Goal: Information Seeking & Learning: Learn about a topic

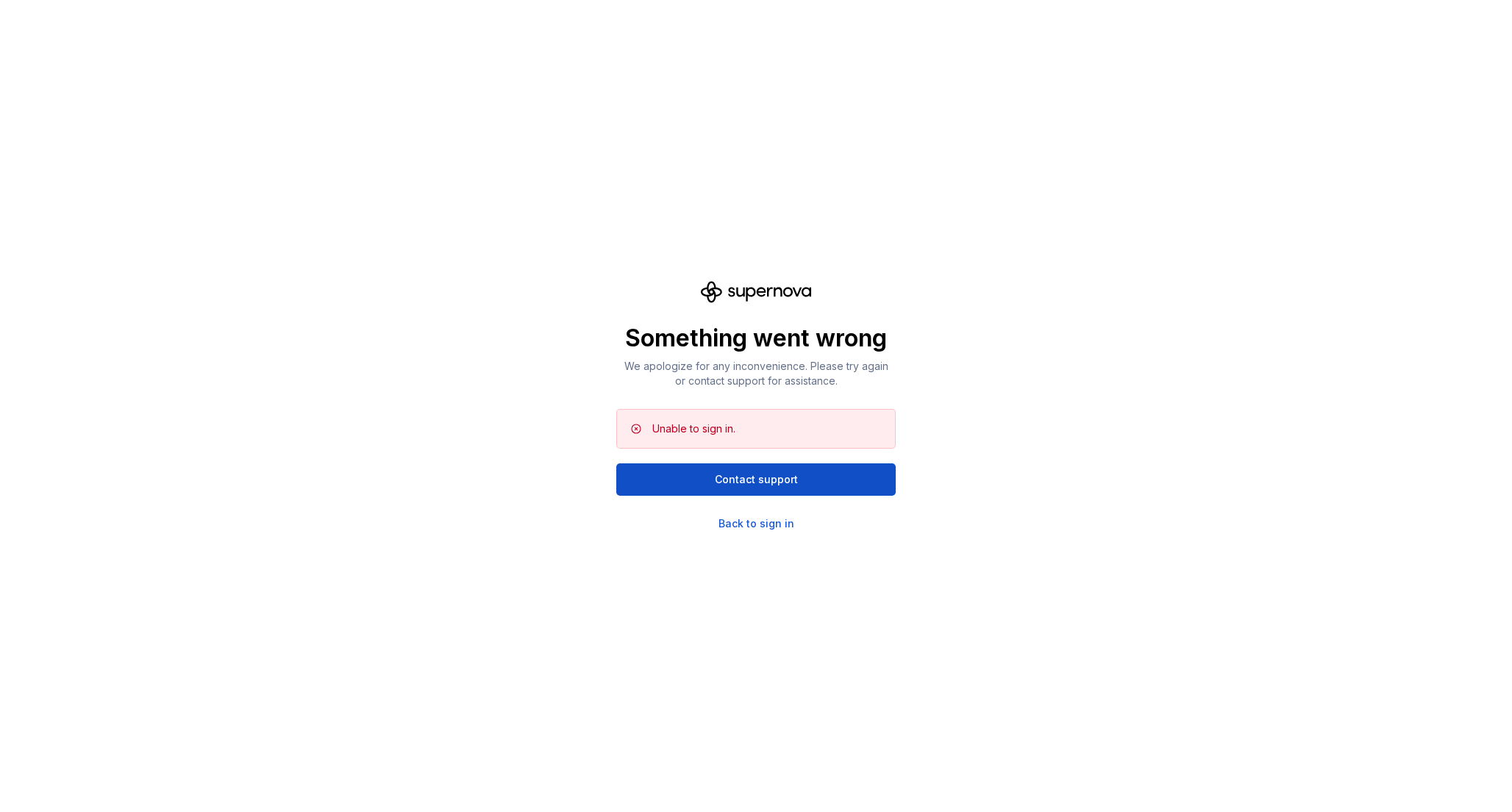
click at [478, 294] on div "Something went wrong We apologize for any inconvenience. Please try again or co…" at bounding box center [756, 406] width 1512 height 812
click at [738, 522] on div "Back to sign in" at bounding box center [756, 523] width 76 height 14
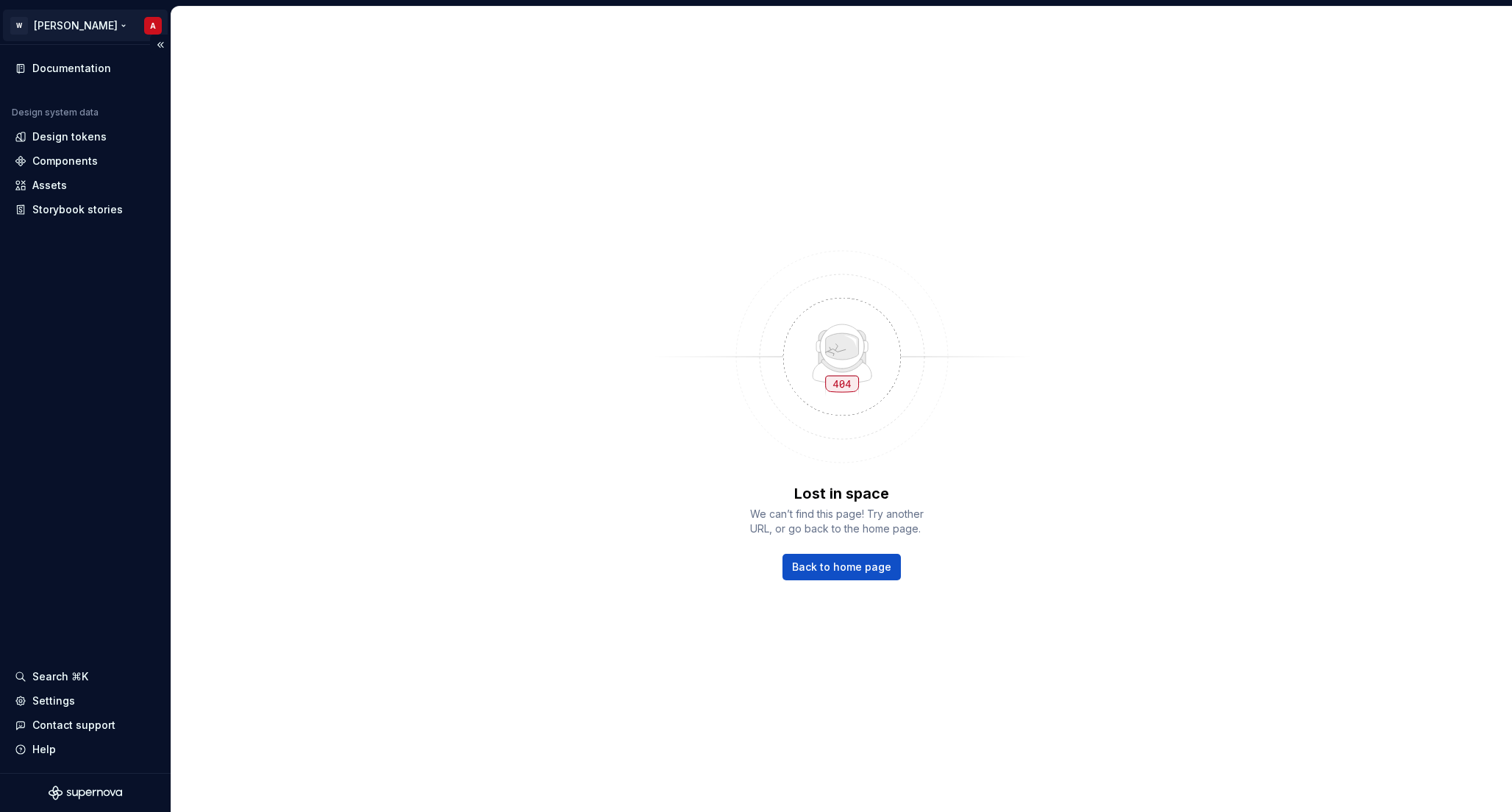
click at [48, 21] on html "W [PERSON_NAME] A Documentation Design system data Design tokens Components Ass…" at bounding box center [756, 406] width 1512 height 812
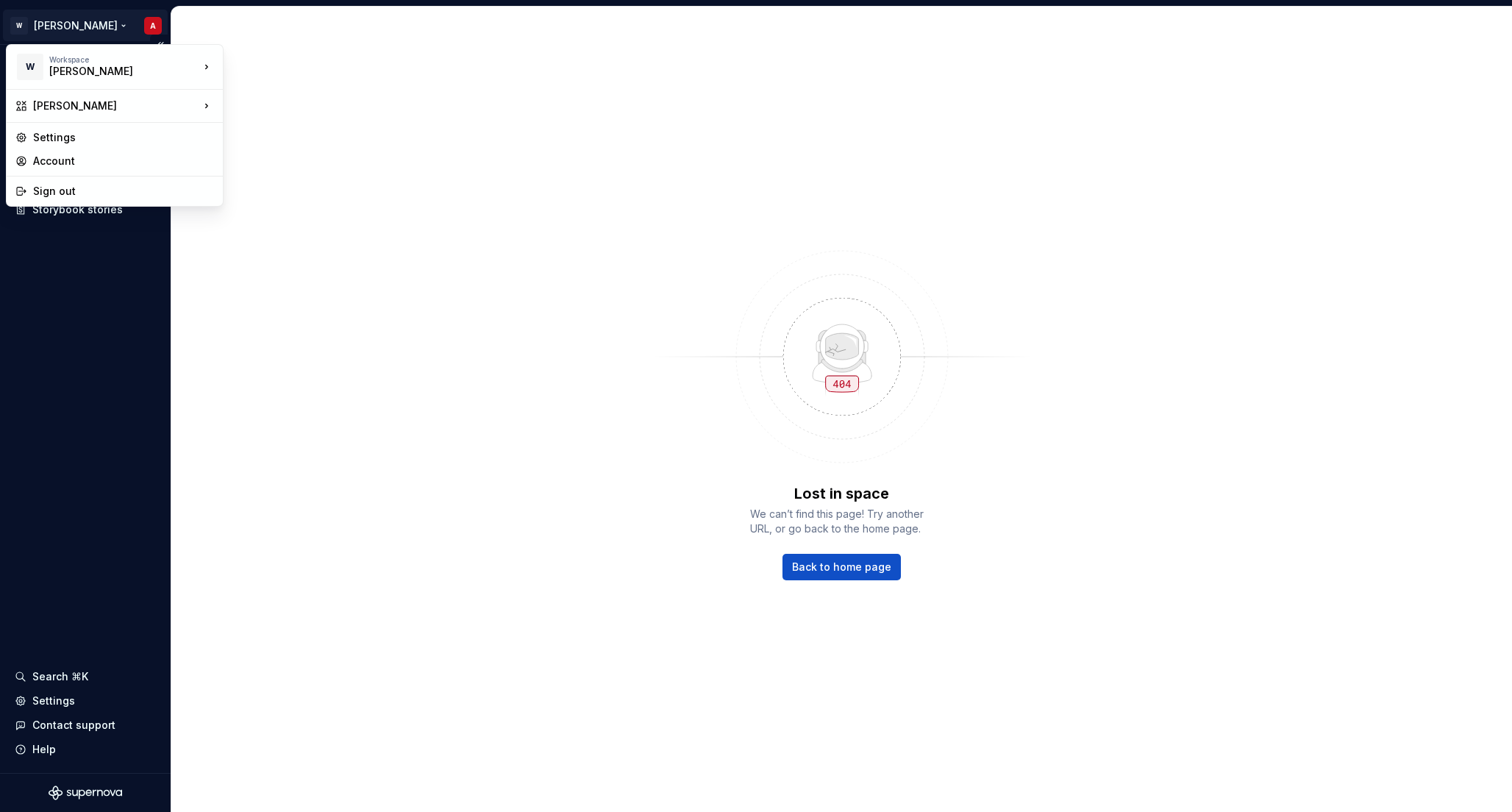
click at [71, 358] on html "W Watson A Documentation Design system data Design tokens Components Assets Sto…" at bounding box center [756, 406] width 1512 height 812
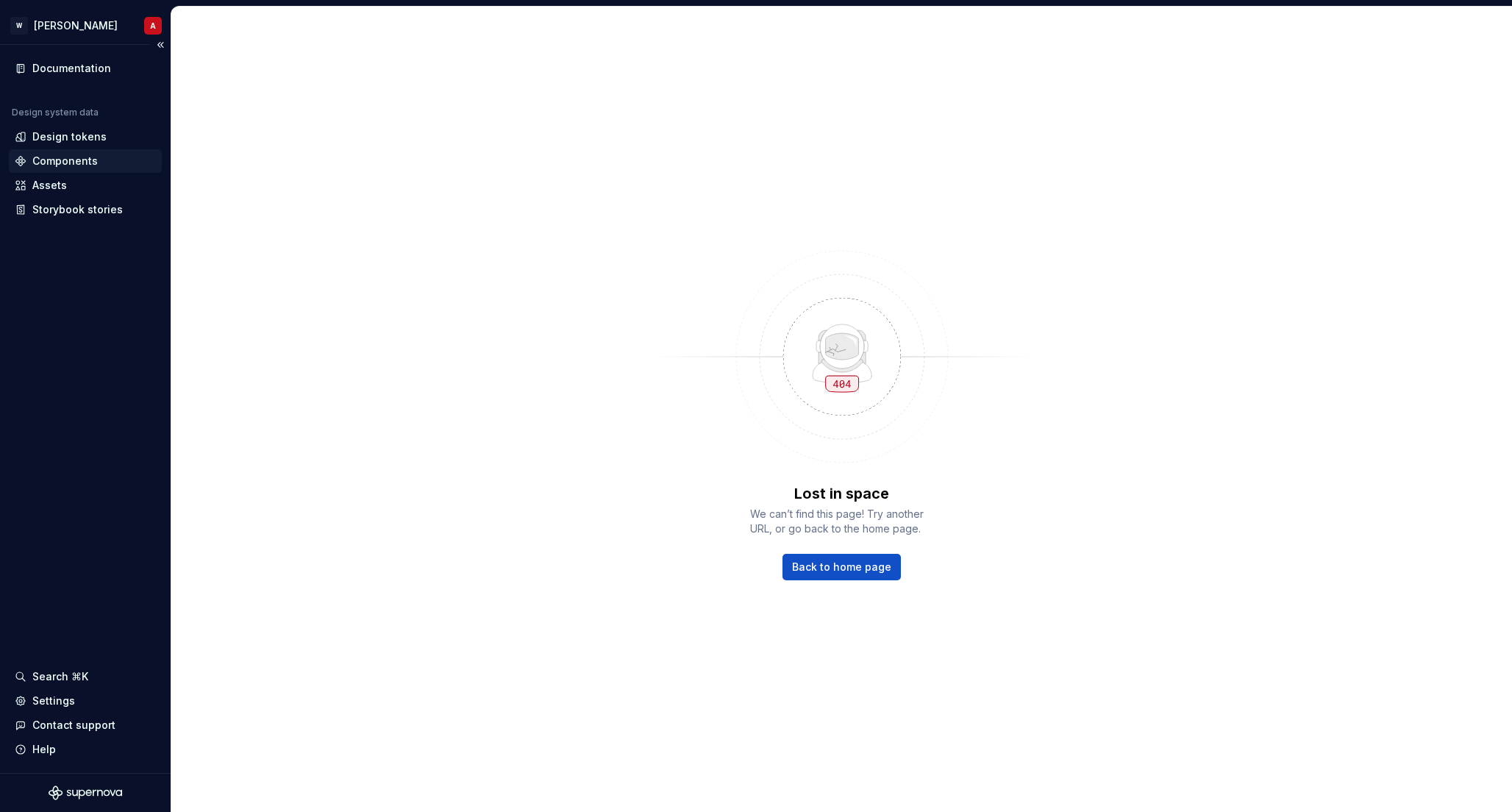
click at [63, 159] on div "Components" at bounding box center [65, 161] width 65 height 14
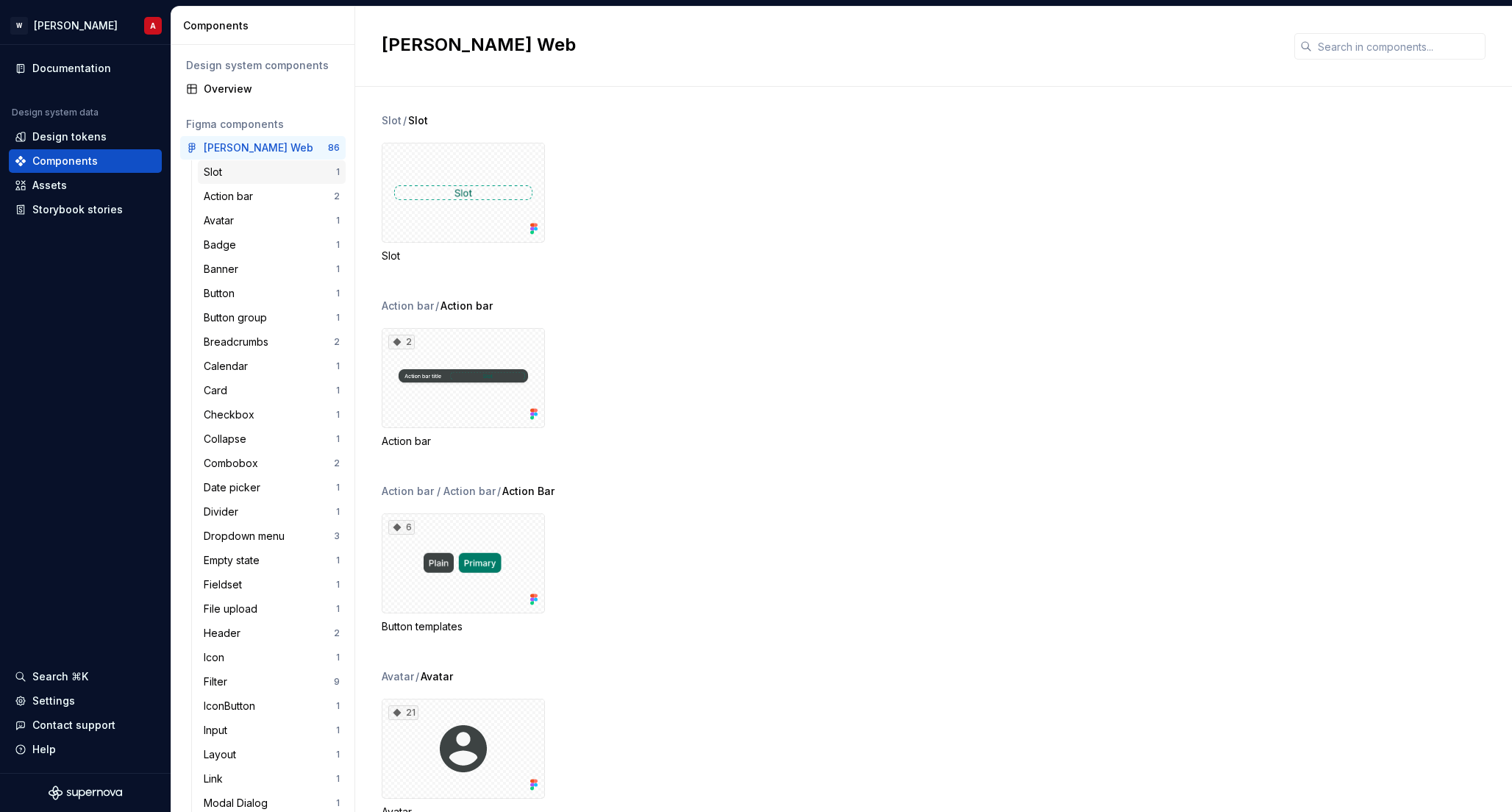
click at [246, 171] on div "Slot" at bounding box center [270, 171] width 133 height 14
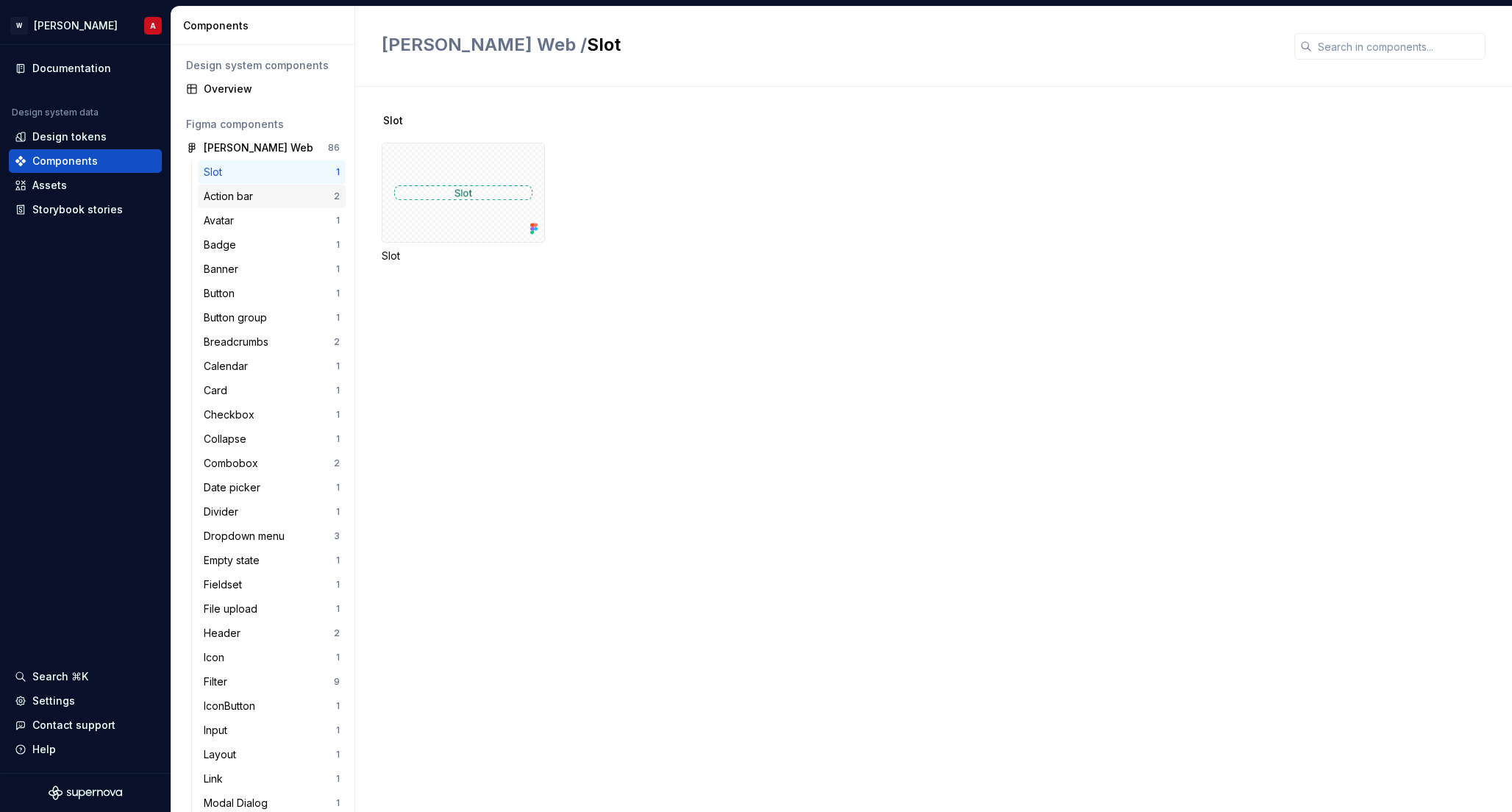
click at [239, 198] on div "Action bar" at bounding box center [231, 195] width 55 height 14
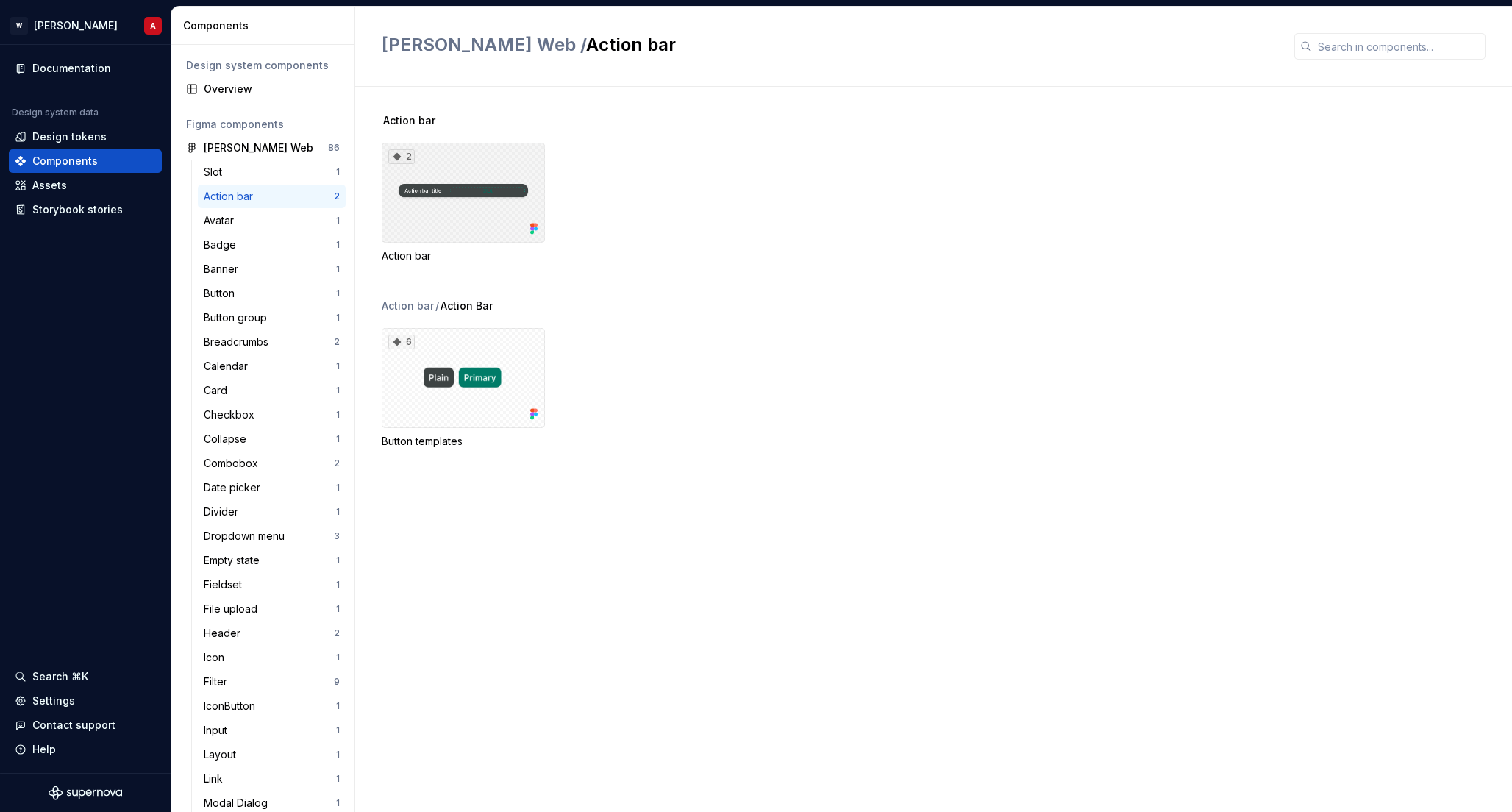
click at [450, 191] on div "2" at bounding box center [464, 192] width 164 height 100
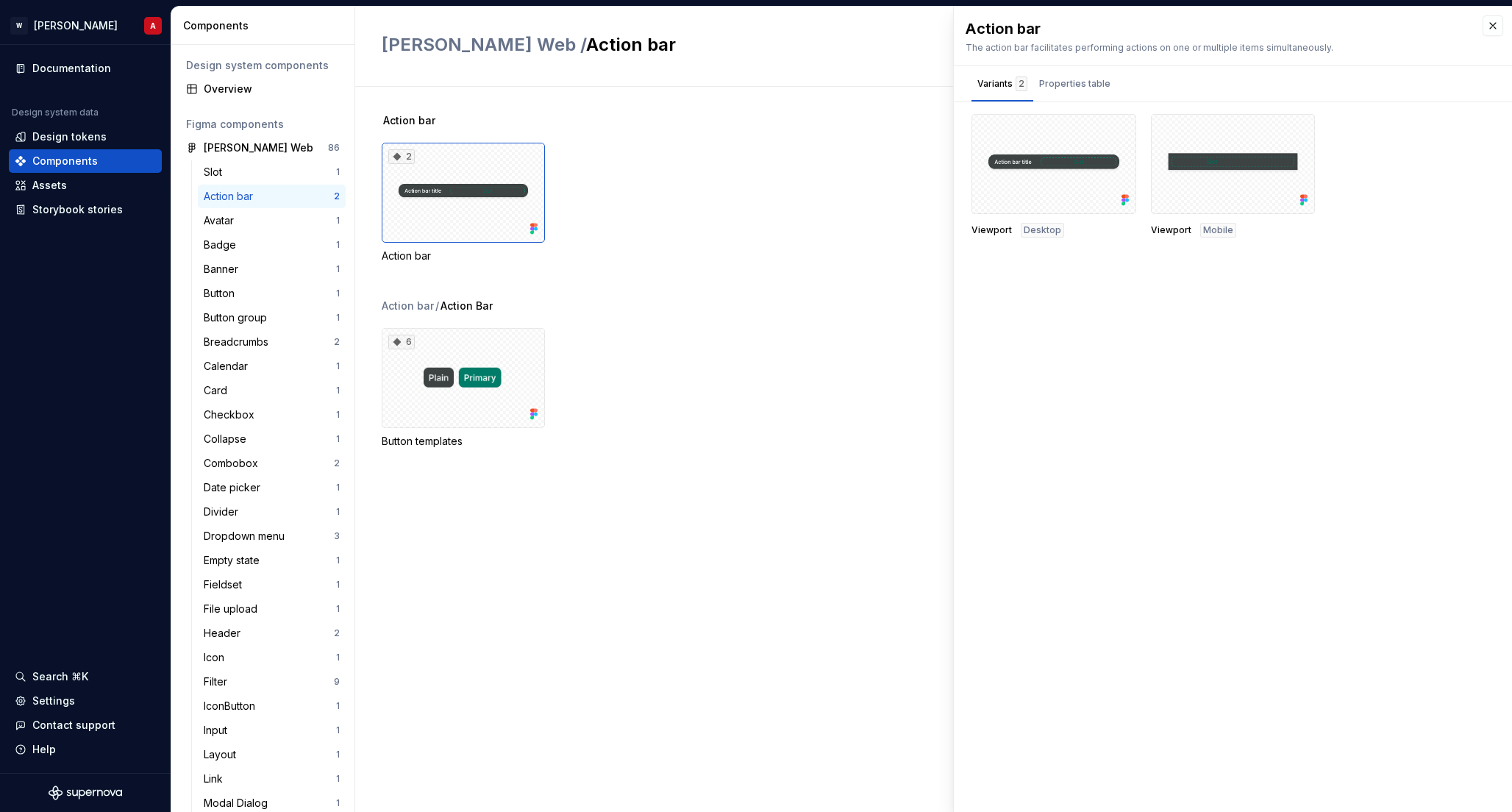
click at [685, 195] on div "2 Action bar" at bounding box center [946, 202] width 1130 height 120
click at [46, 67] on div "Documentation" at bounding box center [72, 67] width 79 height 14
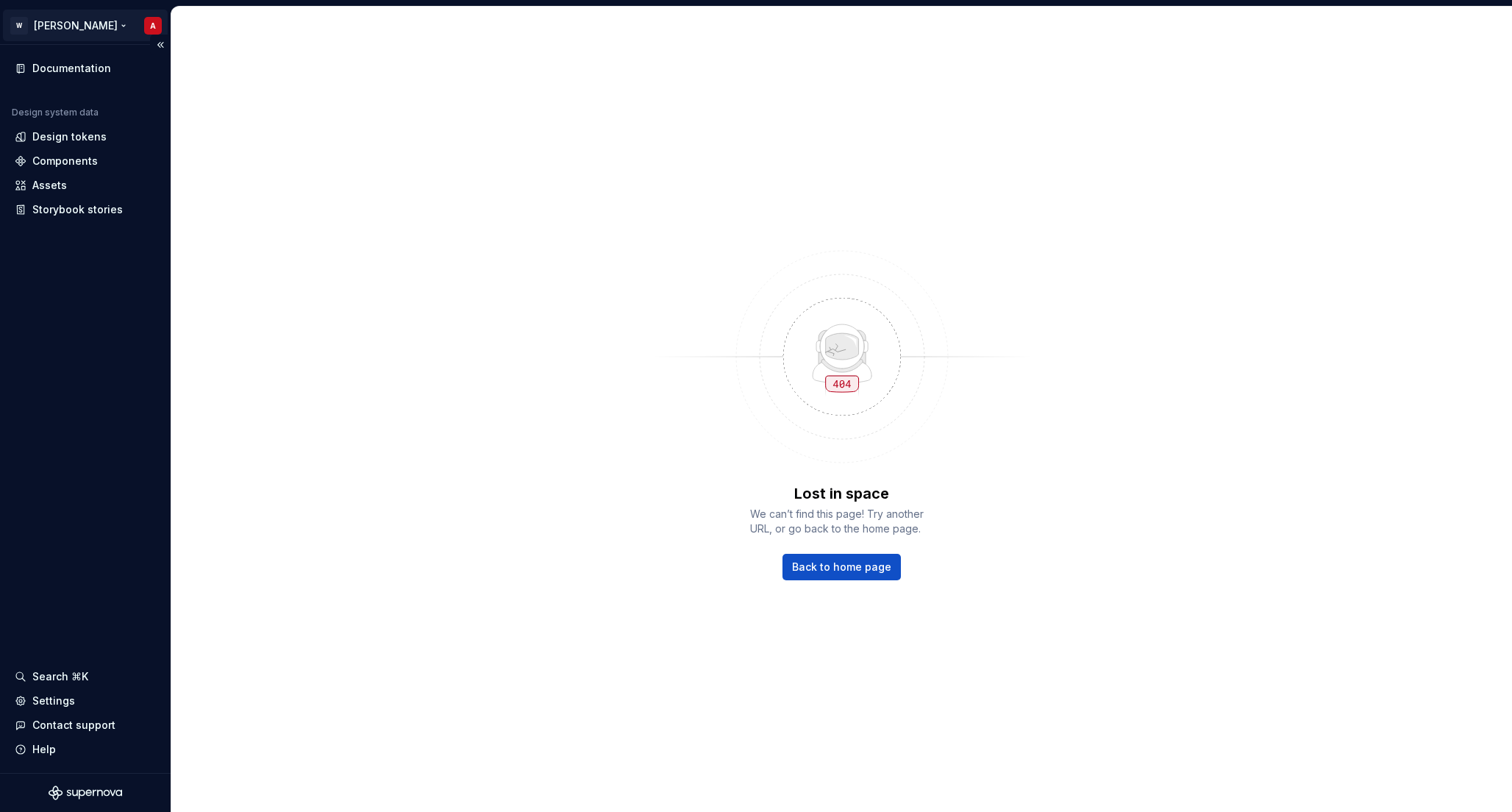
click at [68, 23] on html "W Watson A Documentation Design system data Design tokens Components Assets Sto…" at bounding box center [756, 406] width 1512 height 812
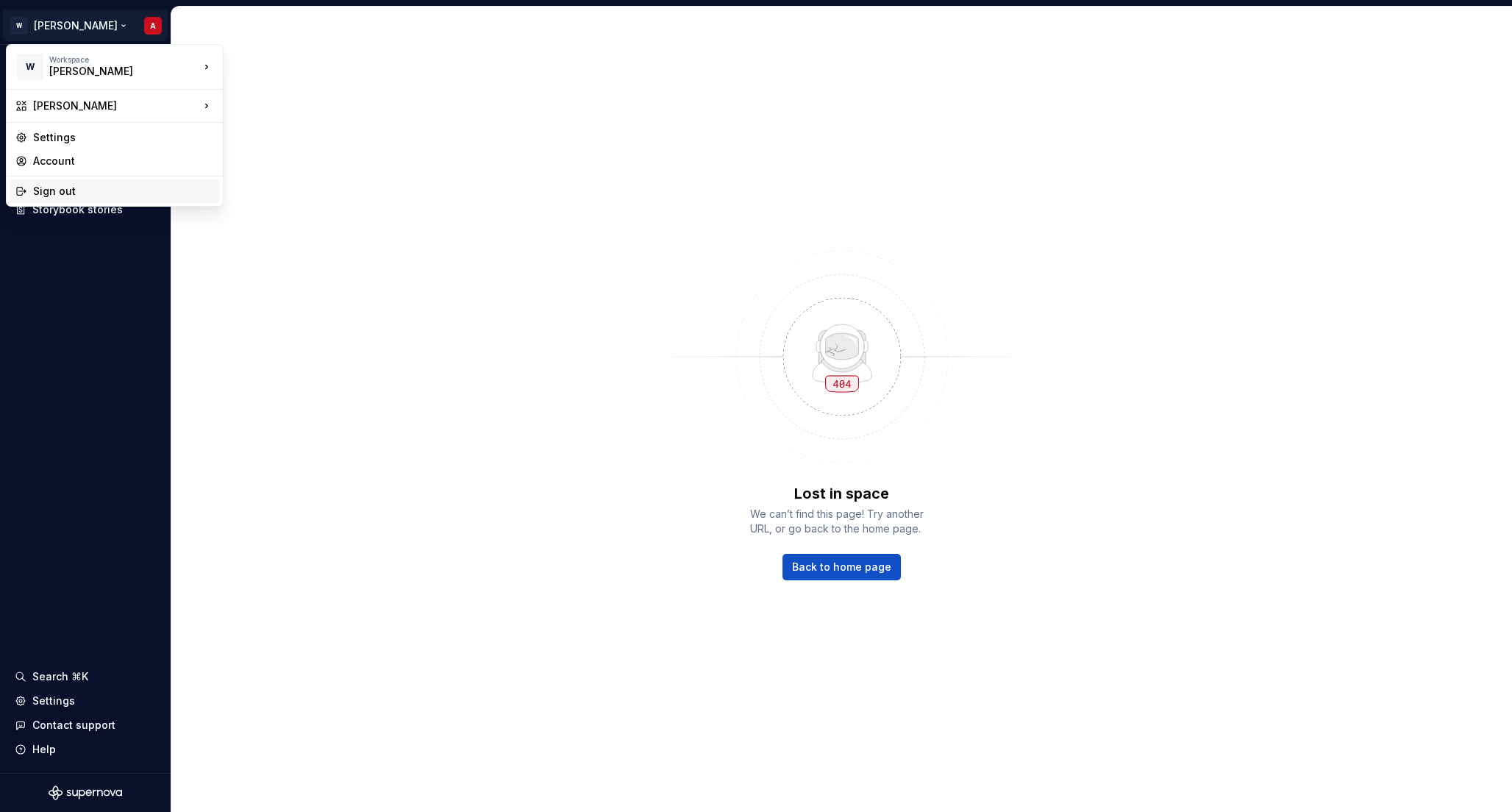
click at [70, 189] on div "Sign out" at bounding box center [123, 190] width 181 height 14
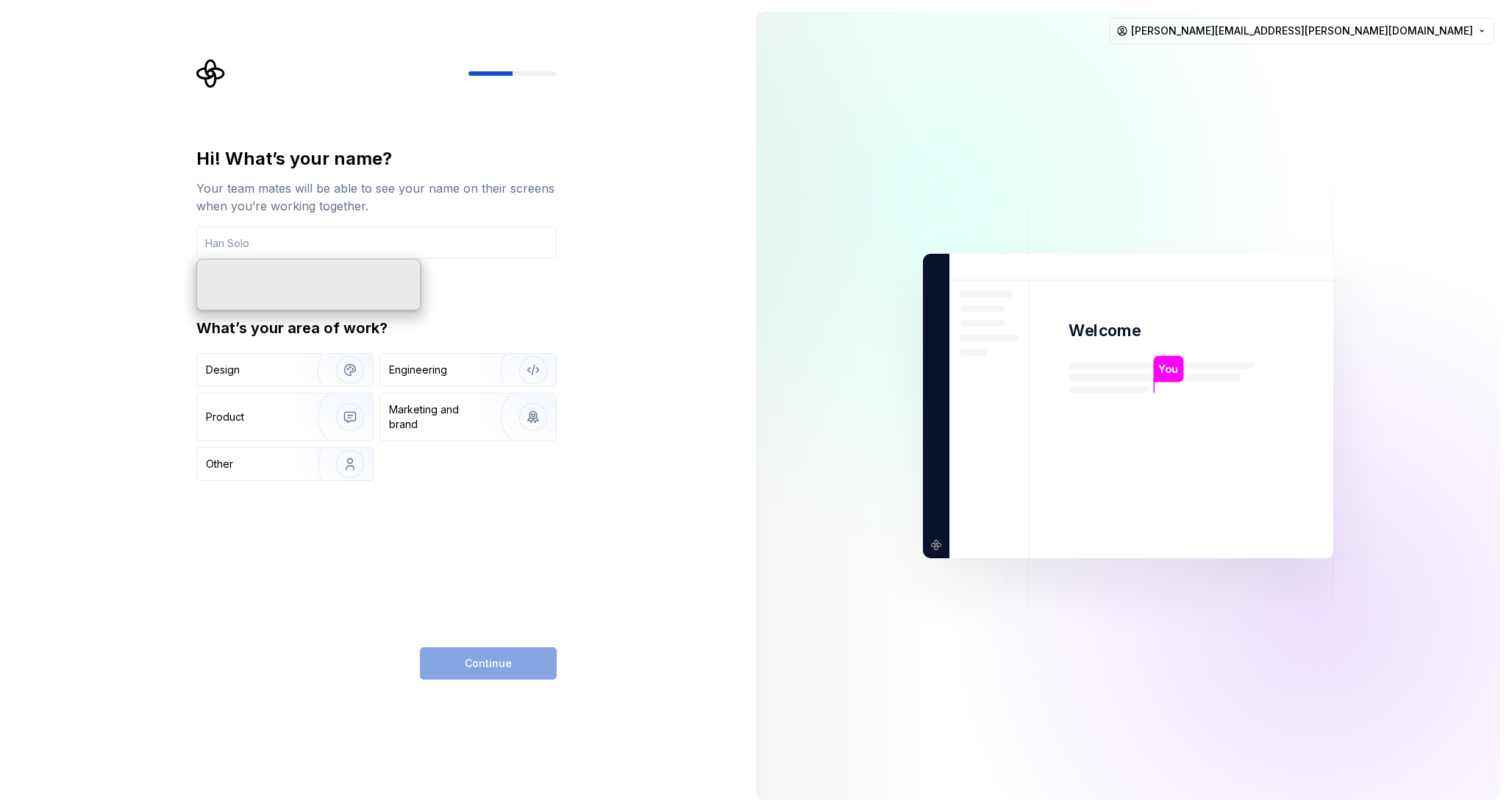
click at [302, 71] on div at bounding box center [376, 73] width 361 height 30
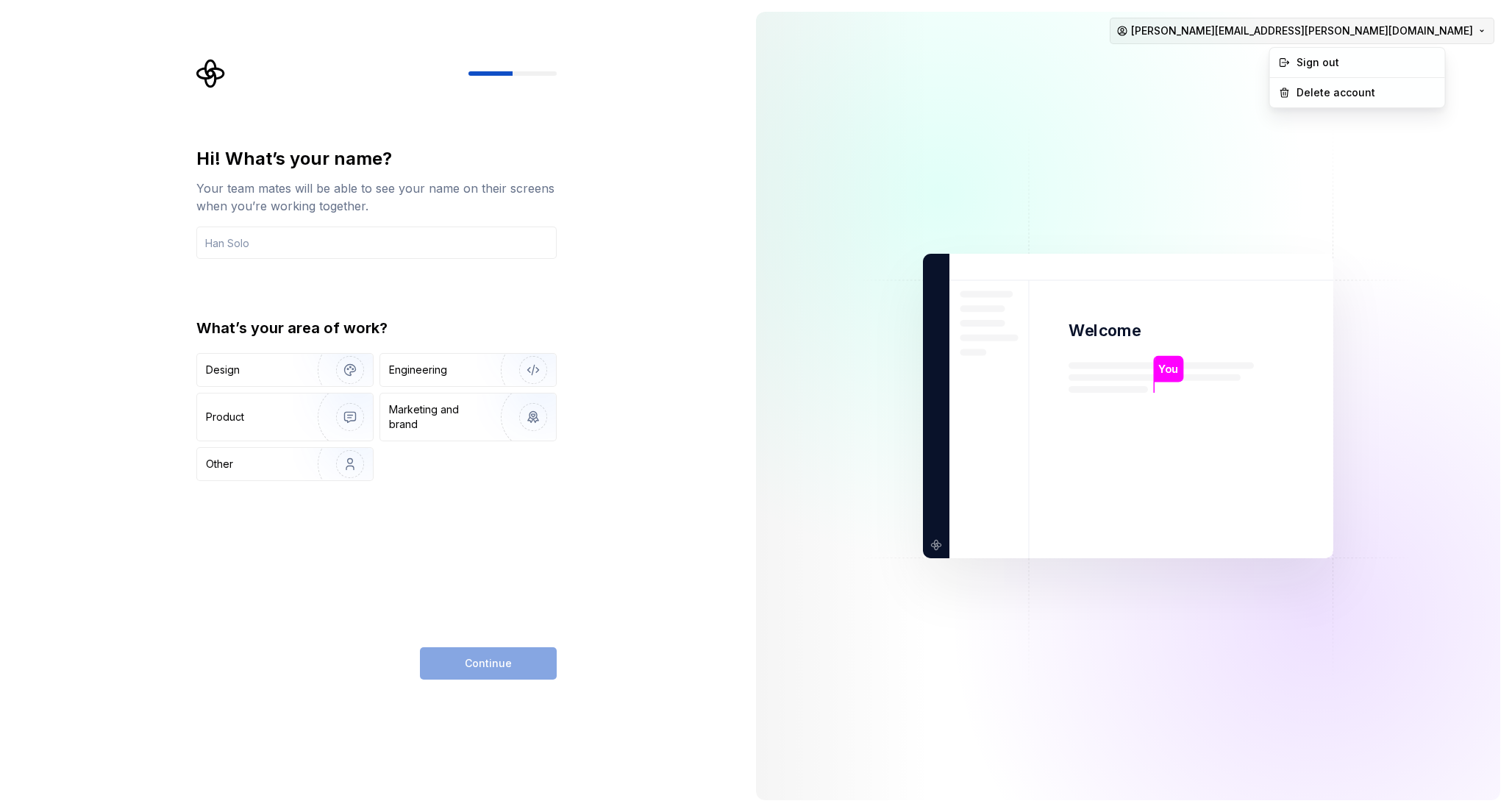
click at [1344, 38] on html "Hi! What’s your name? Your team mates will be able to see your name on their sc…" at bounding box center [756, 406] width 1512 height 812
click at [1331, 60] on div "Sign out" at bounding box center [1366, 62] width 139 height 14
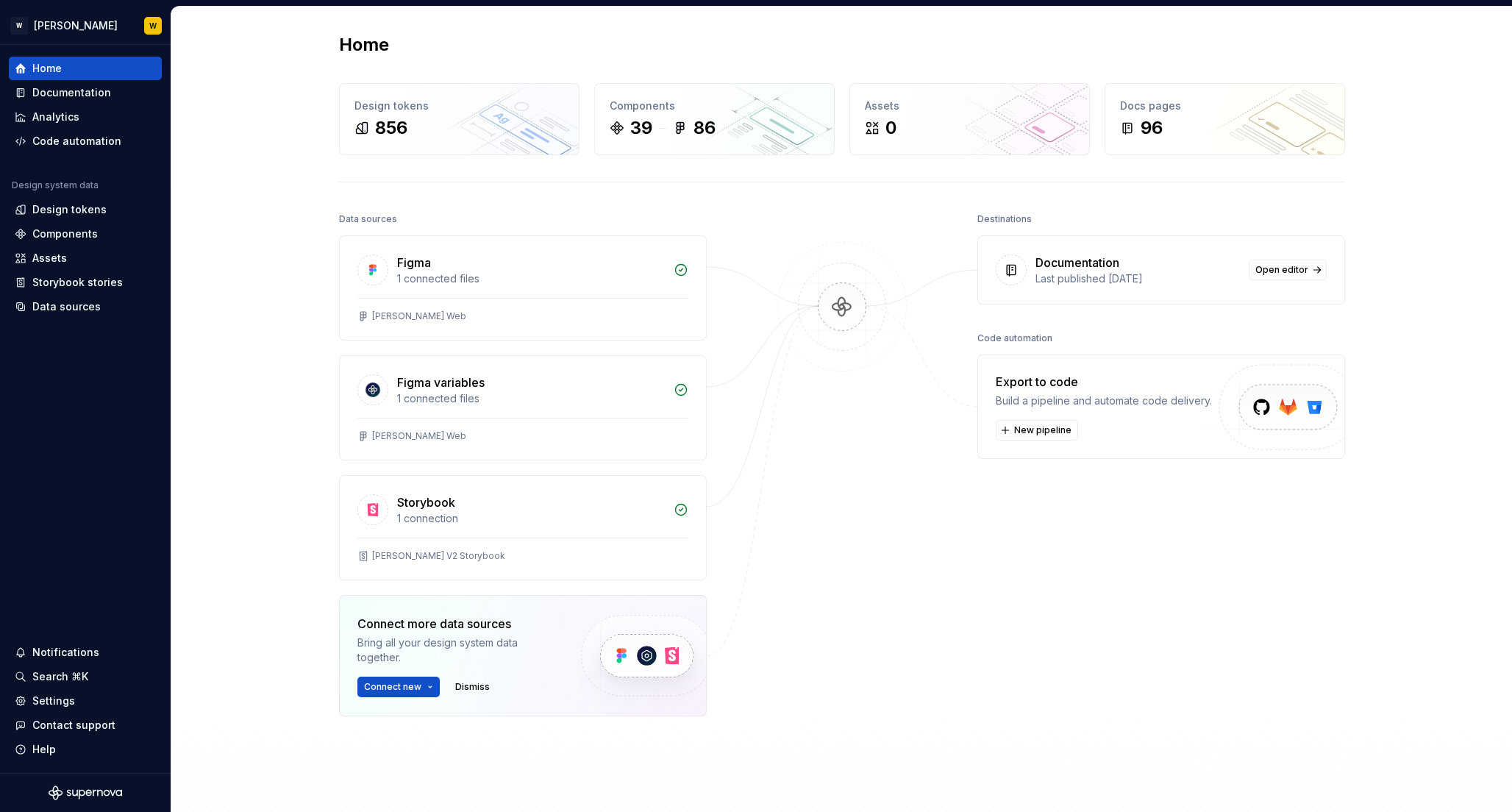
click at [313, 281] on div "Home Design tokens 856 Components 39 86 Assets 0 Docs pages 96 Data sources Fig…" at bounding box center [842, 441] width 1059 height 869
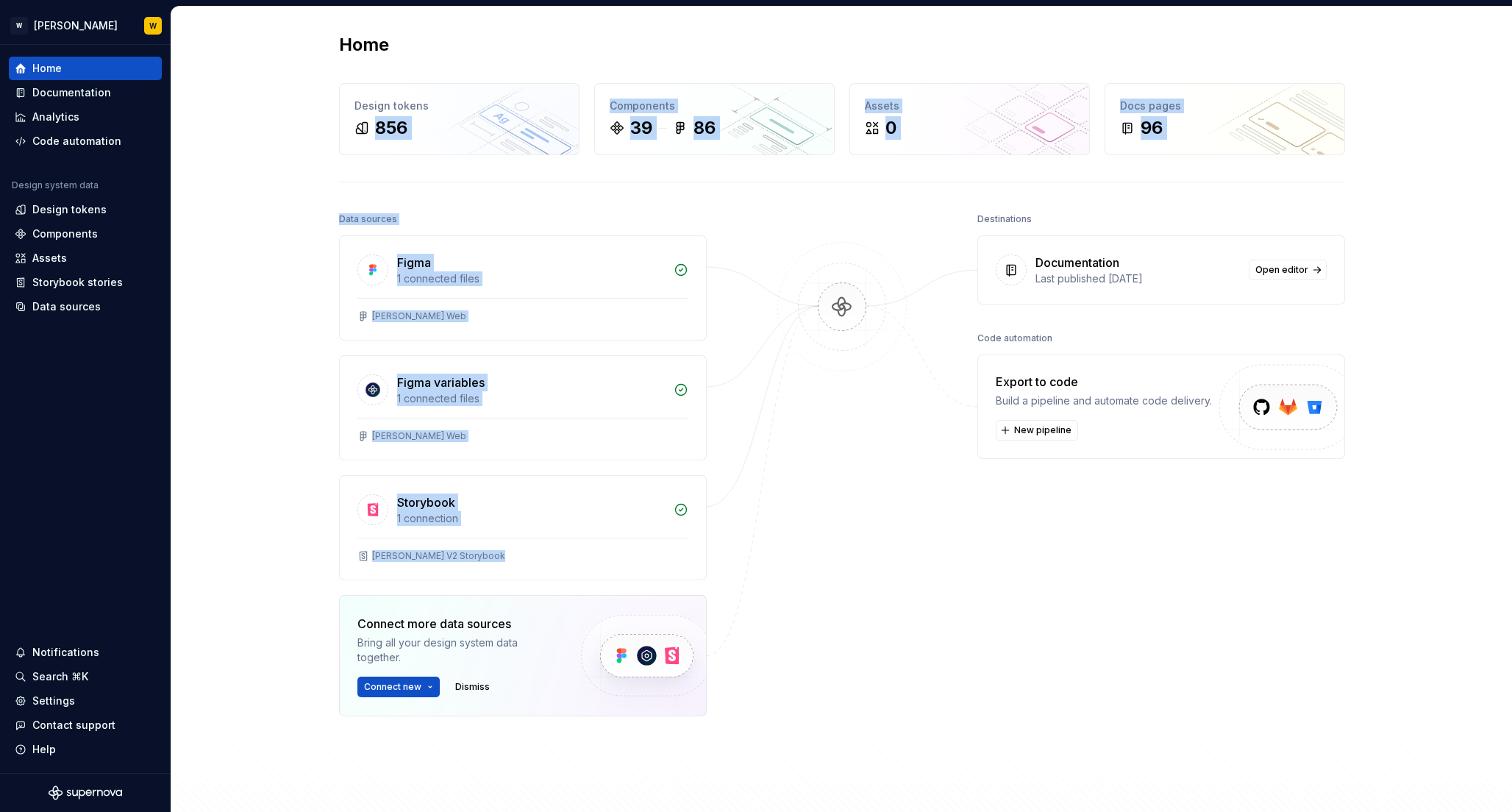
drag, startPoint x: 646, startPoint y: 752, endPoint x: 337, endPoint y: 156, distance: 671.3
click at [348, 130] on div "Home Design tokens 856 Components 39 86 Assets 0 Docs pages 96 Data sources Fig…" at bounding box center [842, 441] width 1059 height 869
click at [297, 192] on div "Home Design tokens 856 Components 39 86 Assets 0 Docs pages 96 Data sources Fig…" at bounding box center [842, 442] width 1341 height 870
drag, startPoint x: 354, startPoint y: 192, endPoint x: 544, endPoint y: 783, distance: 620.8
click at [544, 783] on div "Home Design tokens 856 Components 39 86 Assets 0 Docs pages 96 Data sources Fig…" at bounding box center [842, 441] width 1059 height 869
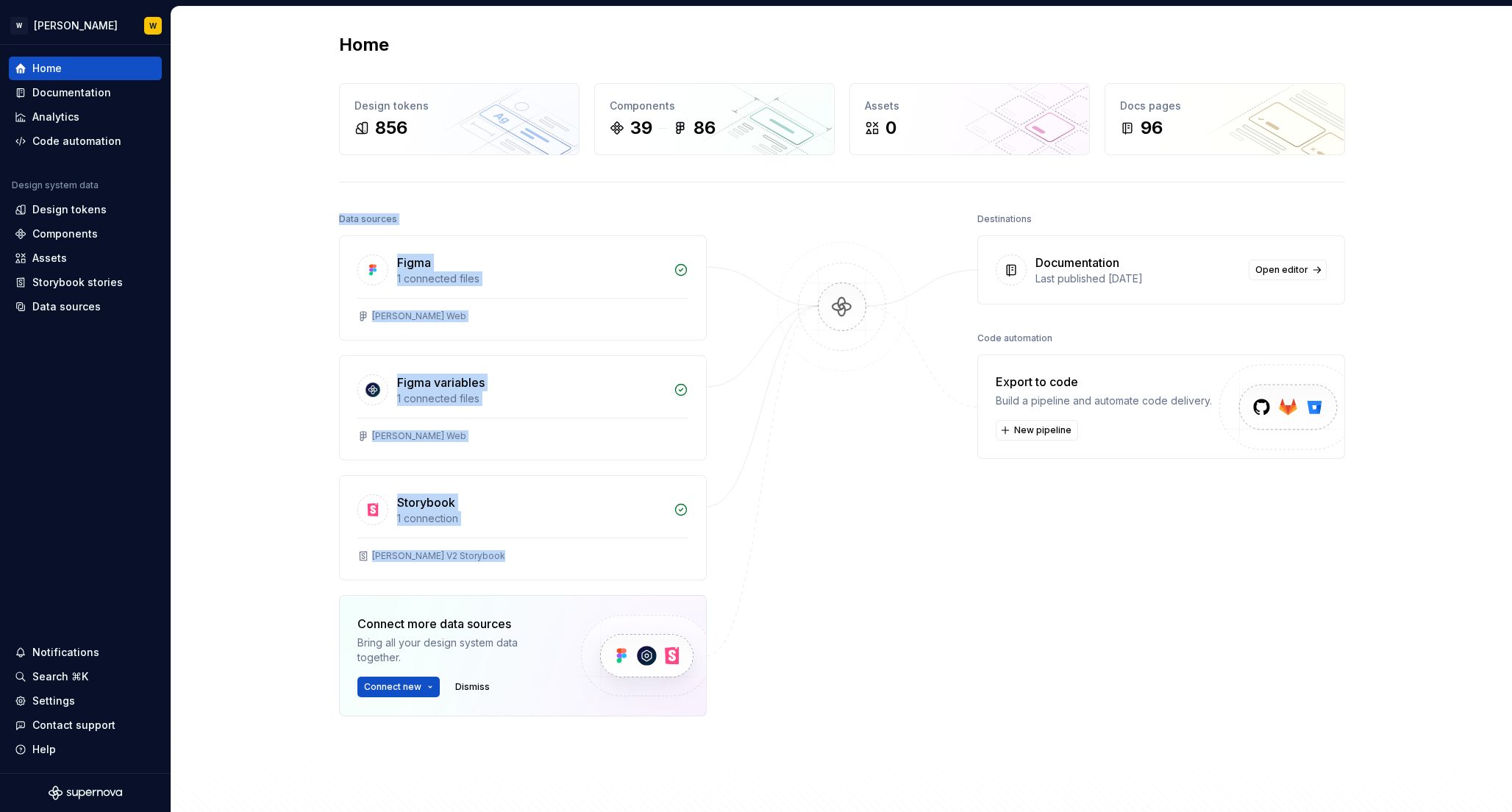
click at [553, 739] on div "Figma 1 connected files [PERSON_NAME] Web Figma variables 1 connected files [PE…" at bounding box center [522, 513] width 367 height 554
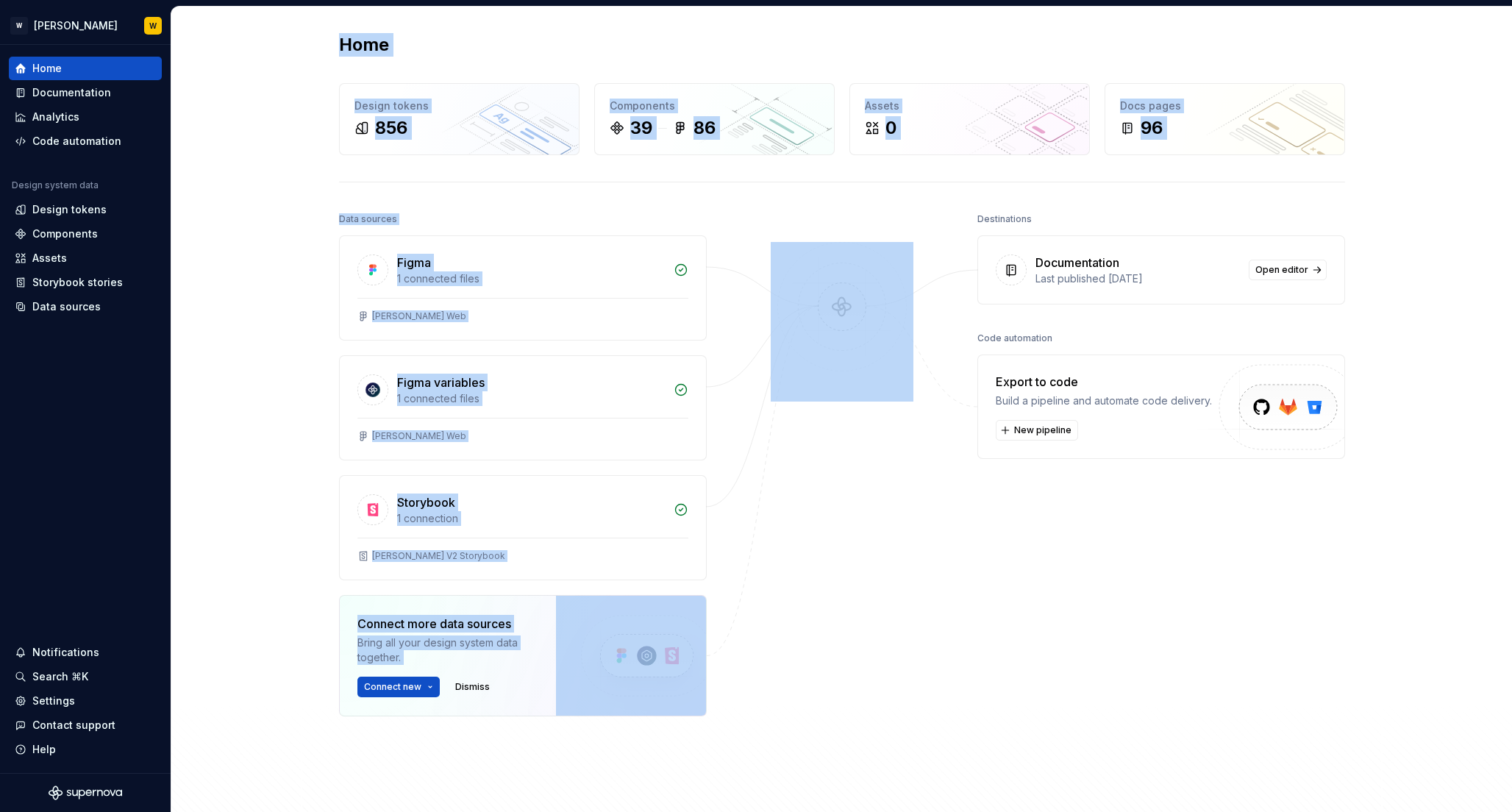
drag, startPoint x: 336, startPoint y: 48, endPoint x: 742, endPoint y: 713, distance: 779.1
click at [742, 713] on div "Home Design tokens 856 Components 39 86 Assets 0 Docs pages 96 Data sources Fig…" at bounding box center [842, 441] width 1059 height 869
click at [735, 694] on div "Data sources Figma 1 connected files [PERSON_NAME] Web Figma variables 1 connec…" at bounding box center [842, 528] width 1006 height 640
drag, startPoint x: 739, startPoint y: 698, endPoint x: 336, endPoint y: 42, distance: 769.9
click at [336, 42] on div "Home Design tokens 856 Components 39 86 Assets 0 Docs pages 96 Data sources Fig…" at bounding box center [842, 441] width 1059 height 869
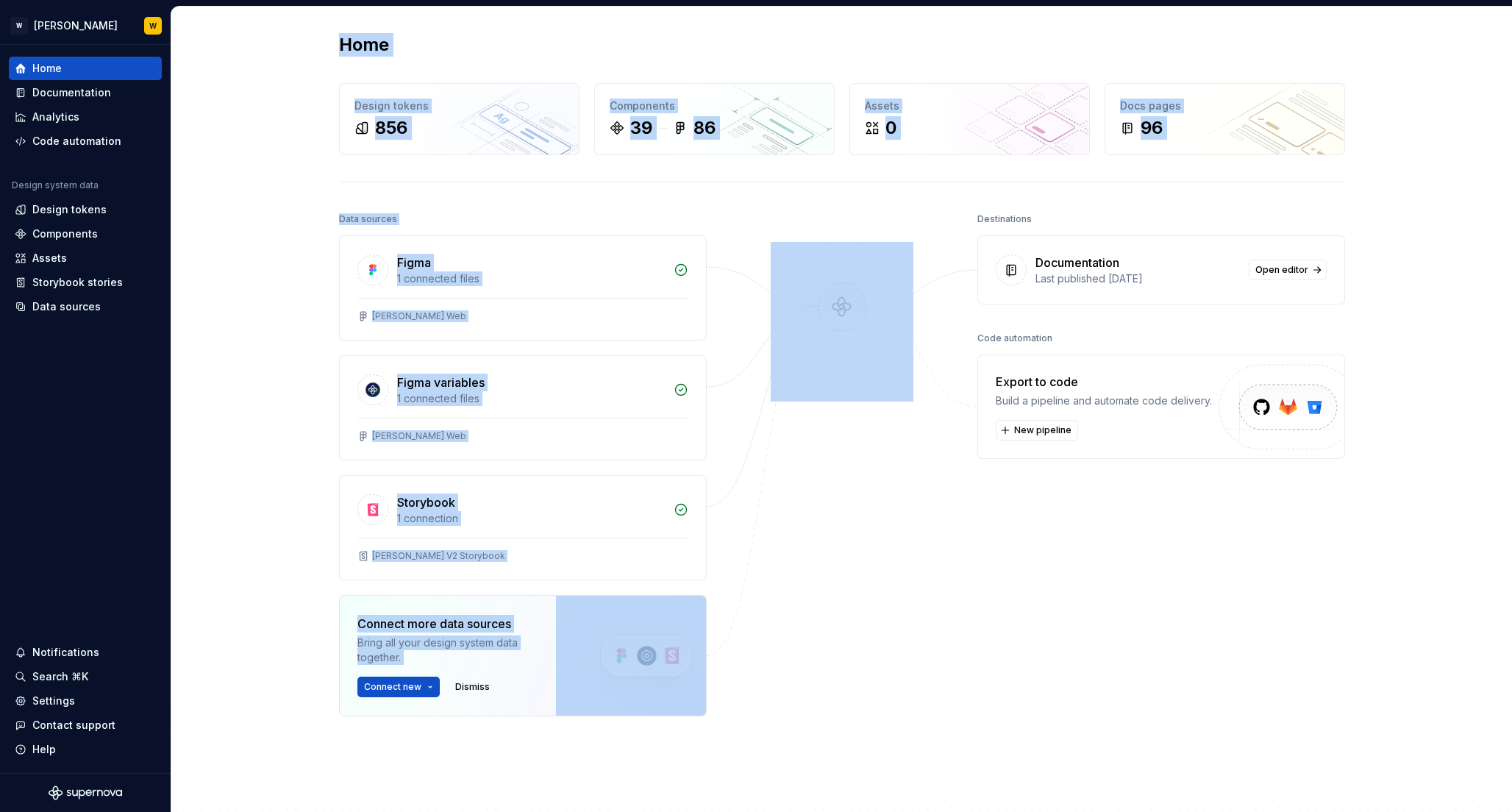
click at [339, 42] on h2 "Home" at bounding box center [364, 44] width 50 height 23
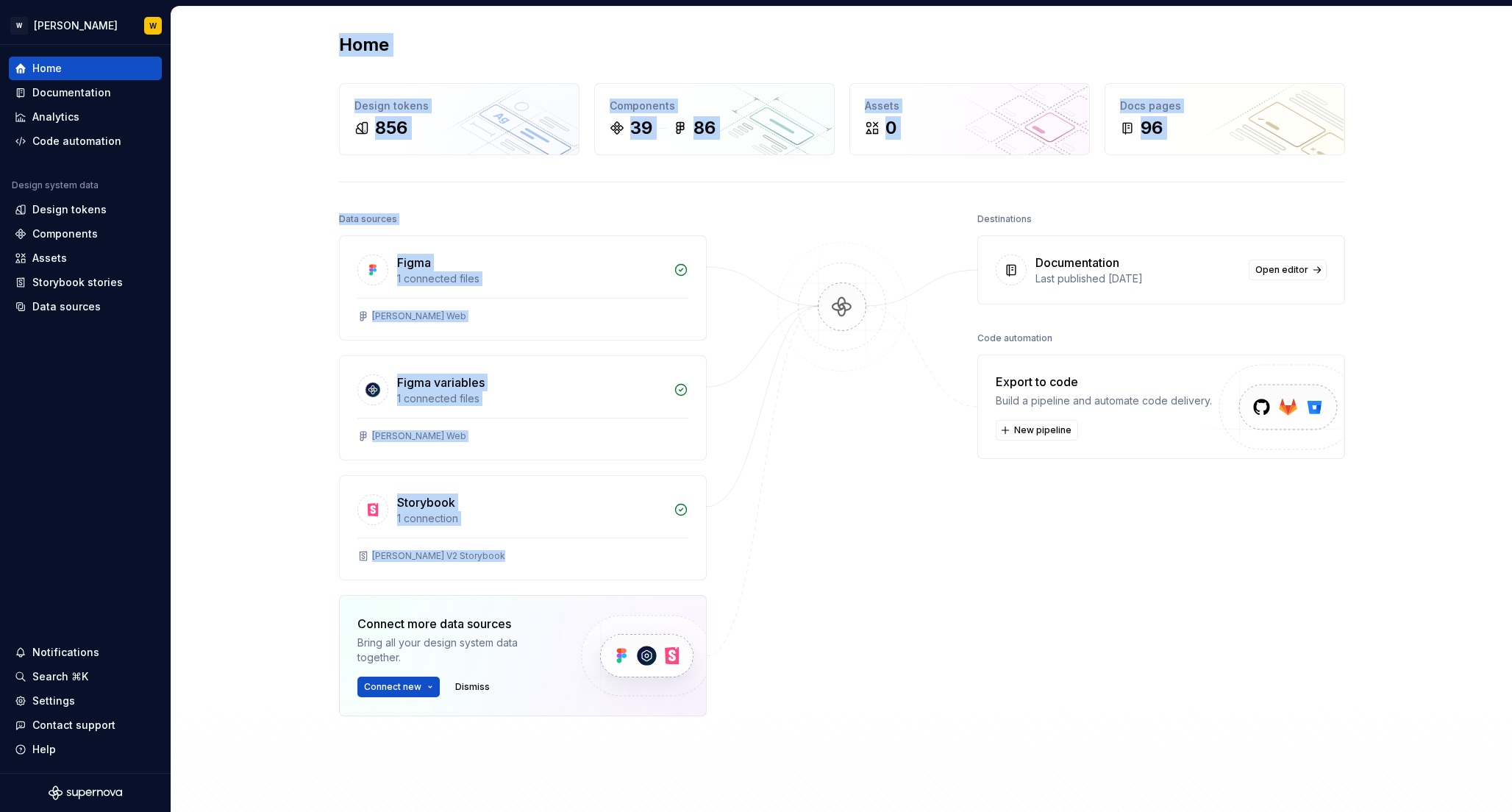
drag, startPoint x: 336, startPoint y: 42, endPoint x: 725, endPoint y: 716, distance: 778.2
click at [725, 716] on div "Home Design tokens 856 Components 39 86 Assets 0 Docs pages 96 Data sources Fig…" at bounding box center [842, 441] width 1059 height 869
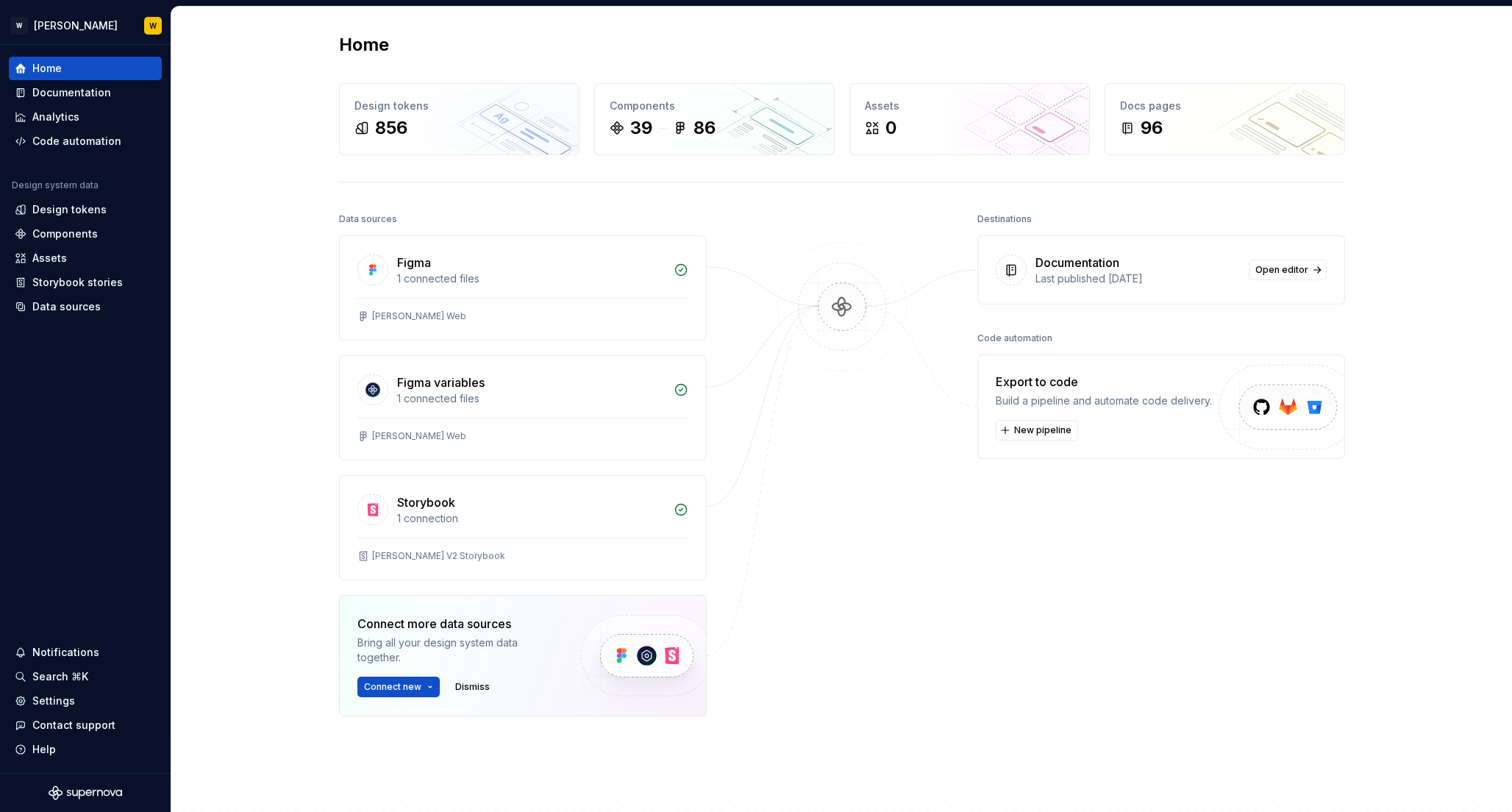
click at [725, 705] on div "Data sources Figma 1 connected files [PERSON_NAME] Web Figma variables 1 connec…" at bounding box center [842, 528] width 1006 height 640
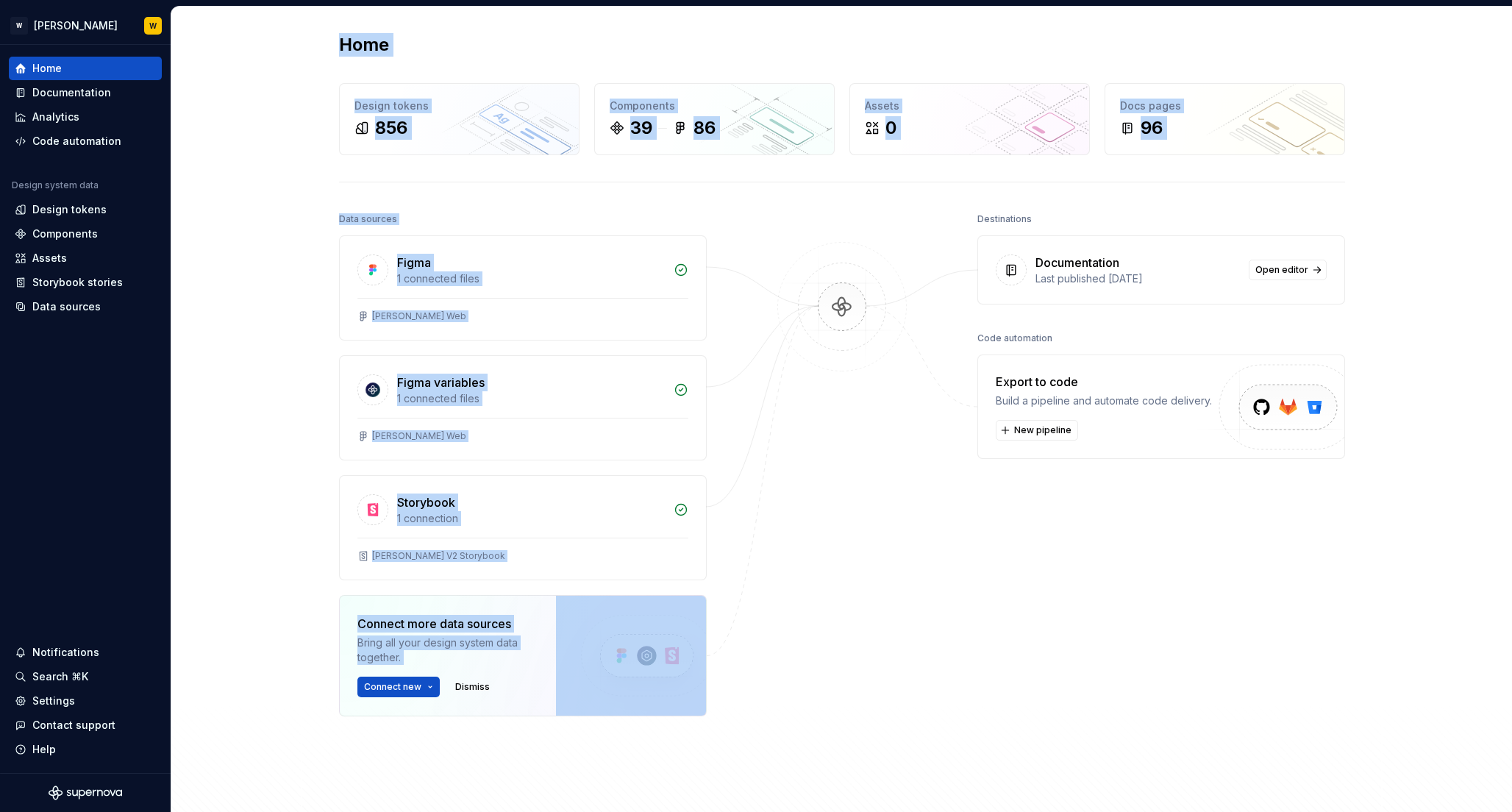
drag, startPoint x: 727, startPoint y: 702, endPoint x: 336, endPoint y: 41, distance: 768.0
click at [336, 41] on div "Home Design tokens 856 Components 39 86 Assets 0 Docs pages 96 Data sources Fig…" at bounding box center [842, 441] width 1059 height 869
click at [339, 41] on h2 "Home" at bounding box center [364, 44] width 50 height 23
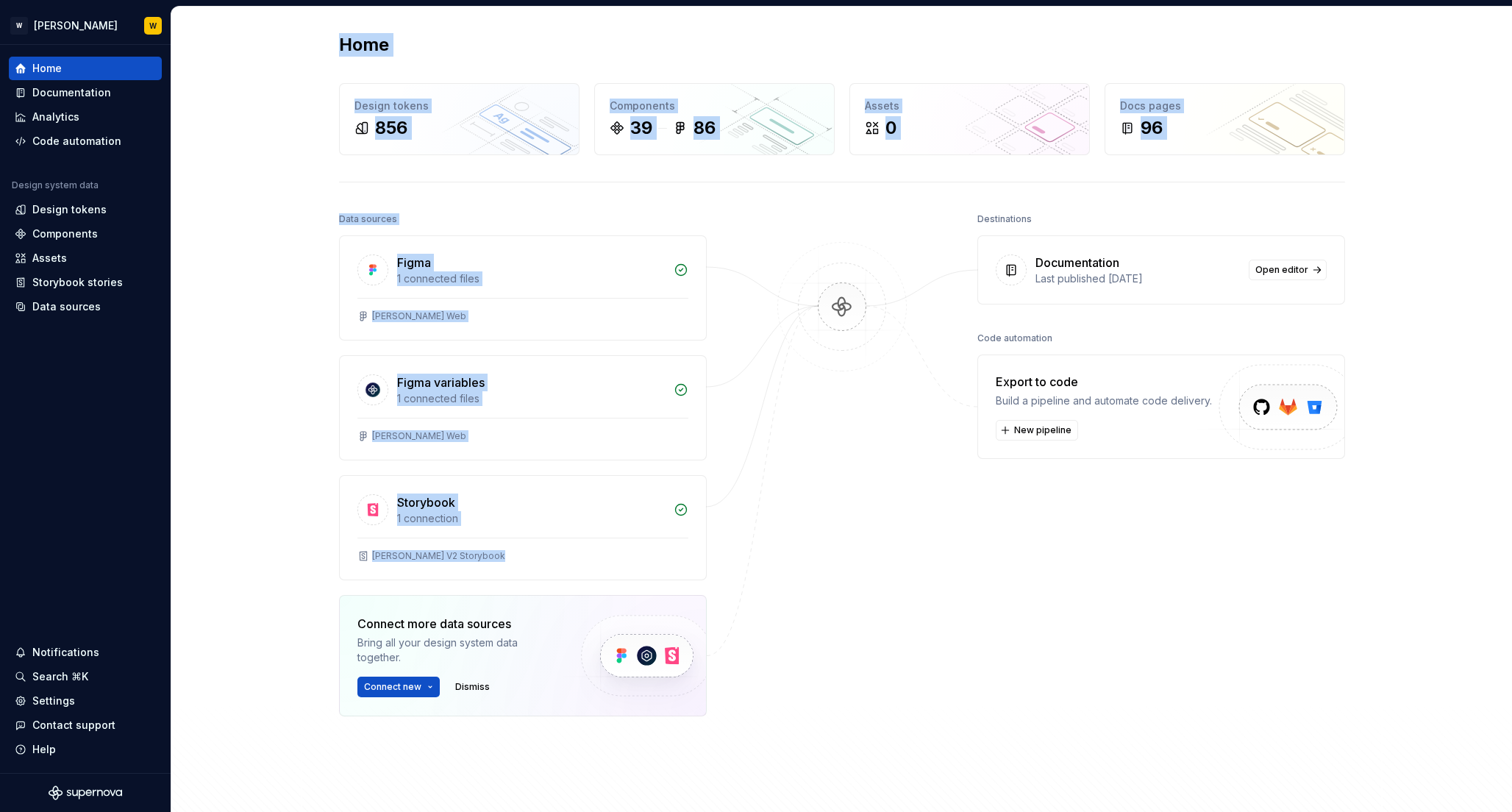
drag, startPoint x: 336, startPoint y: 41, endPoint x: 650, endPoint y: 748, distance: 773.6
click at [647, 748] on div "Home Design tokens 856 Components 39 86 Assets 0 Docs pages 96 Data sources Fig…" at bounding box center [842, 441] width 1059 height 869
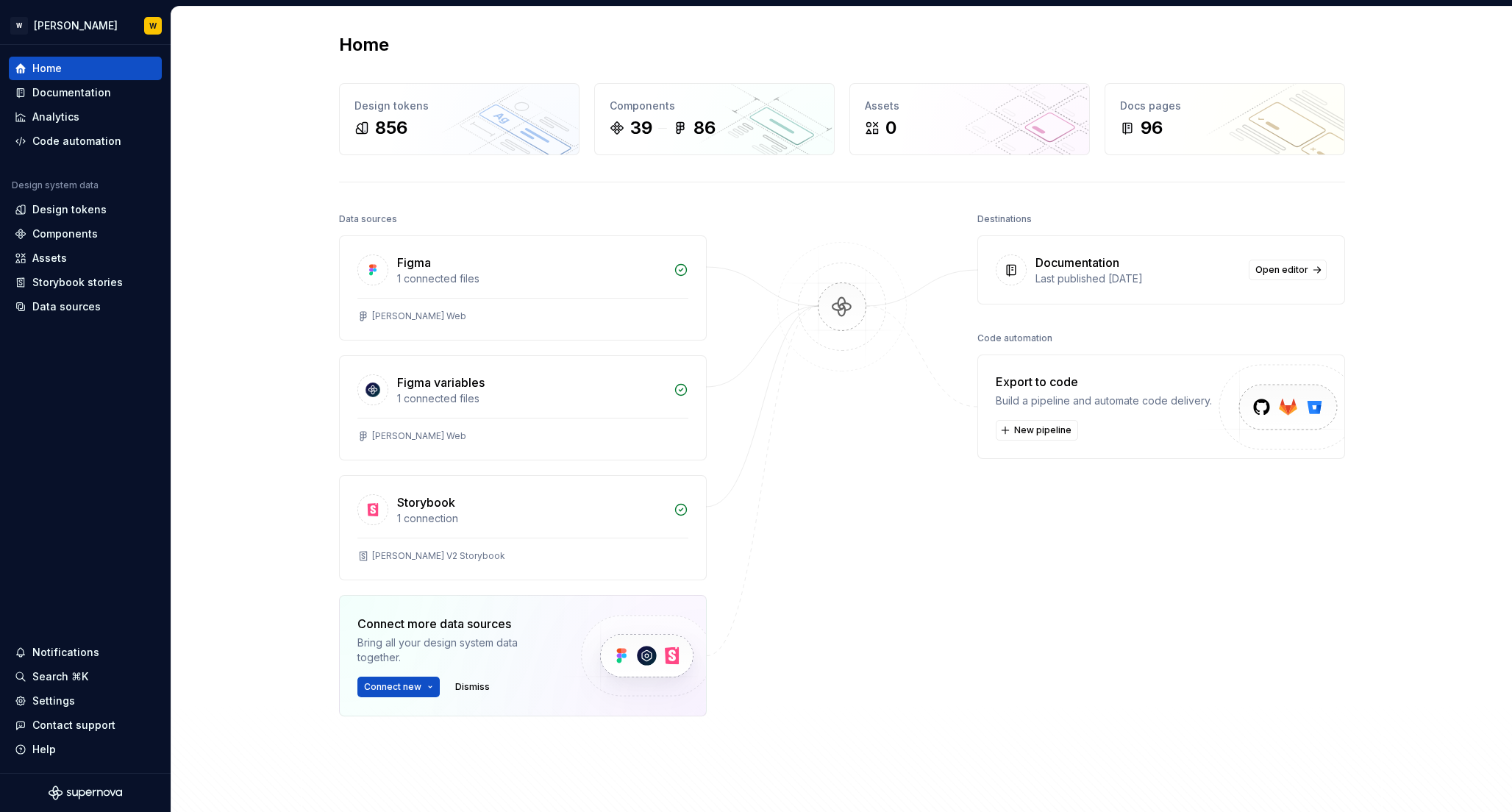
click at [656, 748] on div "Figma 1 connected files [PERSON_NAME] Web Figma variables 1 connected files [PE…" at bounding box center [522, 513] width 367 height 554
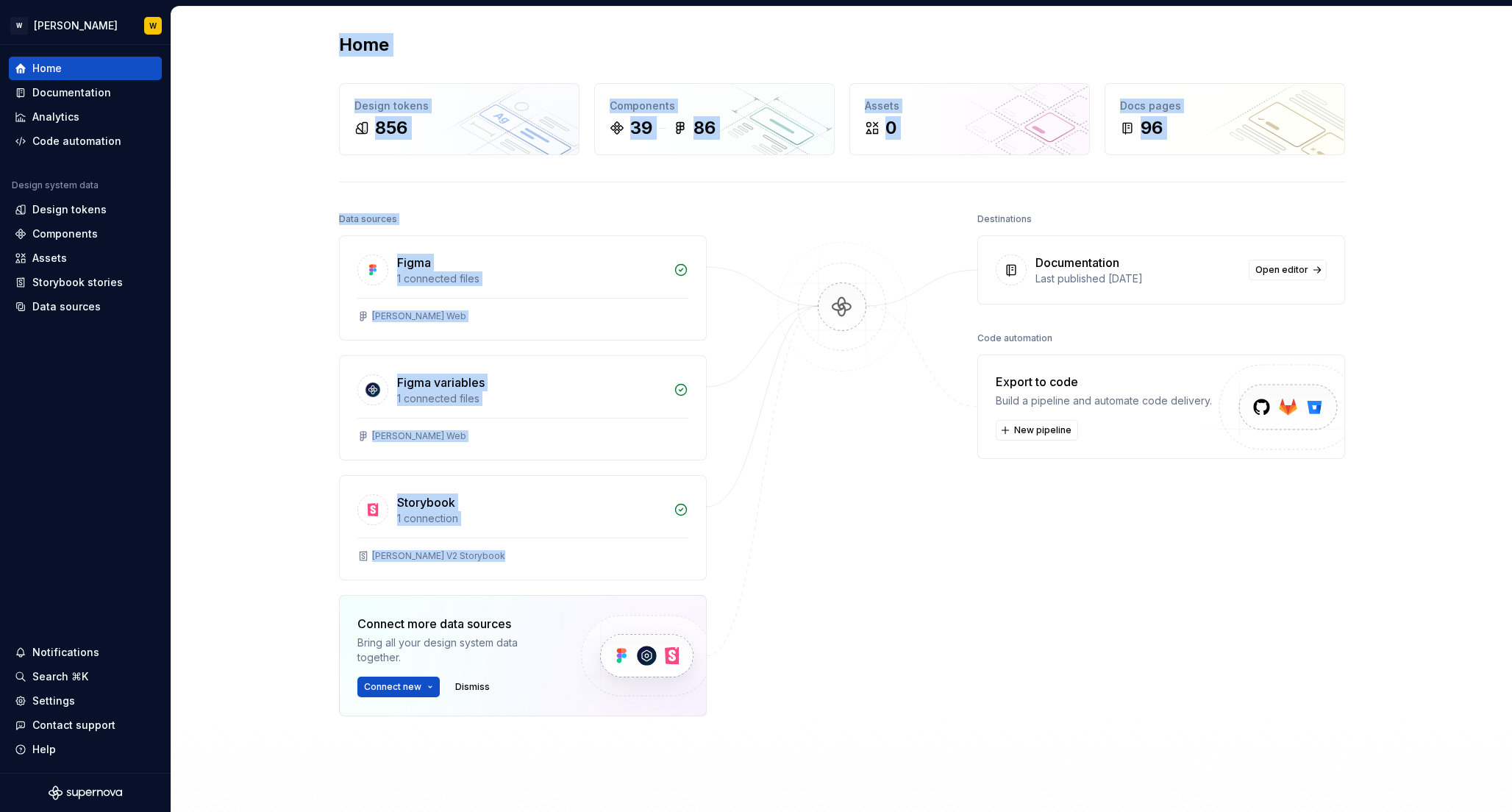
drag, startPoint x: 685, startPoint y: 756, endPoint x: 338, endPoint y: 42, distance: 793.9
click at [338, 42] on div "Home Design tokens 856 Components 39 86 Assets 0 Docs pages 96 Data sources Fig…" at bounding box center [842, 441] width 1059 height 869
click at [339, 42] on h2 "Home" at bounding box center [364, 44] width 50 height 23
drag, startPoint x: 338, startPoint y: 42, endPoint x: 629, endPoint y: 750, distance: 765.5
click at [629, 750] on div "Home Design tokens 856 Components 39 86 Assets 0 Docs pages 96 Data sources Fig…" at bounding box center [842, 441] width 1059 height 869
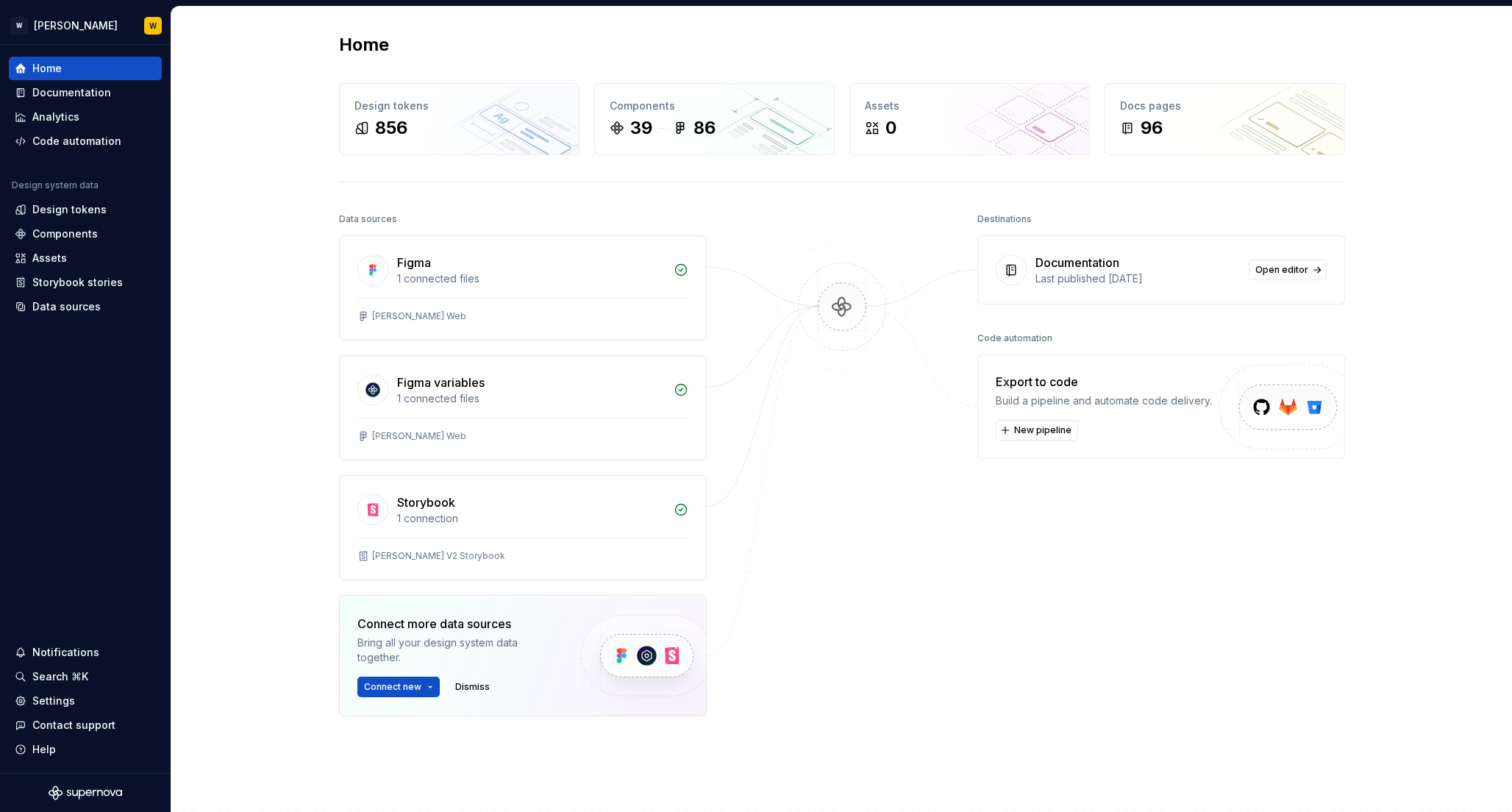
click at [662, 744] on div "Figma 1 connected files [PERSON_NAME] Web Figma variables 1 connected files [PE…" at bounding box center [522, 513] width 367 height 554
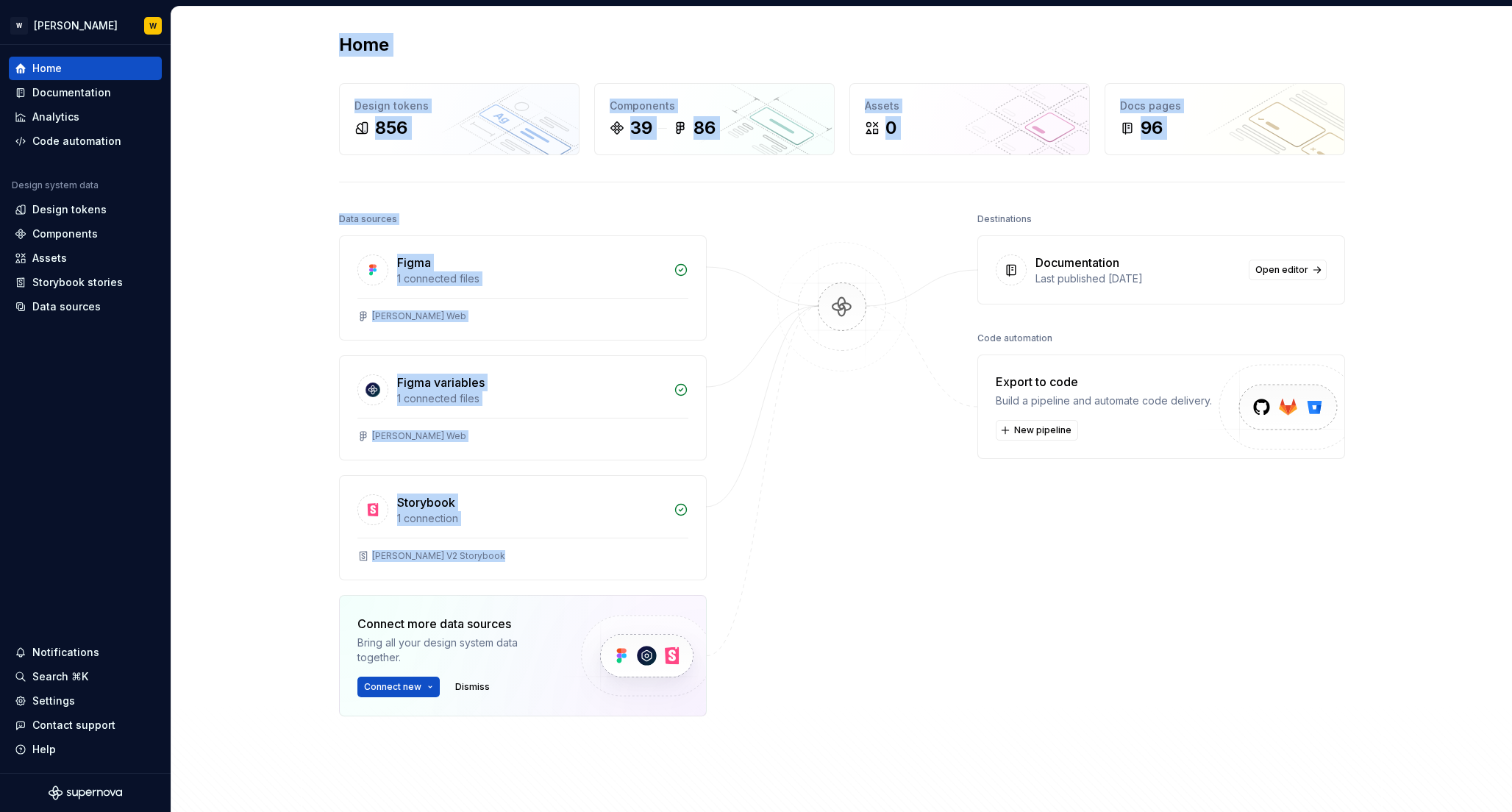
drag, startPoint x: 664, startPoint y: 748, endPoint x: 338, endPoint y: 41, distance: 778.5
click at [338, 41] on div "Home Design tokens 856 Components 39 86 Assets 0 Docs pages 96 Data sources Fig…" at bounding box center [842, 441] width 1059 height 869
click at [339, 41] on h2 "Home" at bounding box center [364, 44] width 50 height 23
drag, startPoint x: 338, startPoint y: 44, endPoint x: 660, endPoint y: 725, distance: 753.3
click at [658, 720] on div "Home Design tokens 856 Components 39 86 Assets 0 Docs pages 96 Data sources Fig…" at bounding box center [842, 441] width 1059 height 869
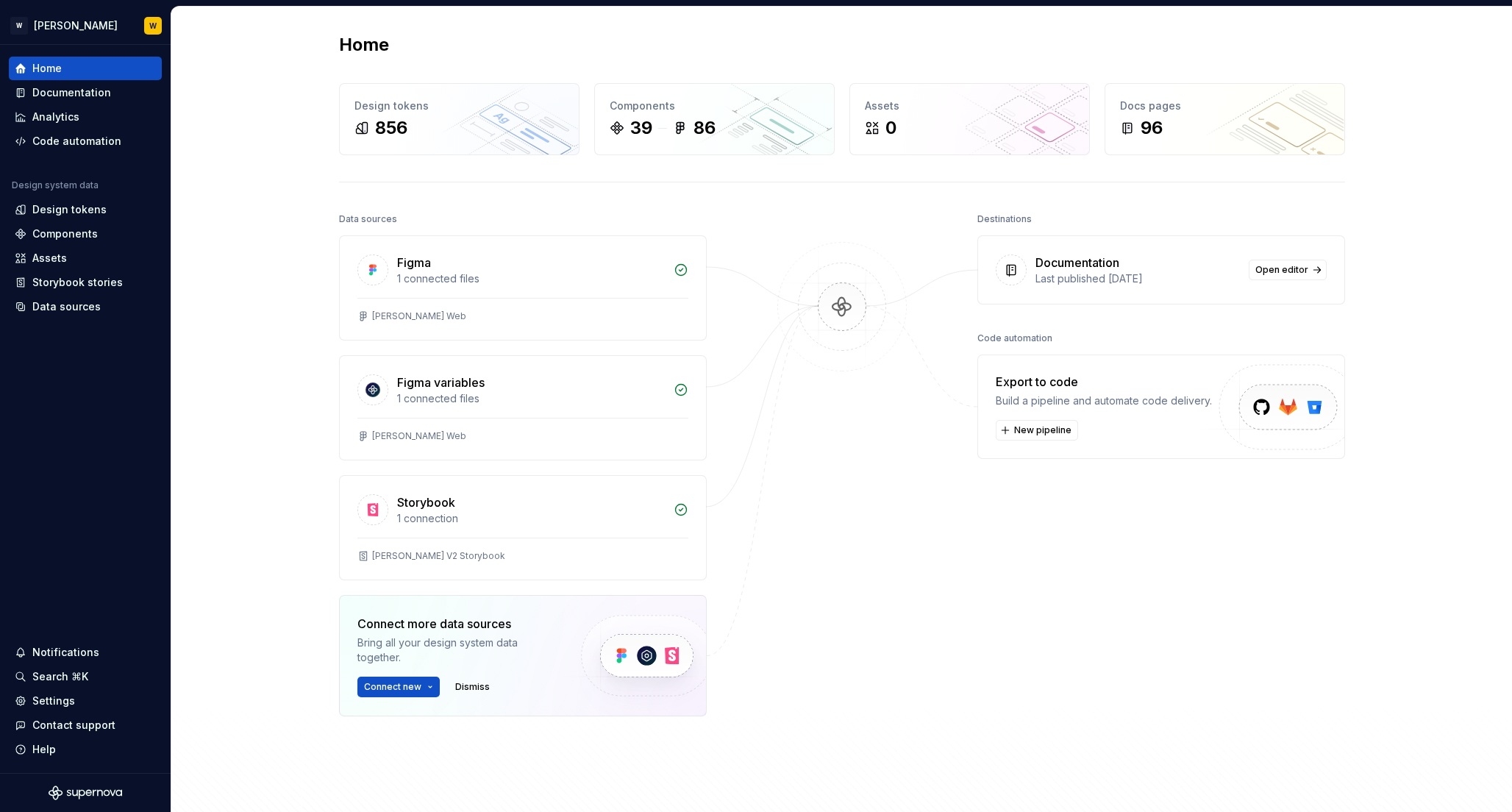
drag, startPoint x: 663, startPoint y: 730, endPoint x: 664, endPoint y: 738, distance: 8.1
click at [663, 731] on div "Figma 1 connected files [PERSON_NAME] Web Figma variables 1 connected files [PE…" at bounding box center [522, 513] width 367 height 554
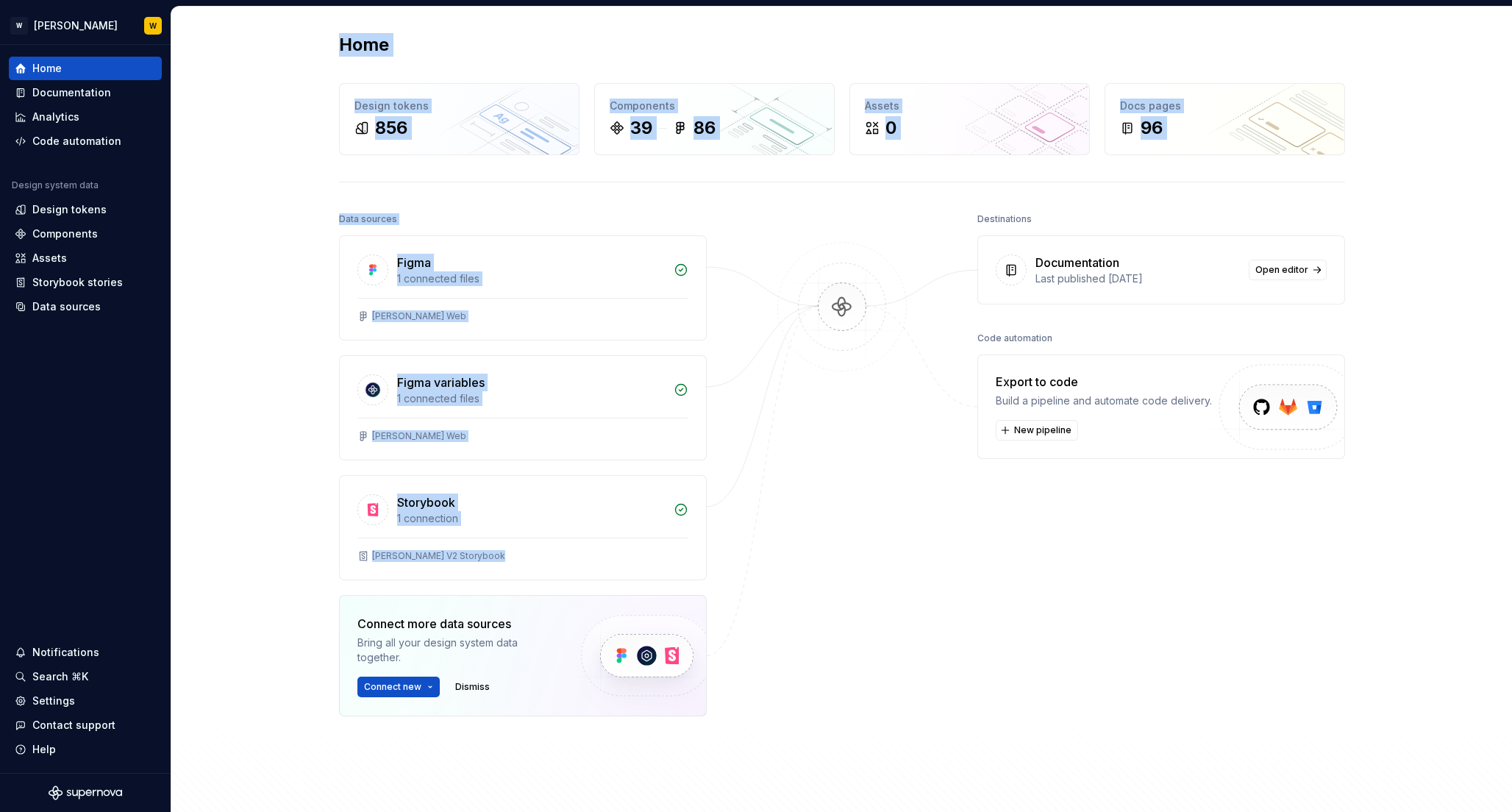
drag, startPoint x: 668, startPoint y: 747, endPoint x: 329, endPoint y: 36, distance: 787.7
click at [329, 36] on div "Home Design tokens 856 Components 39 86 Assets 0 Docs pages 96 Data sources Fig…" at bounding box center [842, 441] width 1059 height 869
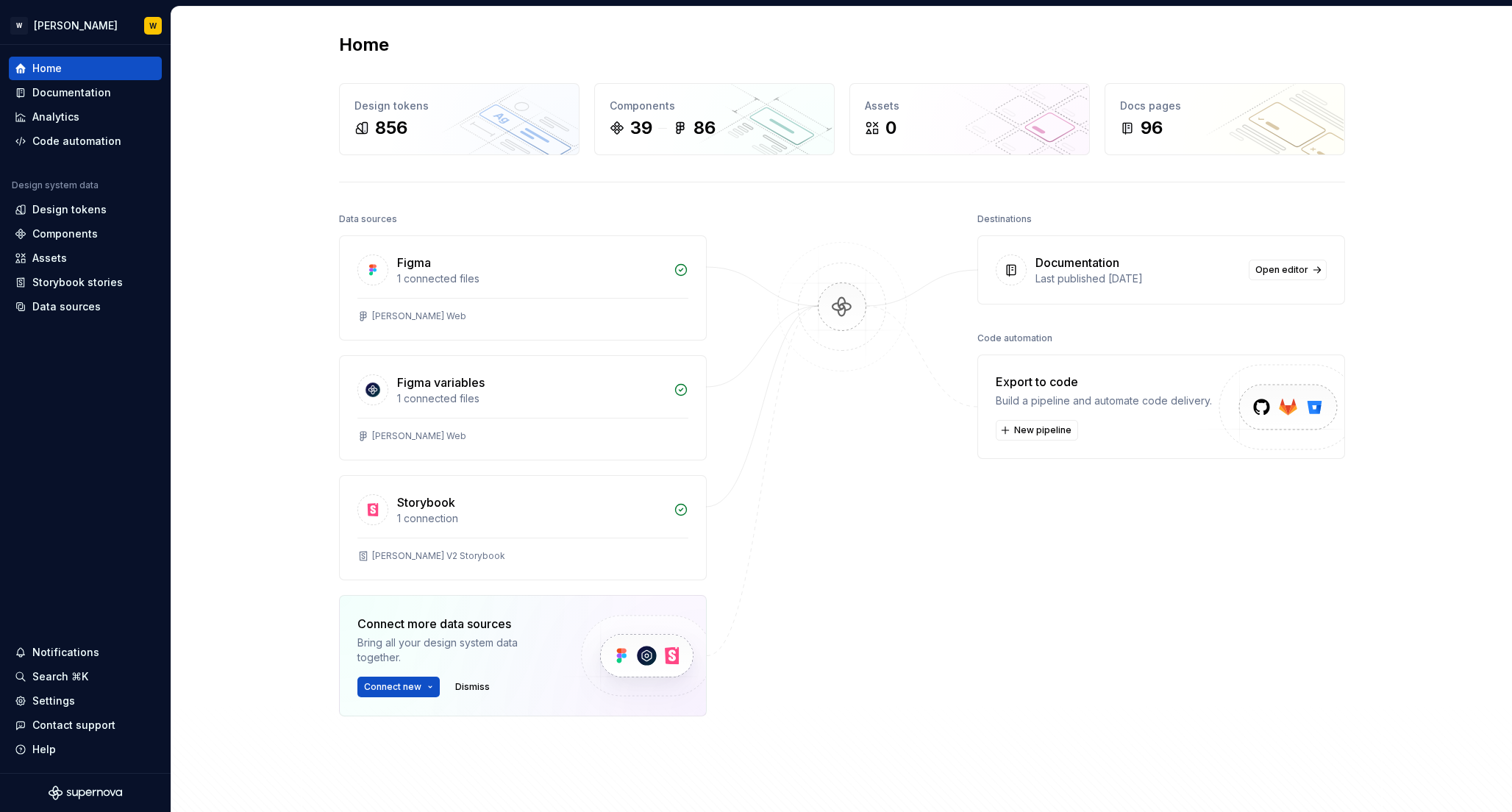
click at [339, 42] on h2 "Home" at bounding box center [364, 44] width 50 height 23
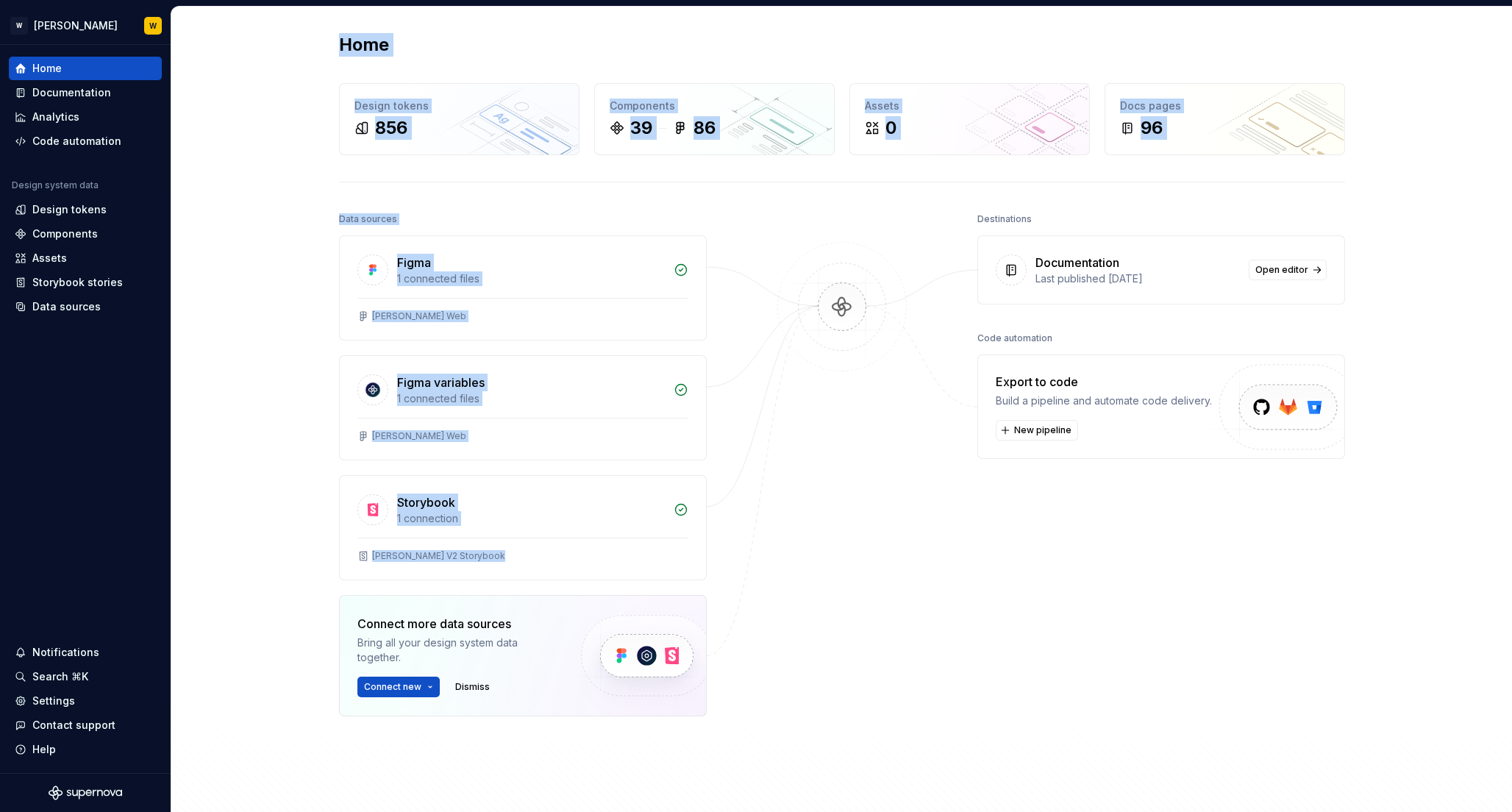
drag, startPoint x: 335, startPoint y: 42, endPoint x: 578, endPoint y: 737, distance: 736.3
click at [578, 737] on div "Home Design tokens 856 Components 39 86 Assets 0 Docs pages 96 Data sources Fig…" at bounding box center [842, 441] width 1059 height 869
click at [578, 737] on div "Figma 1 connected files [PERSON_NAME] Web Figma variables 1 connected files [PE…" at bounding box center [522, 513] width 367 height 554
drag, startPoint x: 601, startPoint y: 738, endPoint x: 336, endPoint y: 38, distance: 748.5
click at [336, 38] on div "Home Design tokens 856 Components 39 86 Assets 0 Docs pages 96 Data sources Fig…" at bounding box center [842, 441] width 1059 height 869
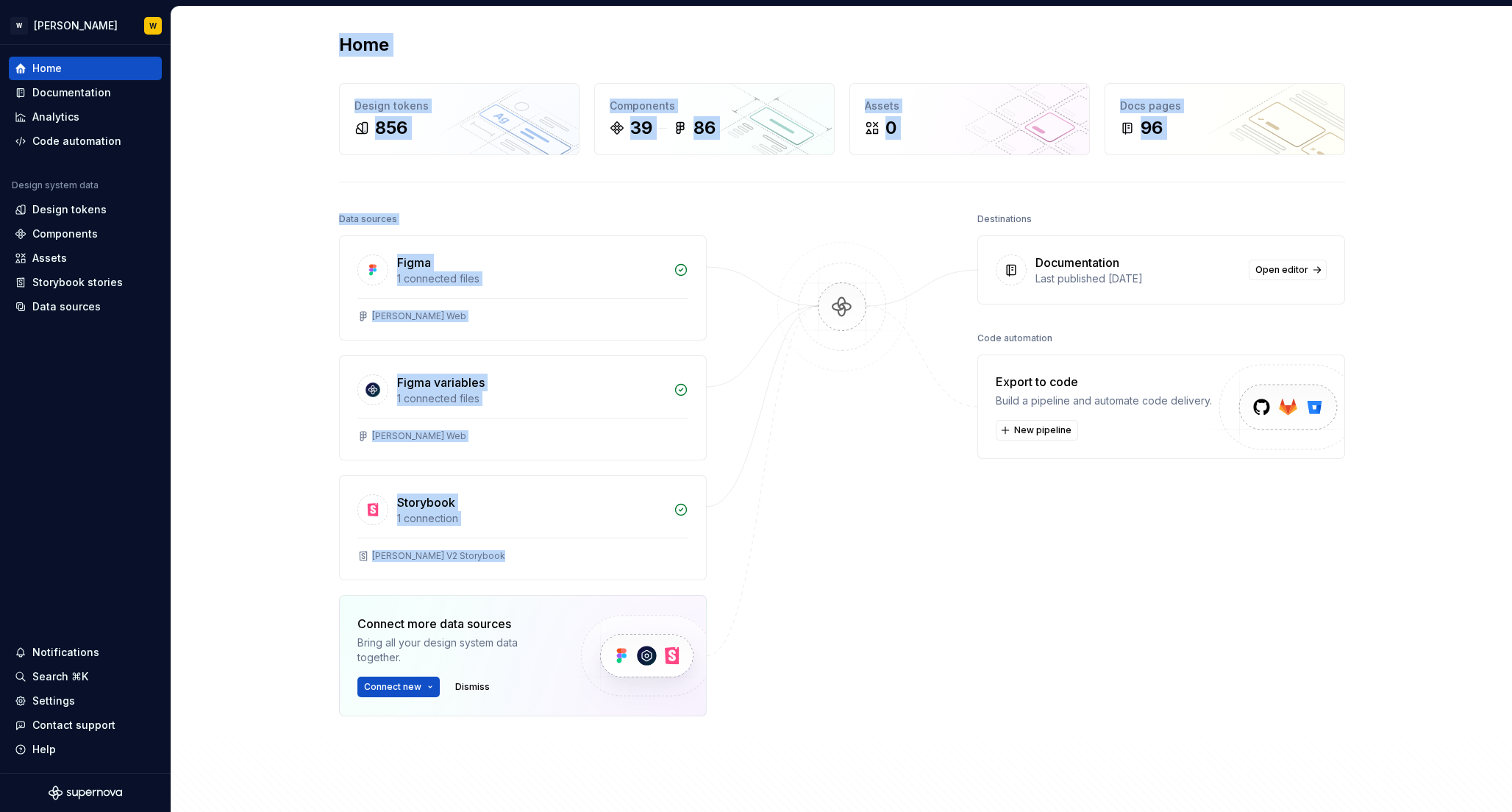
click at [342, 40] on h2 "Home" at bounding box center [364, 44] width 50 height 23
drag, startPoint x: 337, startPoint y: 40, endPoint x: 620, endPoint y: 350, distance: 419.7
click at [620, 350] on div "Home Design tokens 856 Components 39 86 Assets 0 Docs pages 96 Data sources Fig…" at bounding box center [842, 441] width 1059 height 869
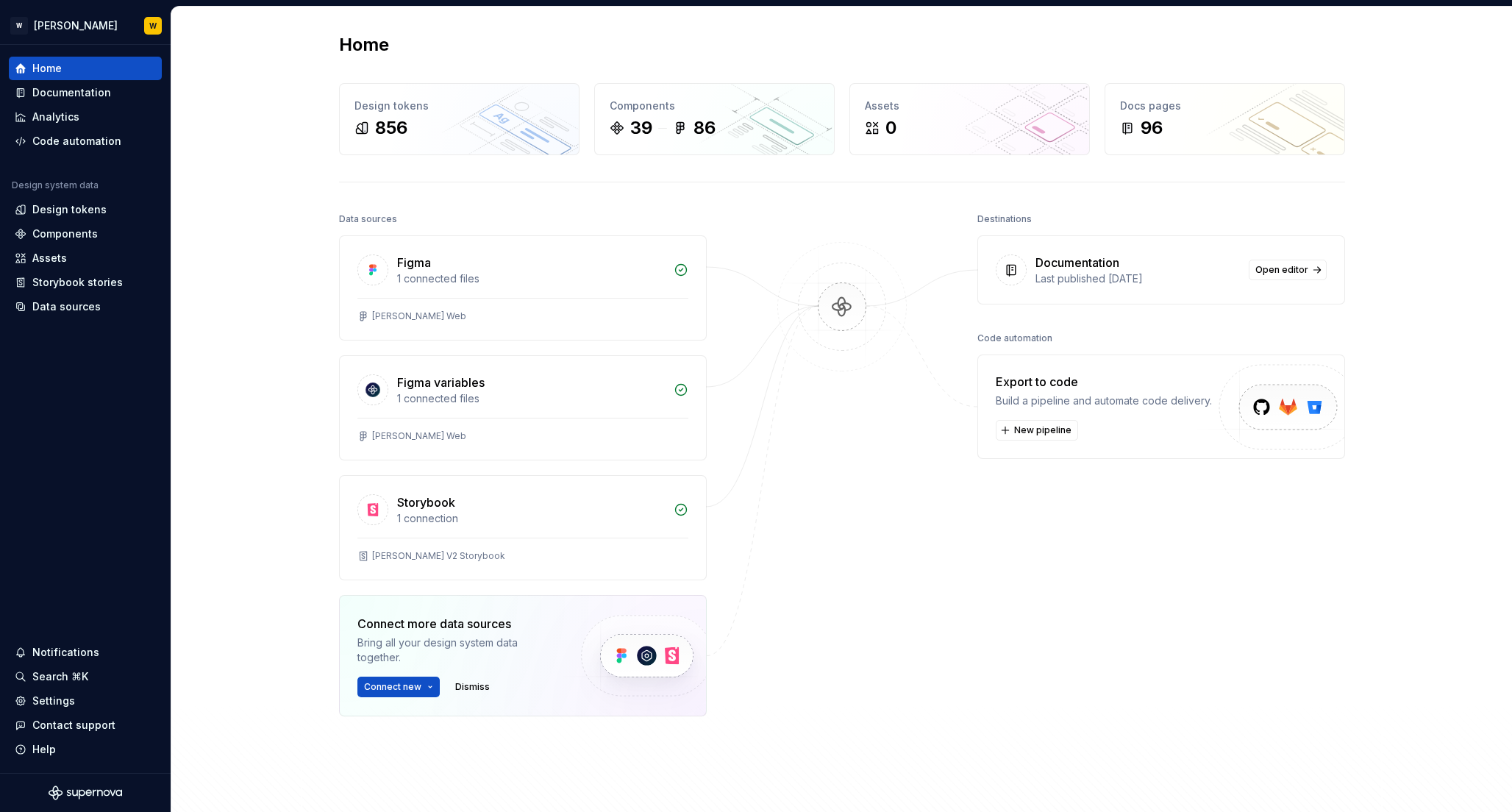
click at [620, 348] on div "Figma 1 connected files [PERSON_NAME] Web Figma variables 1 connected files [PE…" at bounding box center [522, 513] width 367 height 554
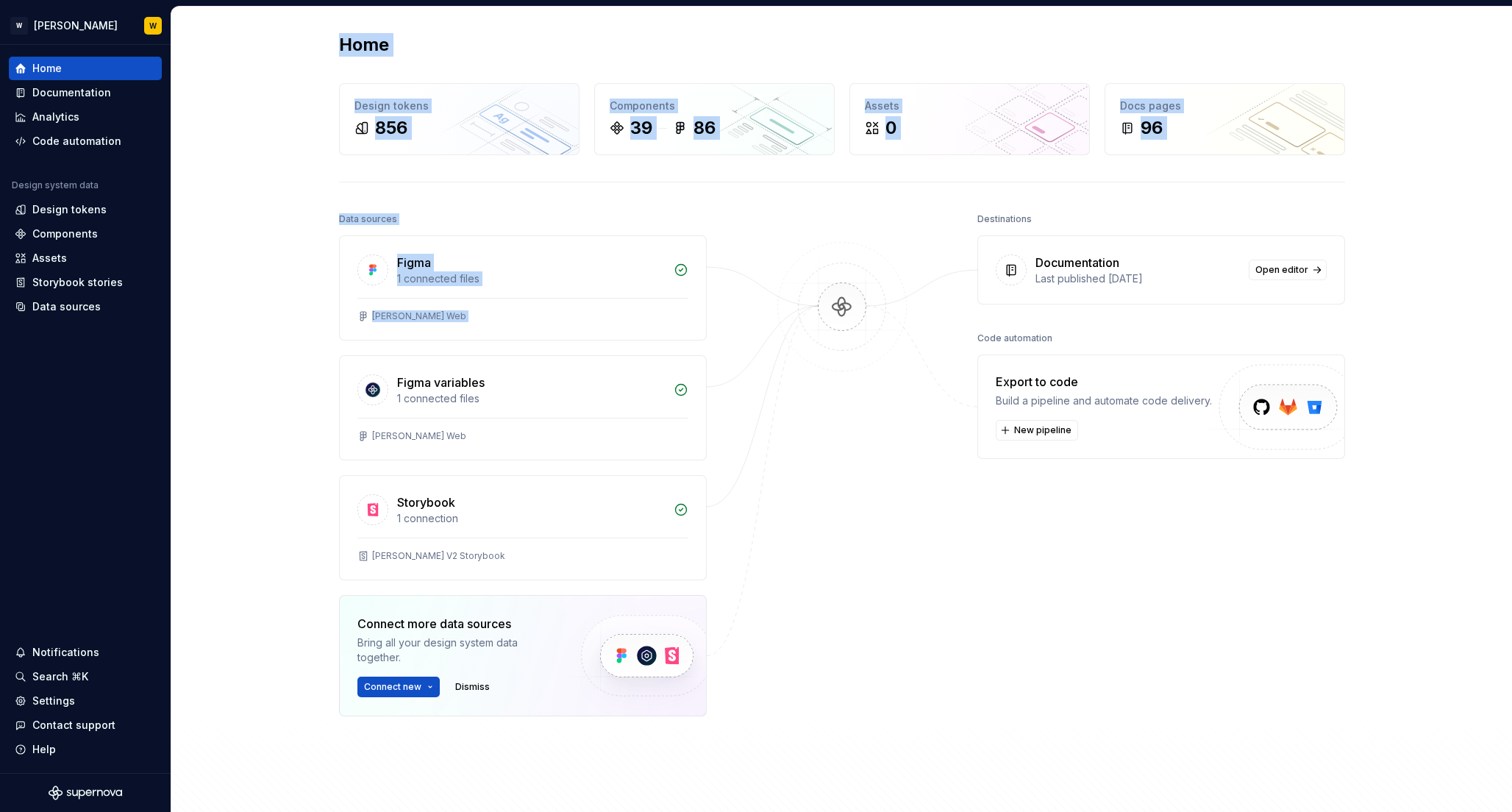
drag, startPoint x: 621, startPoint y: 348, endPoint x: 334, endPoint y: 42, distance: 419.5
click at [334, 42] on div "Home Design tokens 856 Components 39 86 Assets 0 Docs pages 96 Data sources Fig…" at bounding box center [842, 441] width 1059 height 869
click at [339, 42] on h2 "Home" at bounding box center [364, 44] width 50 height 23
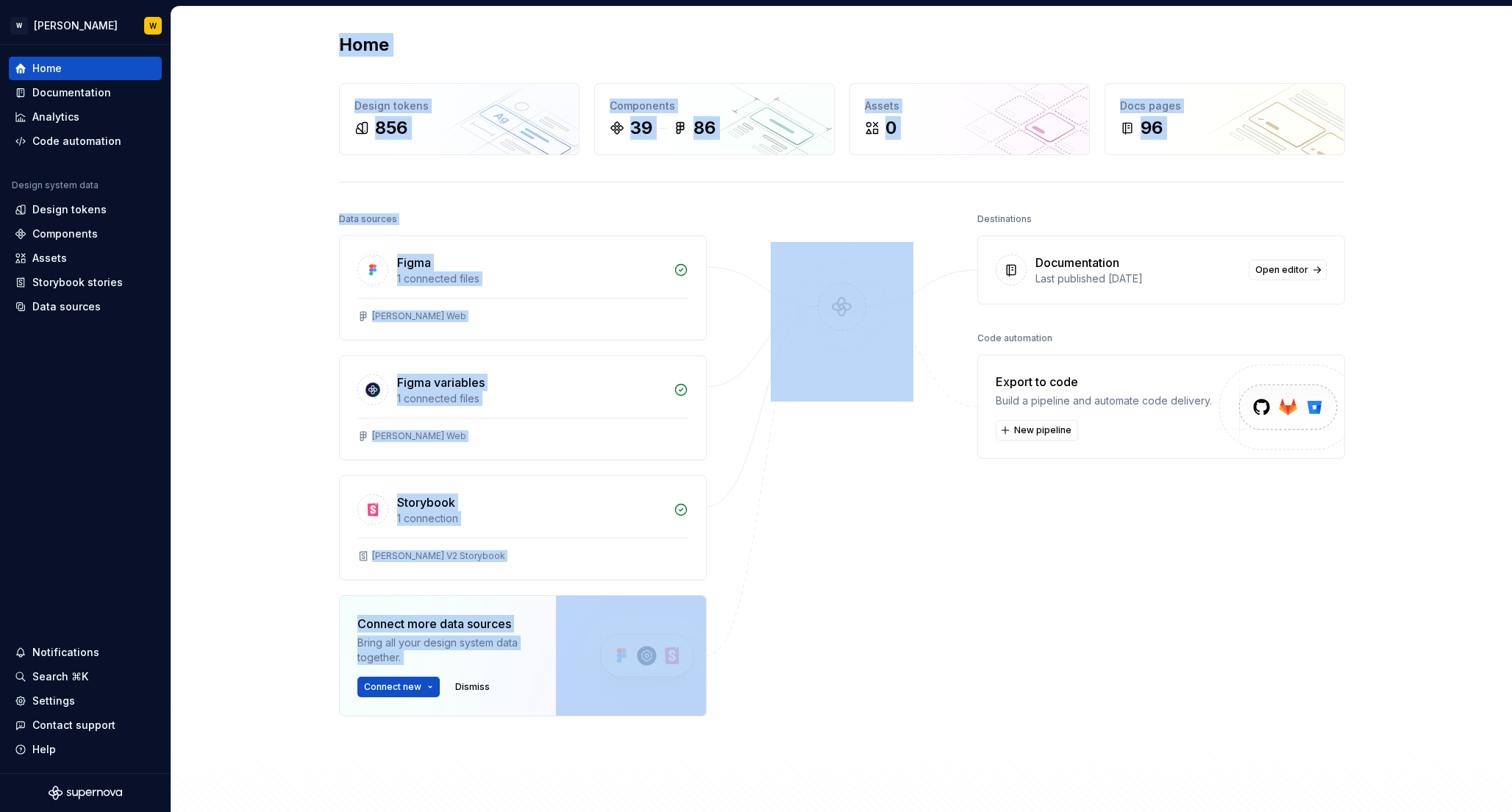
drag, startPoint x: 339, startPoint y: 43, endPoint x: 705, endPoint y: 738, distance: 785.5
click at [705, 738] on div "Home Design tokens 856 Components 39 86 Assets 0 Docs pages 96 Data sources Fig…" at bounding box center [842, 441] width 1059 height 869
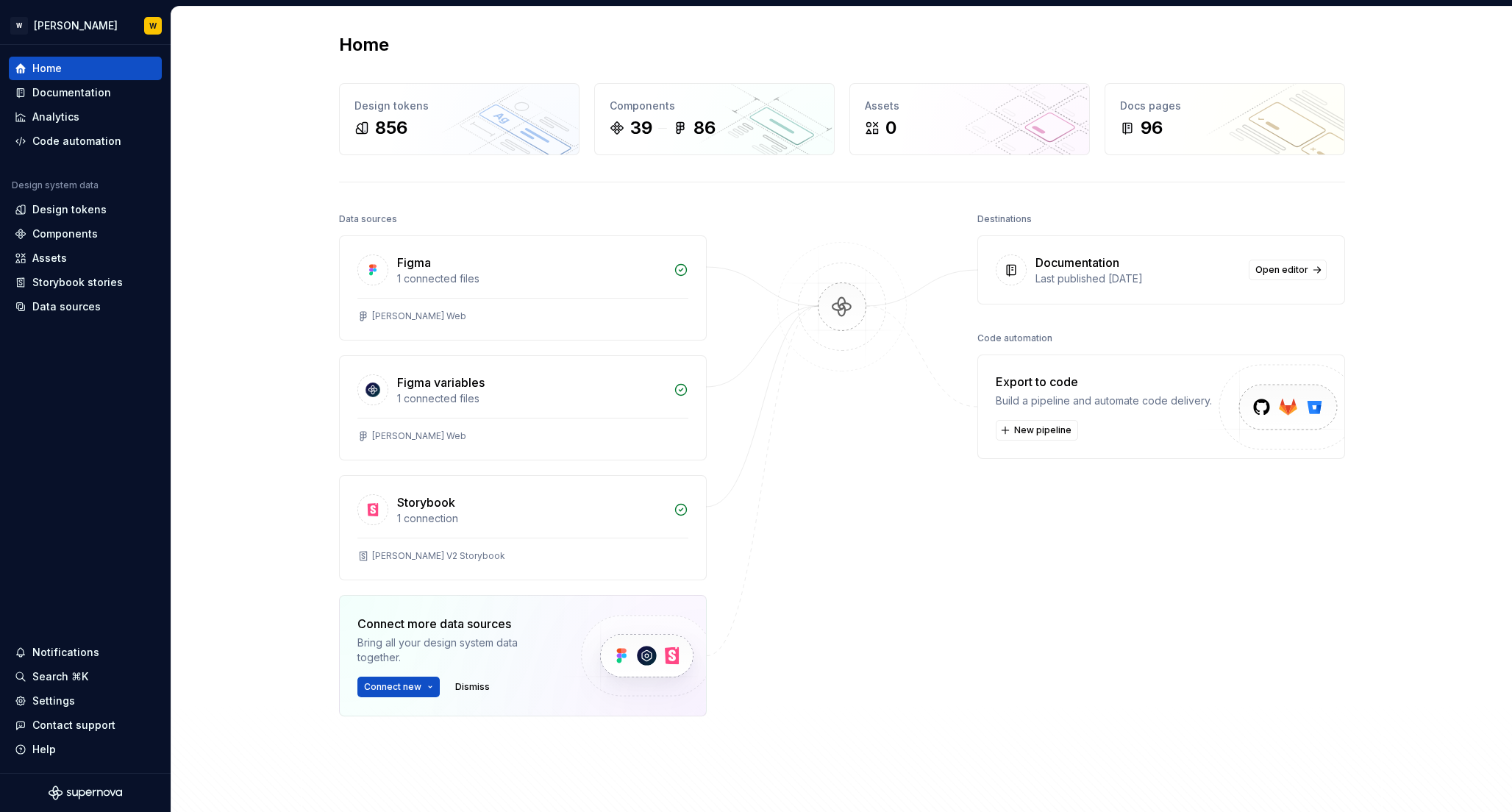
click at [705, 738] on div "Data sources Figma 1 connected files [PERSON_NAME] Web Figma variables 1 connec…" at bounding box center [842, 528] width 1006 height 640
click at [903, 533] on div at bounding box center [842, 499] width 147 height 581
click at [47, 697] on div "Settings" at bounding box center [54, 700] width 42 height 14
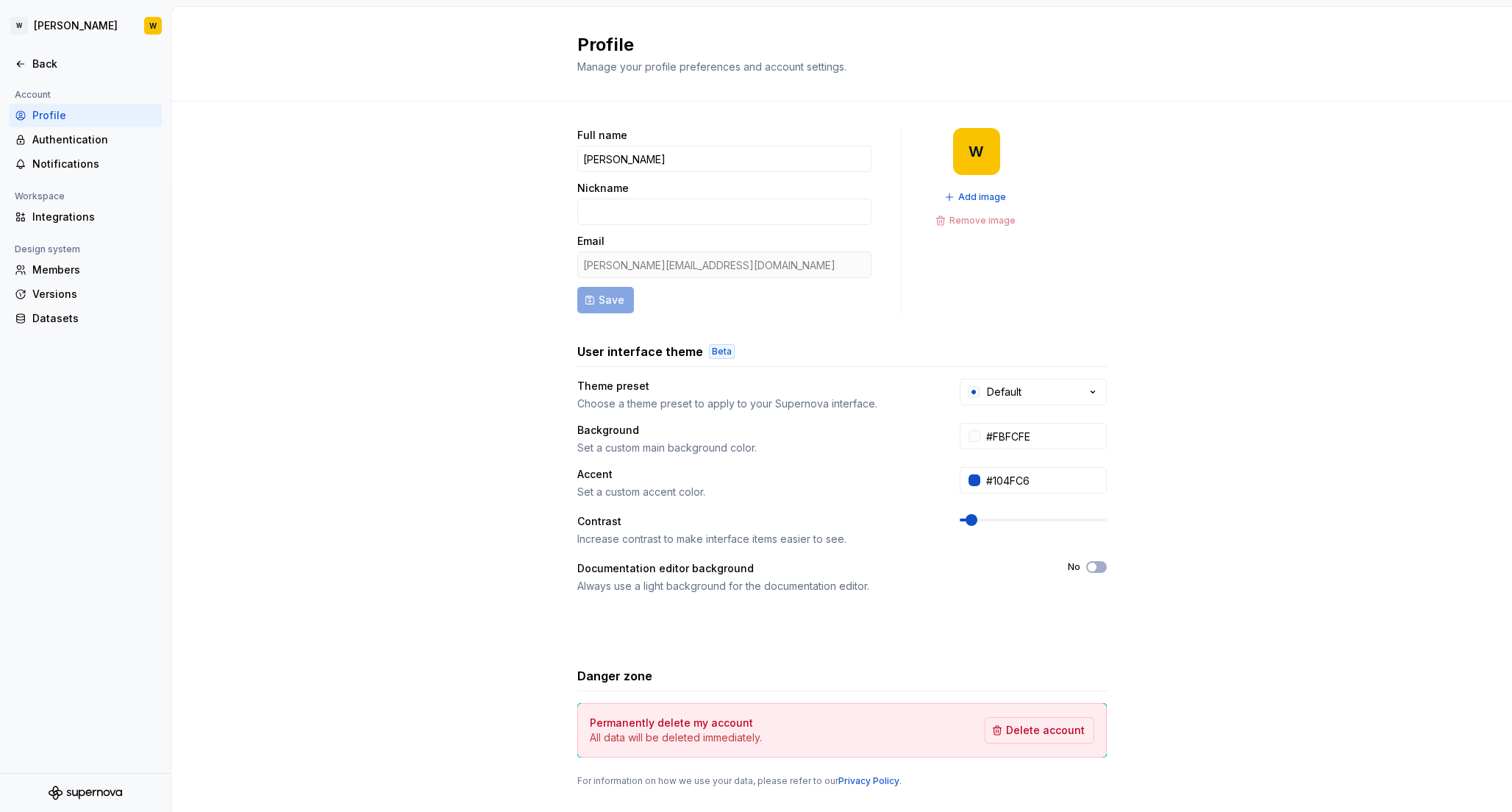
click at [394, 273] on div "Full name [PERSON_NAME] Nickname Email [PERSON_NAME][EMAIL_ADDRESS][DOMAIN_NAME…" at bounding box center [842, 471] width 1341 height 742
click at [54, 215] on div "Integrations" at bounding box center [94, 216] width 123 height 14
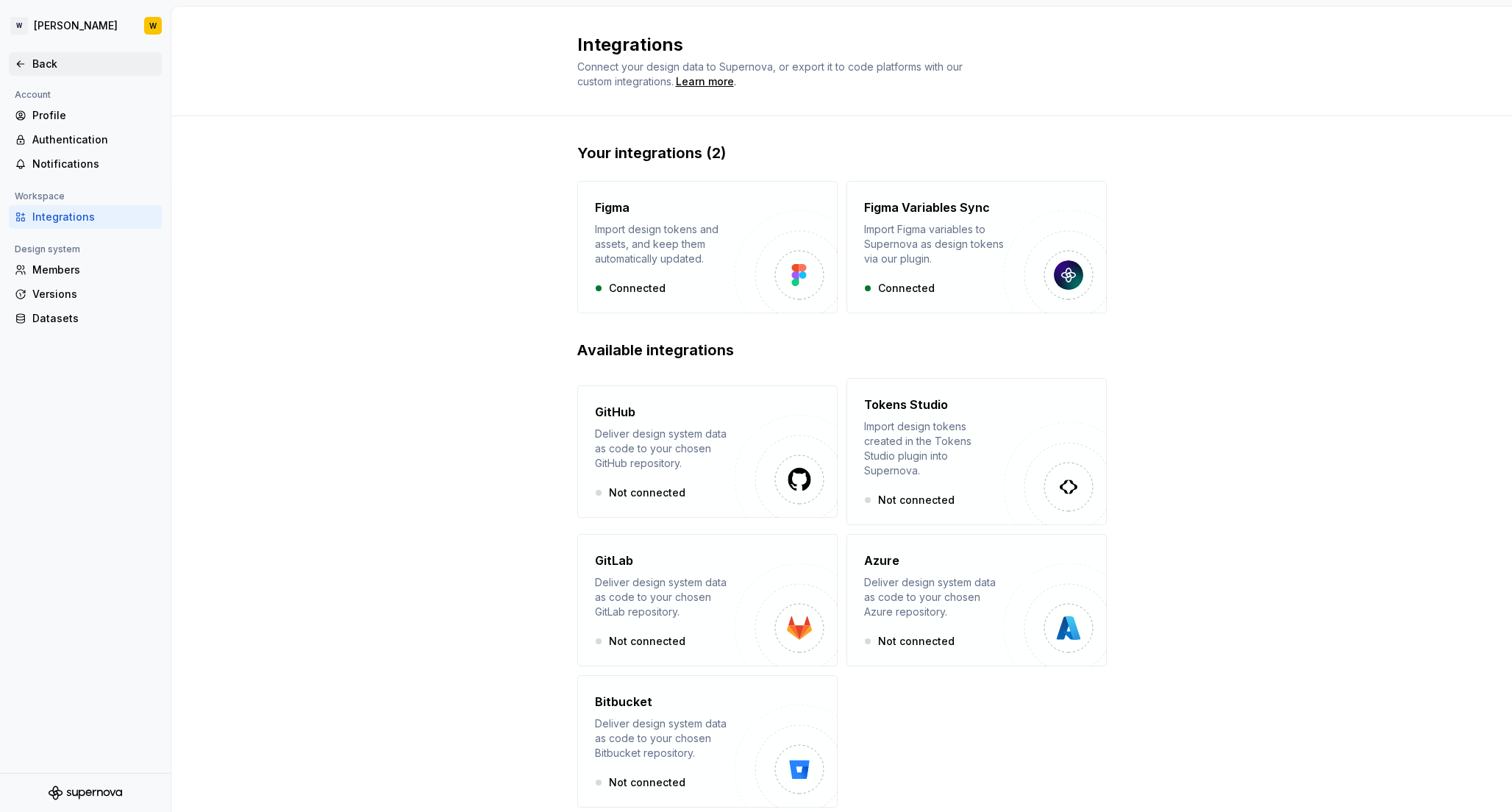
click at [29, 63] on div "Back" at bounding box center [85, 63] width 141 height 14
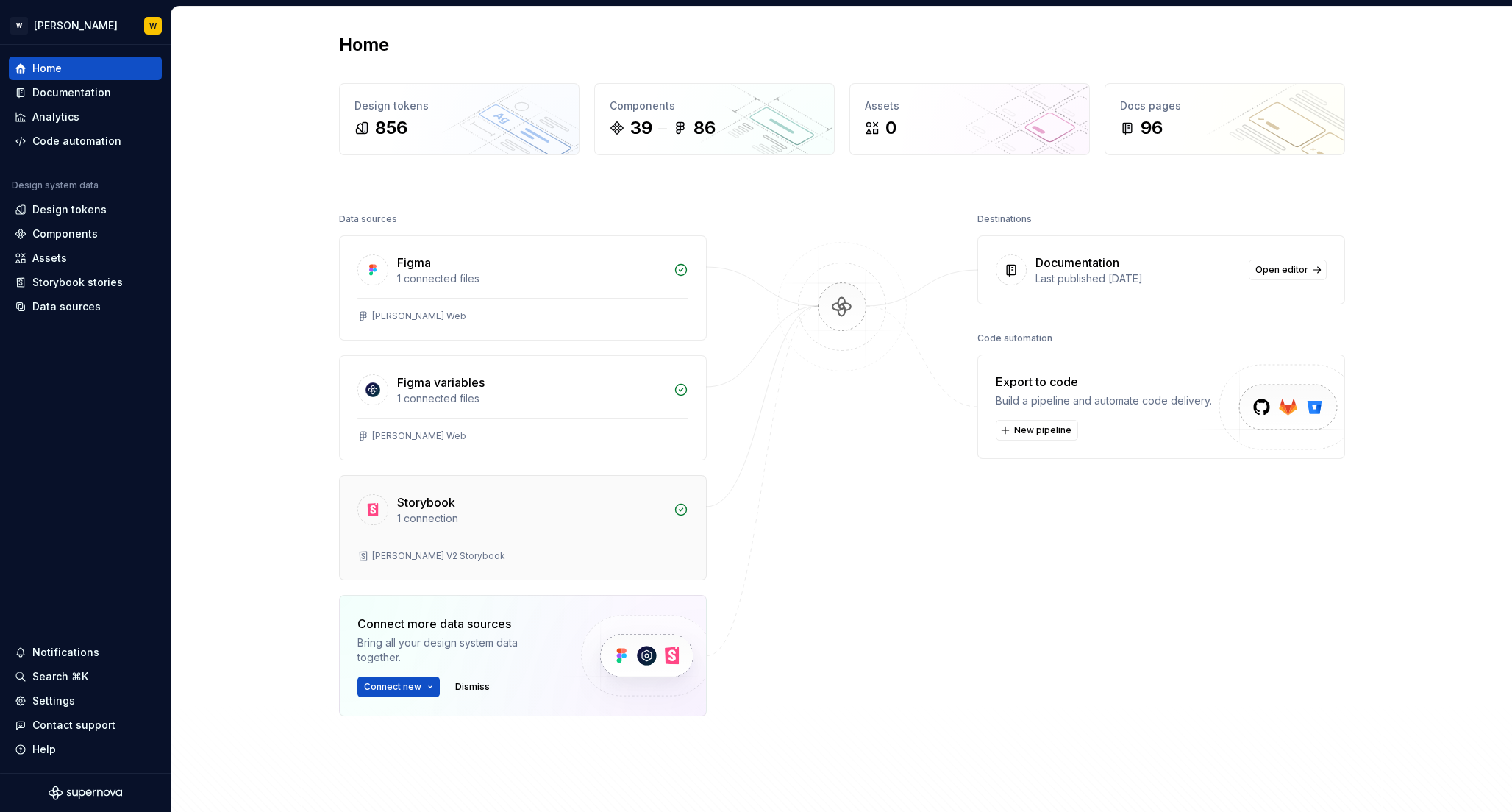
click at [433, 505] on div "Storybook" at bounding box center [426, 502] width 58 height 17
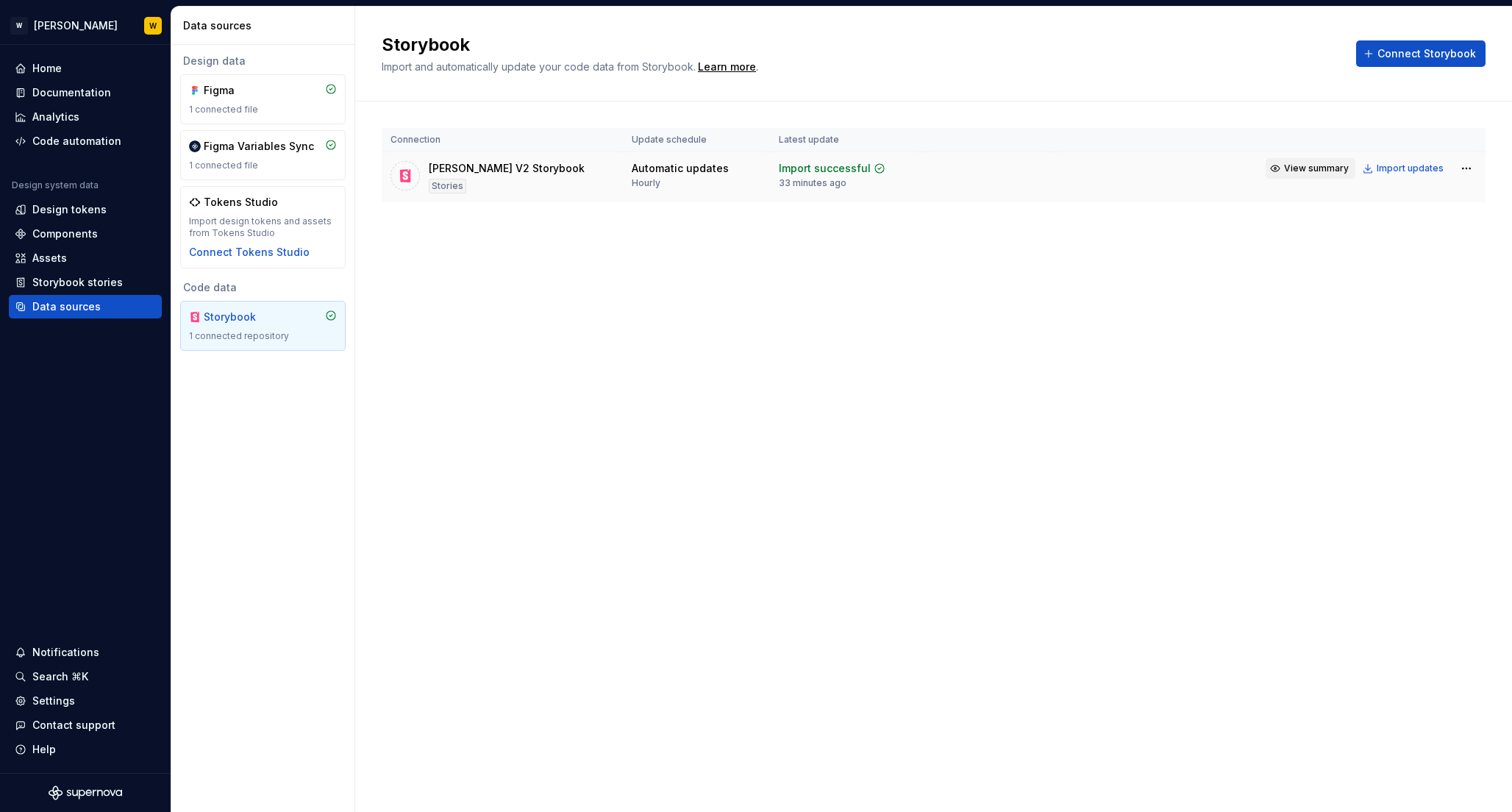
click at [1312, 163] on button "View summary" at bounding box center [1310, 167] width 89 height 20
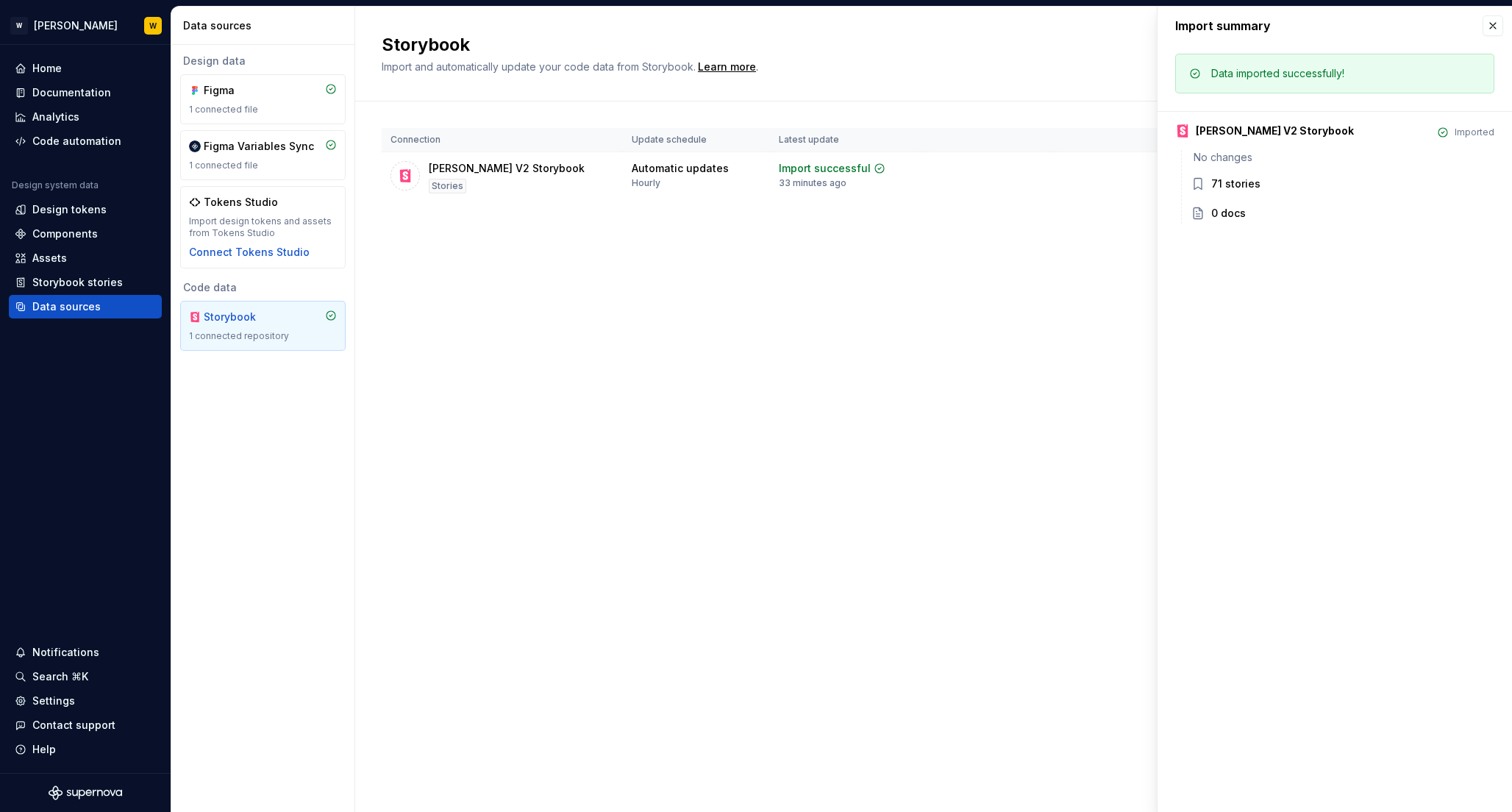
drag, startPoint x: 591, startPoint y: 324, endPoint x: 599, endPoint y: 322, distance: 8.2
click at [592, 324] on div "Storybook Import and automatically update your code data from Storybook. Learn …" at bounding box center [933, 409] width 1156 height 805
click at [1497, 19] on button "button" at bounding box center [1492, 25] width 20 height 20
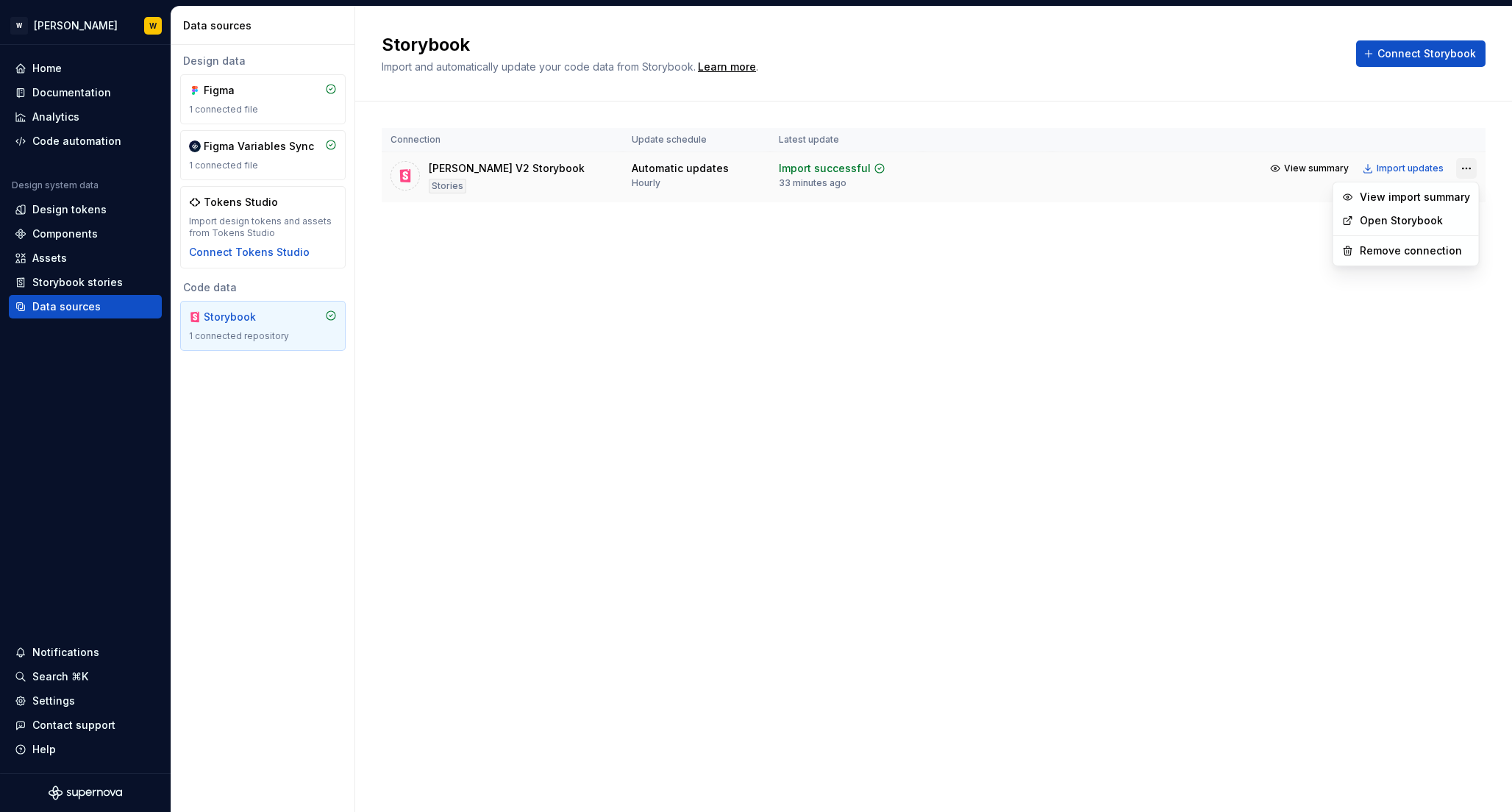
click at [1469, 168] on html "[PERSON_NAME] W Home Documentation Analytics Code automation Design system data…" at bounding box center [756, 406] width 1512 height 812
click at [1400, 216] on link "Open Storybook" at bounding box center [1414, 220] width 111 height 14
click at [1288, 158] on td "View summary Import updates" at bounding box center [1269, 168] width 433 height 33
click at [1297, 167] on span "View summary" at bounding box center [1316, 168] width 64 height 12
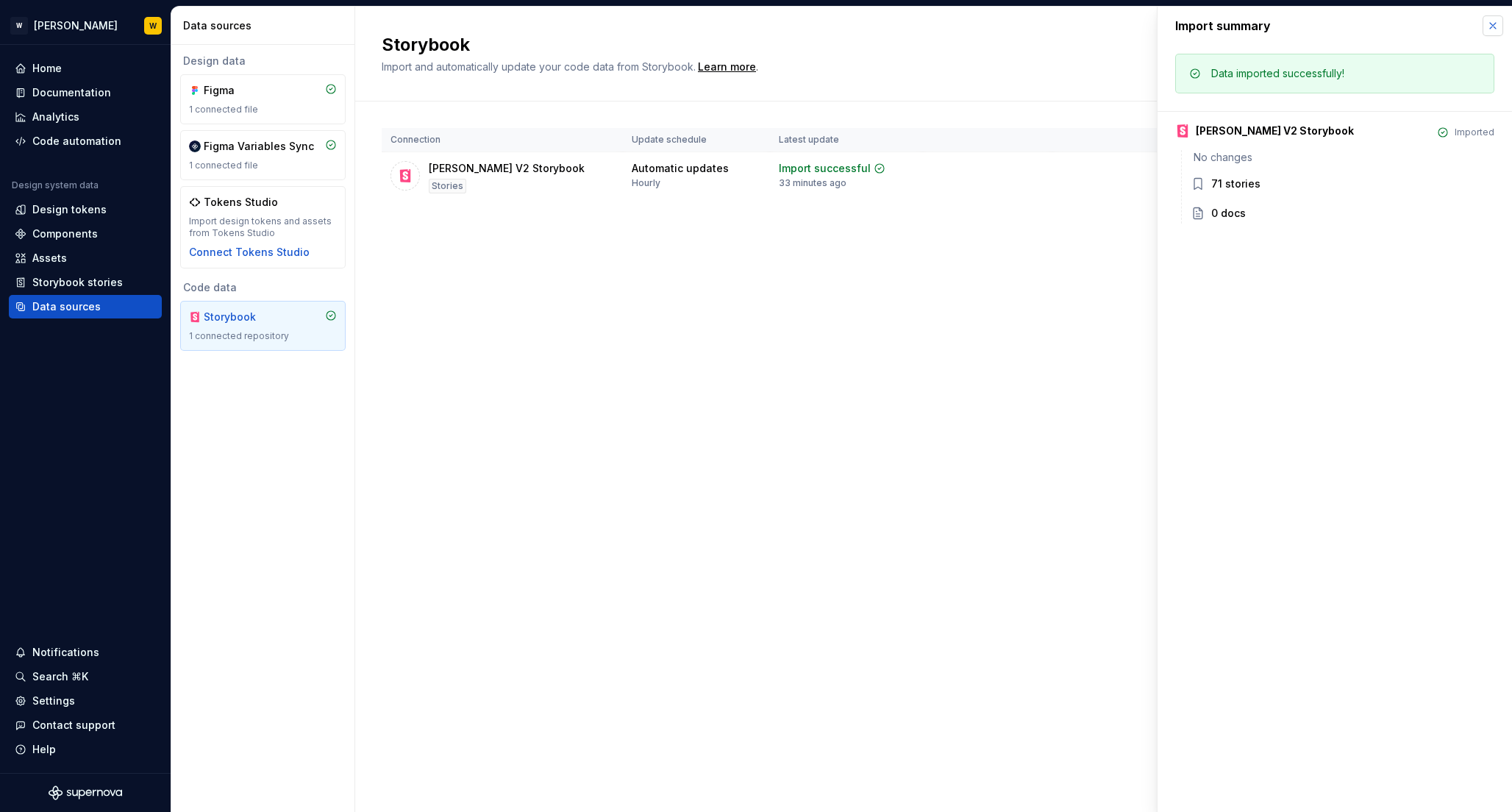
click at [1493, 26] on button "button" at bounding box center [1492, 25] width 20 height 20
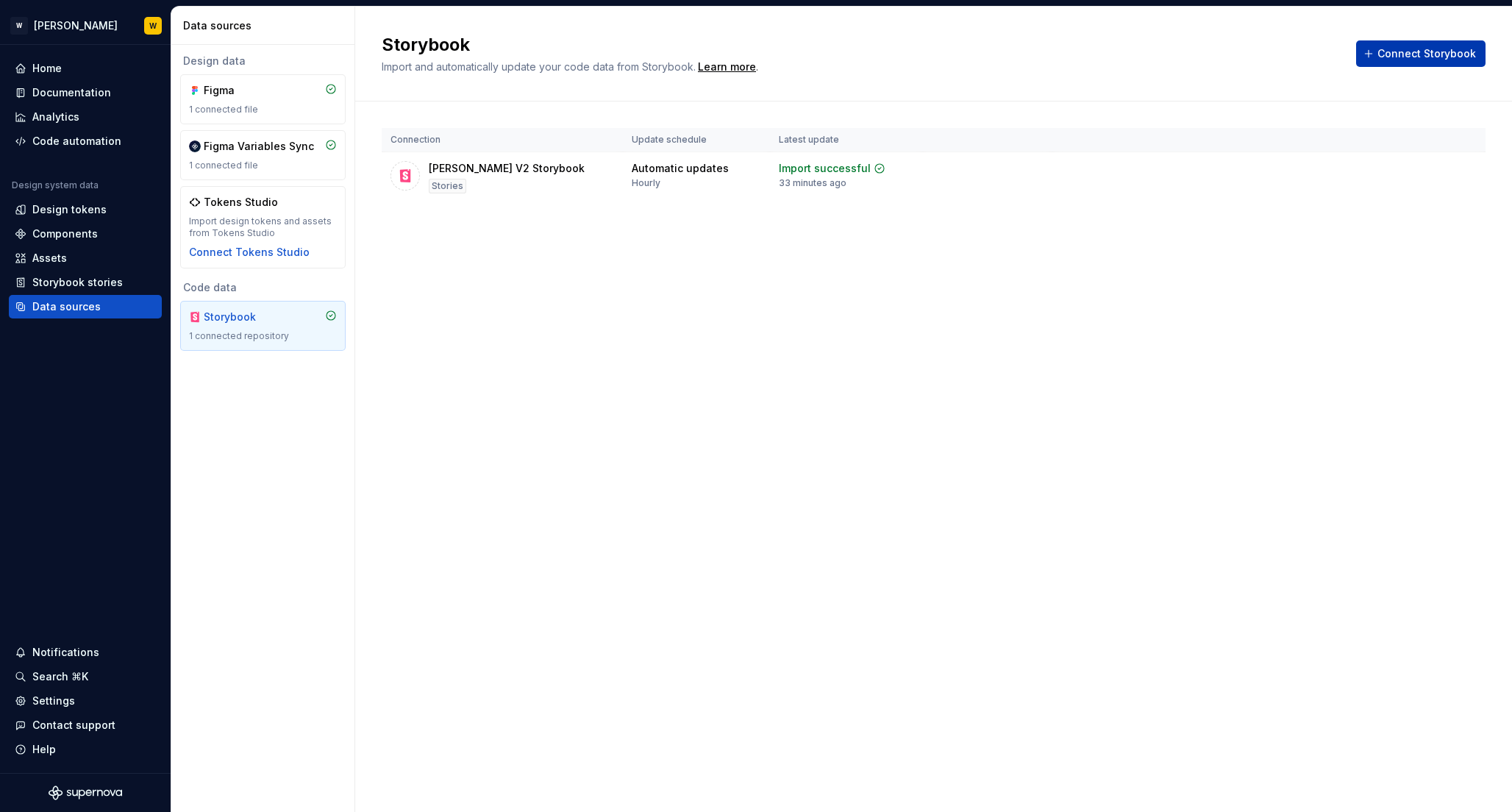
click at [1449, 52] on span "Connect Storybook" at bounding box center [1426, 53] width 98 height 14
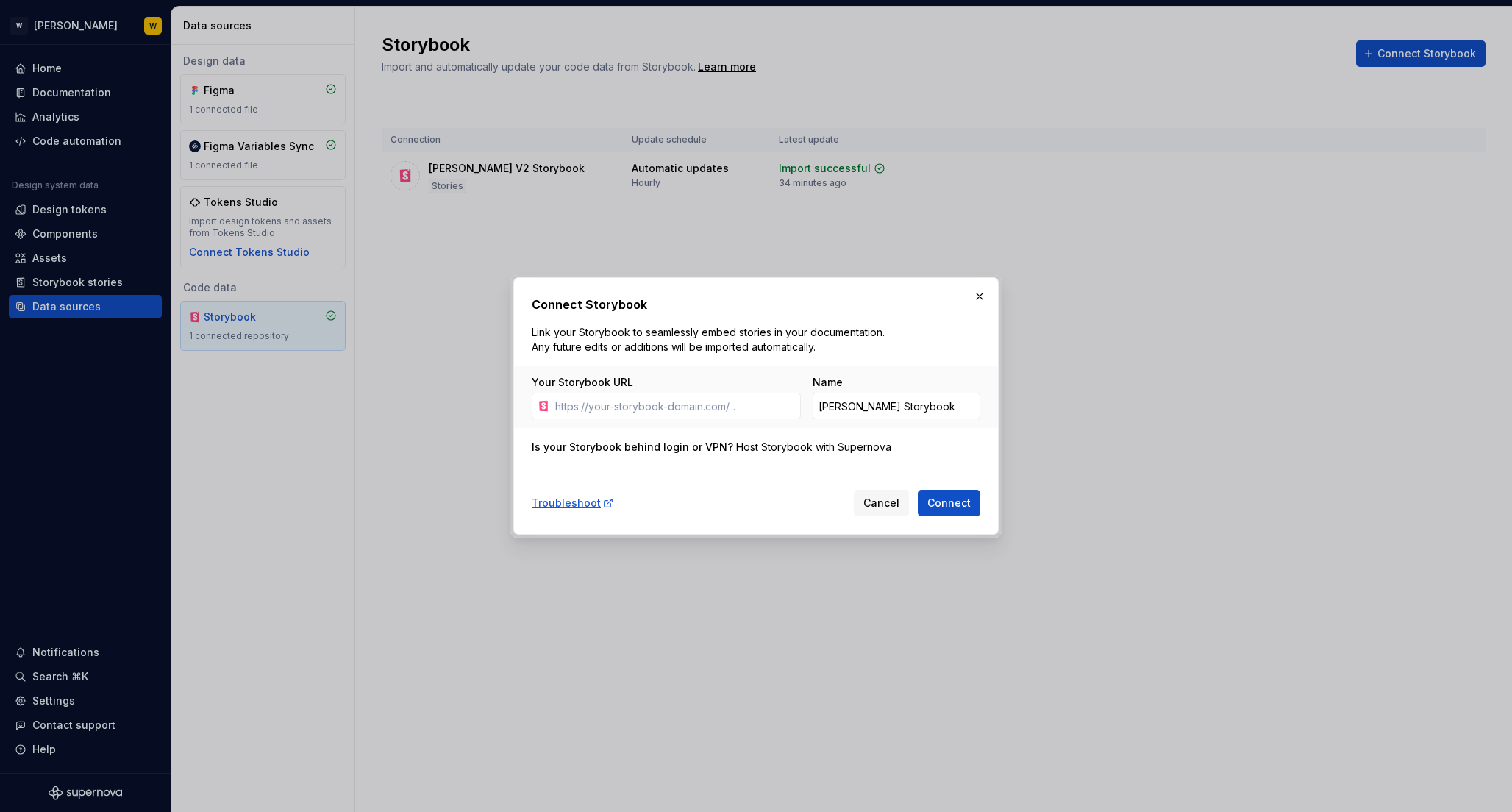
click at [638, 444] on div "Is your Storybook behind login or VPN?" at bounding box center [632, 446] width 201 height 14
click at [651, 409] on input "Your Storybook URL" at bounding box center [674, 406] width 251 height 27
click at [984, 296] on button "button" at bounding box center [979, 295] width 20 height 20
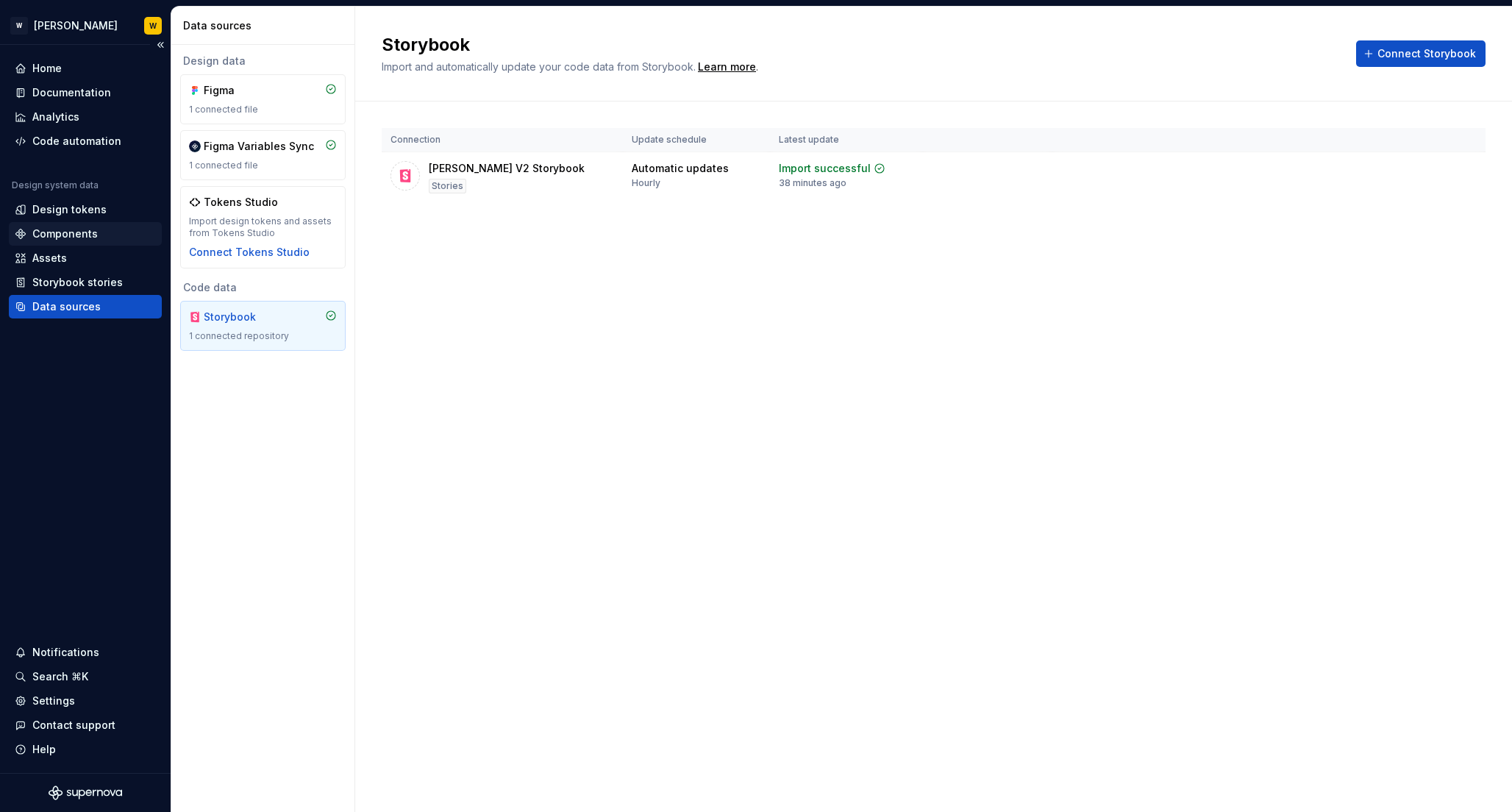
click at [55, 231] on div "Components" at bounding box center [65, 233] width 65 height 14
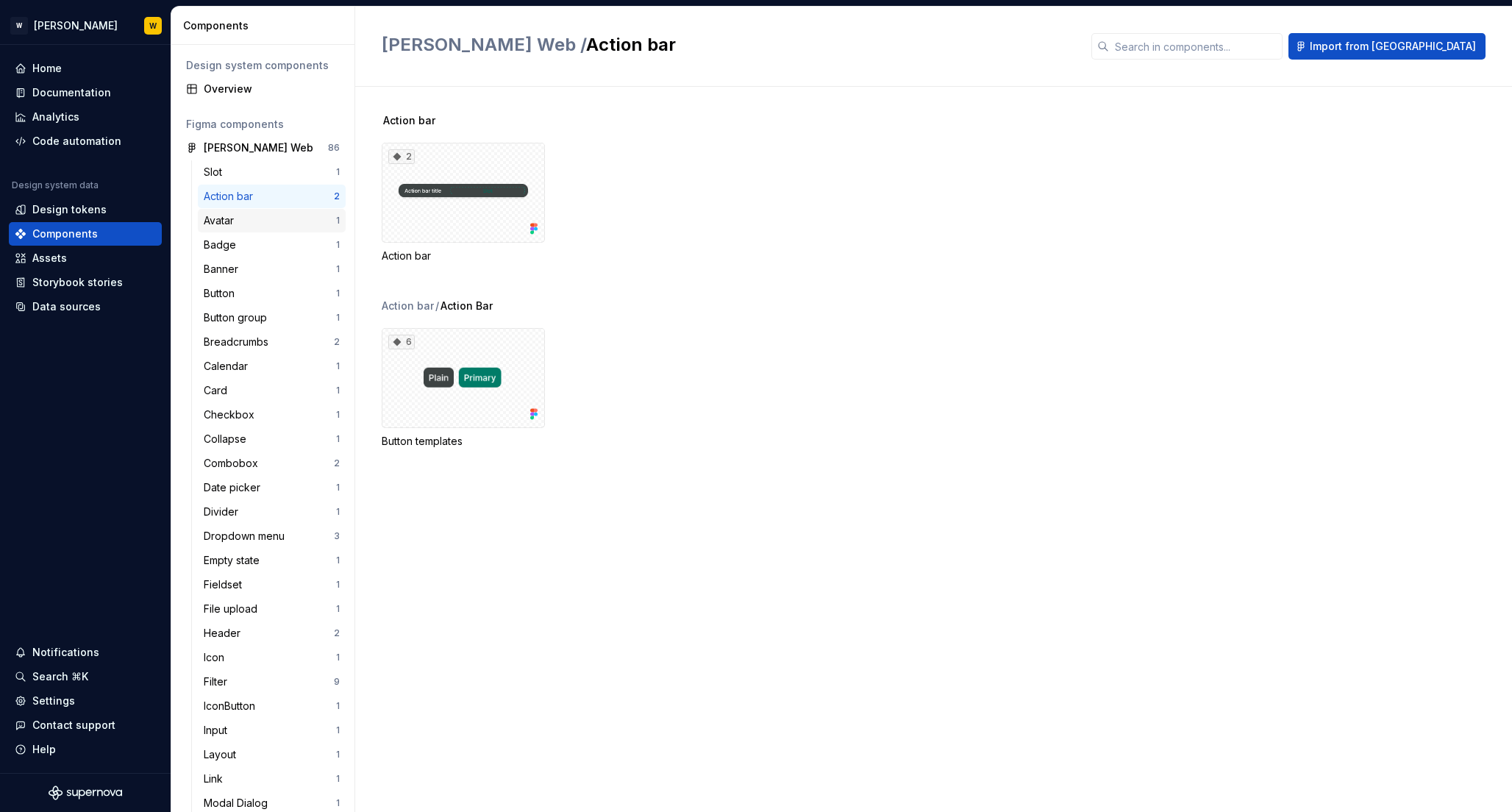
click at [226, 217] on div "Avatar" at bounding box center [221, 220] width 36 height 14
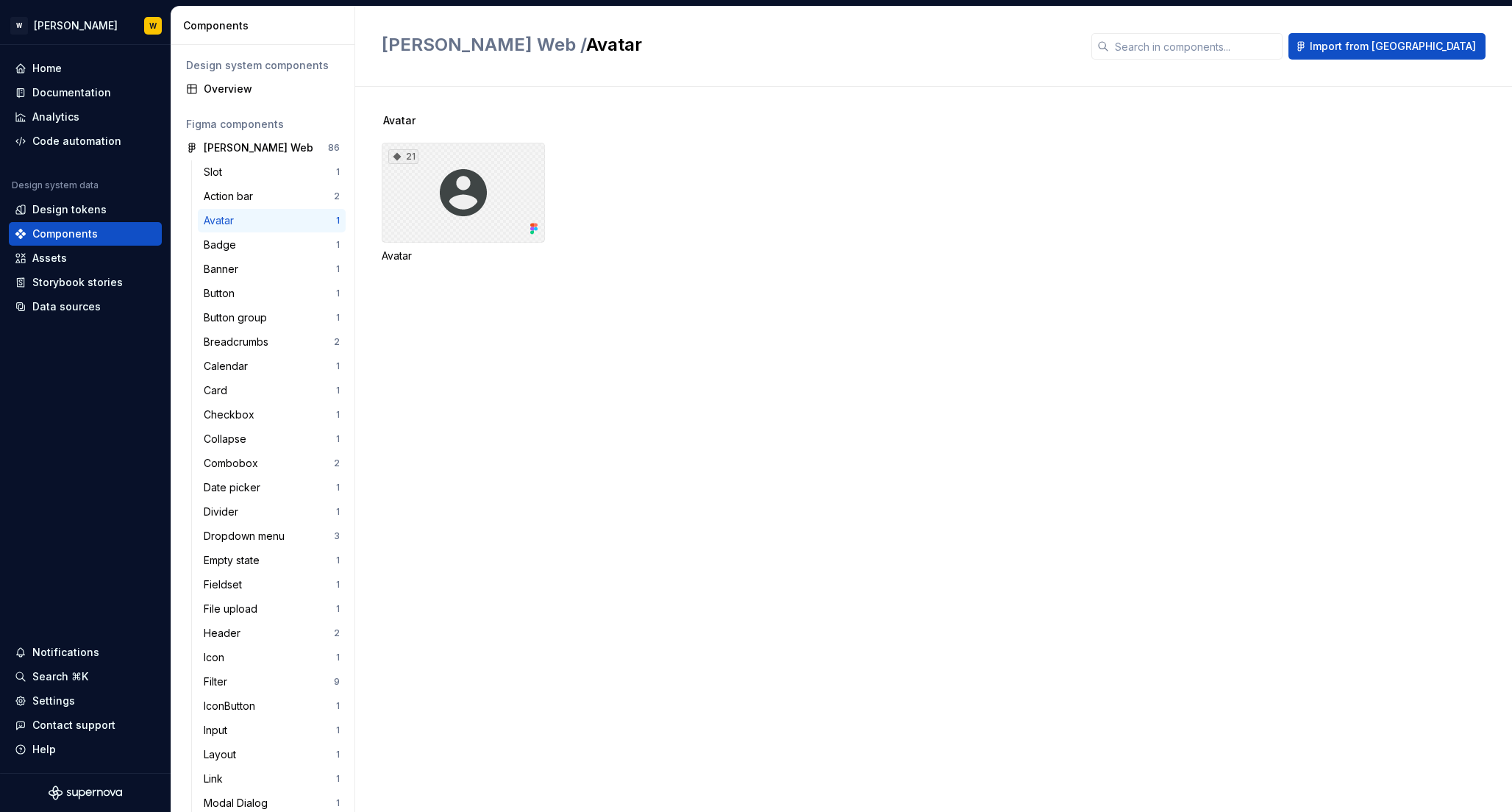
click at [445, 186] on div "21" at bounding box center [464, 192] width 164 height 100
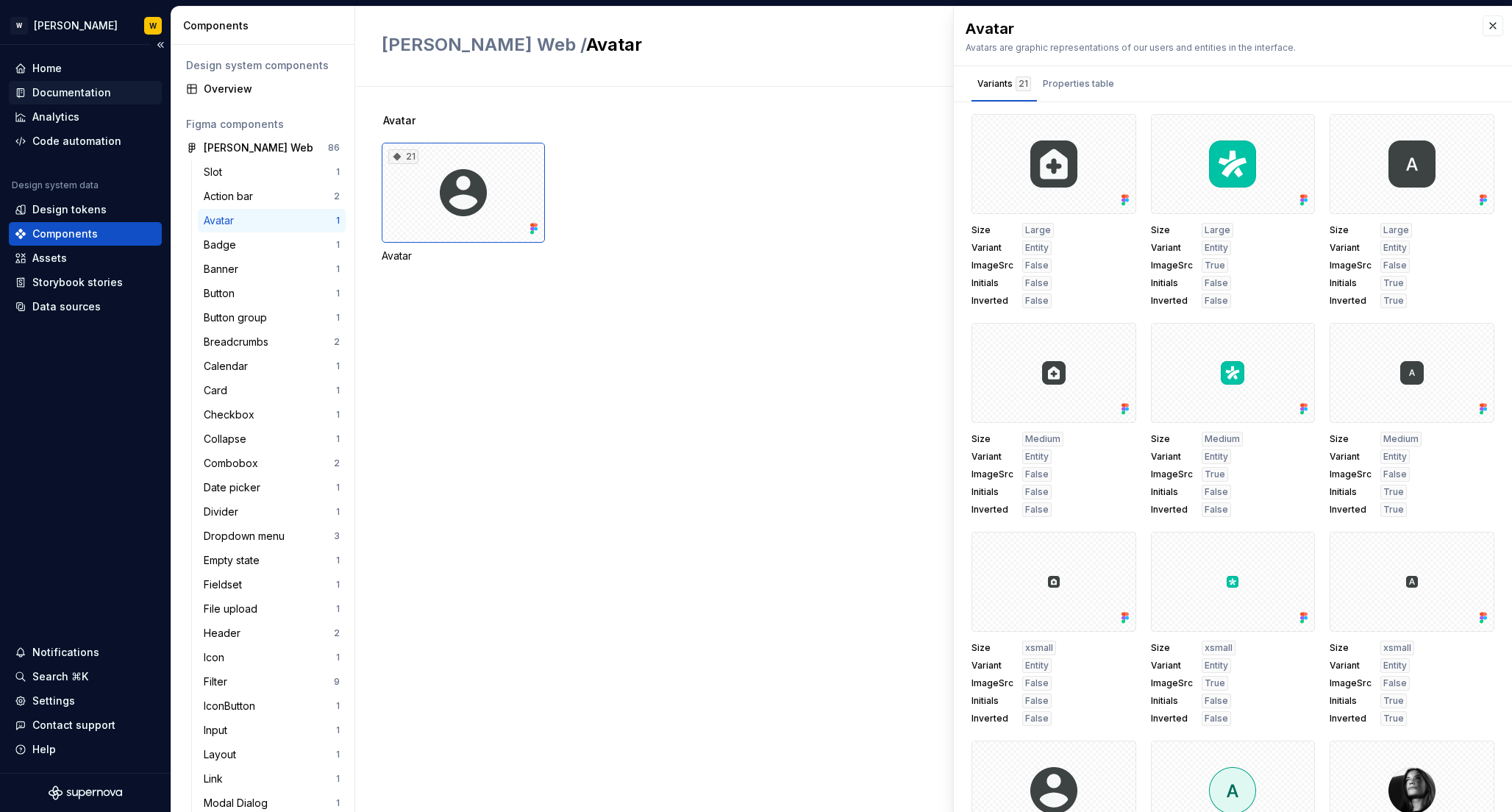
click at [59, 89] on div "Documentation" at bounding box center [72, 92] width 79 height 14
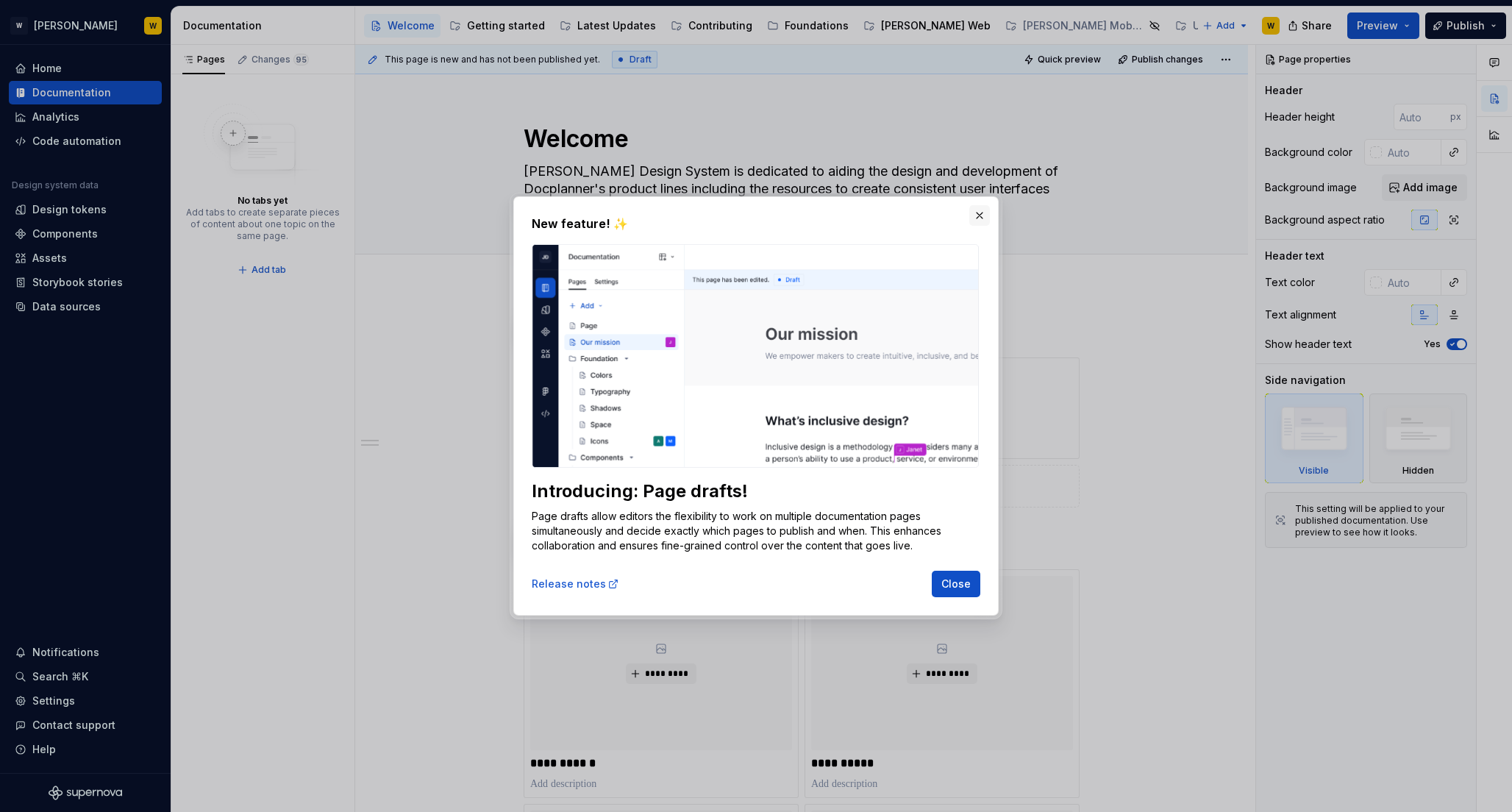
click at [979, 214] on button "button" at bounding box center [979, 215] width 20 height 20
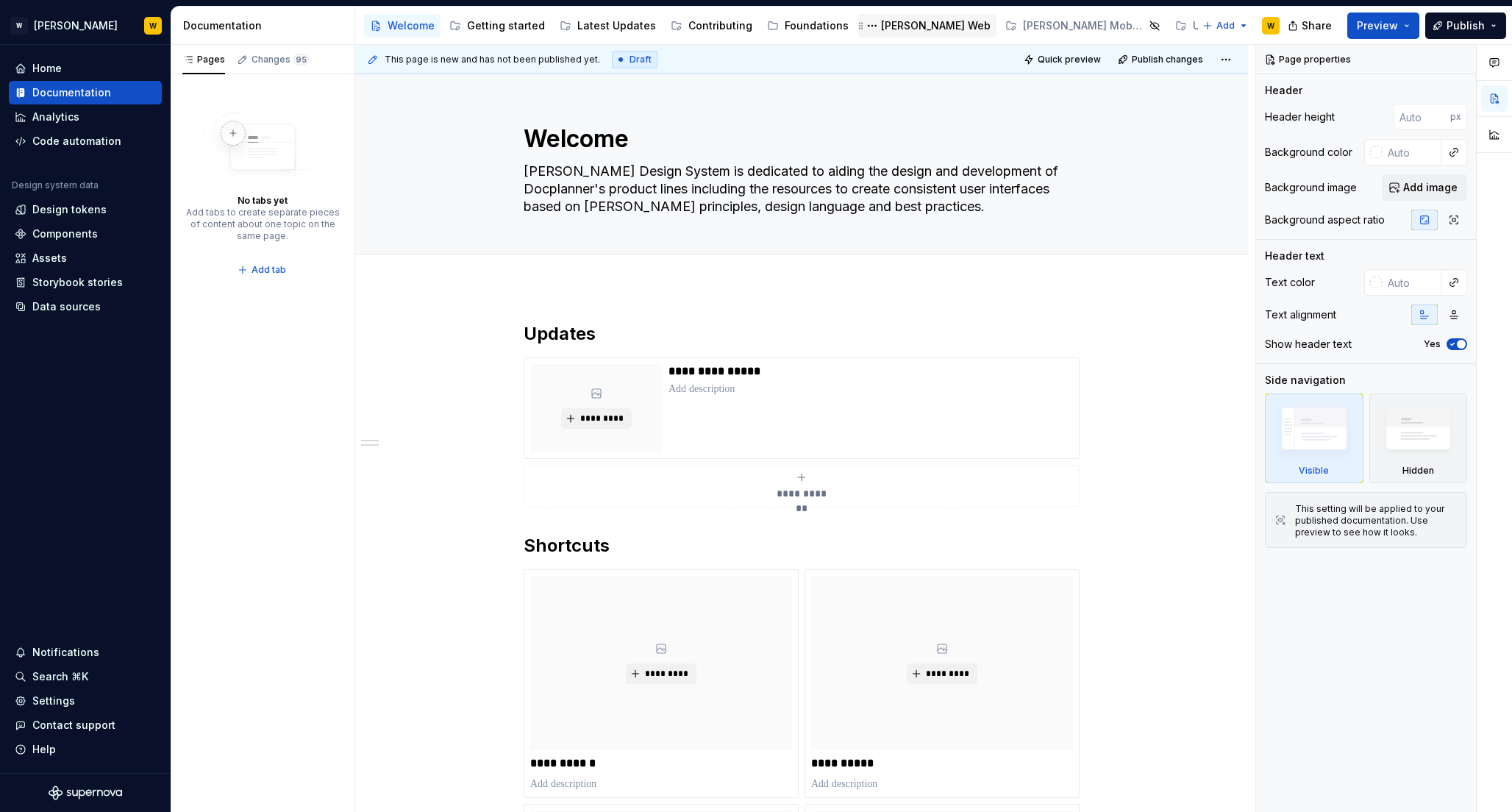
click at [888, 20] on div "[PERSON_NAME] Web" at bounding box center [936, 25] width 110 height 14
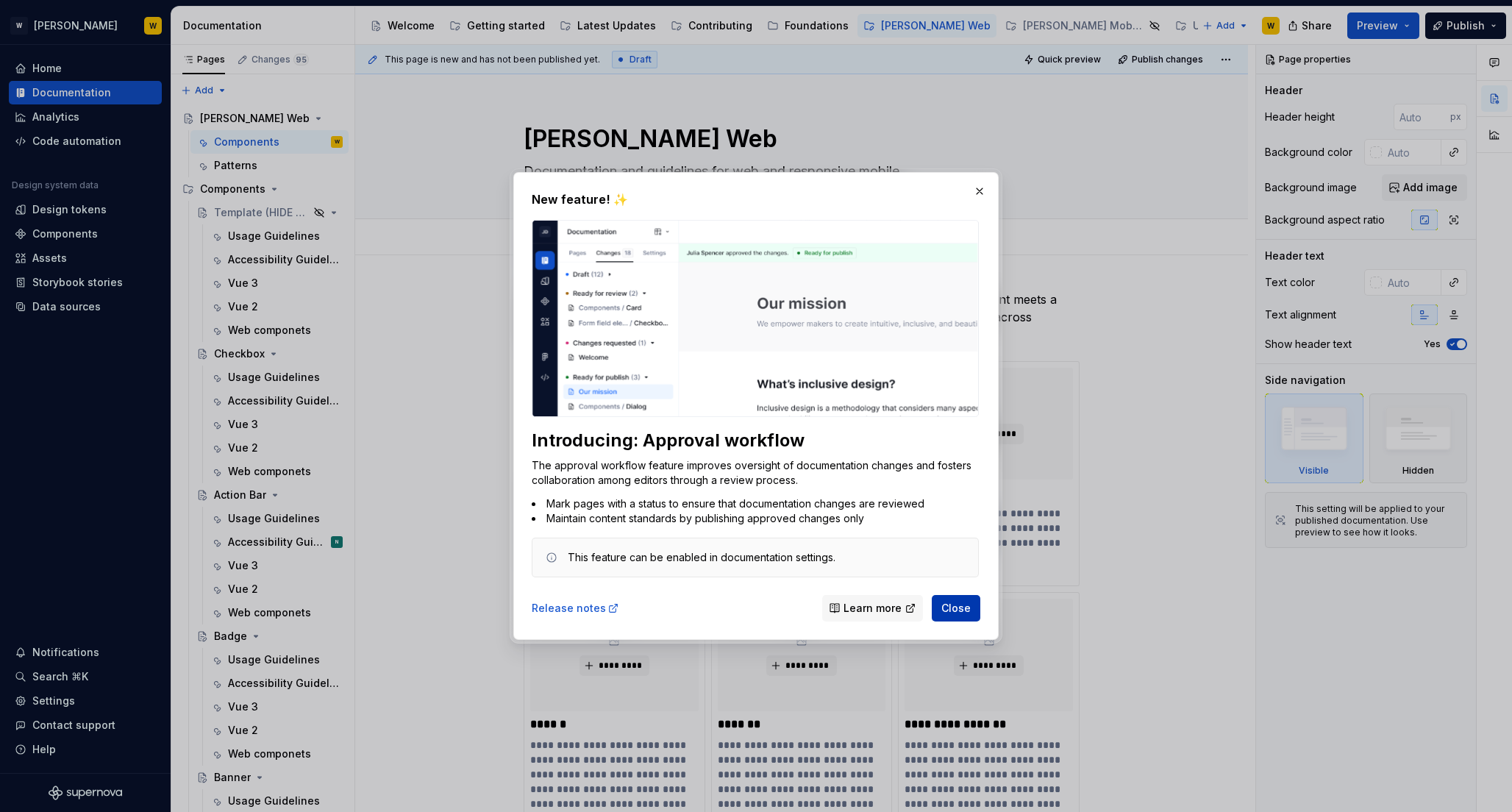
click at [959, 604] on span "Close" at bounding box center [955, 608] width 30 height 14
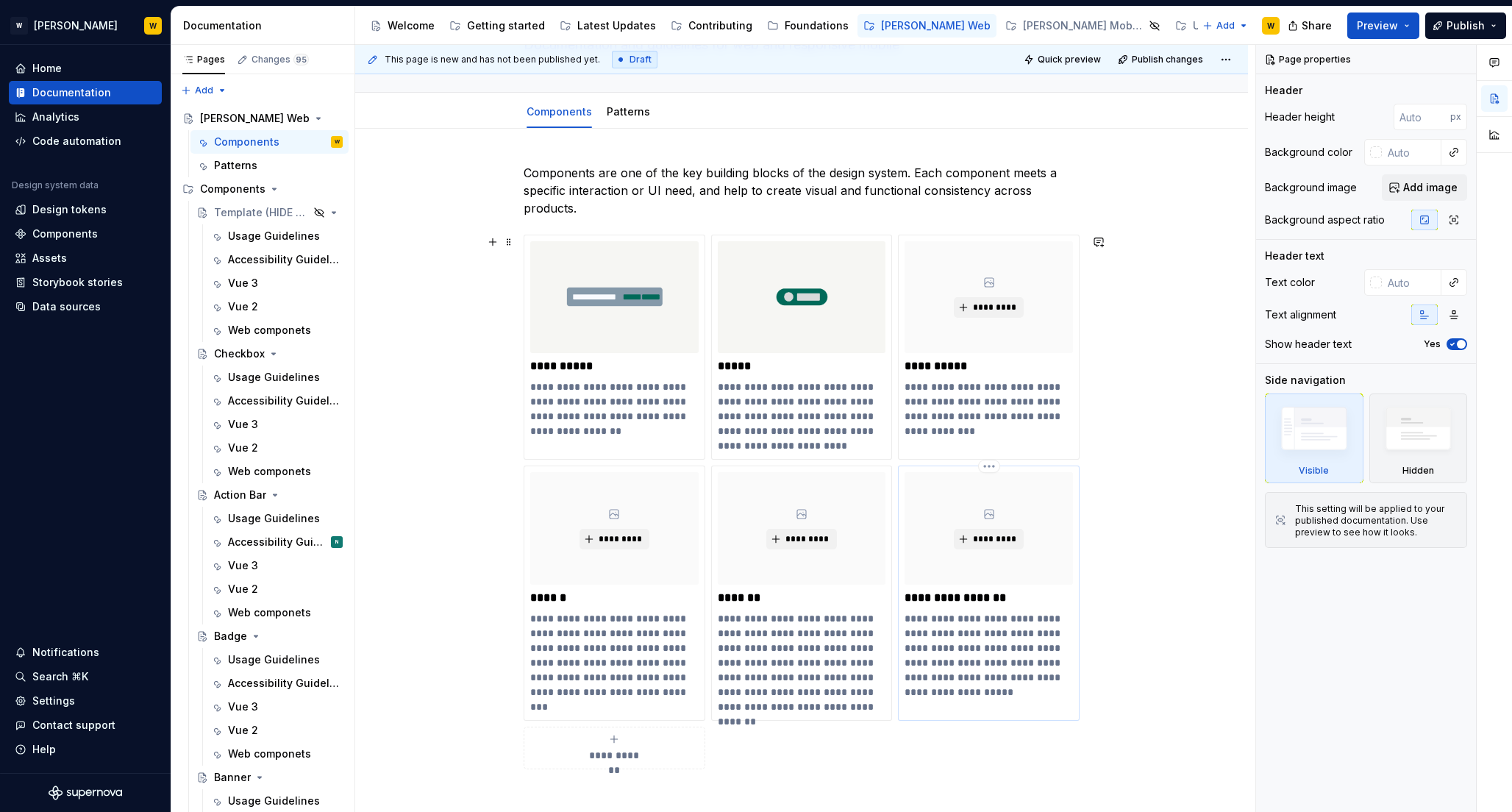
scroll to position [33, 0]
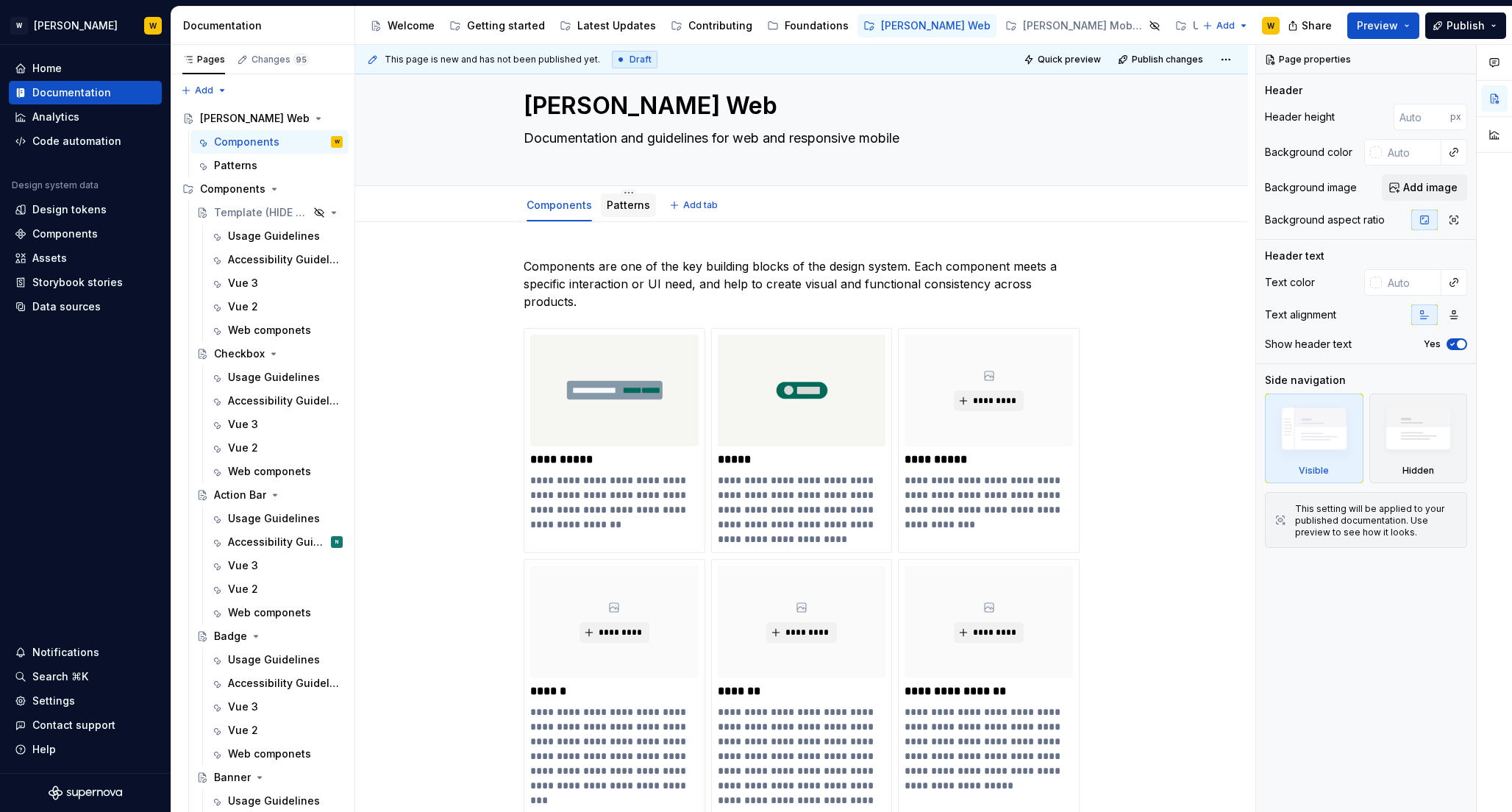
click at [629, 200] on link "Patterns" at bounding box center [628, 204] width 43 height 13
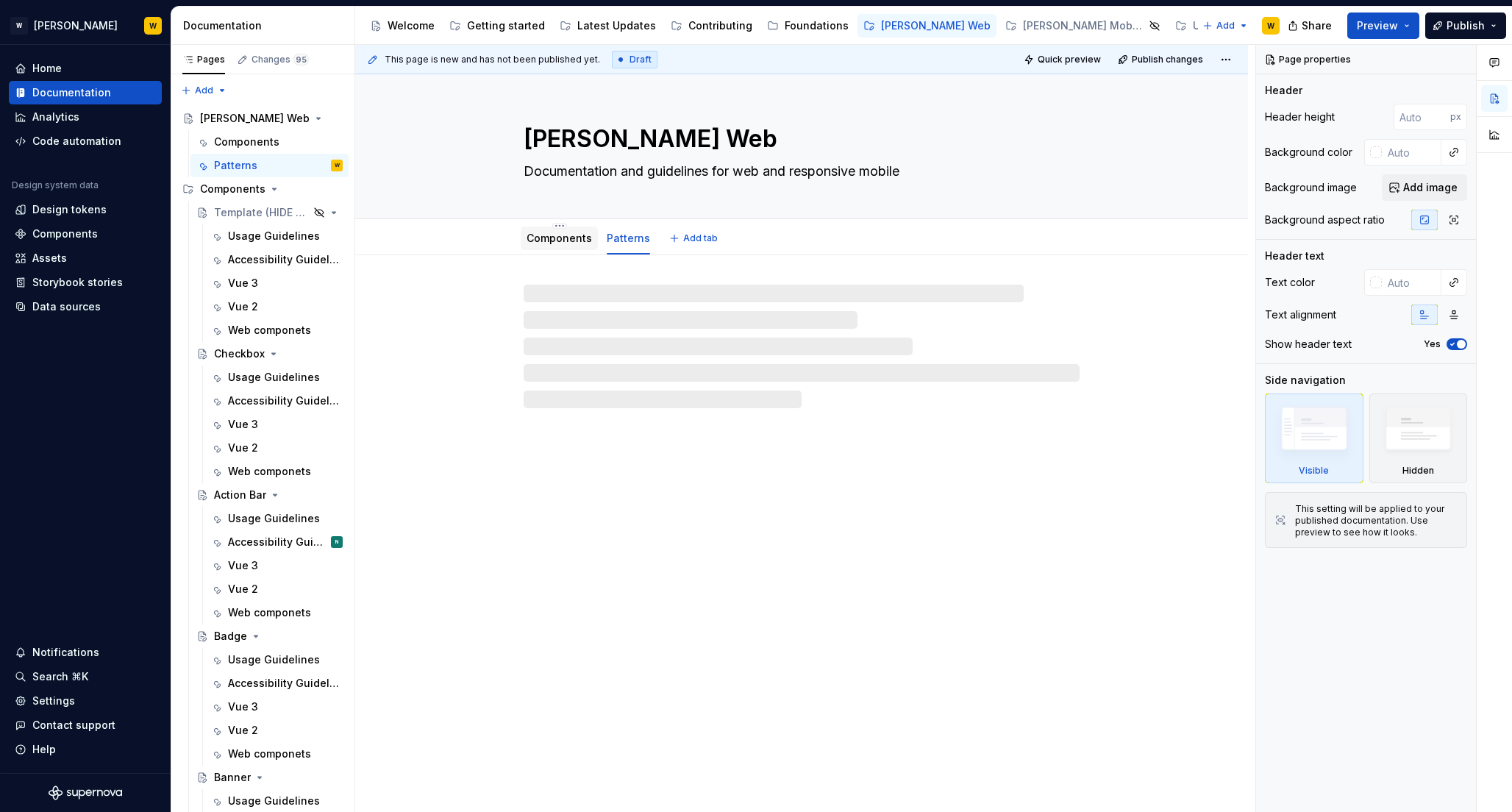
click at [551, 234] on link "Components" at bounding box center [559, 238] width 65 height 13
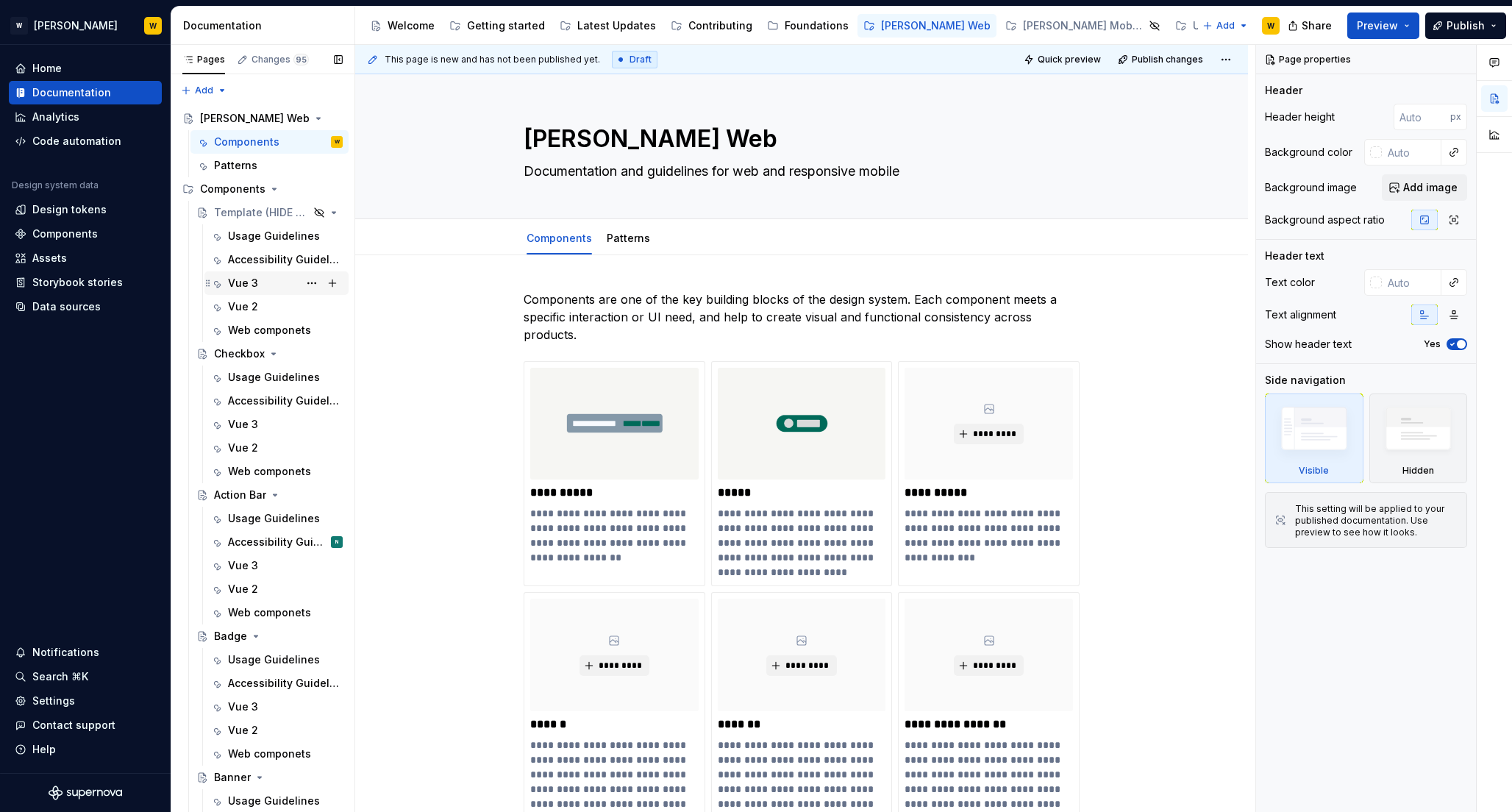
click at [240, 285] on div "Vue 3" at bounding box center [242, 283] width 30 height 14
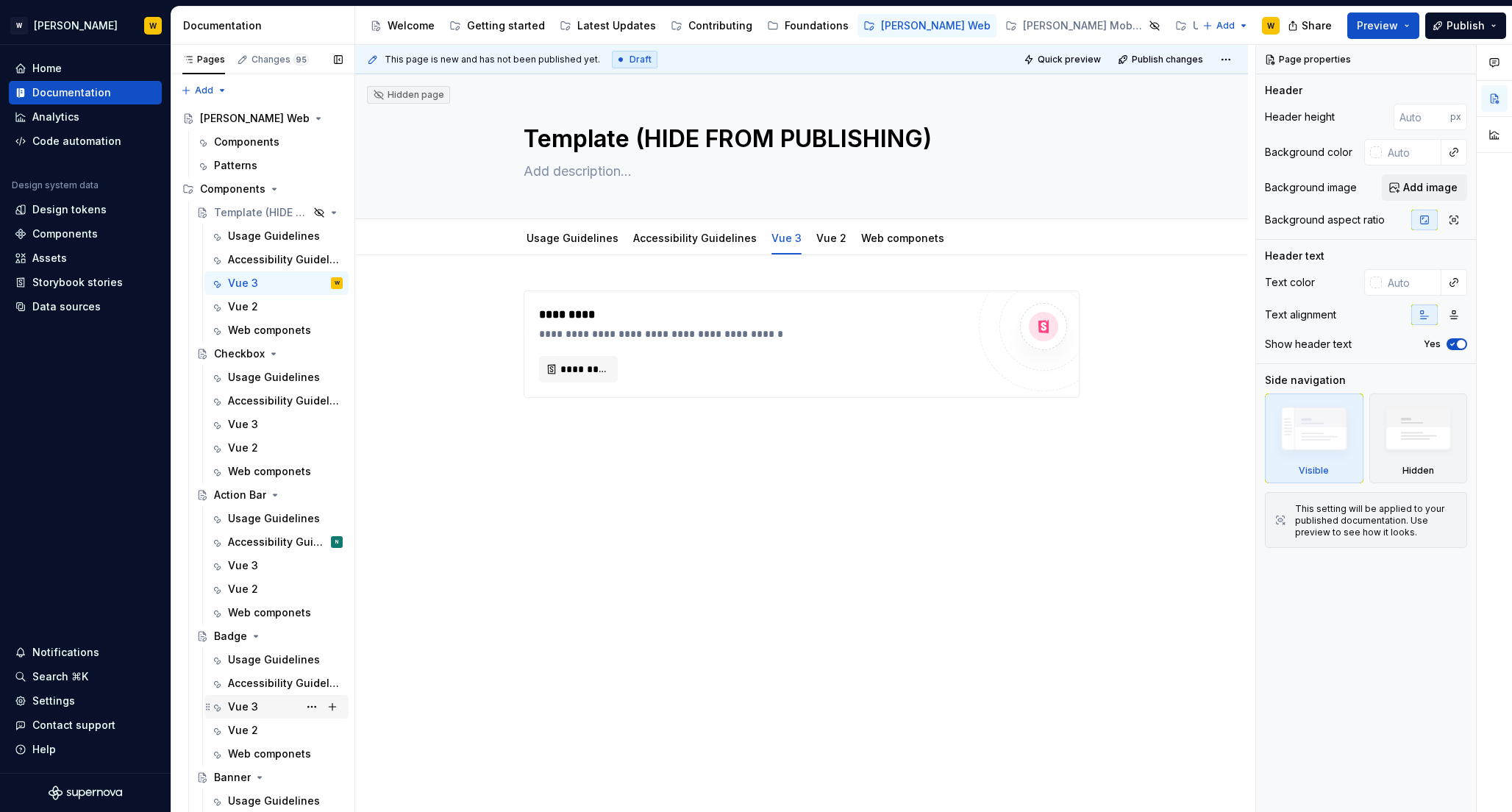
click at [241, 700] on div "Vue 3" at bounding box center [242, 706] width 30 height 14
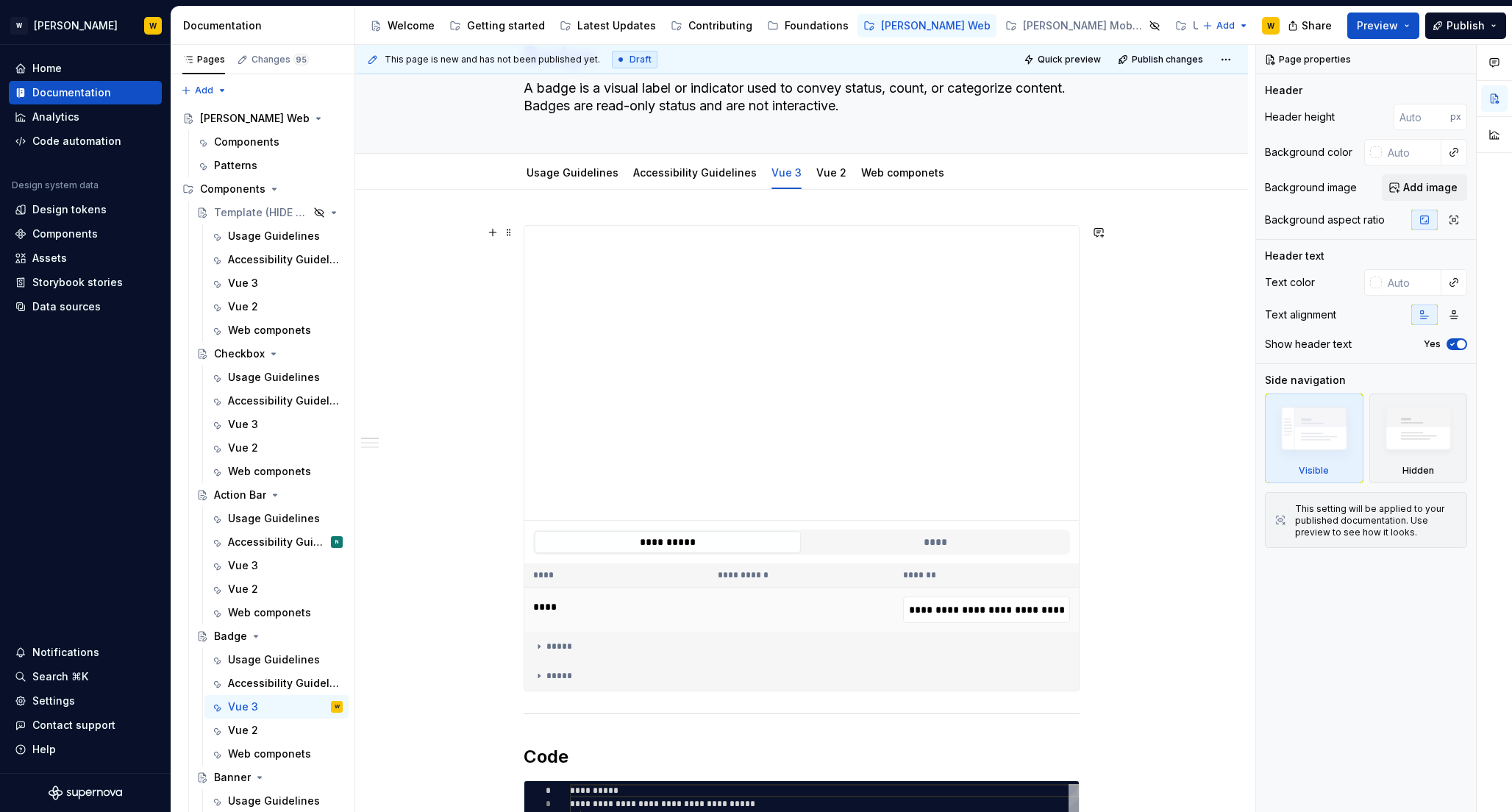
scroll to position [83, 0]
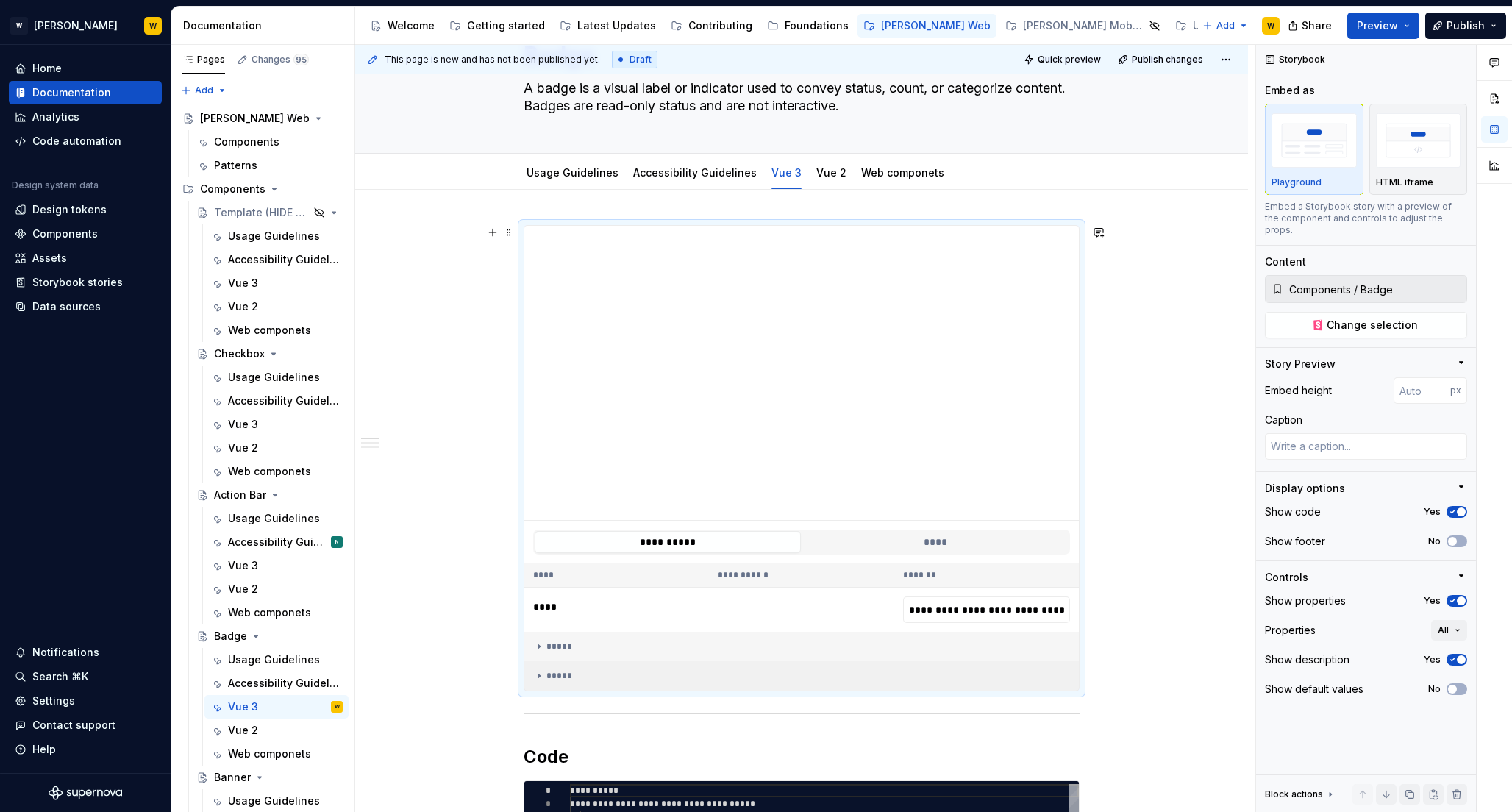
click at [567, 676] on div "*****" at bounding box center [801, 675] width 537 height 12
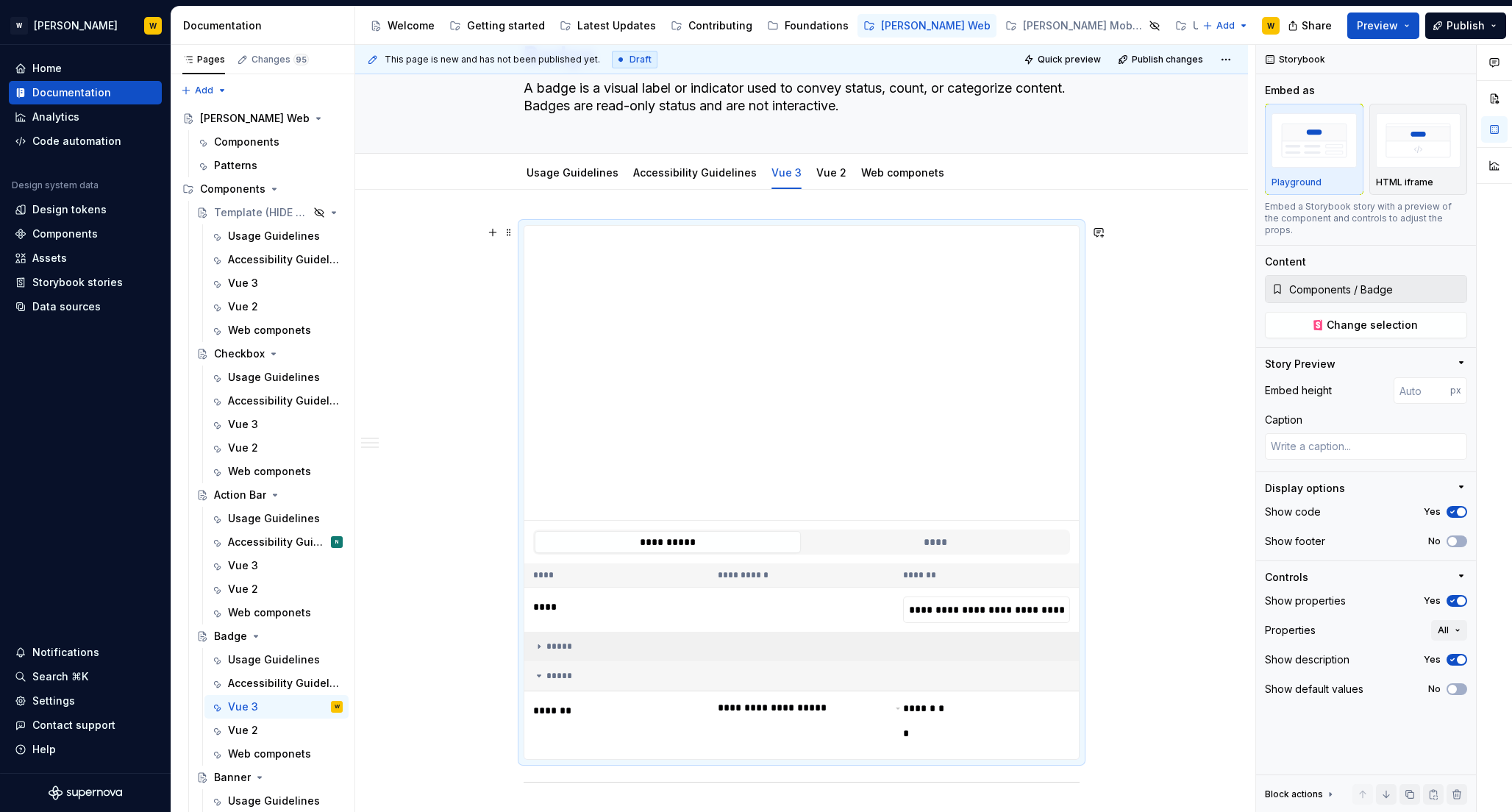
click at [559, 647] on div "*****" at bounding box center [801, 647] width 537 height 12
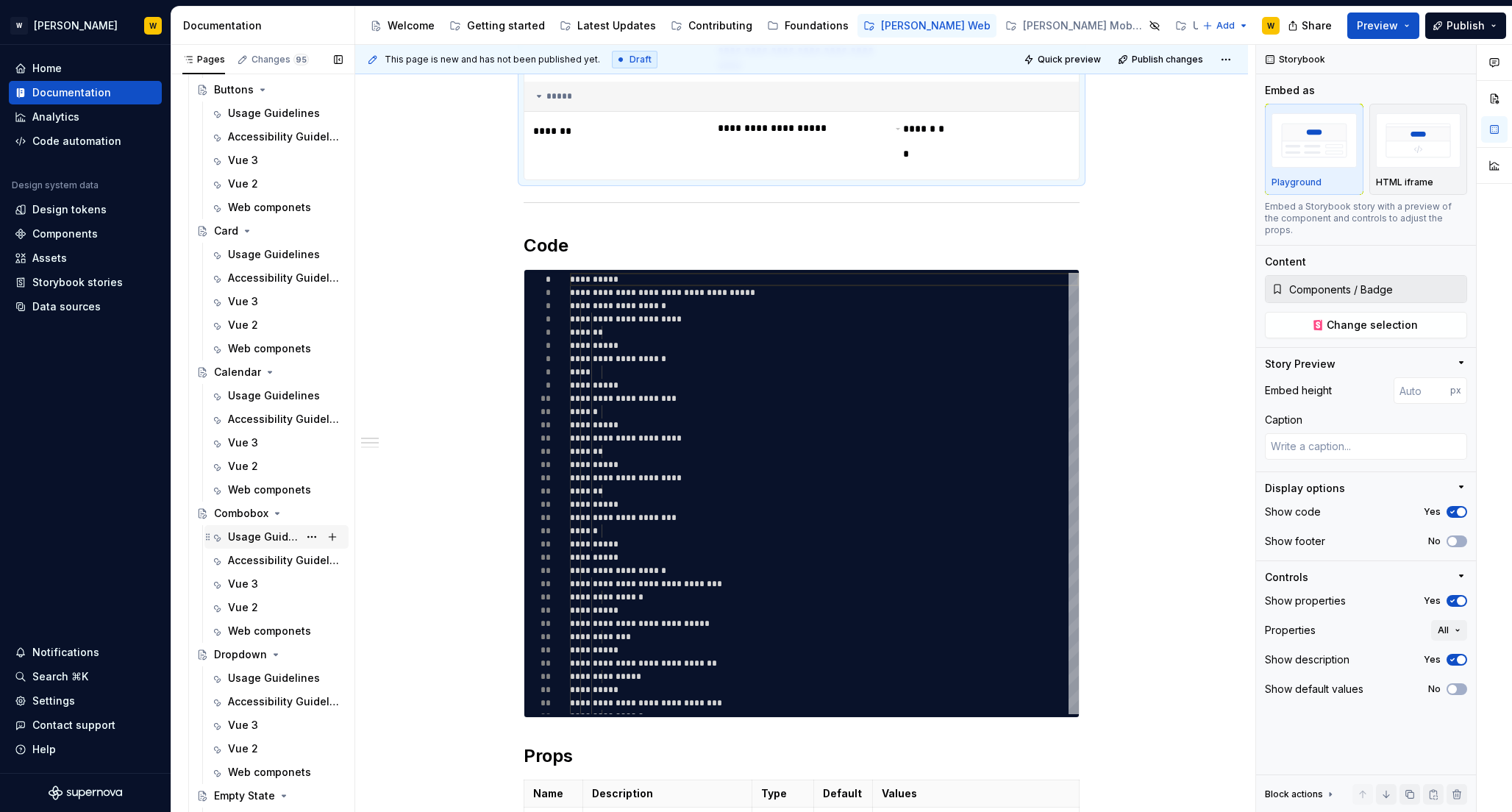
scroll to position [983, 0]
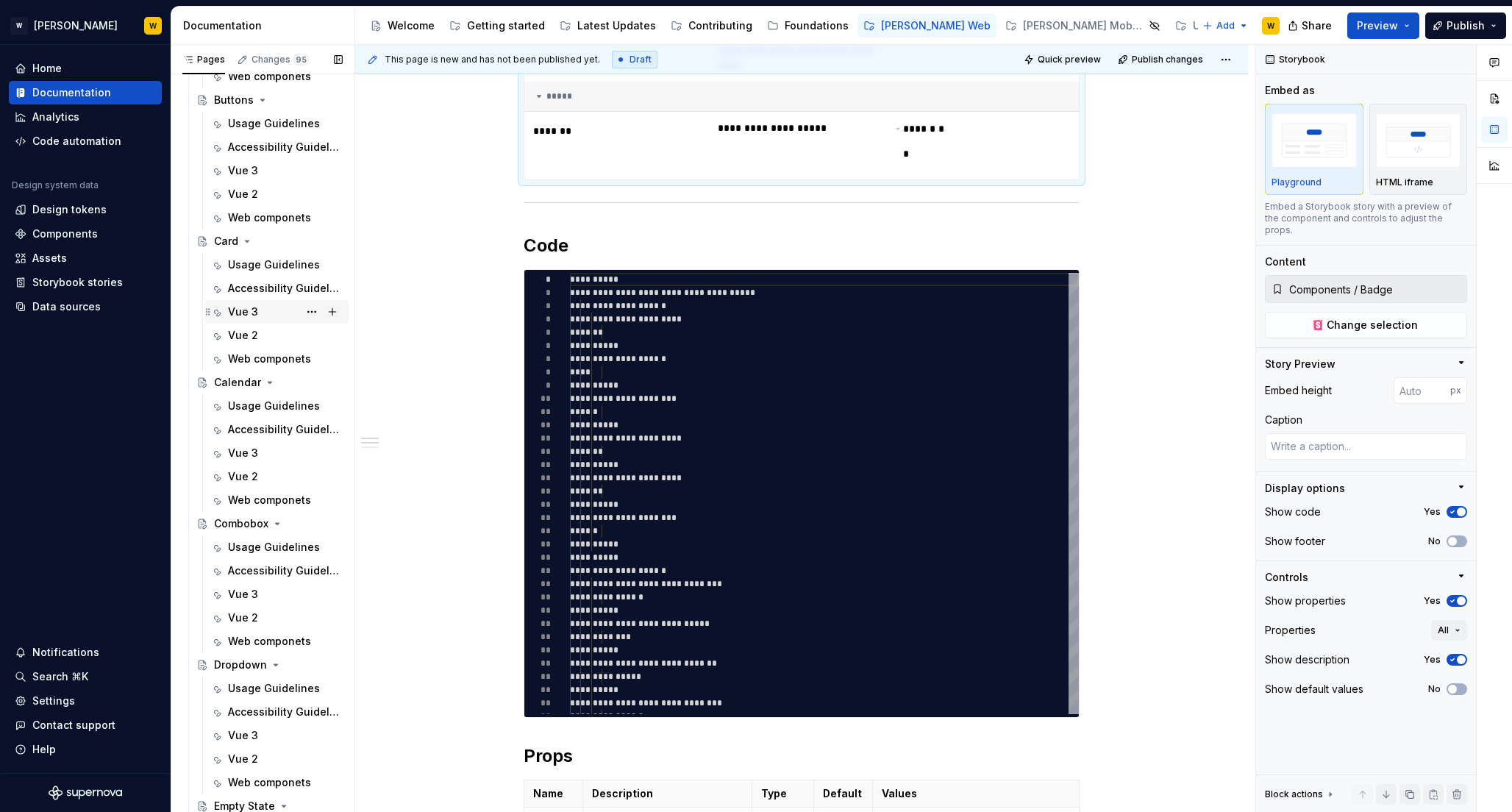
click at [237, 315] on div "Vue 3" at bounding box center [242, 311] width 30 height 14
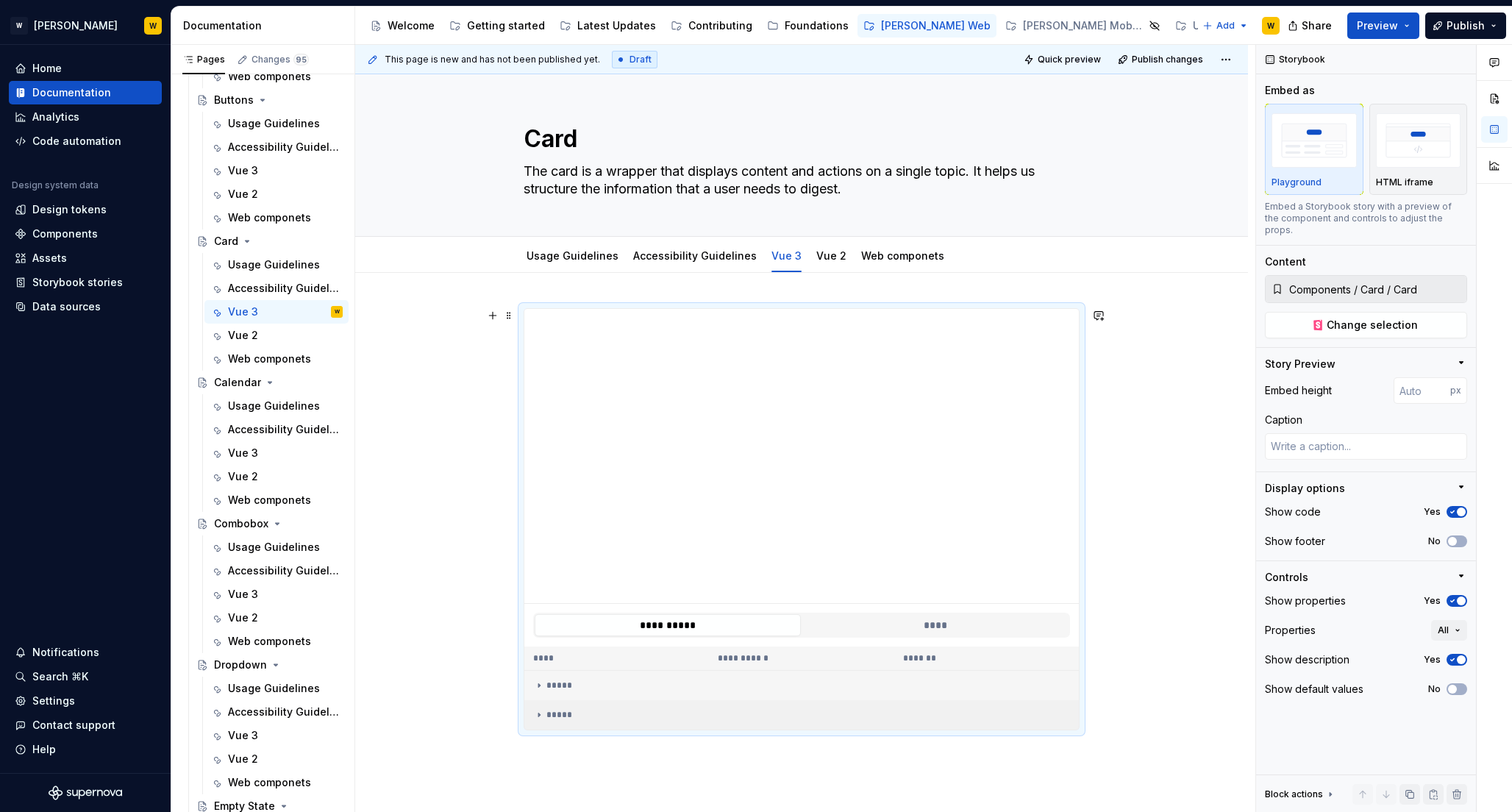
click at [540, 711] on icon at bounding box center [539, 715] width 12 height 12
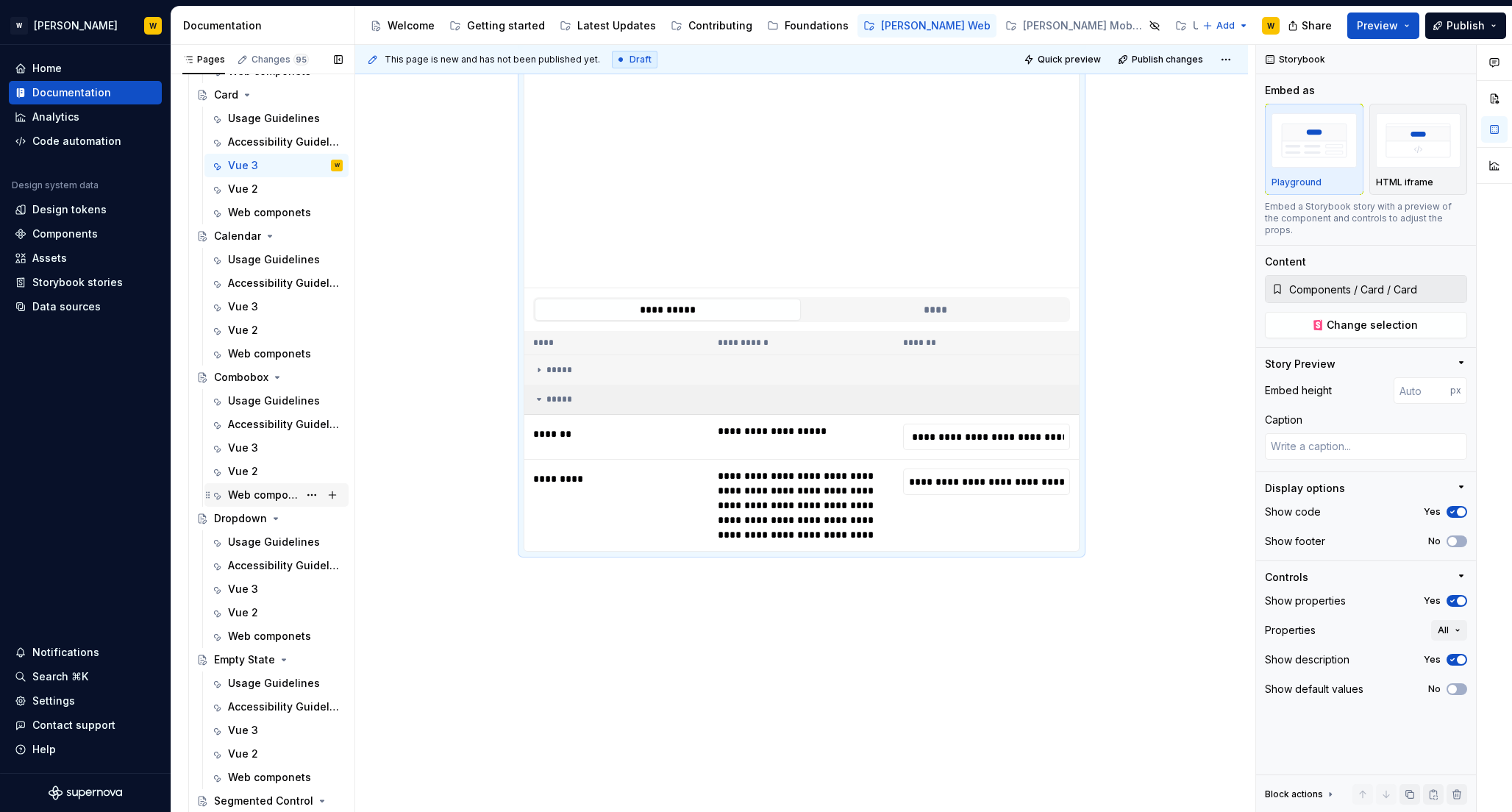
scroll to position [1338, 0]
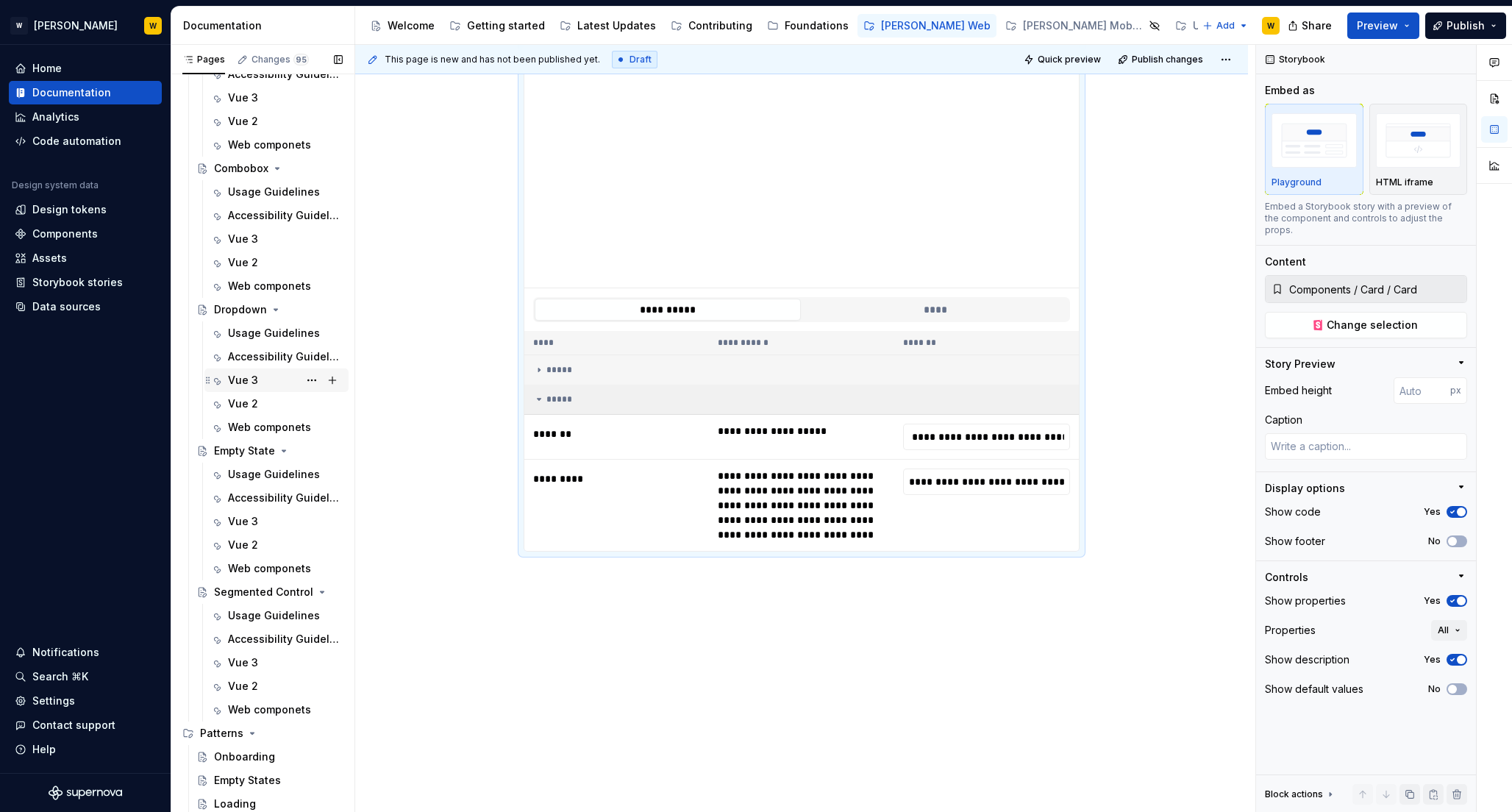
click at [241, 379] on div "Vue 3" at bounding box center [242, 380] width 30 height 14
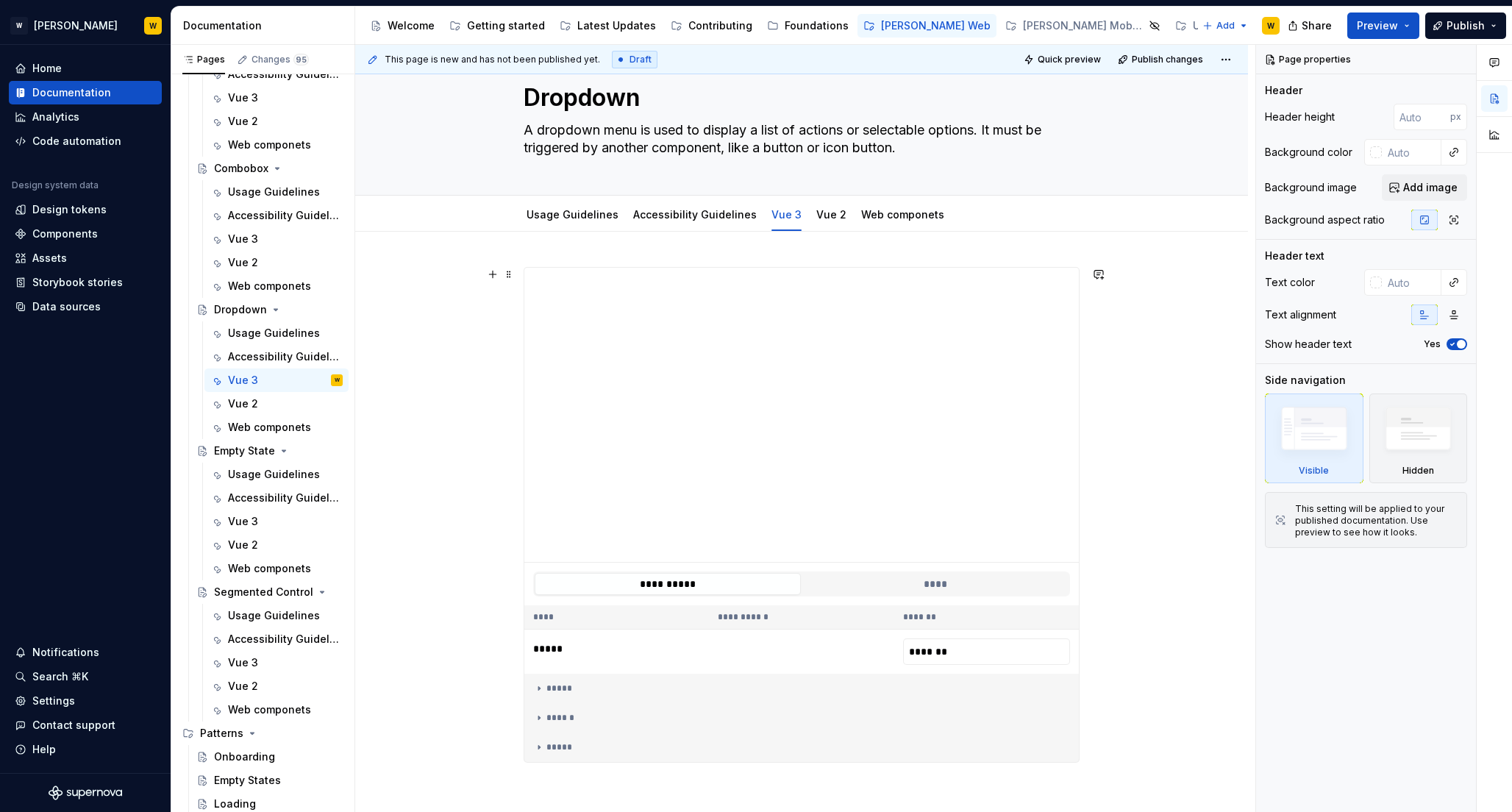
scroll to position [252, 0]
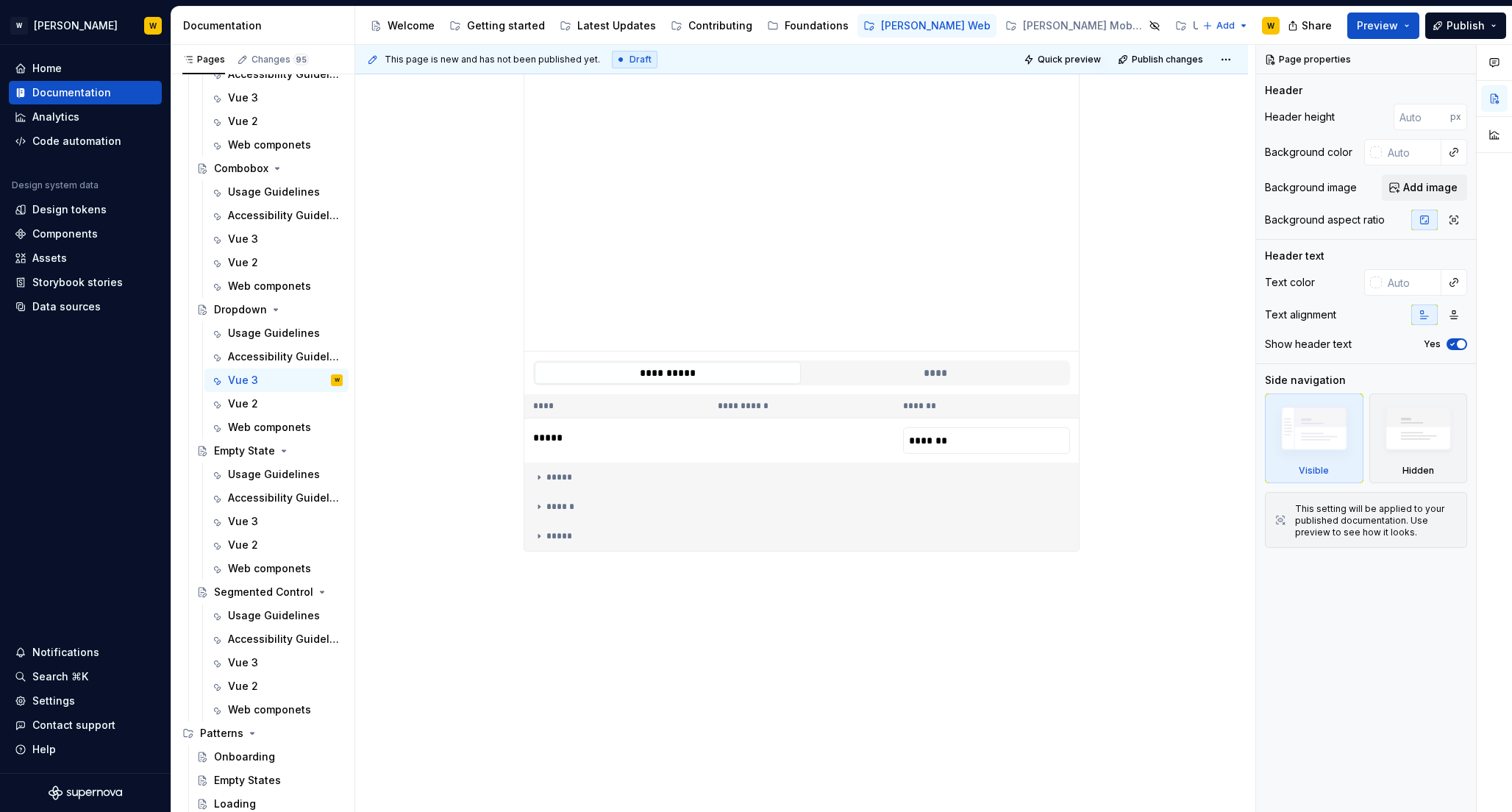
click at [769, 605] on div "**********" at bounding box center [805, 429] width 900 height 768
type textarea "*"
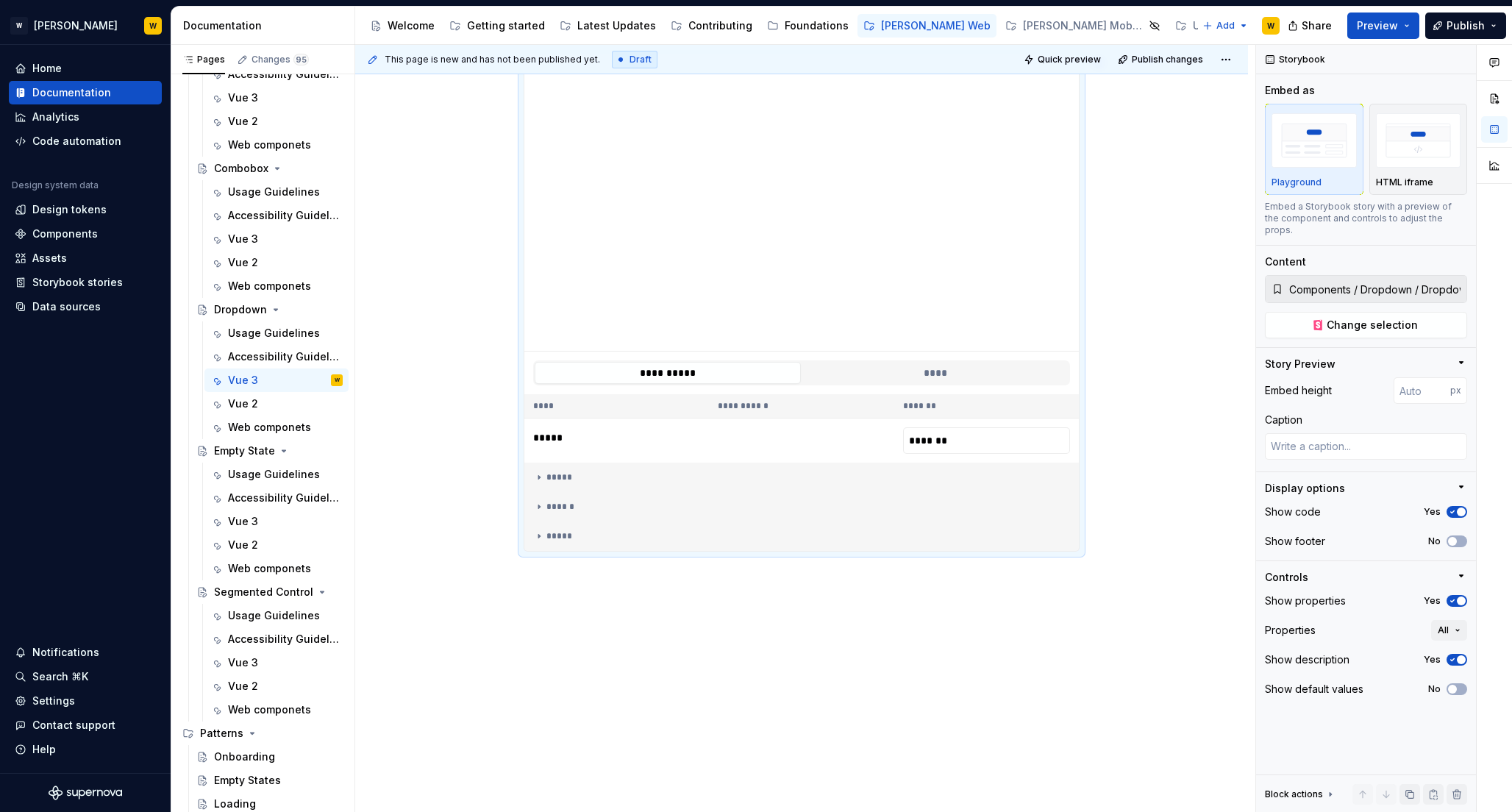
click at [718, 632] on div "**********" at bounding box center [805, 429] width 900 height 768
click at [607, 593] on div "**********" at bounding box center [805, 429] width 900 height 768
click at [594, 581] on div "**********" at bounding box center [801, 416] width 893 height 792
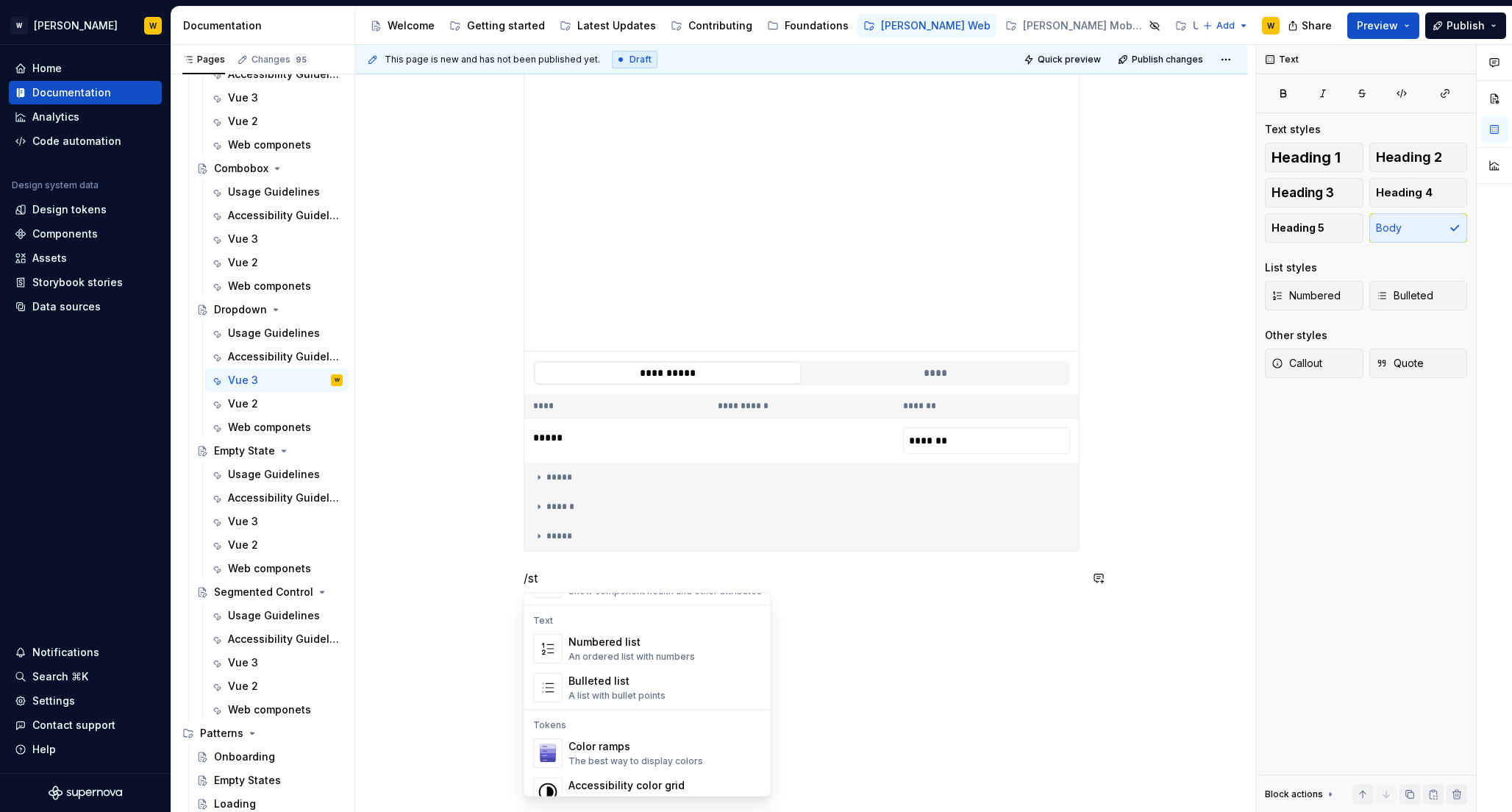
scroll to position [0, 0]
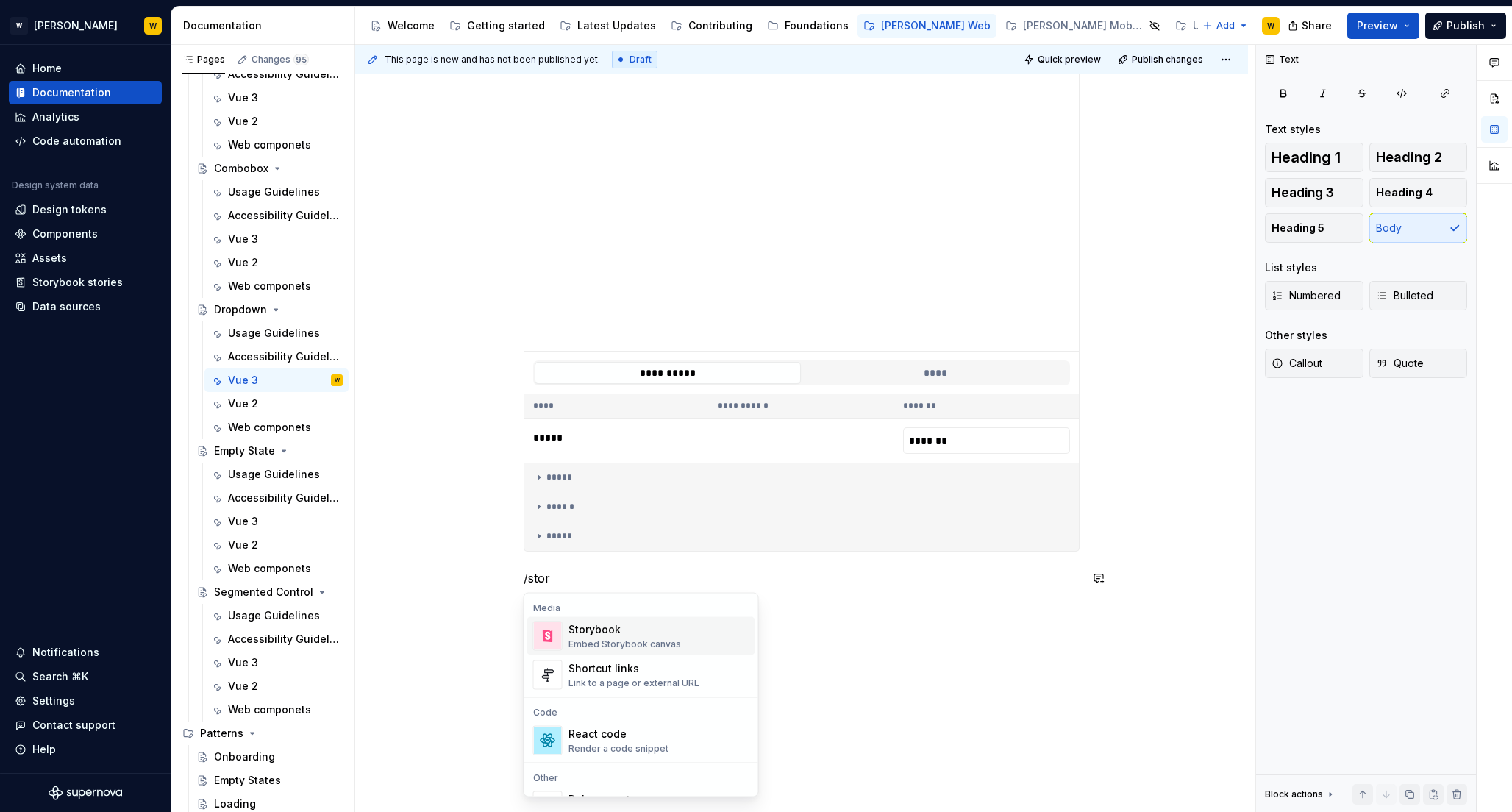
click at [593, 631] on div "Storybook" at bounding box center [624, 629] width 113 height 14
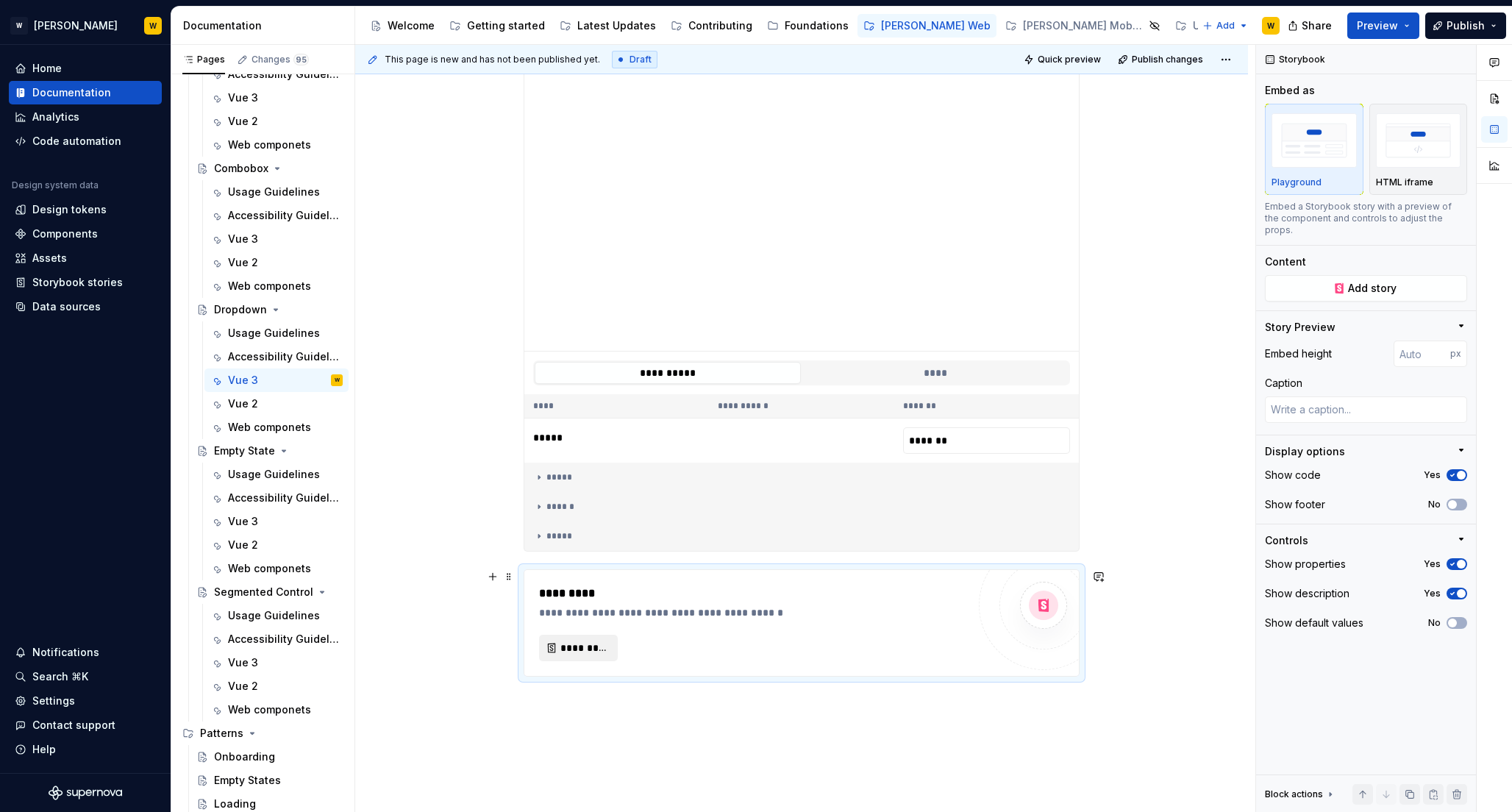
click at [592, 653] on span "*********" at bounding box center [584, 647] width 48 height 14
type textarea "*"
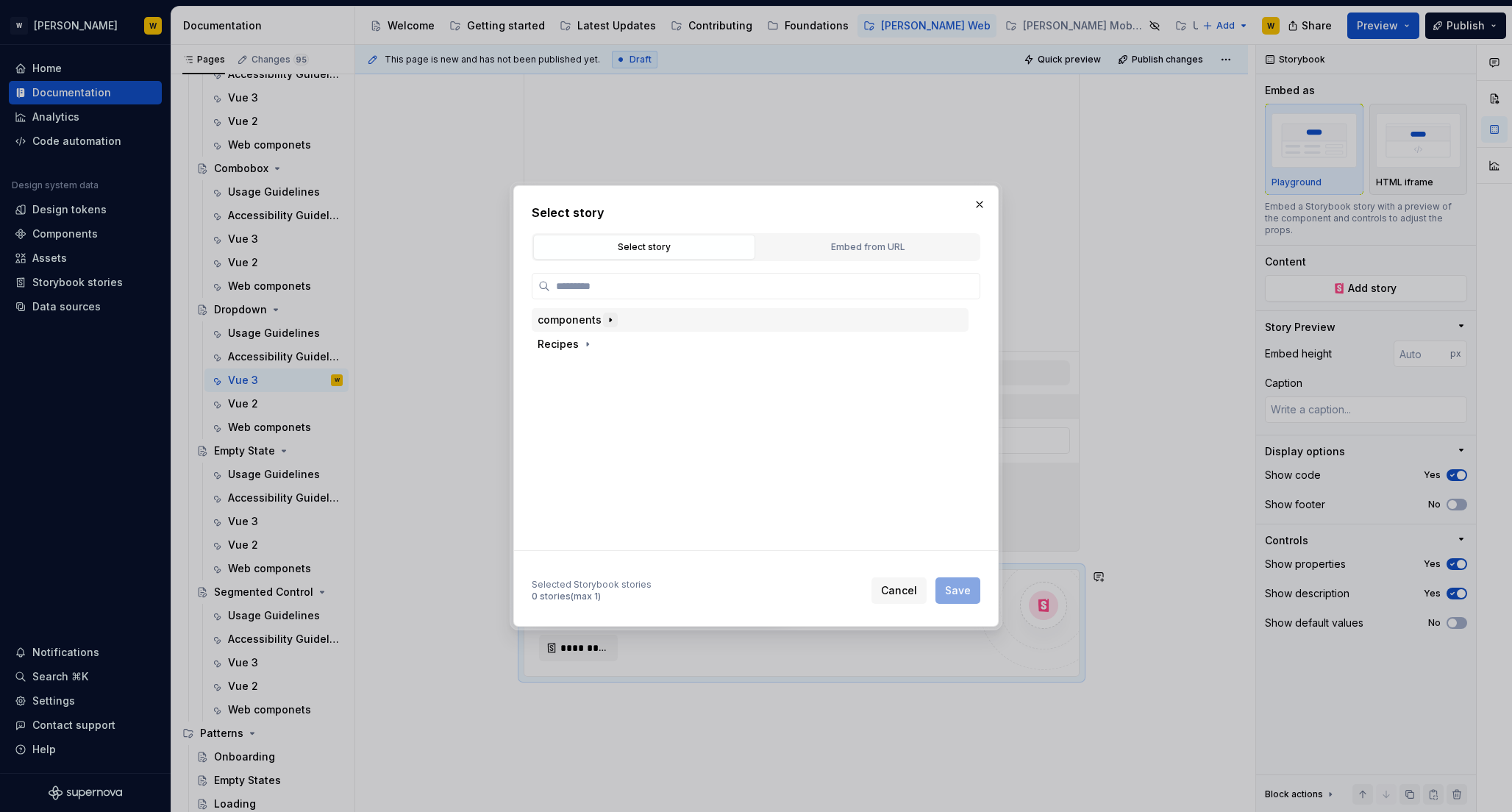
click at [612, 318] on icon "button" at bounding box center [610, 319] width 12 height 12
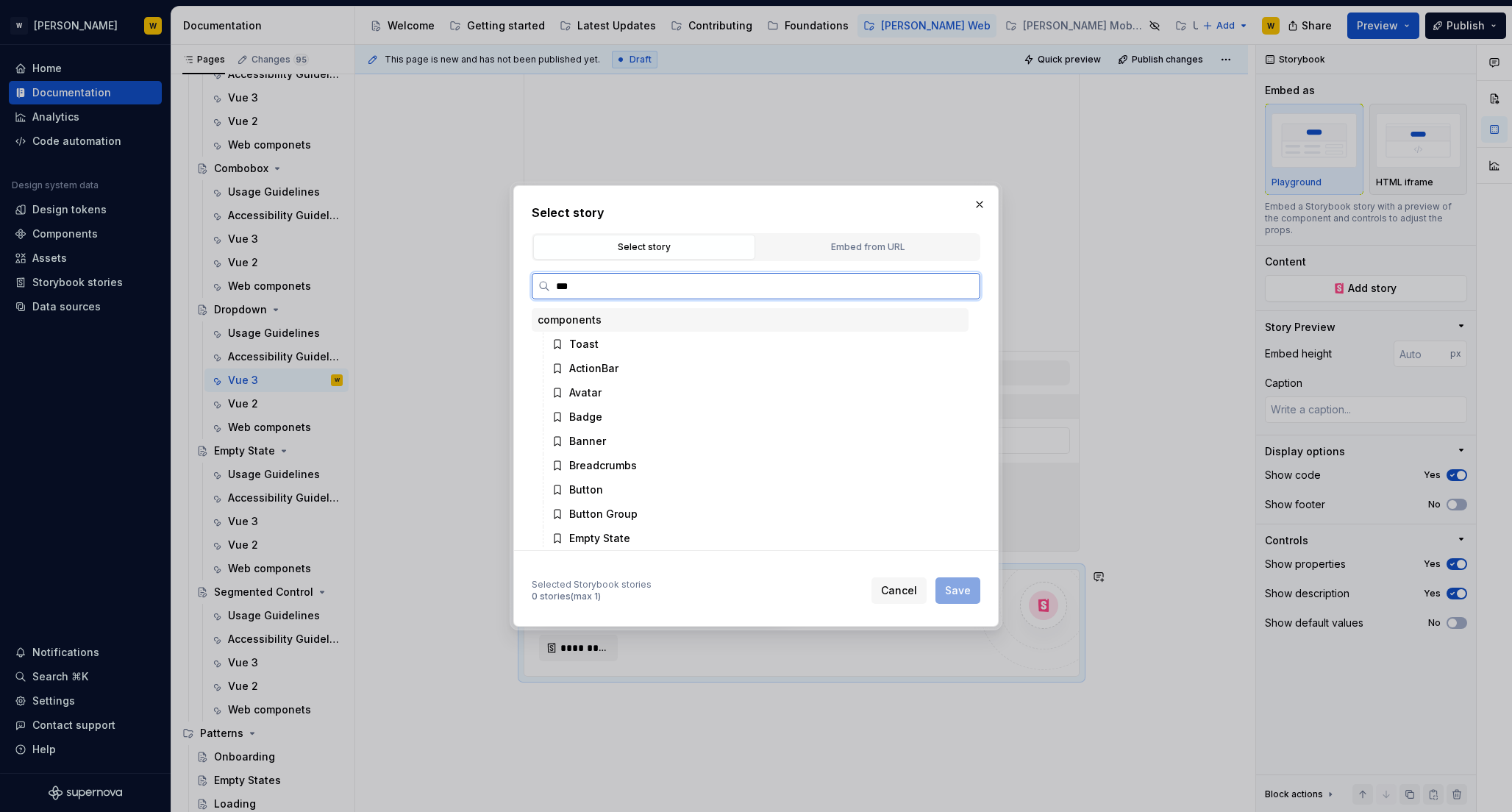
type input "****"
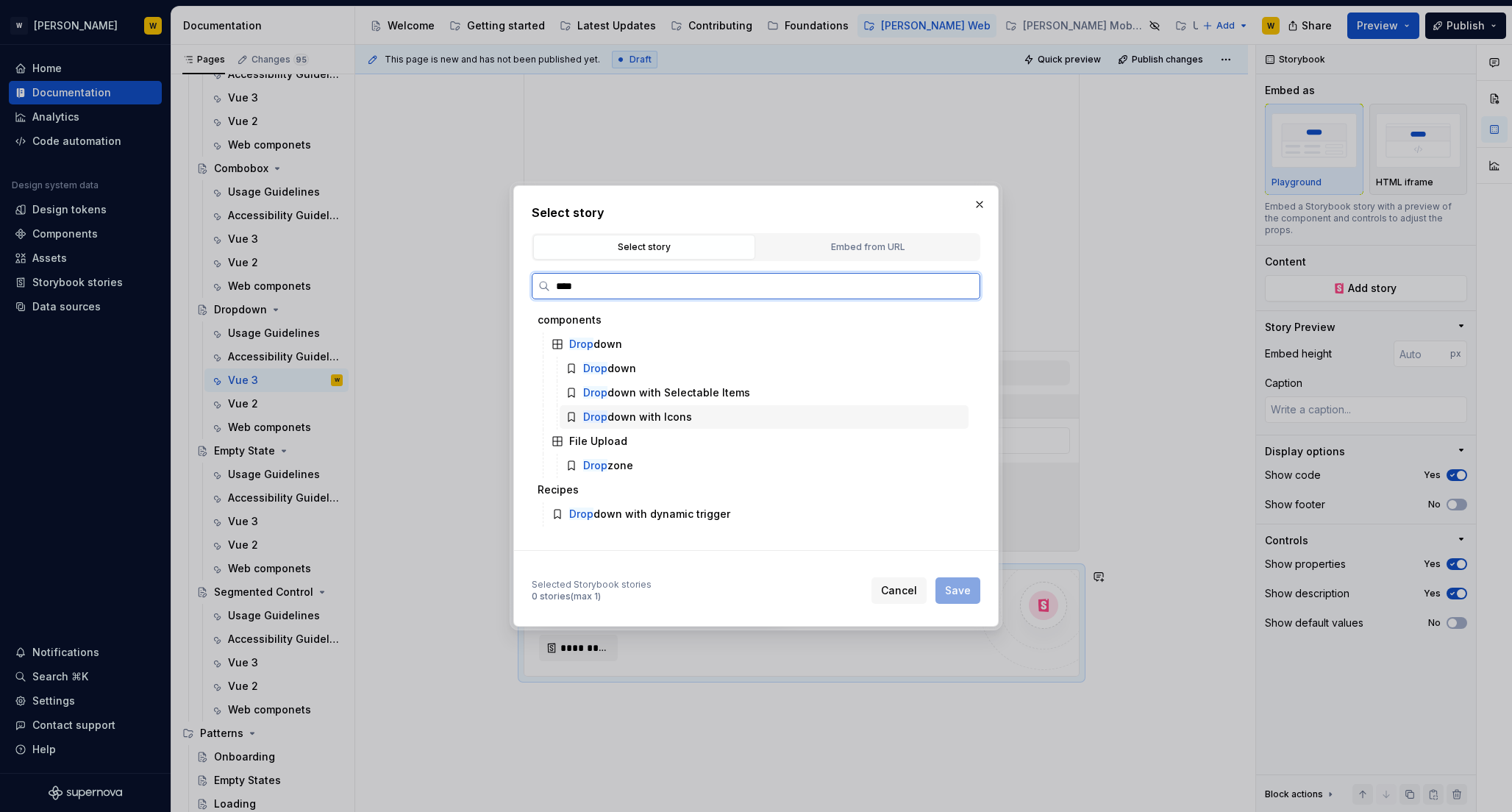
click at [624, 417] on div "Drop down with Icons" at bounding box center [637, 417] width 109 height 14
click at [965, 592] on span "Save" at bounding box center [957, 590] width 26 height 14
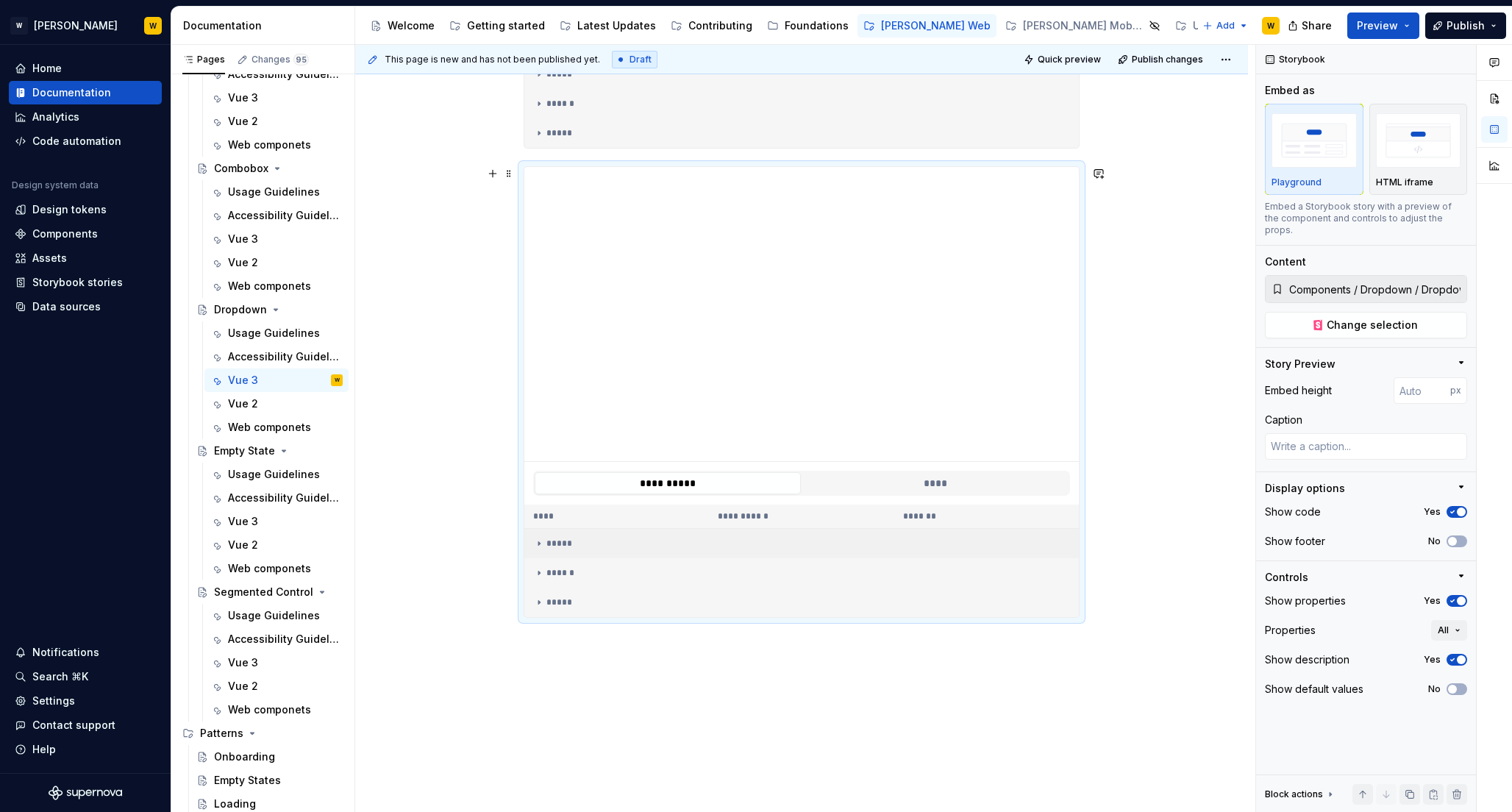
scroll to position [722, 0]
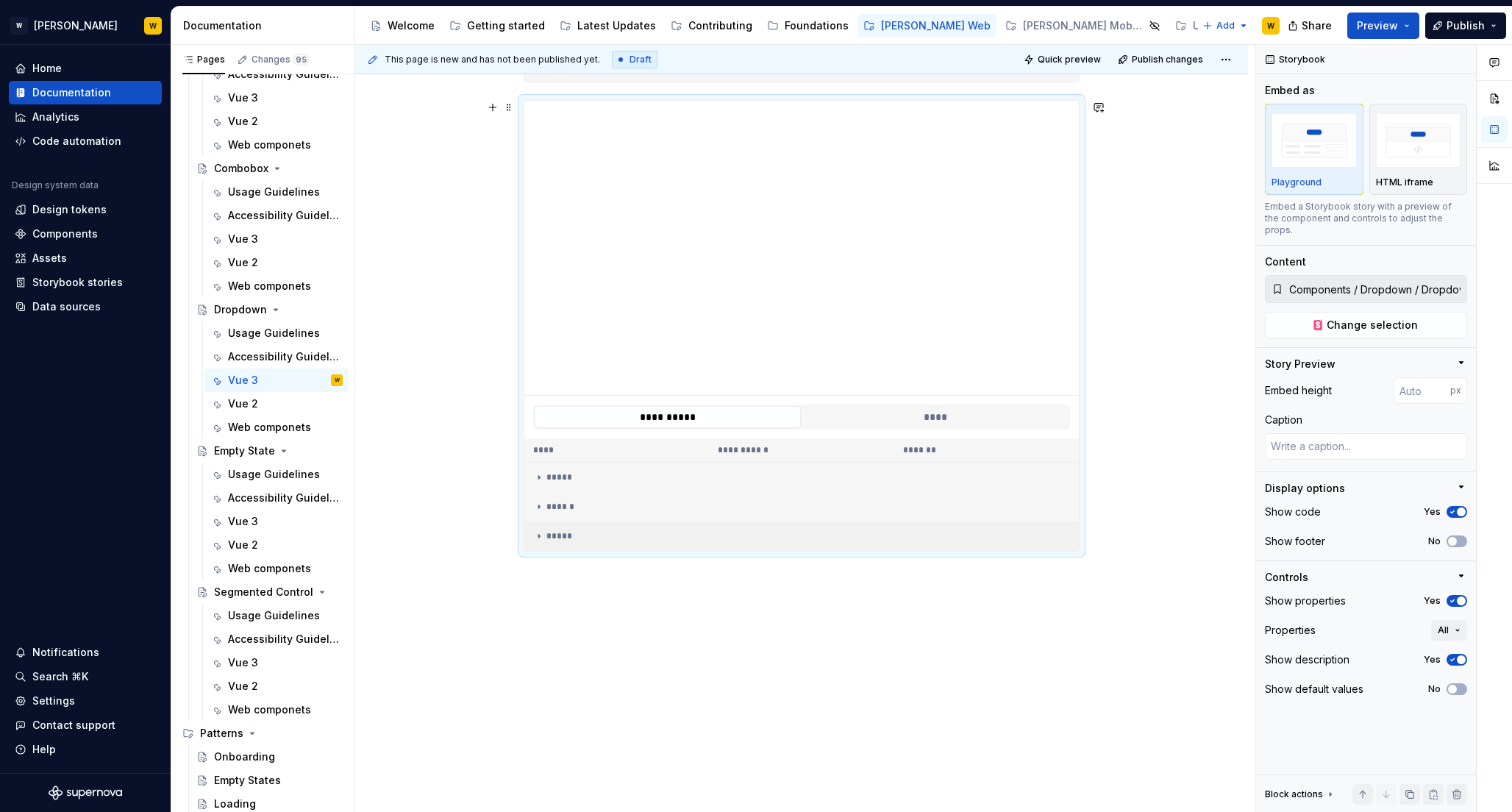
click at [568, 538] on div "*****" at bounding box center [801, 536] width 537 height 12
click at [568, 507] on div "******" at bounding box center [801, 507] width 537 height 12
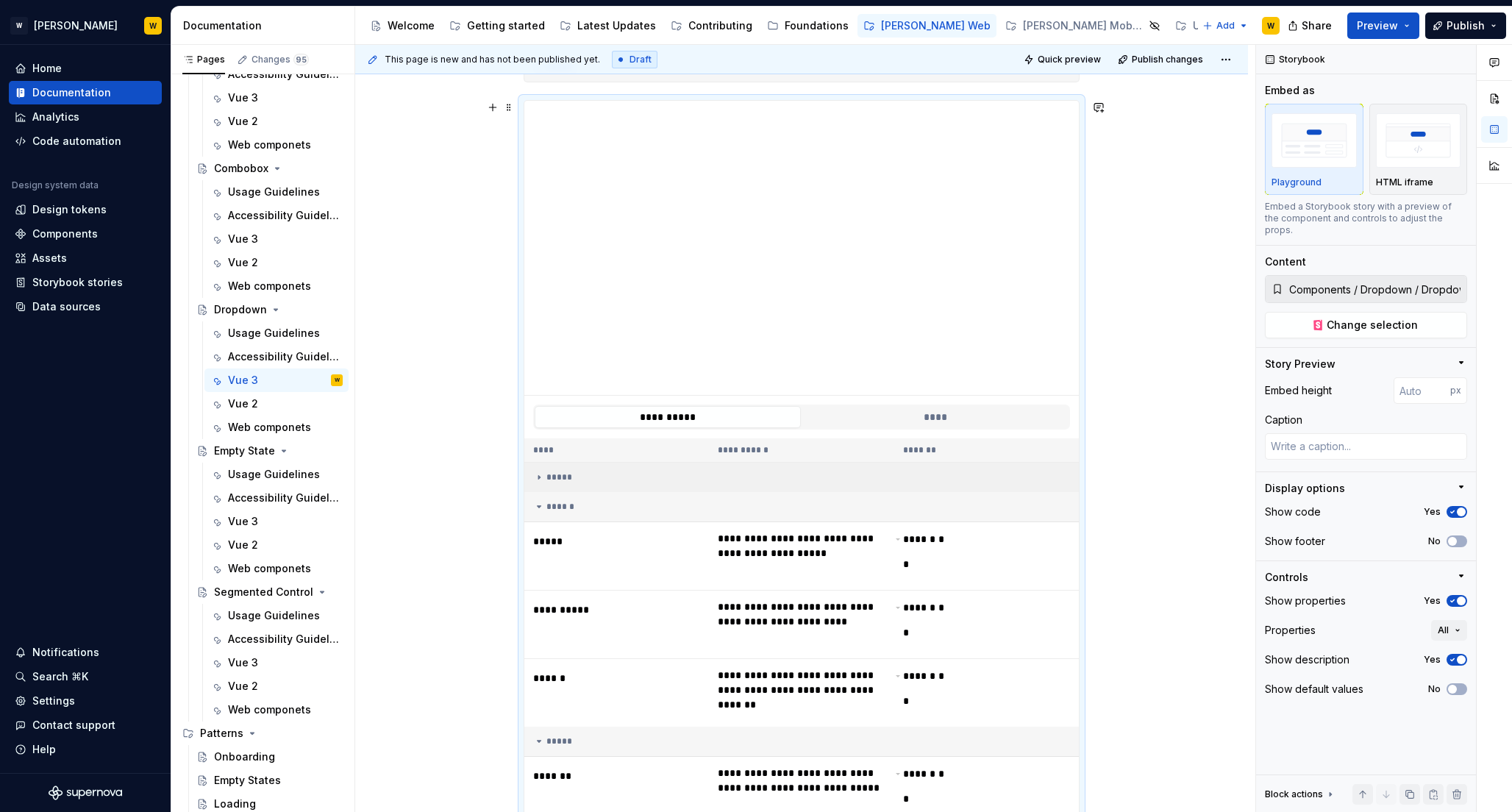
click at [565, 472] on div "*****" at bounding box center [801, 477] width 537 height 12
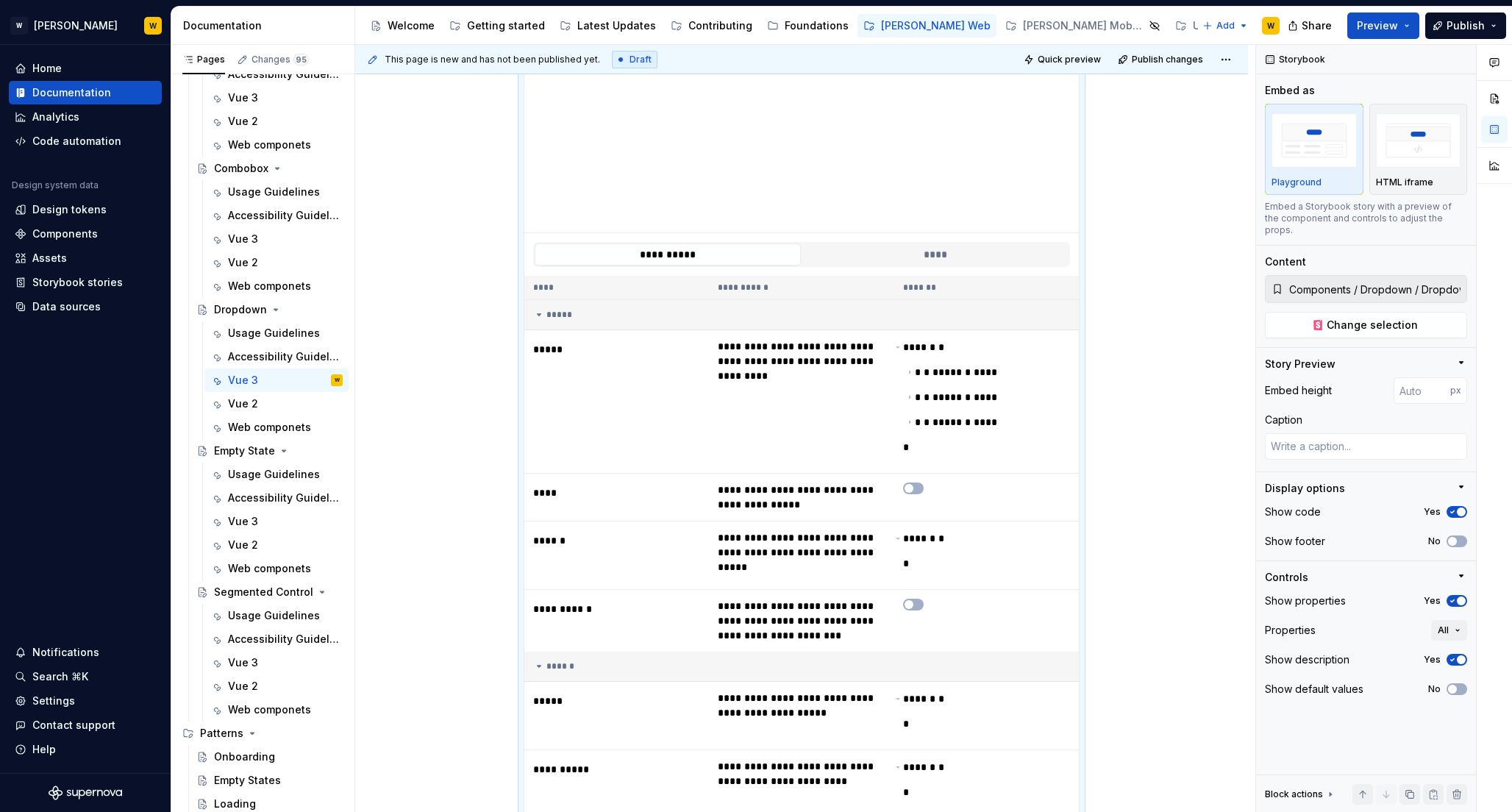
scroll to position [1317, 0]
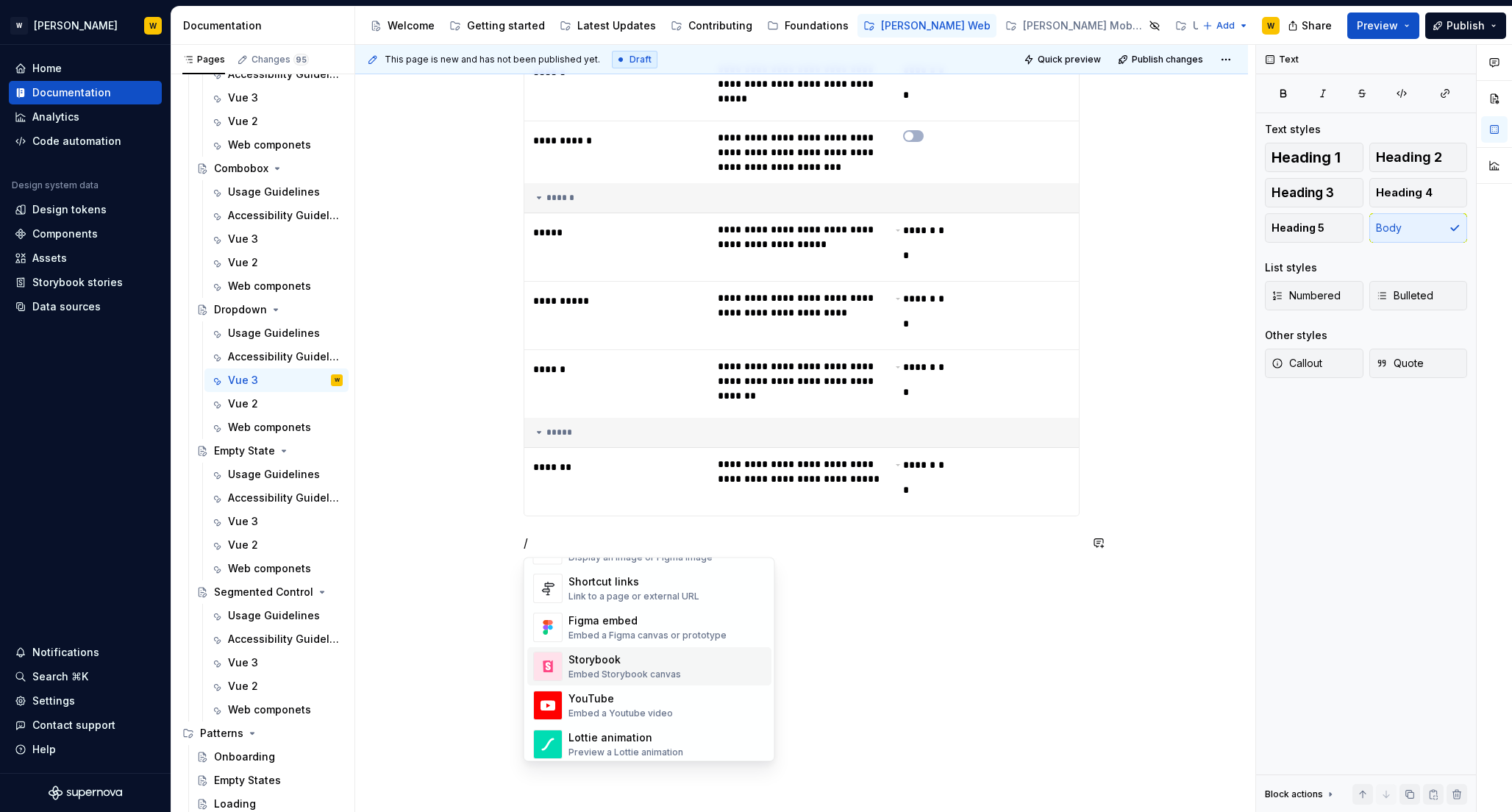
scroll to position [679, 0]
click at [636, 664] on div "Storybook" at bounding box center [624, 657] width 113 height 14
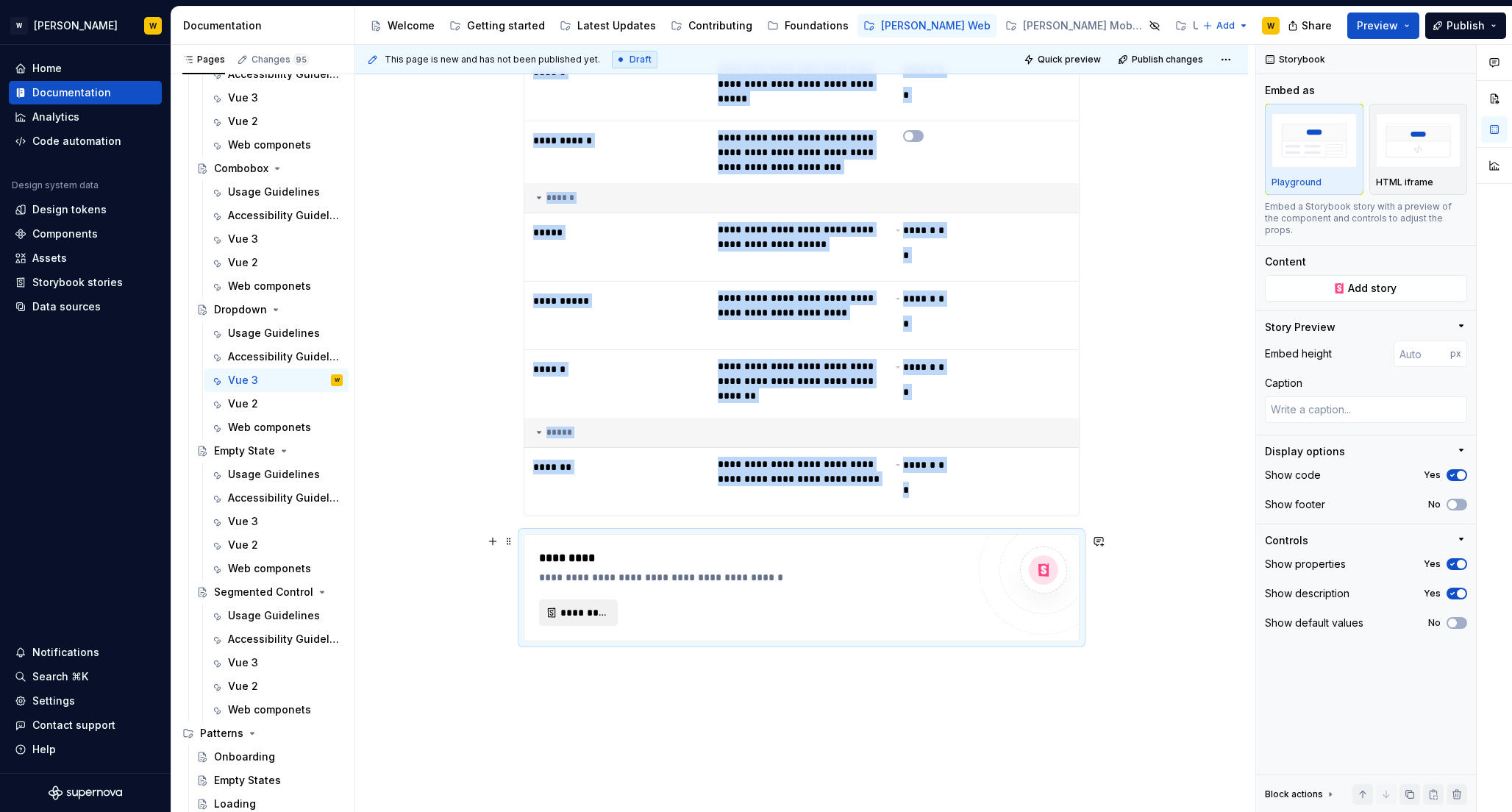
click at [586, 612] on span "*********" at bounding box center [584, 612] width 48 height 14
type textarea "*"
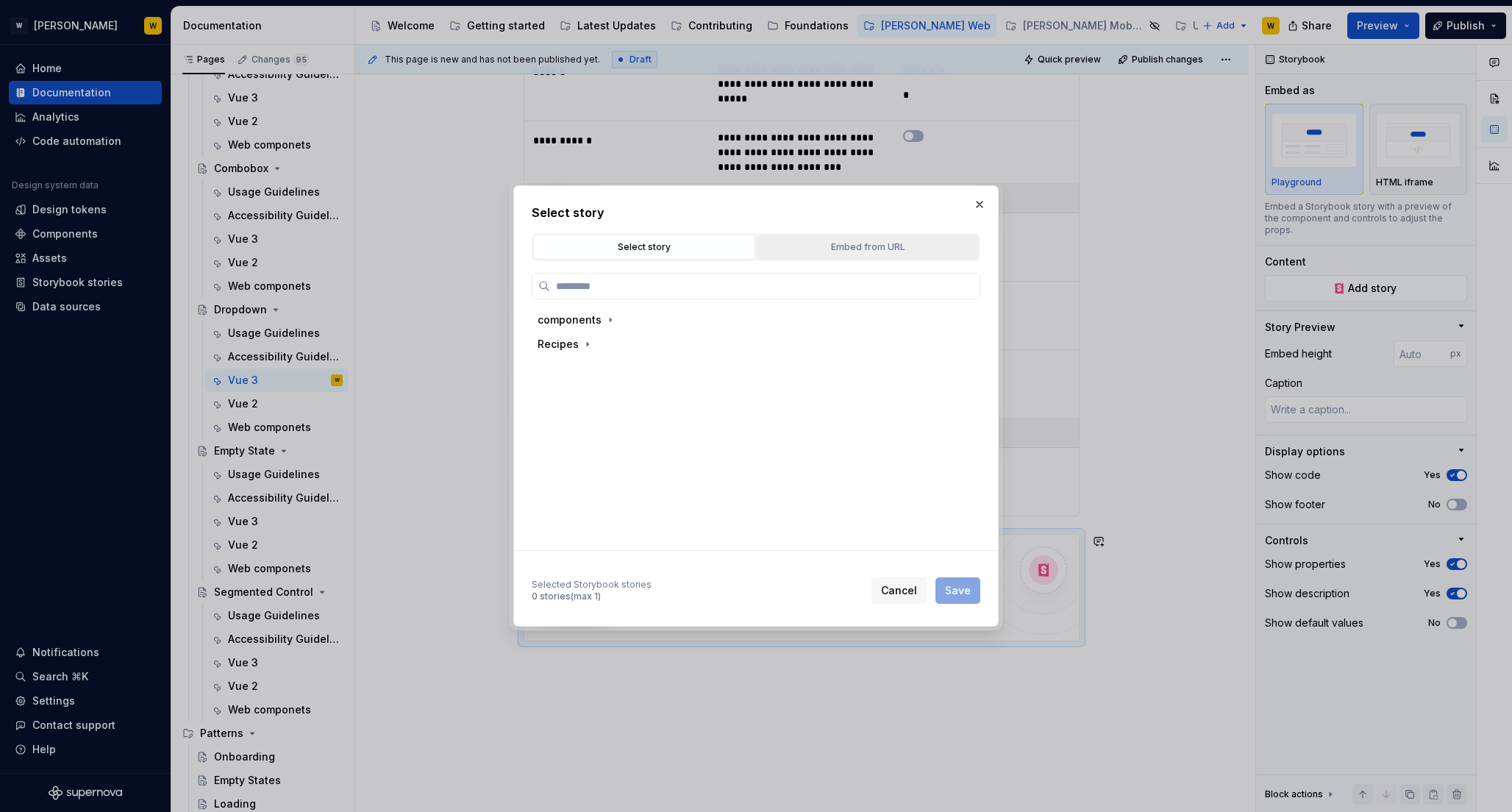
click at [855, 244] on div "Embed from URL" at bounding box center [868, 246] width 212 height 14
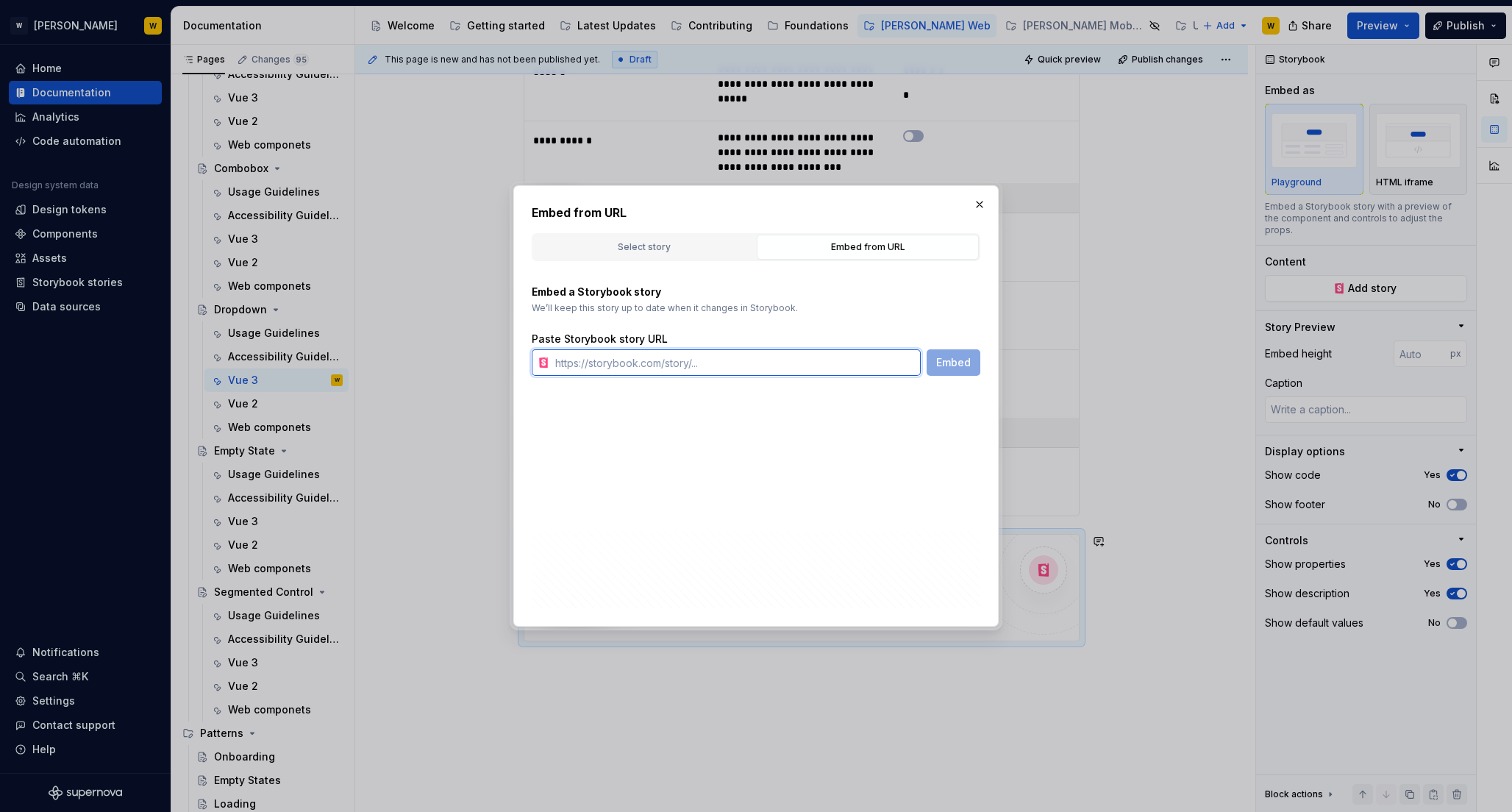
click at [597, 363] on input "text" at bounding box center [735, 363] width 371 height 27
paste input "[URL][PERSON_NAME][DOMAIN_NAME]"
type input "[URL][PERSON_NAME][DOMAIN_NAME]"
click at [955, 362] on span "Embed" at bounding box center [953, 362] width 35 height 14
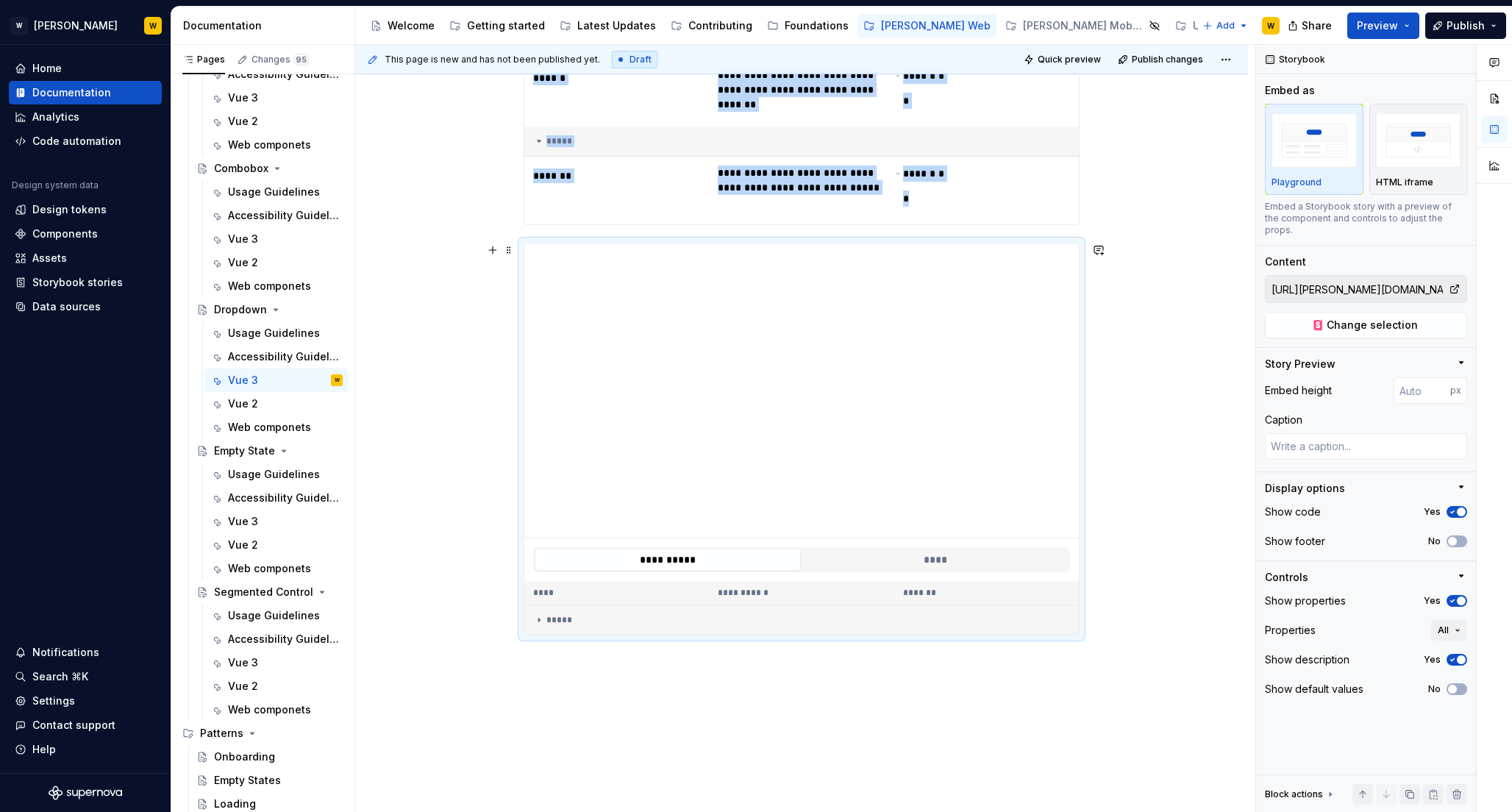
scroll to position [1666, 0]
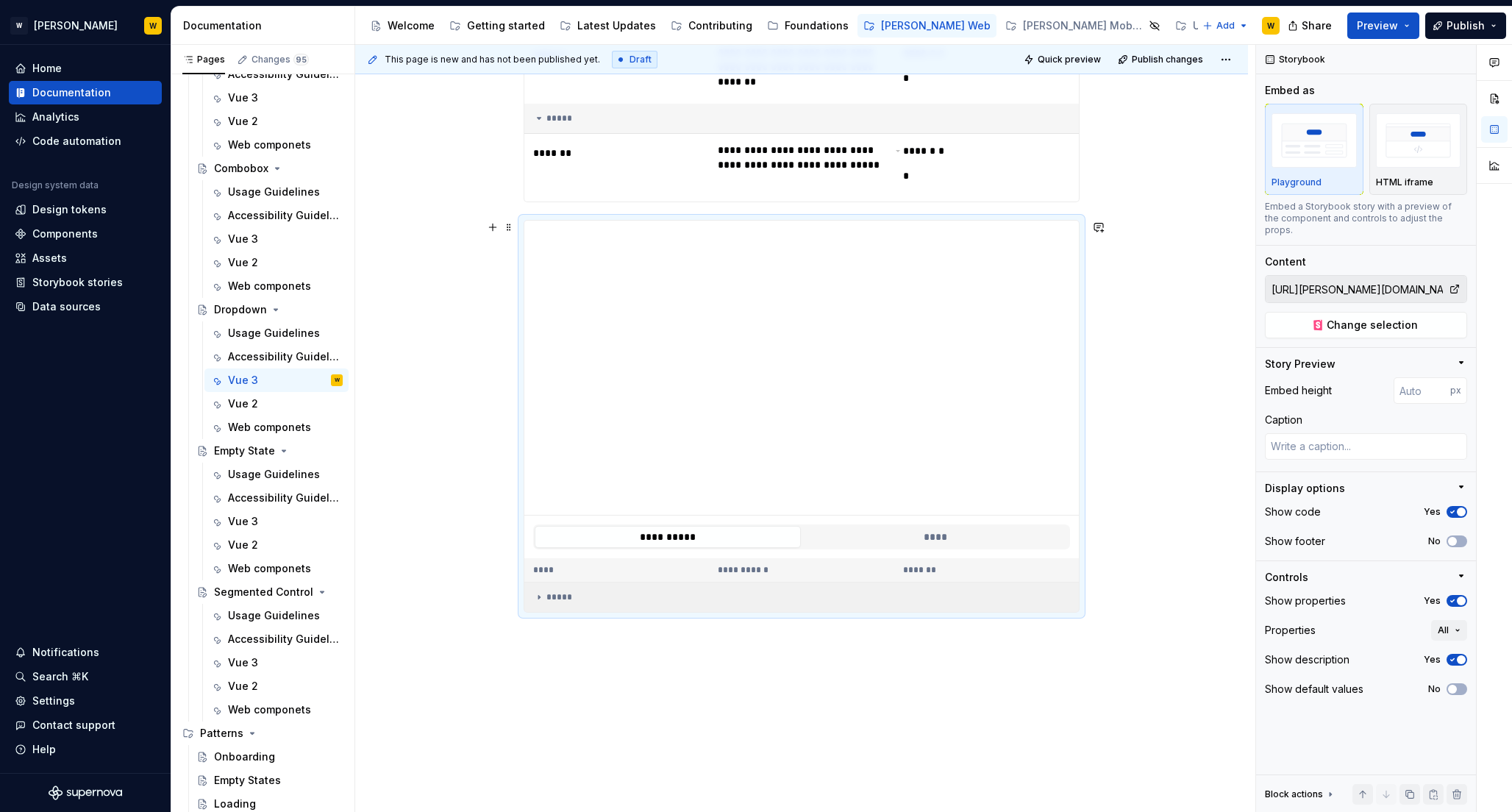
click at [574, 595] on div "*****" at bounding box center [801, 597] width 537 height 12
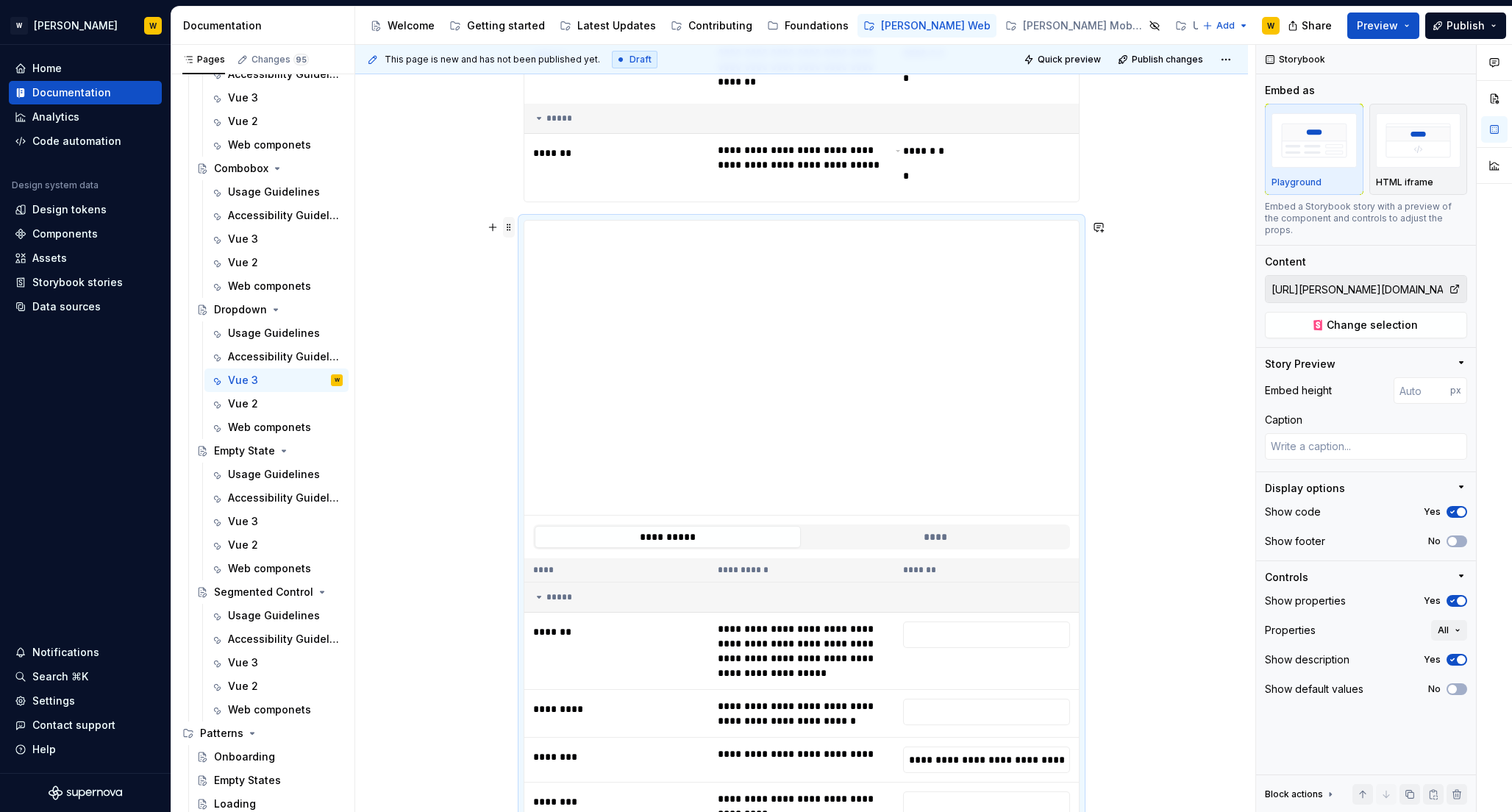
click at [504, 223] on span at bounding box center [509, 227] width 12 height 20
click at [554, 358] on div "Delete" at bounding box center [577, 357] width 95 height 14
type textarea "*"
type input "Components / Dropdown / Dropdown with Icons"
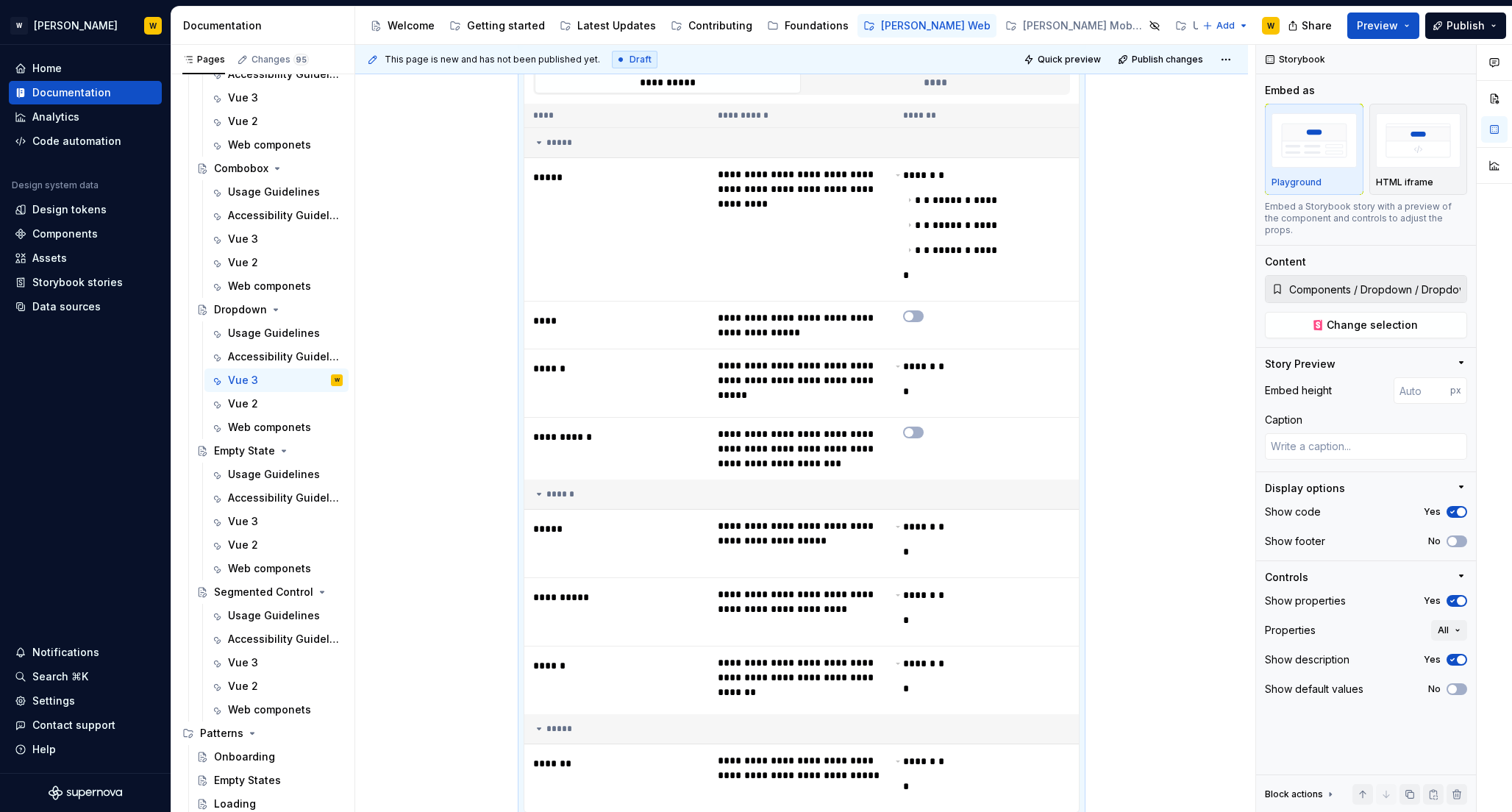
click at [473, 368] on div "**********" at bounding box center [801, 145] width 893 height 1857
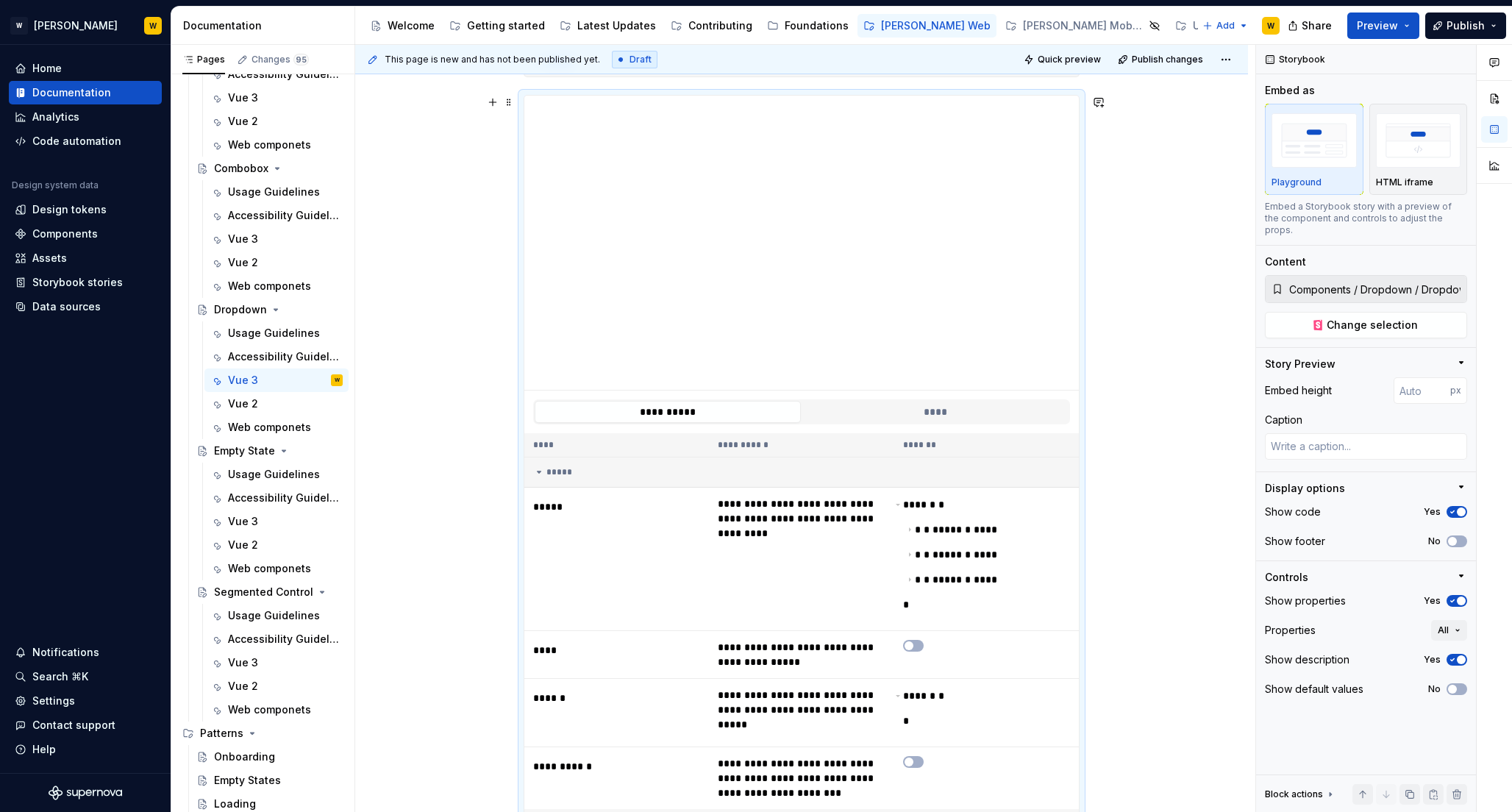
scroll to position [654, 0]
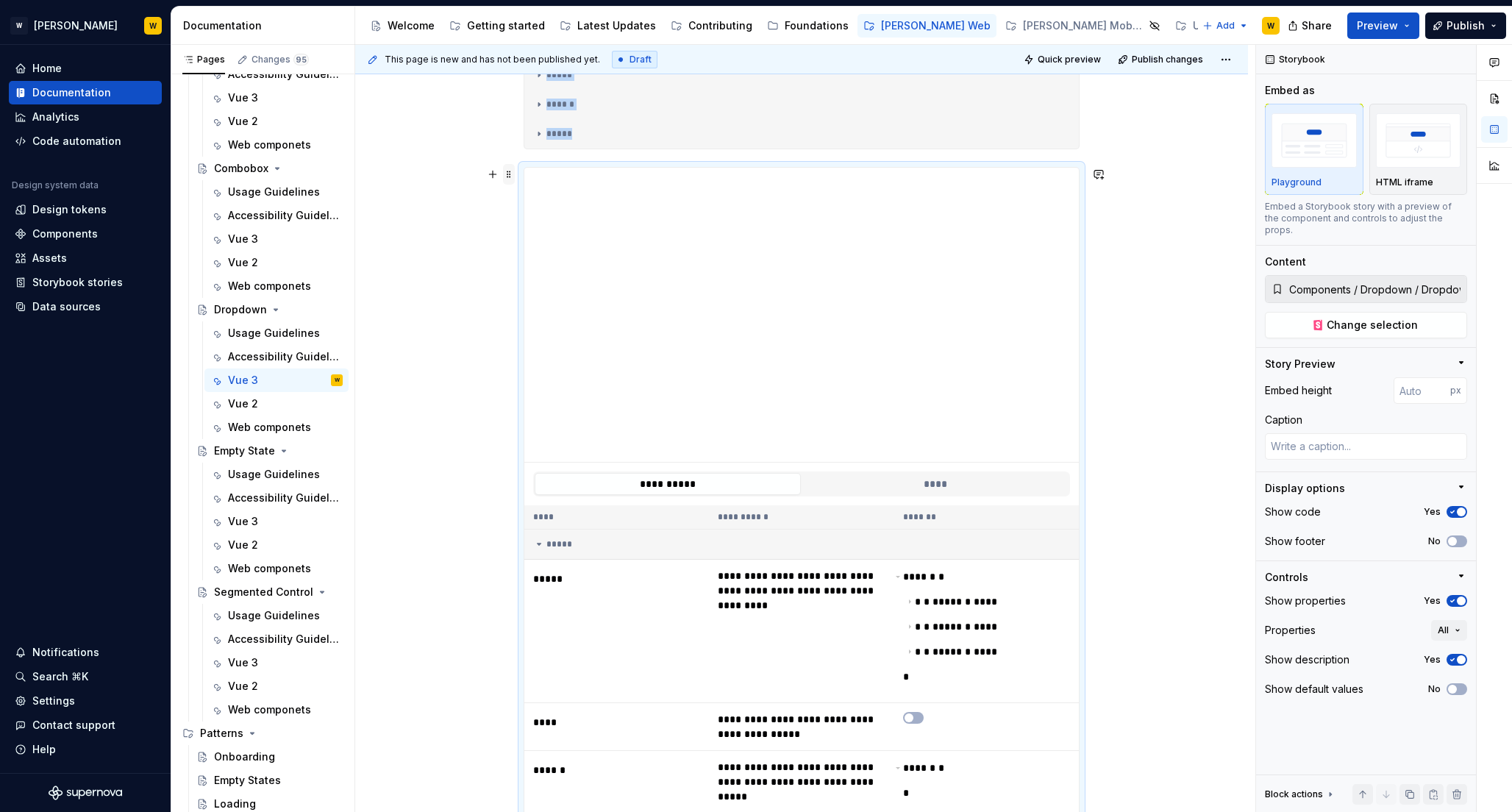
click at [508, 172] on span at bounding box center [509, 173] width 12 height 20
click at [550, 304] on div "Delete" at bounding box center [577, 304] width 95 height 14
type textarea "*"
type input "Components / Dropdown / Dropdown"
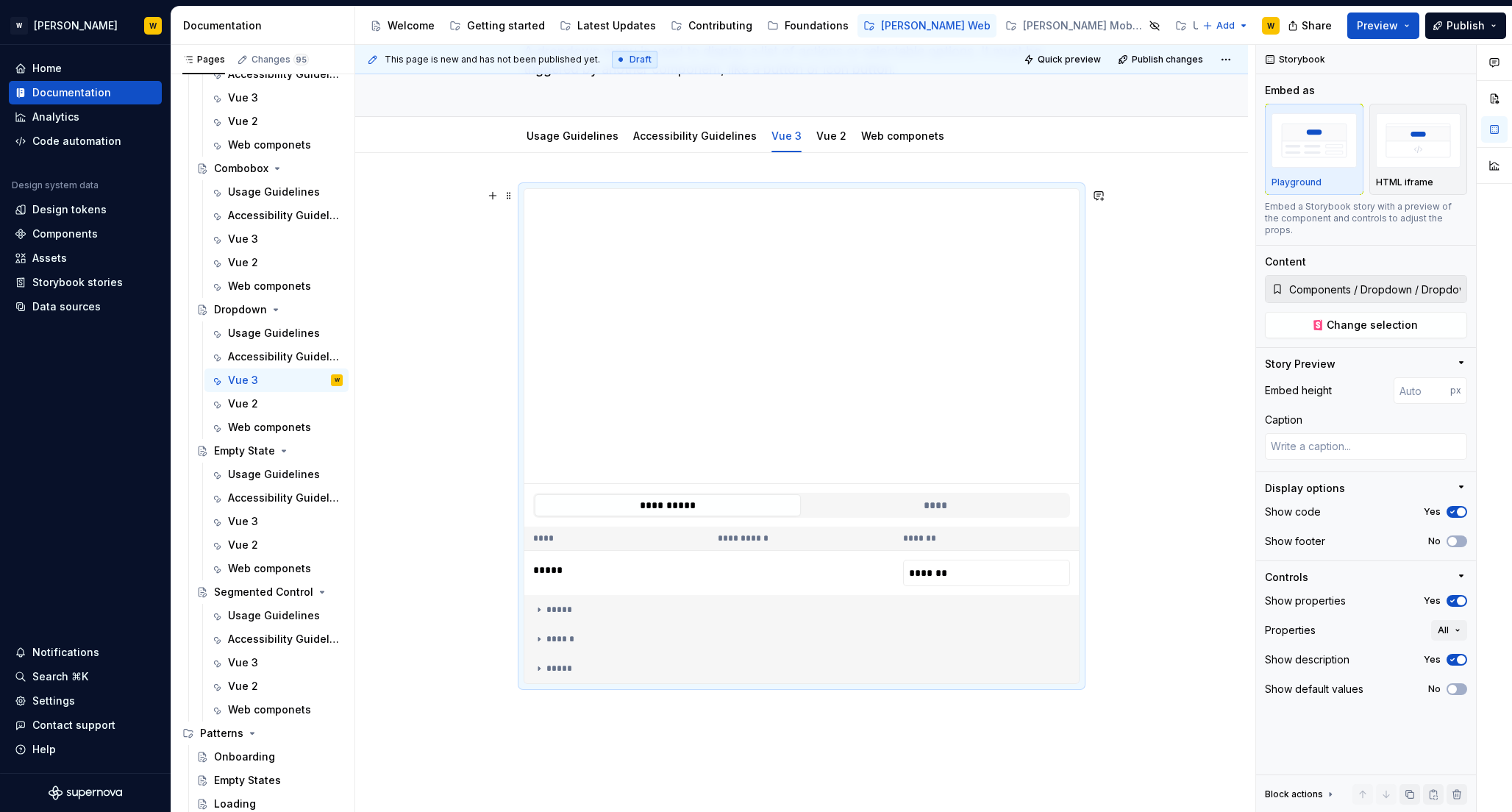
scroll to position [0, 0]
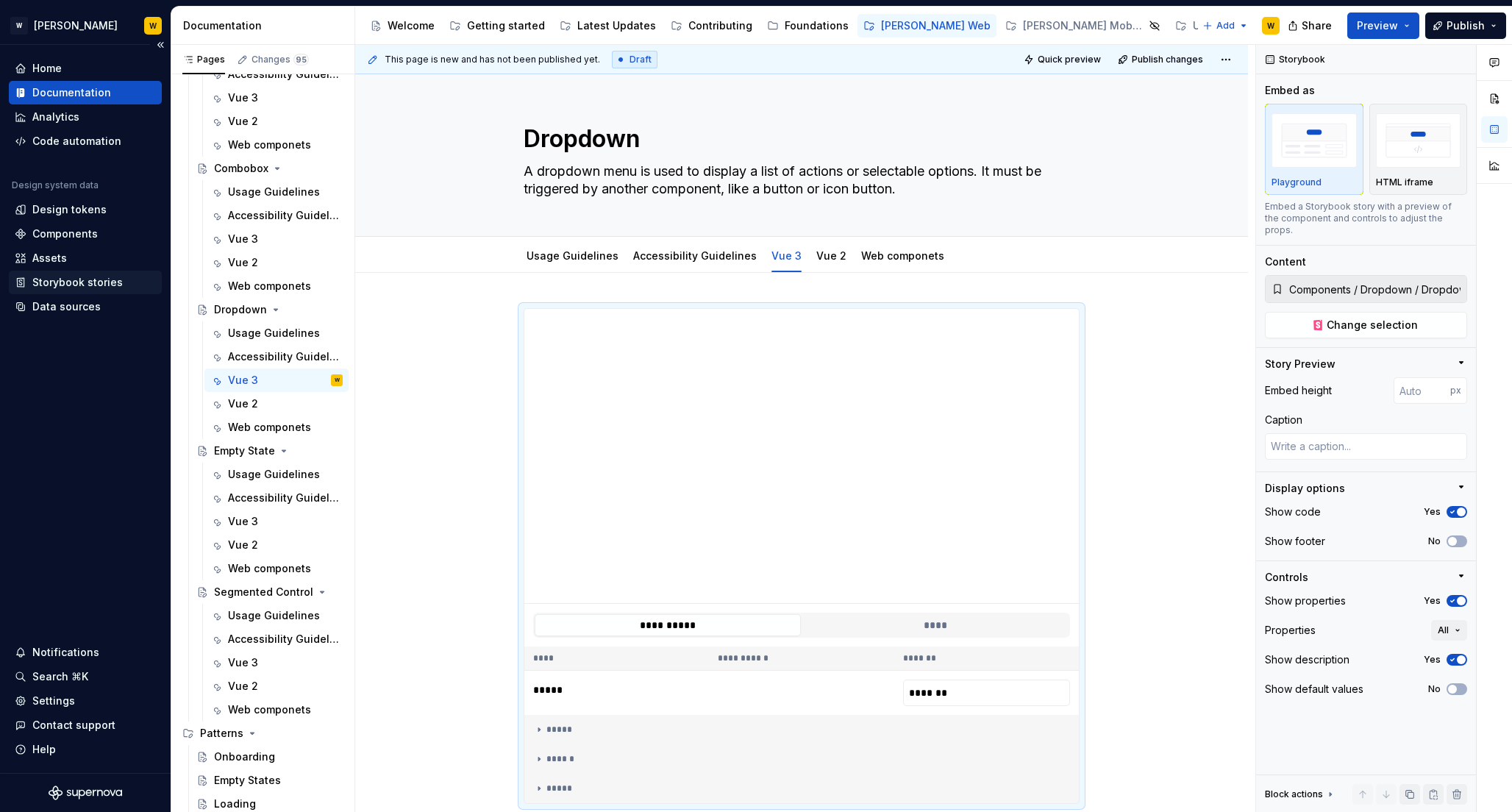
click at [76, 285] on div "Storybook stories" at bounding box center [78, 282] width 90 height 14
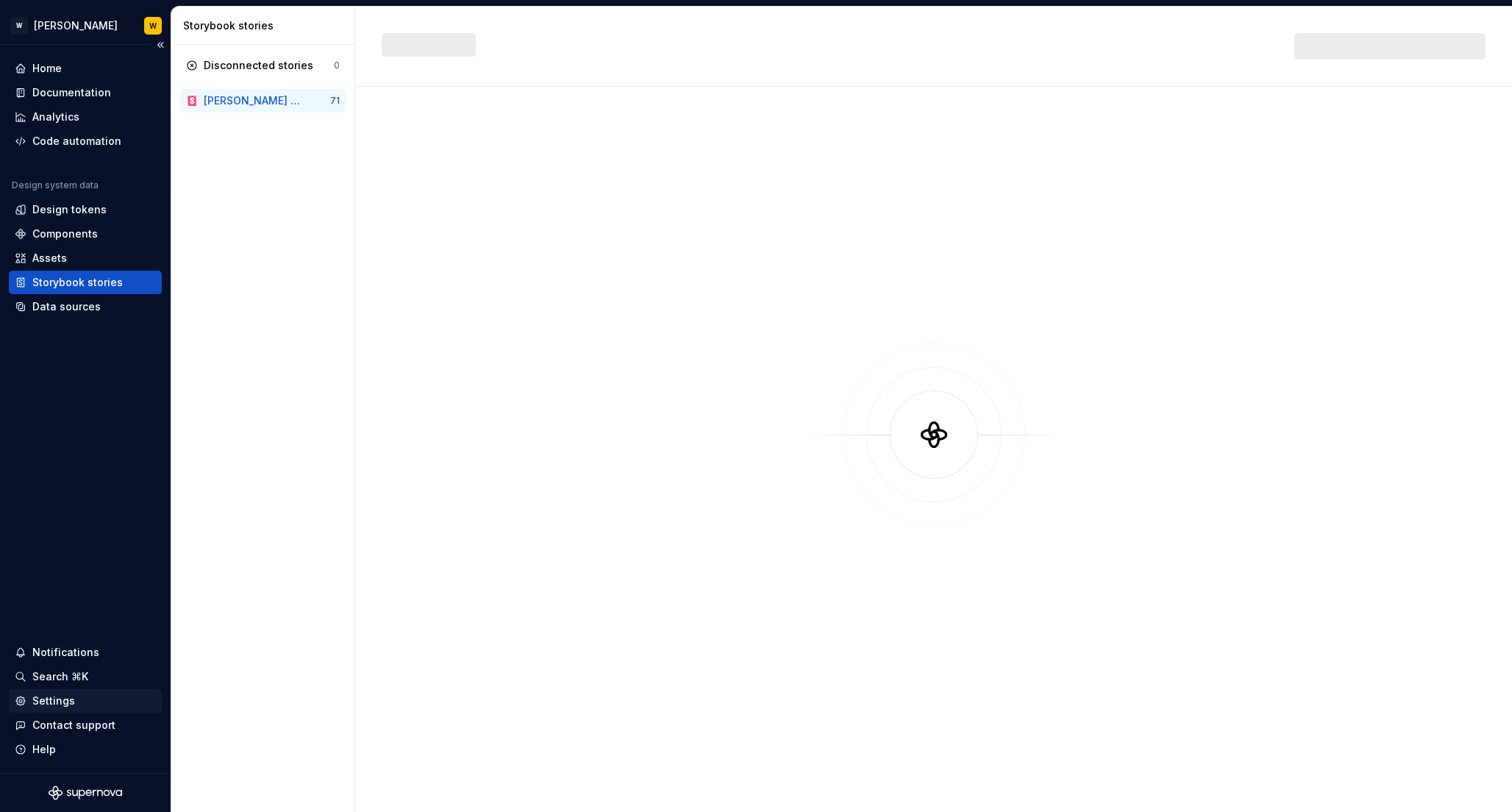
click at [56, 699] on div "Settings" at bounding box center [54, 700] width 42 height 14
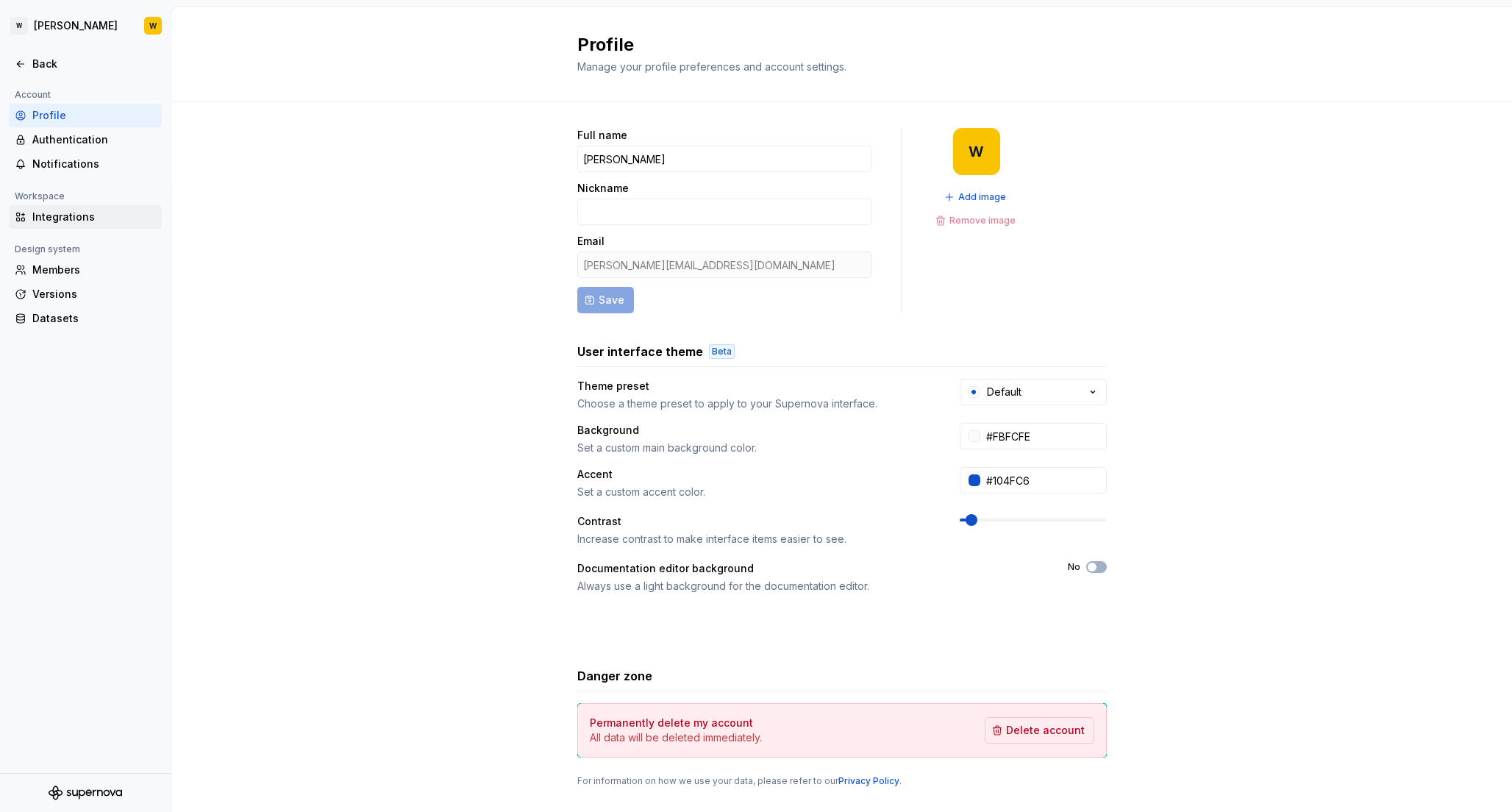
click at [52, 217] on div "Integrations" at bounding box center [94, 216] width 123 height 14
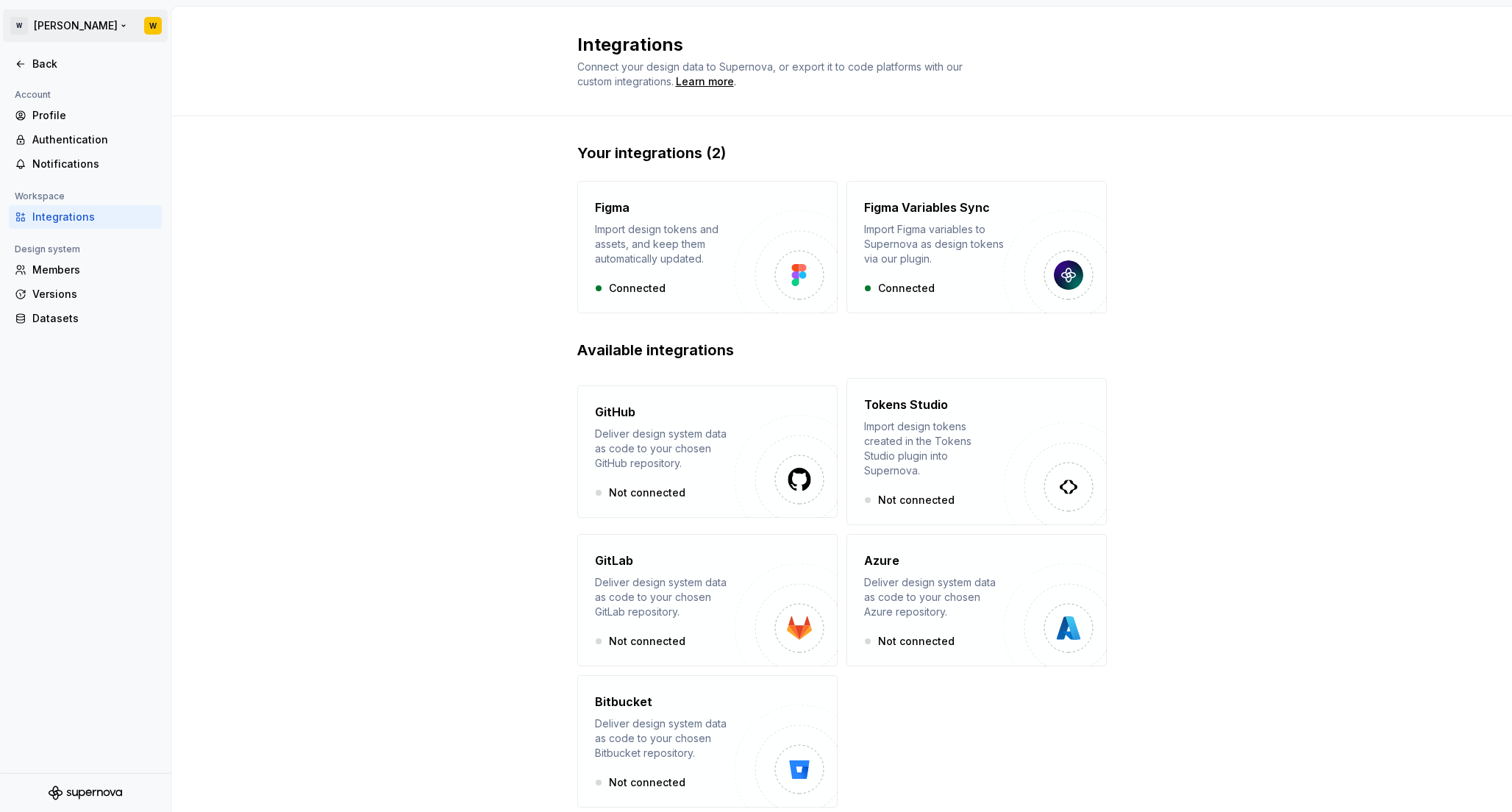
click at [49, 22] on html "[PERSON_NAME] W Back Account Profile Authentication Notifications Workspace Int…" at bounding box center [756, 406] width 1512 height 812
click at [298, 235] on html "[PERSON_NAME] W Back Account Profile Authentication Notifications Workspace Int…" at bounding box center [756, 406] width 1512 height 812
click at [36, 69] on div "Back" at bounding box center [94, 63] width 123 height 14
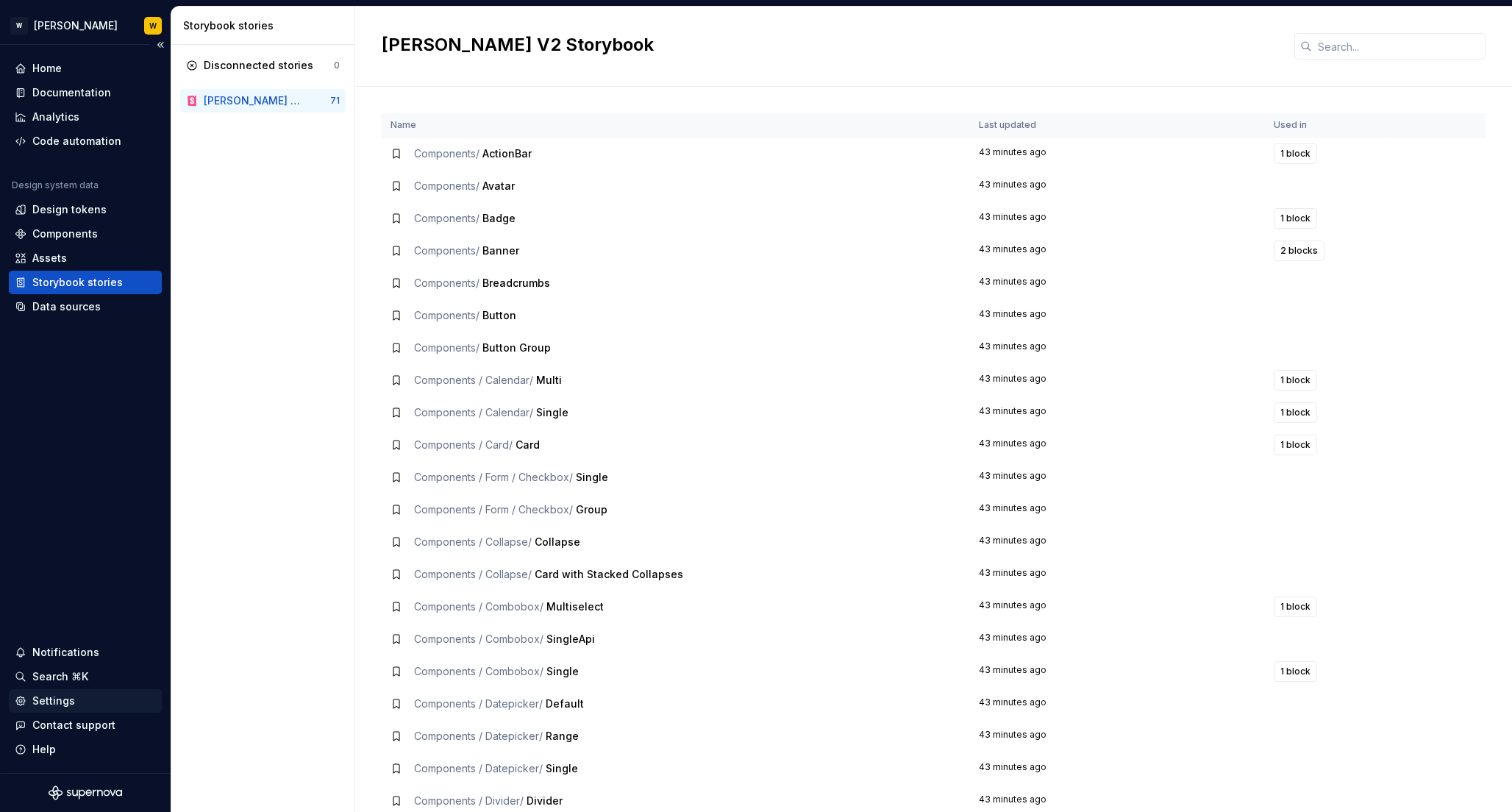
click at [42, 704] on div "Settings" at bounding box center [54, 700] width 42 height 14
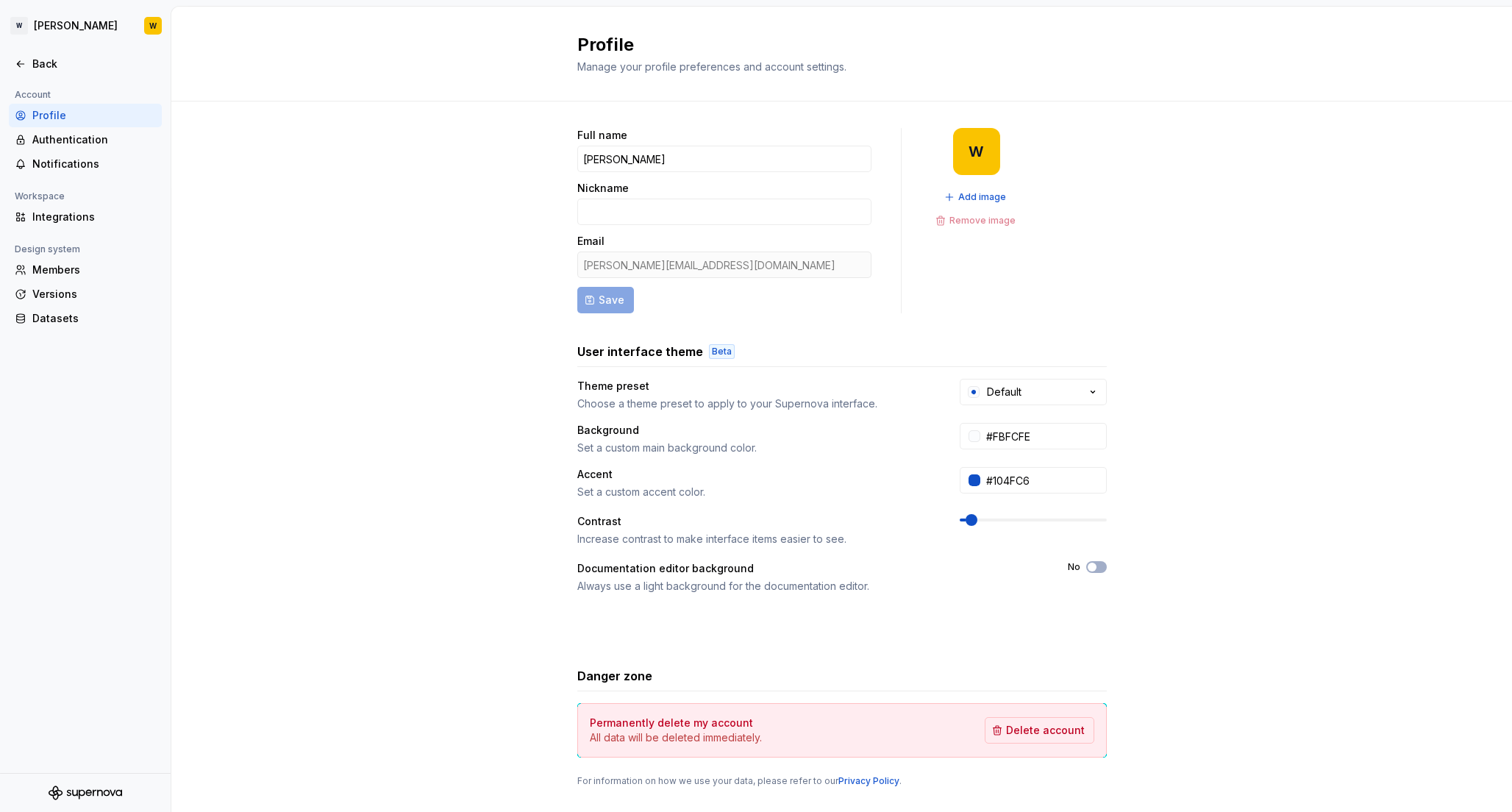
click at [351, 308] on div "Full name [PERSON_NAME] Nickname Email [PERSON_NAME][EMAIL_ADDRESS][DOMAIN_NAME…" at bounding box center [842, 471] width 1341 height 742
click at [61, 215] on div "Integrations" at bounding box center [94, 216] width 123 height 14
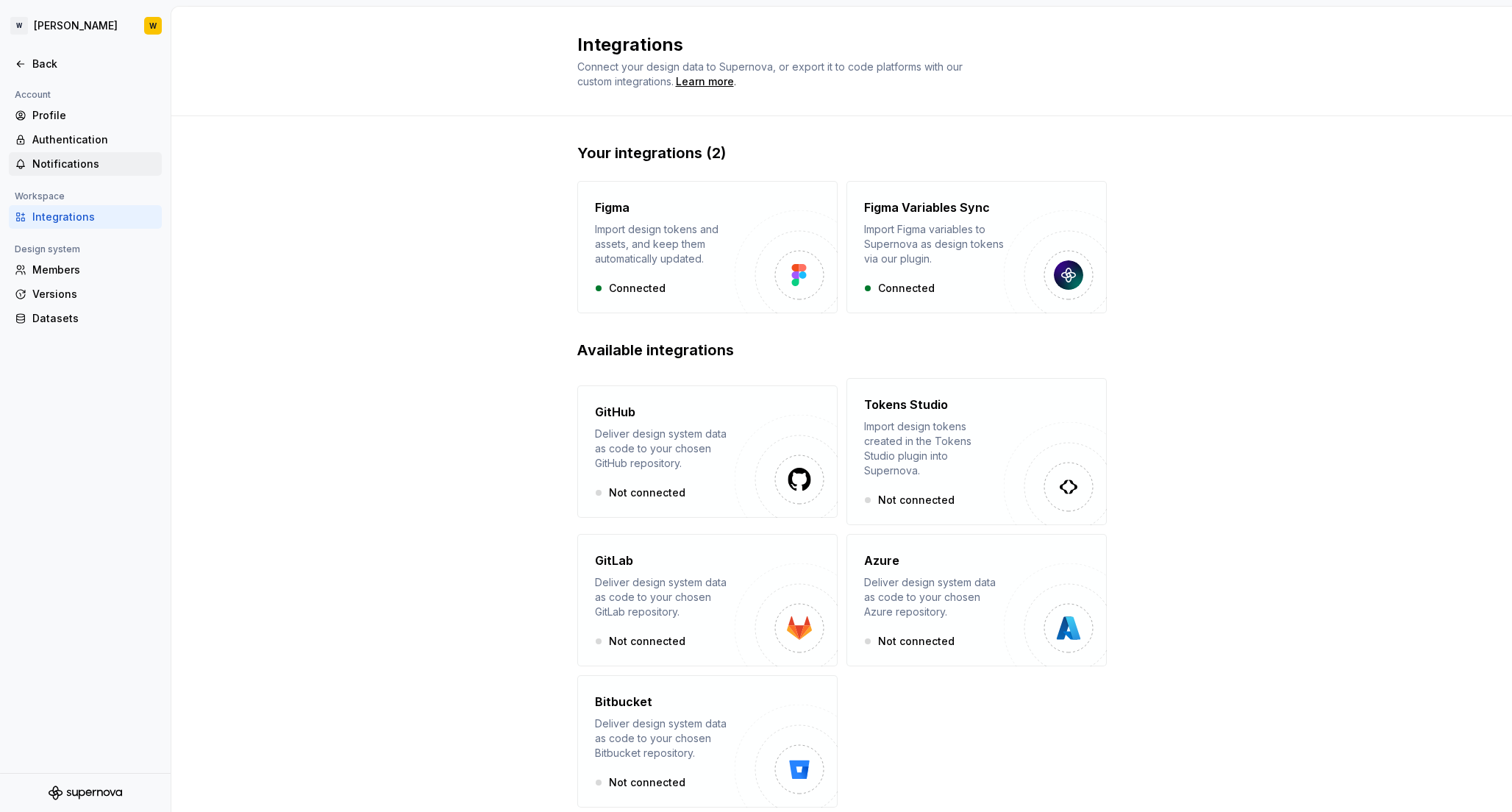
click at [58, 157] on div "Notifications" at bounding box center [94, 164] width 123 height 14
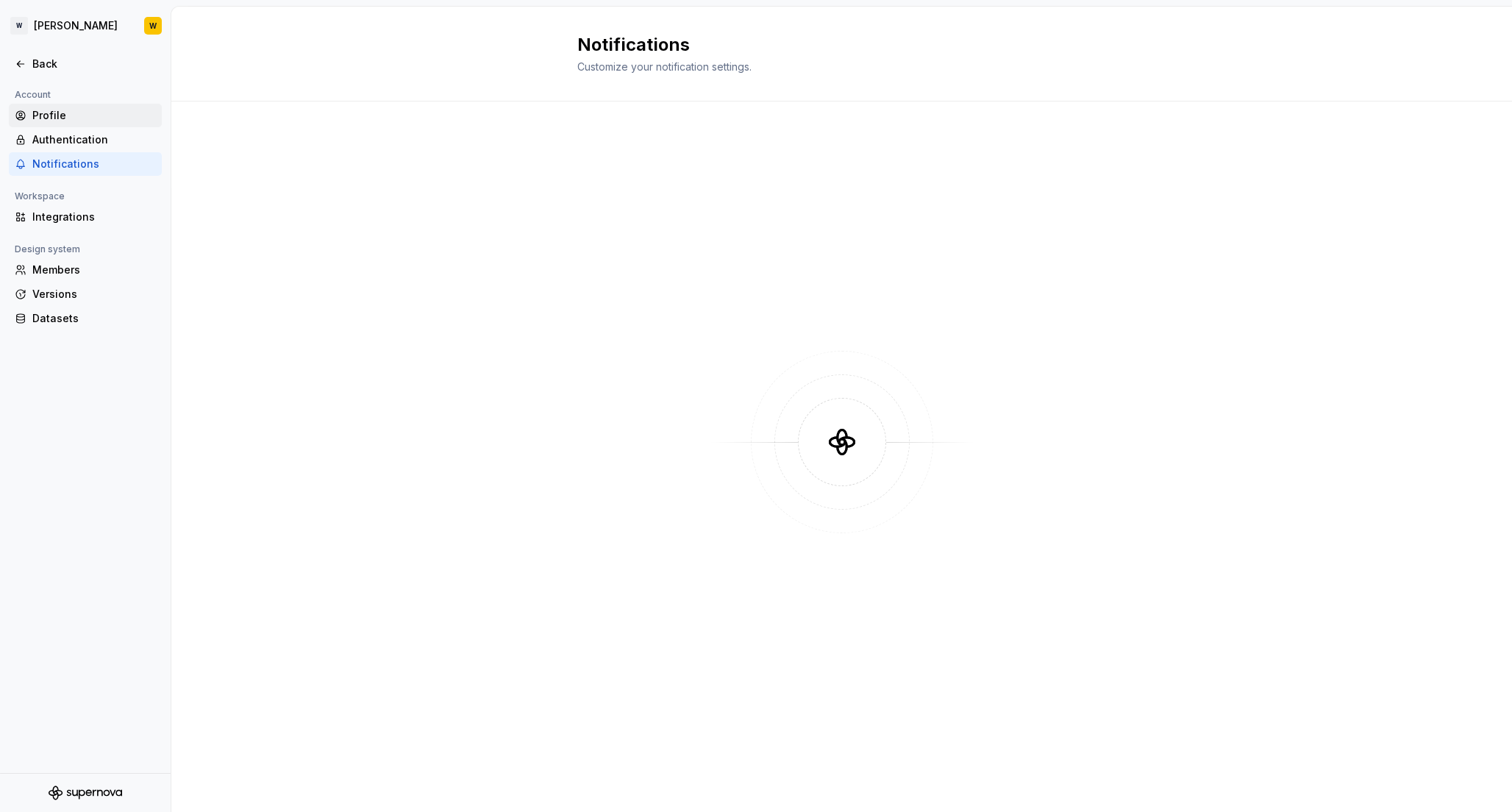
click at [52, 112] on div "Profile" at bounding box center [94, 114] width 123 height 14
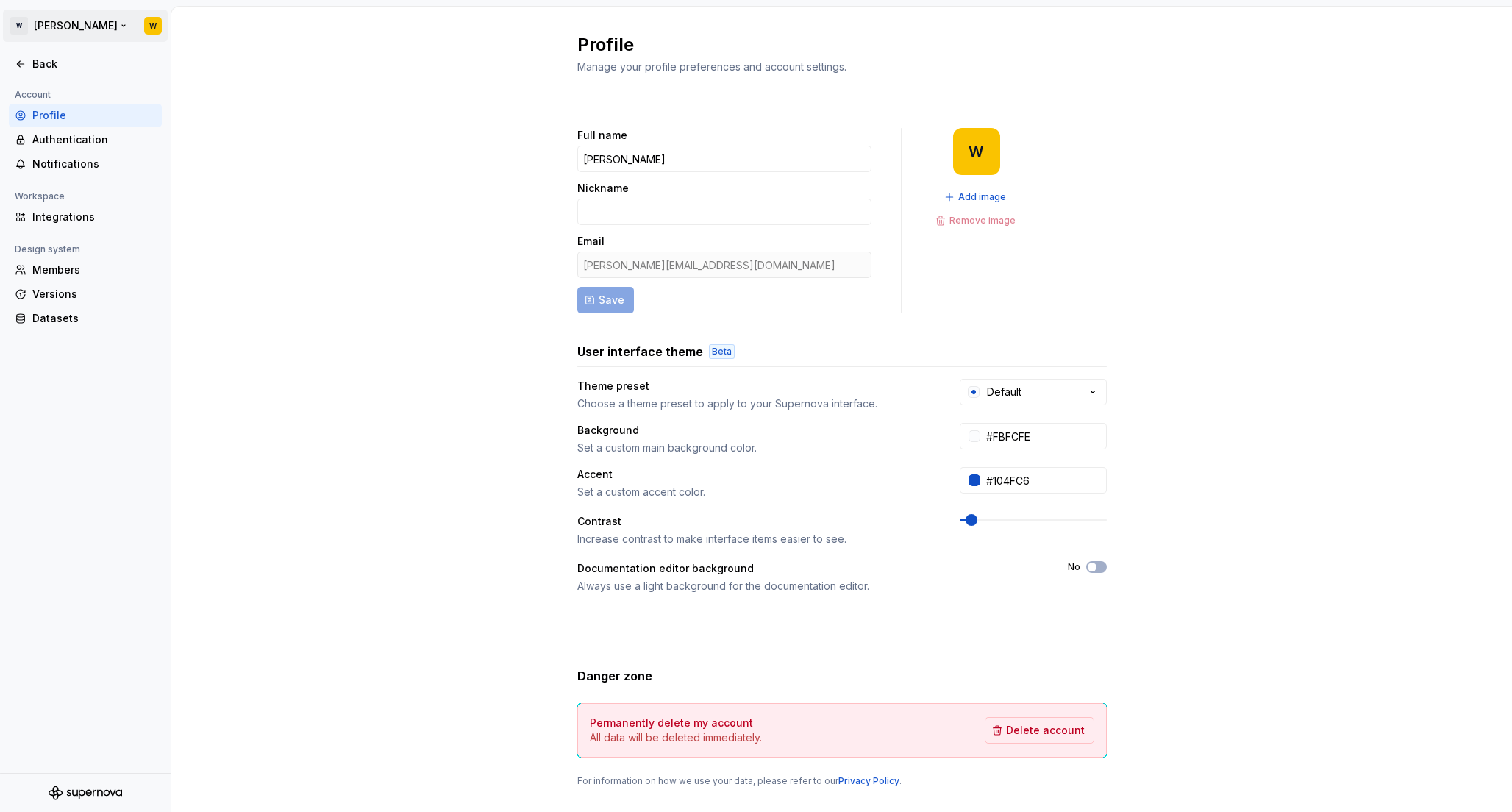
click at [52, 23] on html "[PERSON_NAME] W Back Account Profile Authentication Notifications Workspace Int…" at bounding box center [756, 406] width 1512 height 812
click at [79, 74] on div "[PERSON_NAME]" at bounding box center [112, 71] width 125 height 14
click at [243, 239] on html "[PERSON_NAME] W Back Account Profile Authentication Notifications Workspace Int…" at bounding box center [756, 406] width 1512 height 812
click at [35, 63] on div "Back" at bounding box center [94, 63] width 123 height 14
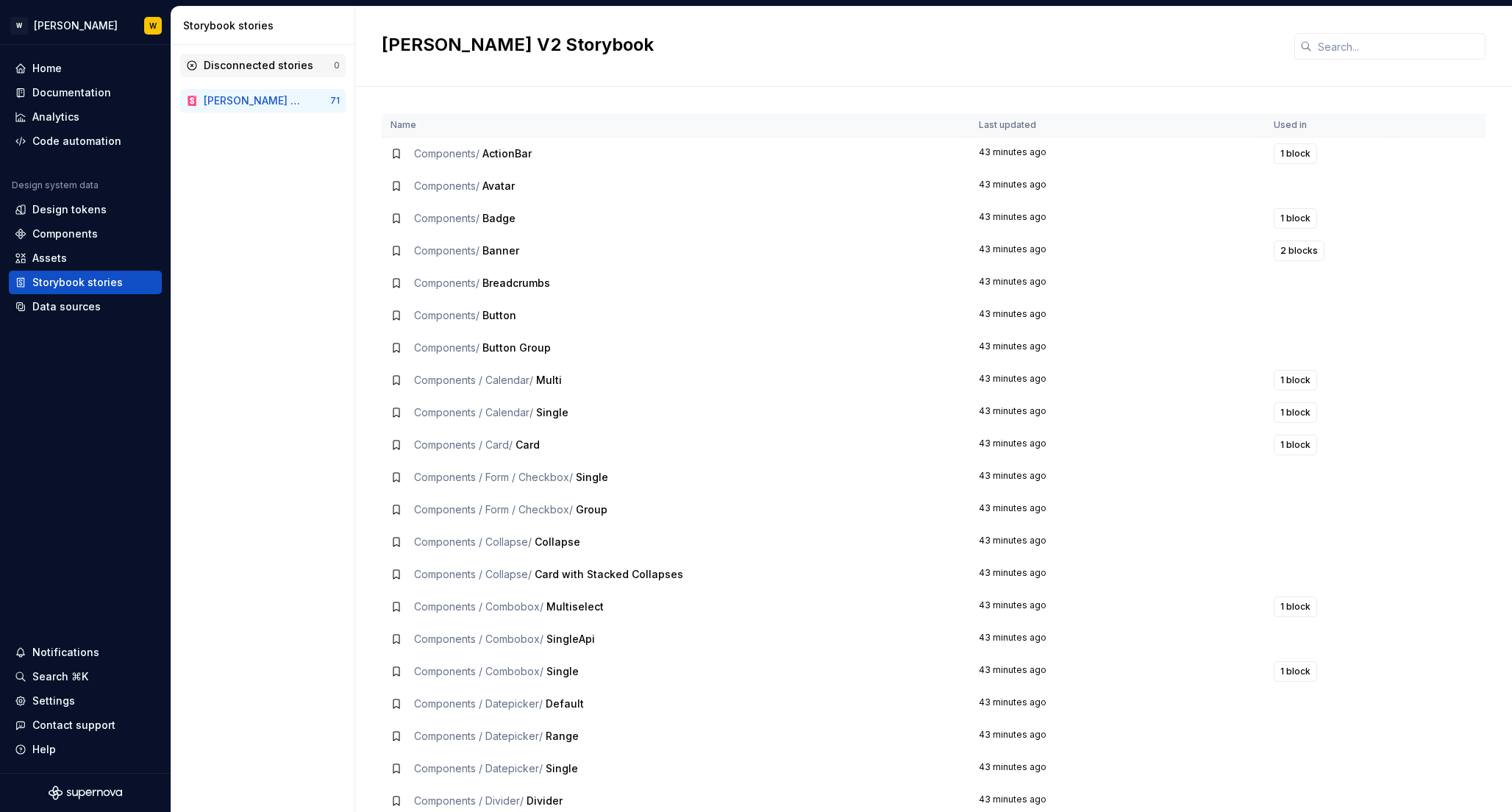
click at [190, 64] on icon at bounding box center [191, 65] width 12 height 12
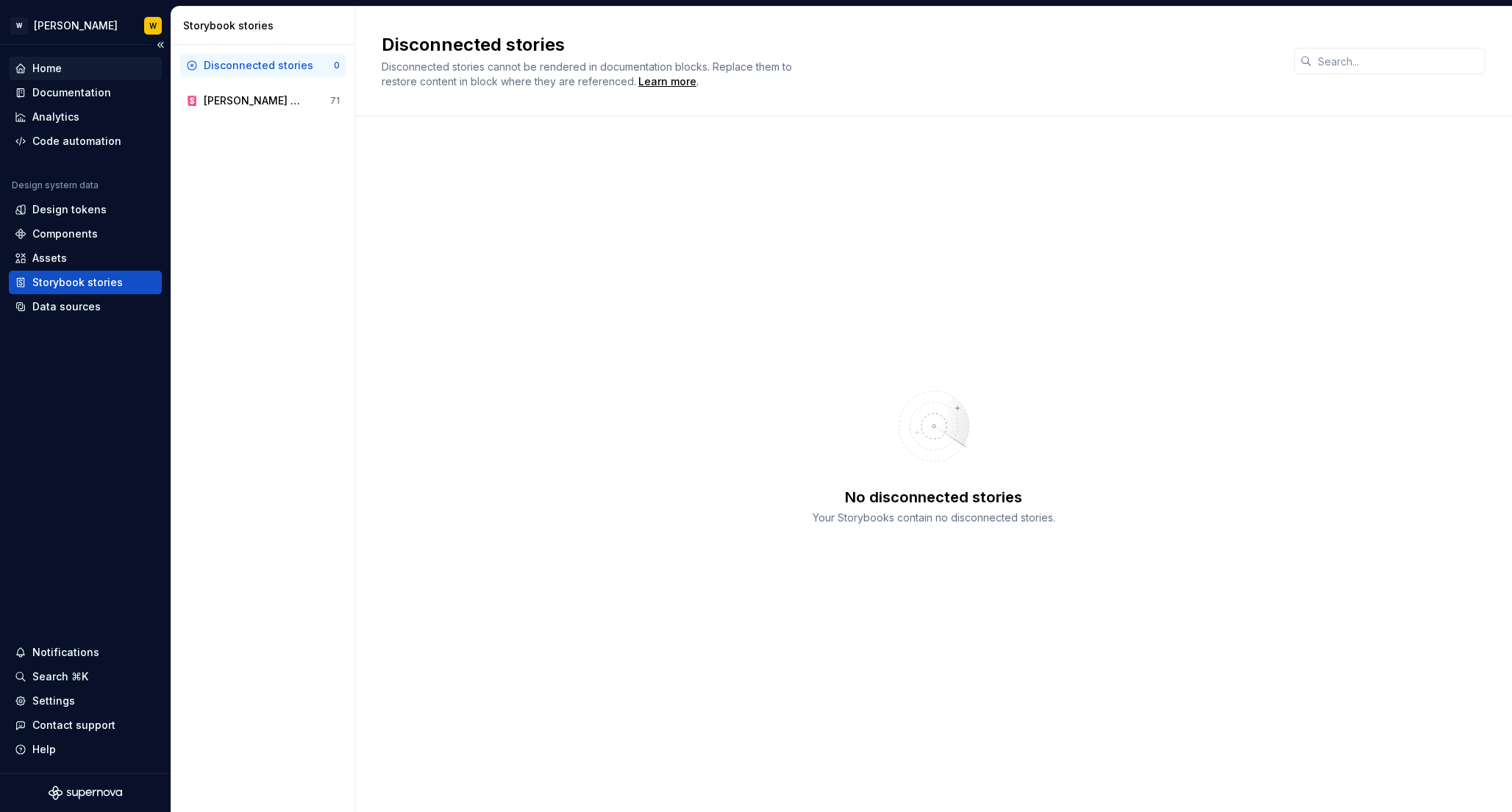
click at [48, 66] on div "Home" at bounding box center [47, 67] width 30 height 14
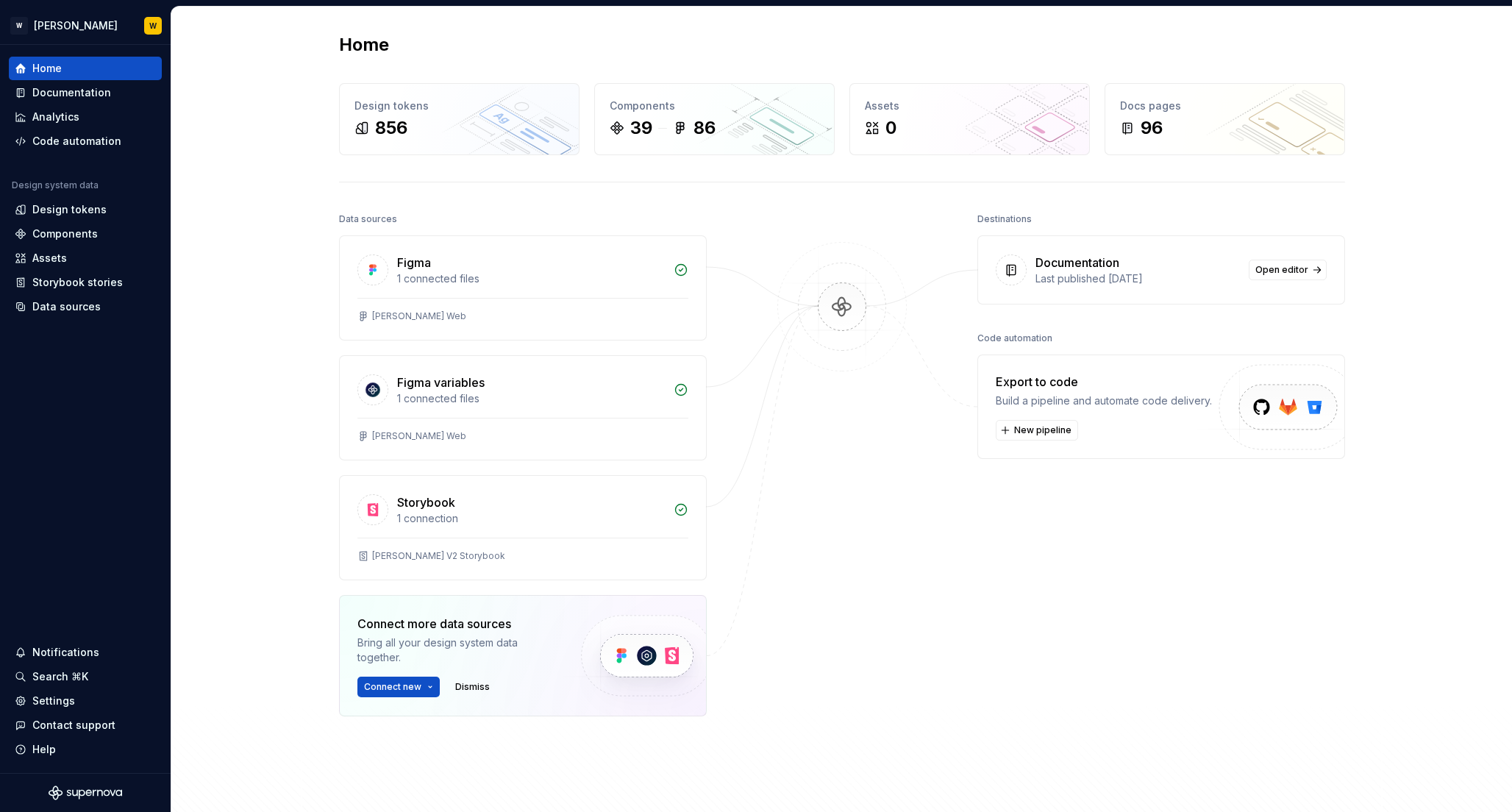
click at [353, 215] on div "Data sources" at bounding box center [367, 218] width 58 height 20
click at [33, 700] on div "Settings" at bounding box center [54, 700] width 42 height 14
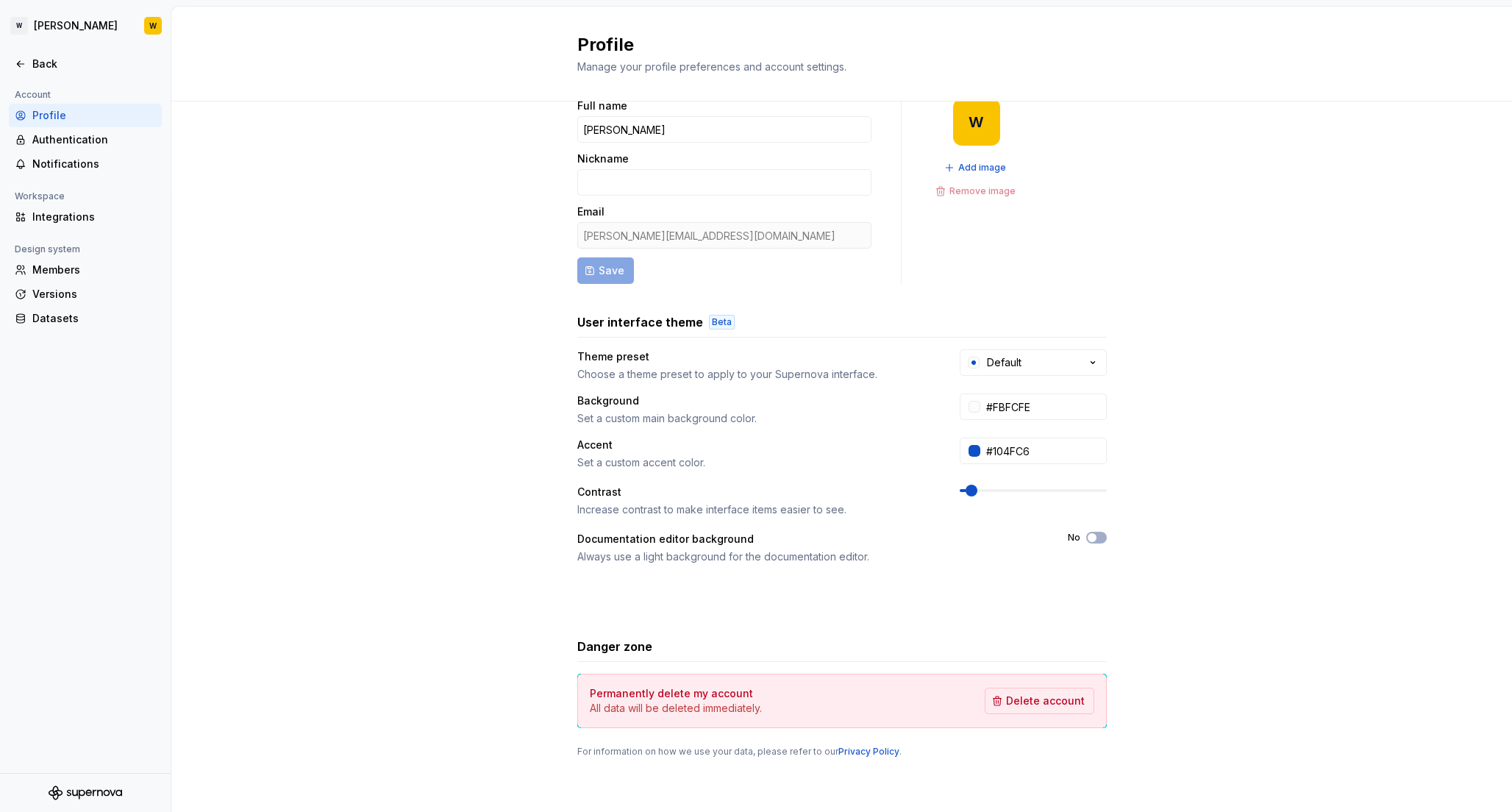
scroll to position [31, 0]
click at [53, 319] on div "Datasets" at bounding box center [94, 317] width 123 height 14
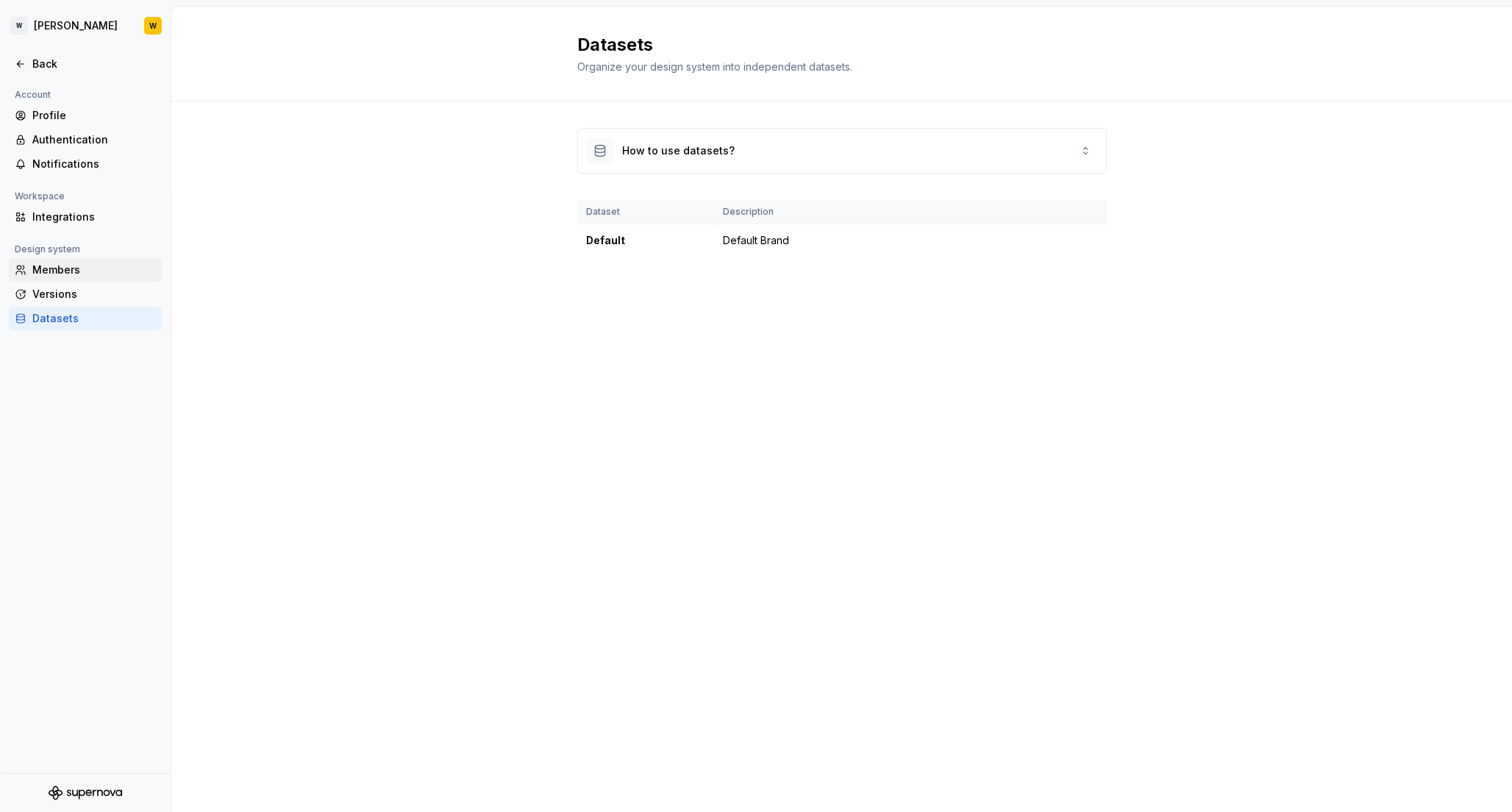
click at [52, 267] on div "Members" at bounding box center [94, 269] width 123 height 14
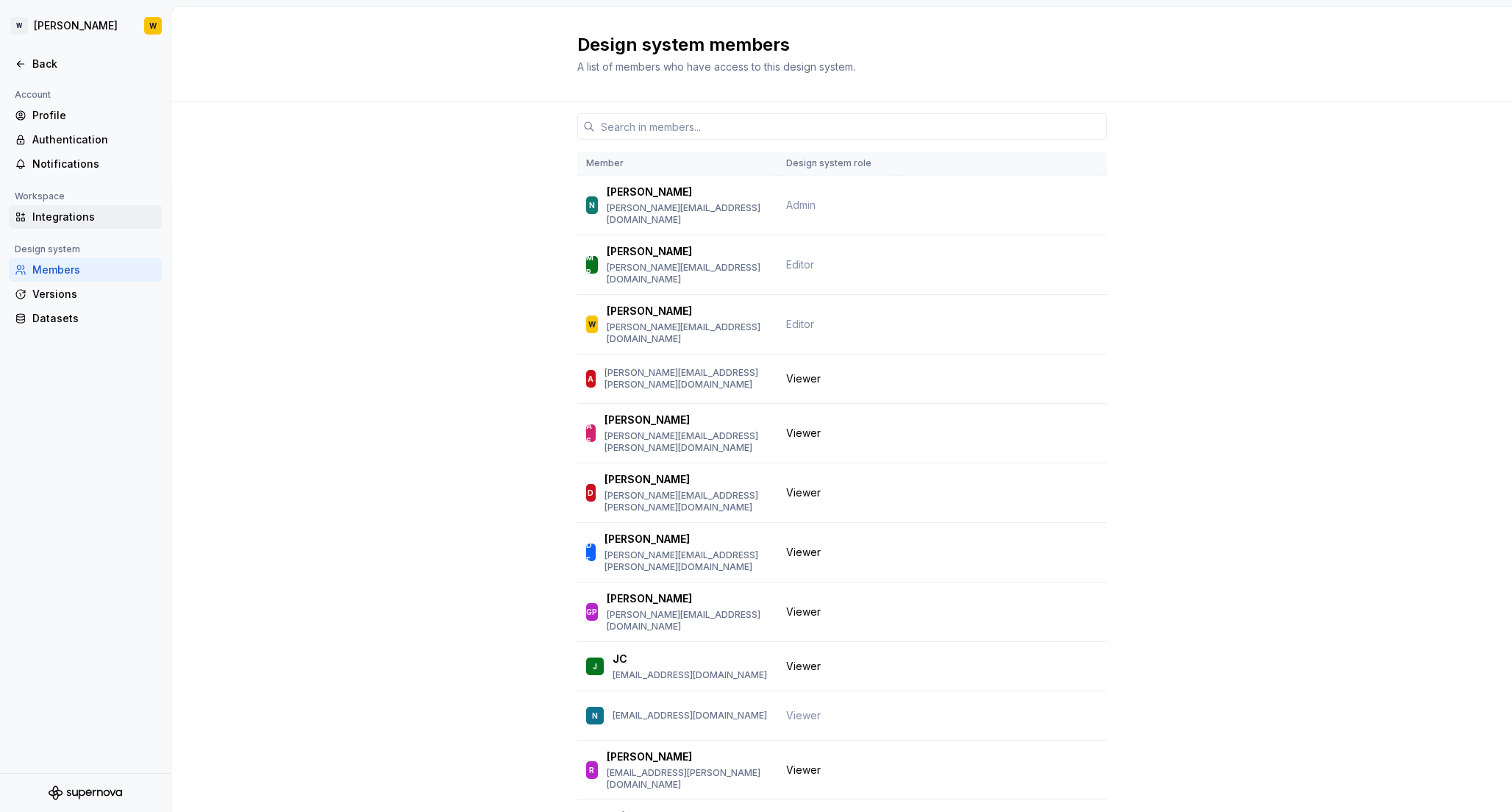
click at [59, 214] on div "Integrations" at bounding box center [94, 216] width 123 height 14
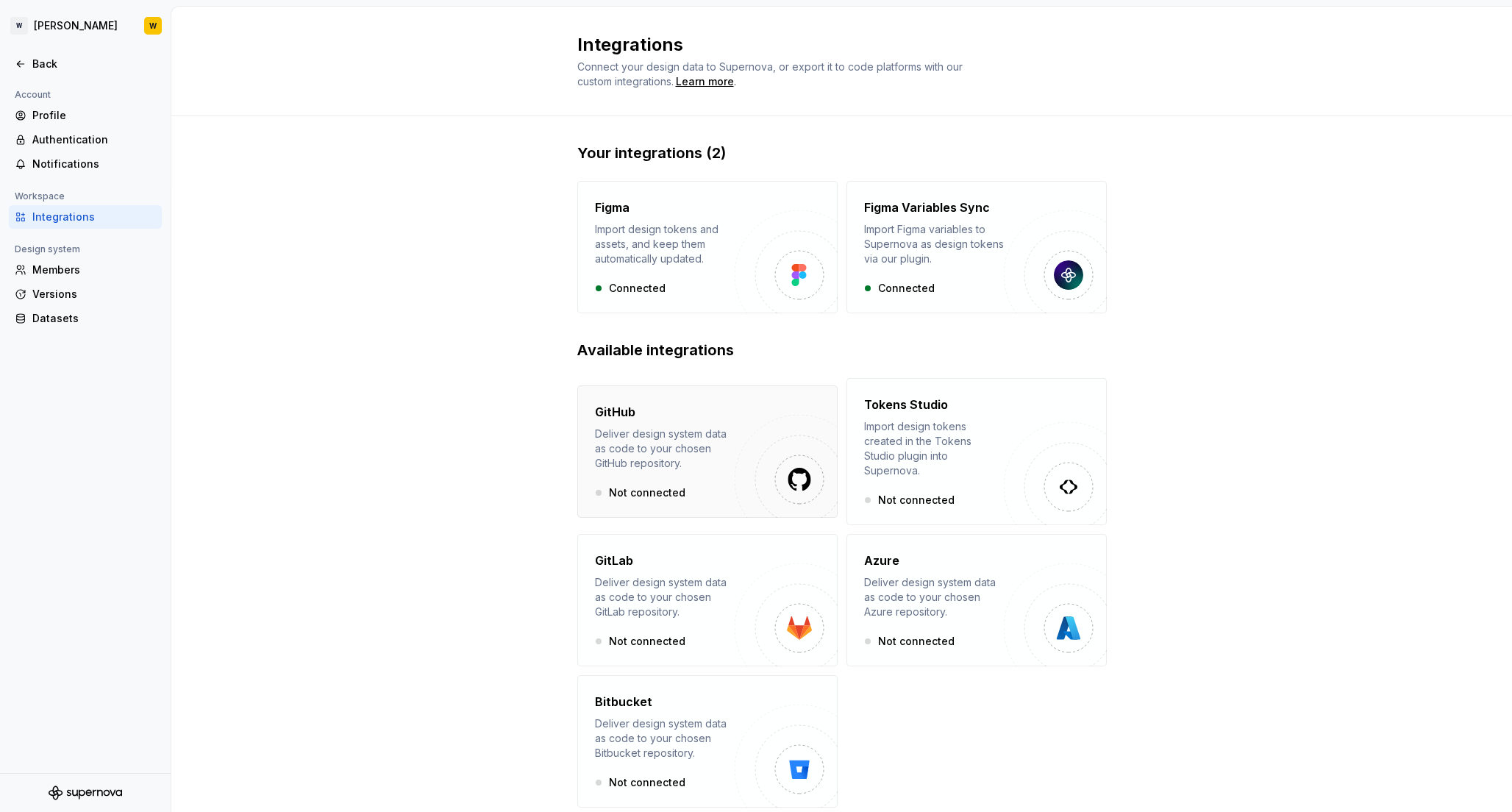
click at [639, 426] on div "Deliver design system data as code to your chosen GitHub repository." at bounding box center [664, 448] width 139 height 44
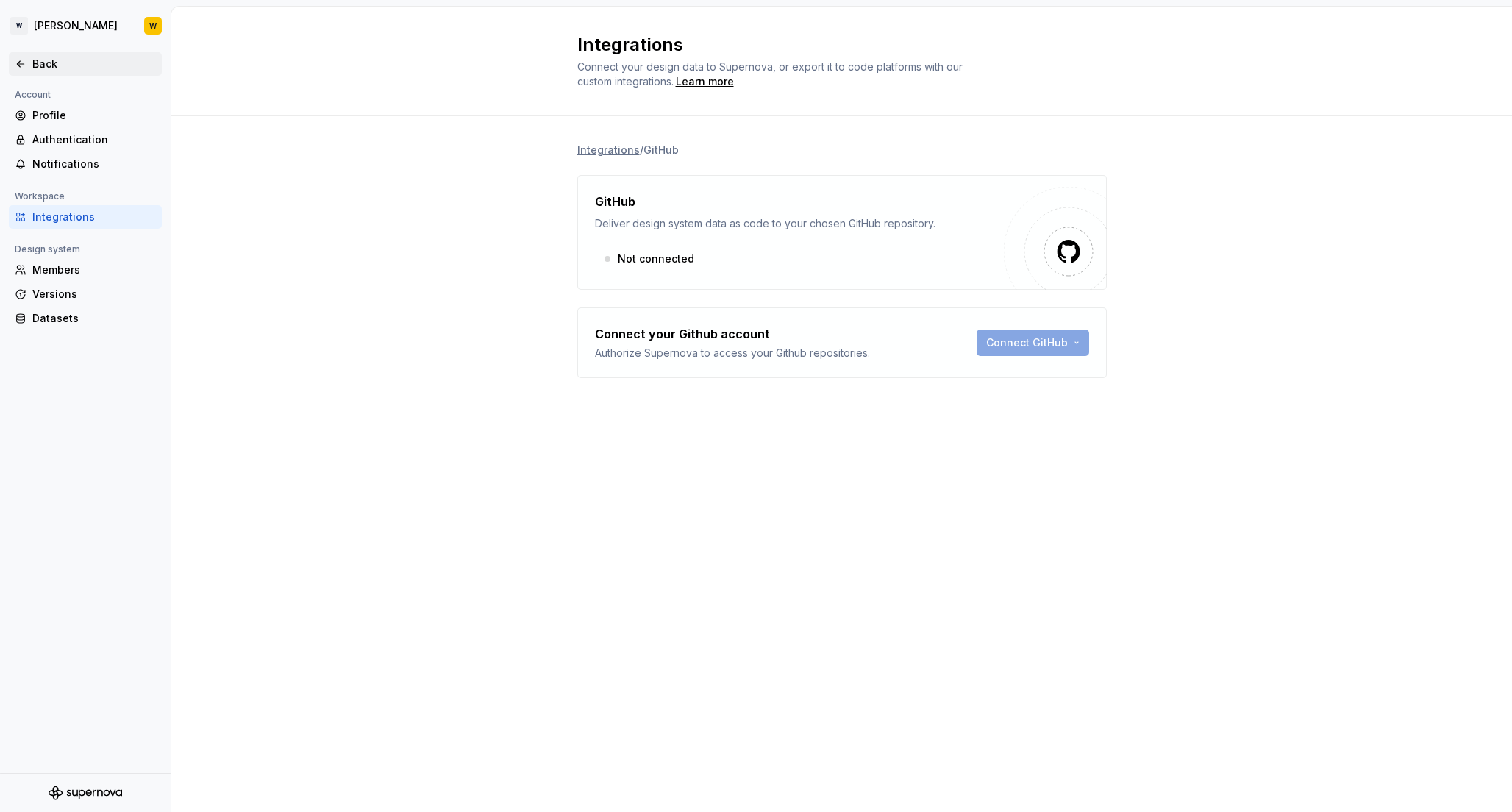
click at [38, 64] on div "Back" at bounding box center [94, 63] width 123 height 14
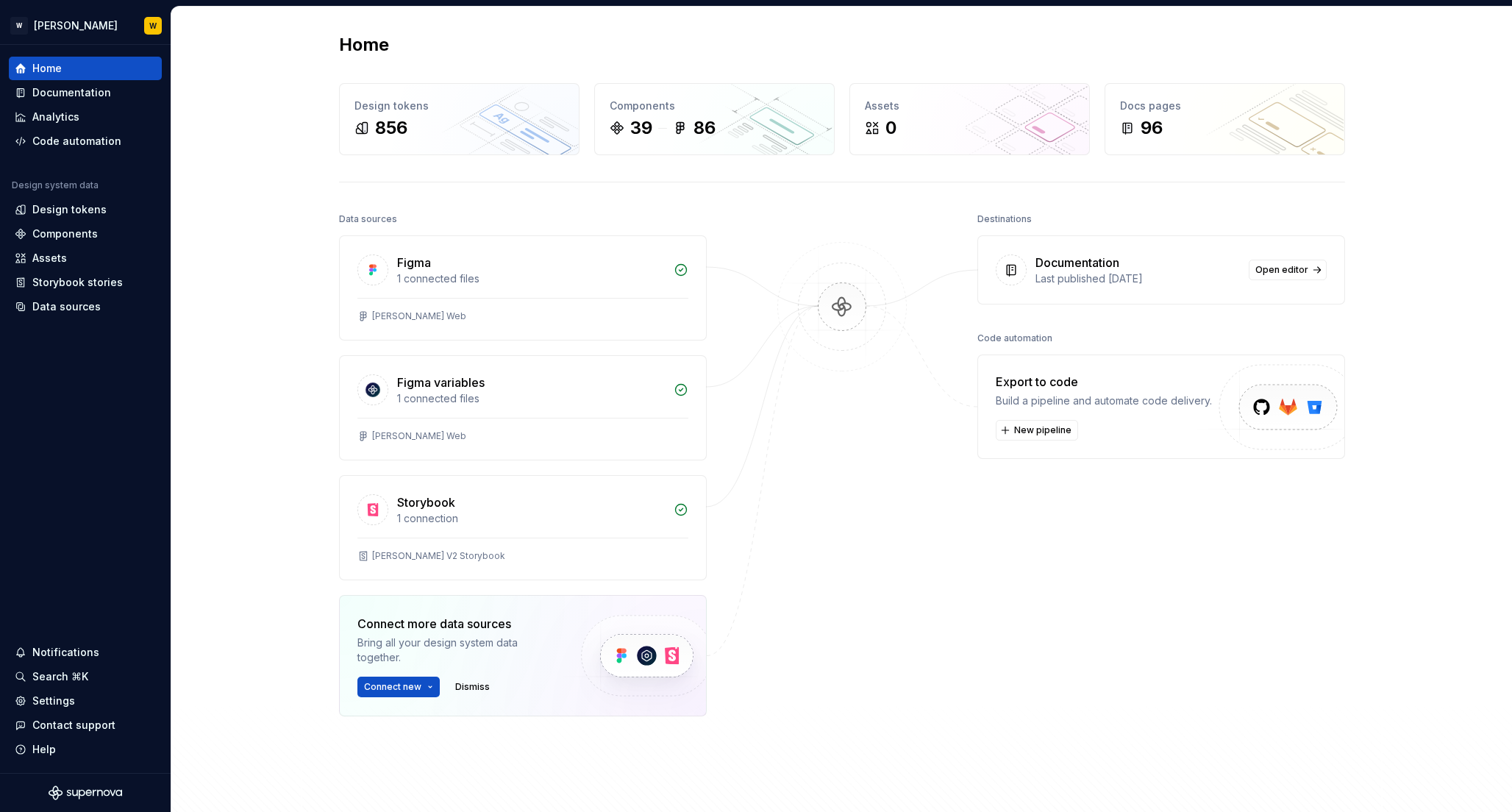
click at [393, 644] on div "Bring all your design system data together." at bounding box center [457, 649] width 198 height 30
click at [397, 682] on html "W [PERSON_NAME] W Home Documentation Analytics Code automation Design system da…" at bounding box center [756, 406] width 1512 height 812
click at [414, 761] on div "Import components and stories." at bounding box center [462, 767] width 164 height 12
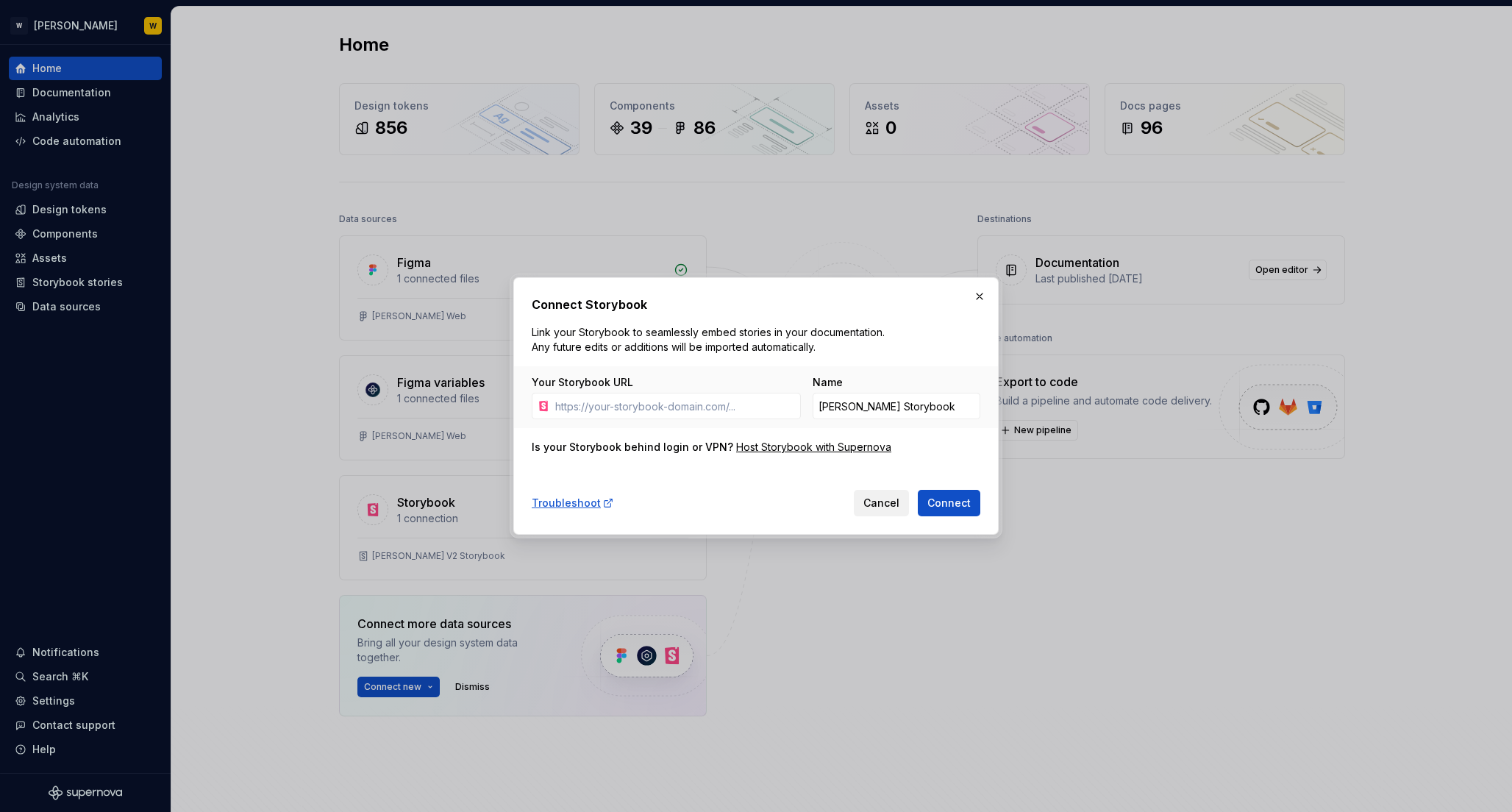
click at [875, 504] on span "Cancel" at bounding box center [880, 502] width 36 height 14
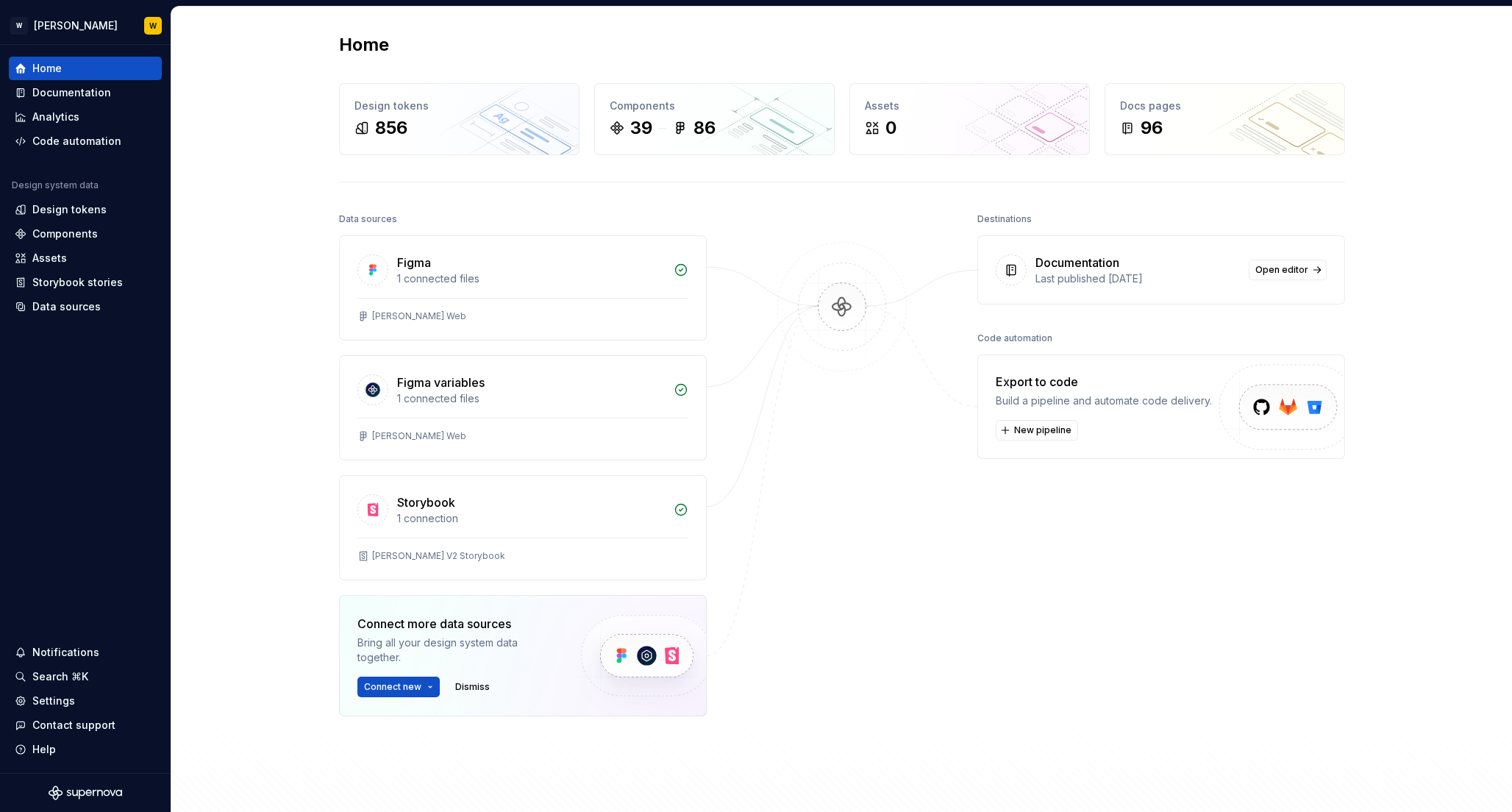
click at [860, 511] on div at bounding box center [842, 499] width 147 height 581
click at [245, 273] on div "Home Design tokens 856 Components 39 86 Assets 0 Docs pages 96 Data sources Fig…" at bounding box center [842, 442] width 1341 height 870
click at [55, 21] on html "W [PERSON_NAME] W Home Documentation Analytics Code automation Design system da…" at bounding box center [756, 406] width 1512 height 812
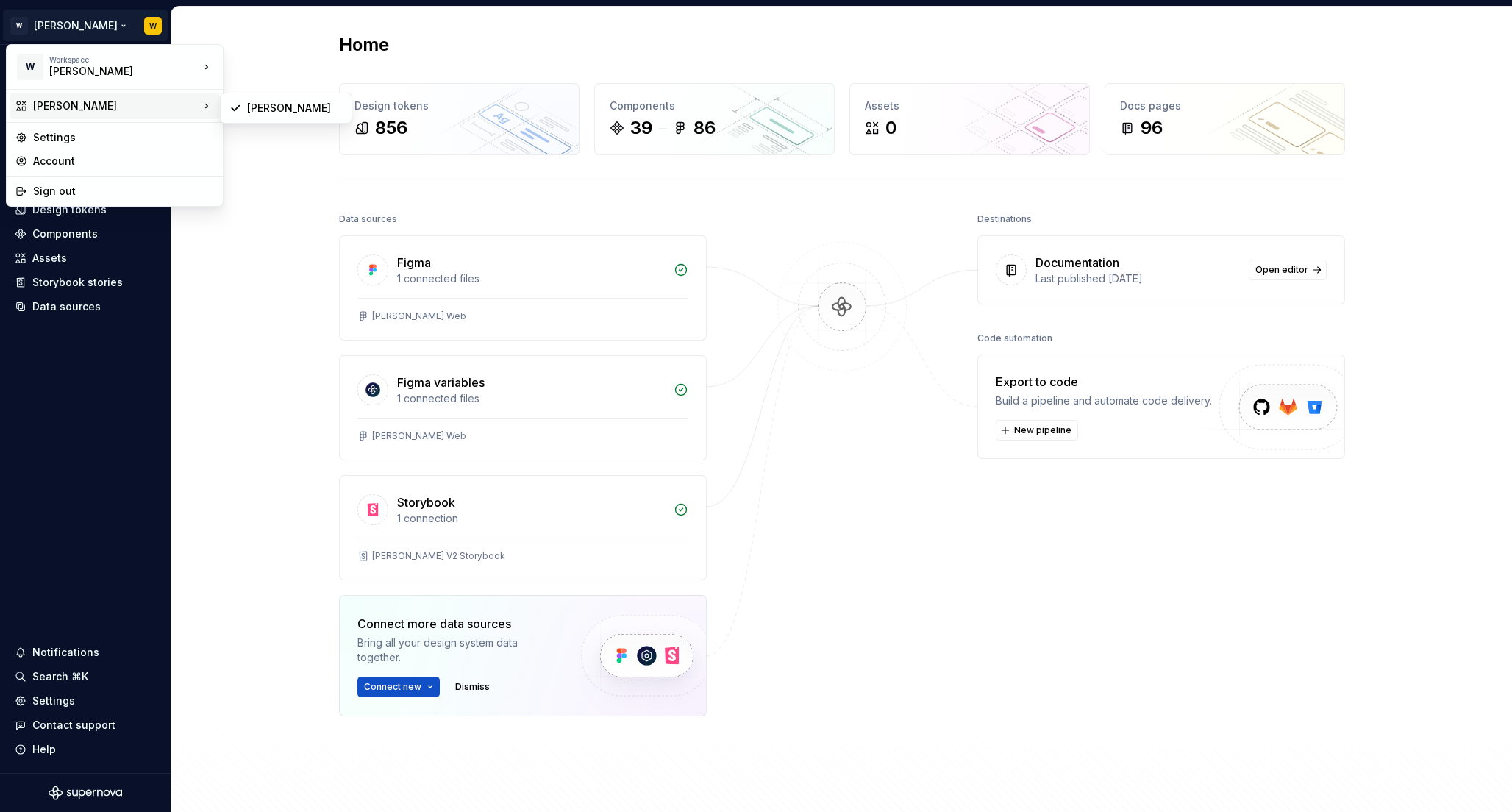
click at [250, 251] on html "W [PERSON_NAME] W Home Documentation Analytics Code automation Design system da…" at bounding box center [756, 406] width 1512 height 812
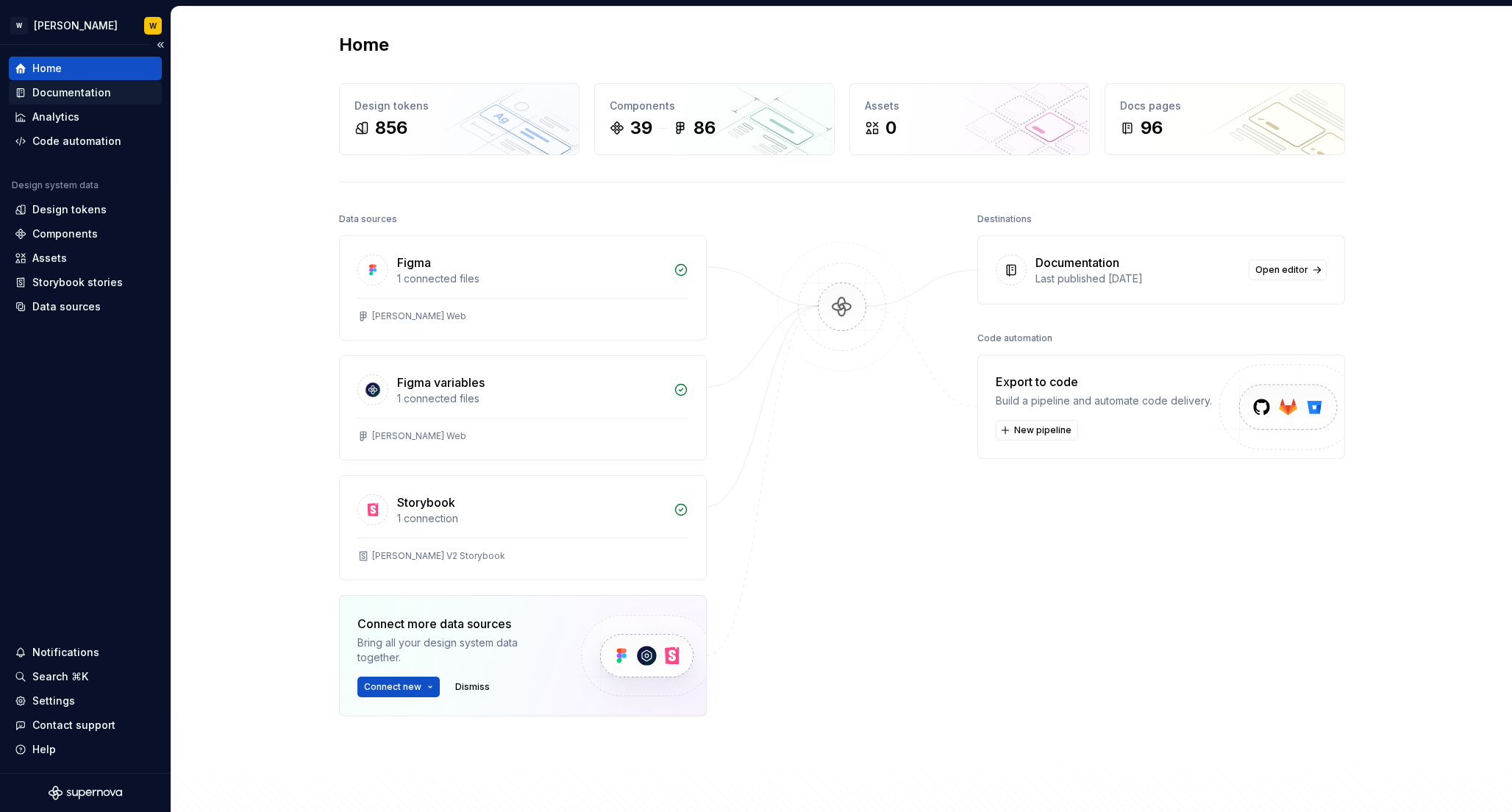
click at [80, 91] on div "Documentation" at bounding box center [72, 92] width 79 height 14
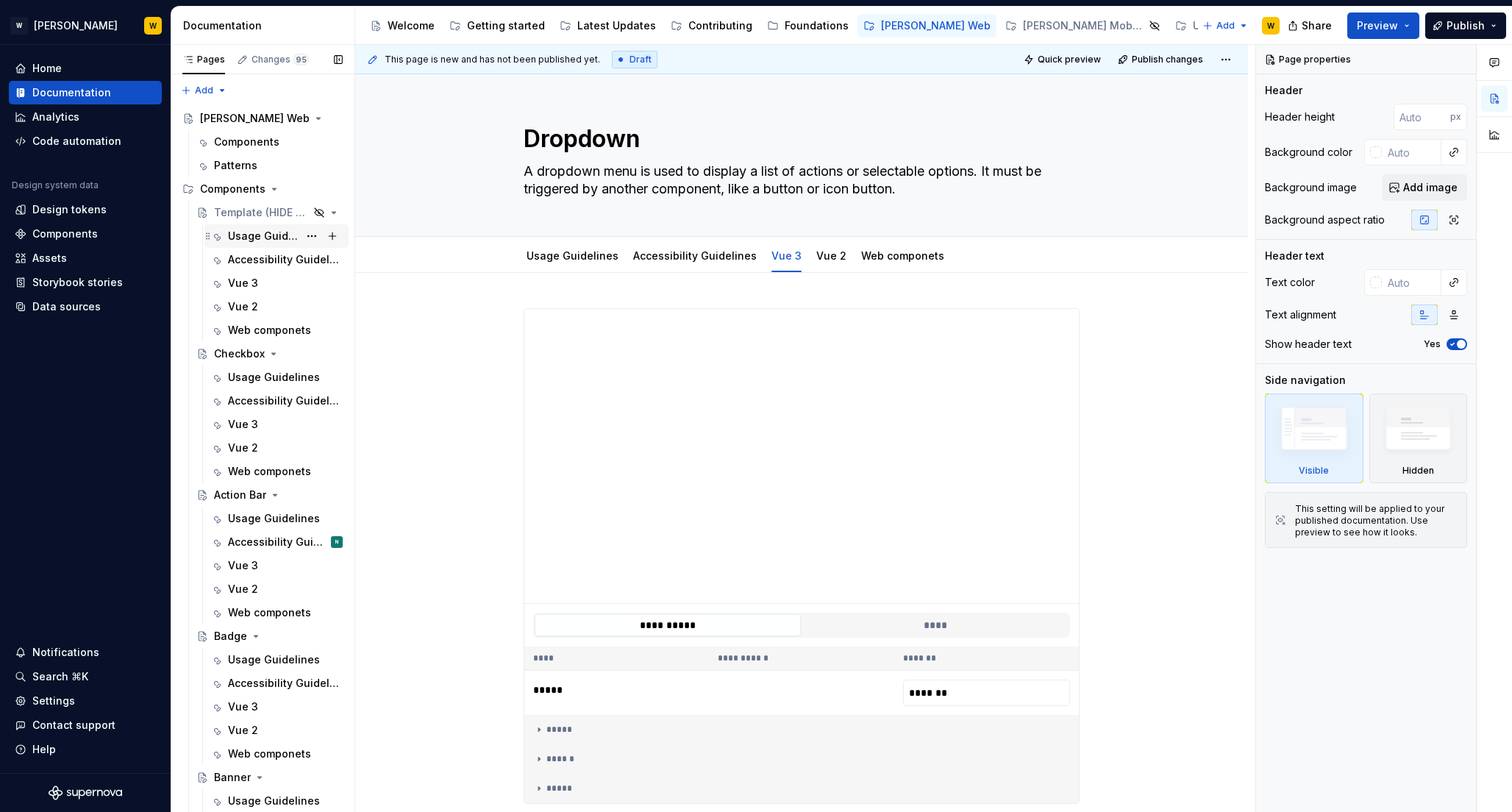
click at [244, 235] on div "Usage Guidelines" at bounding box center [263, 236] width 70 height 14
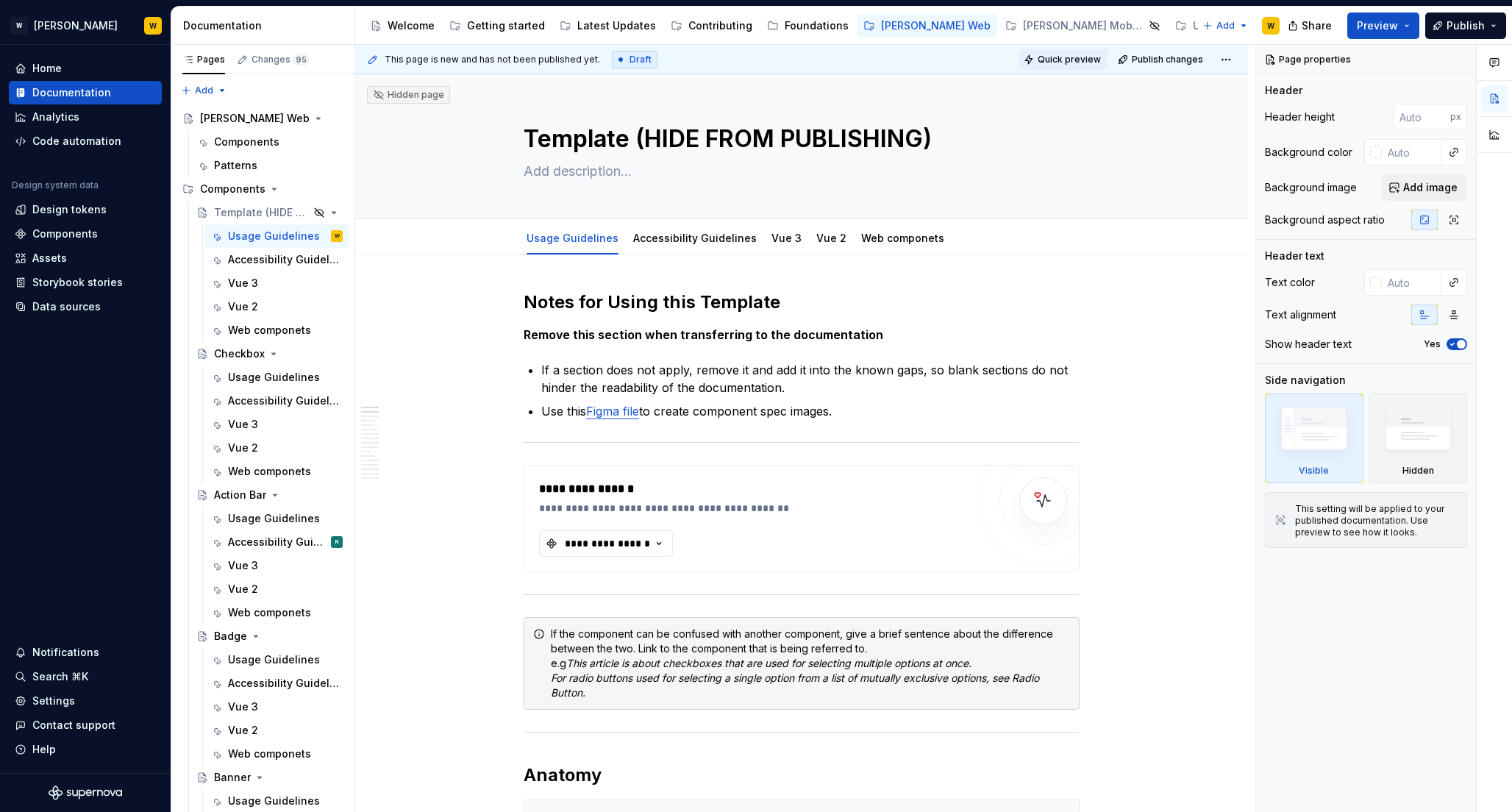
click at [1064, 57] on span "Quick preview" at bounding box center [1070, 60] width 63 height 12
click at [1397, 22] on span "Preview" at bounding box center [1376, 25] width 41 height 14
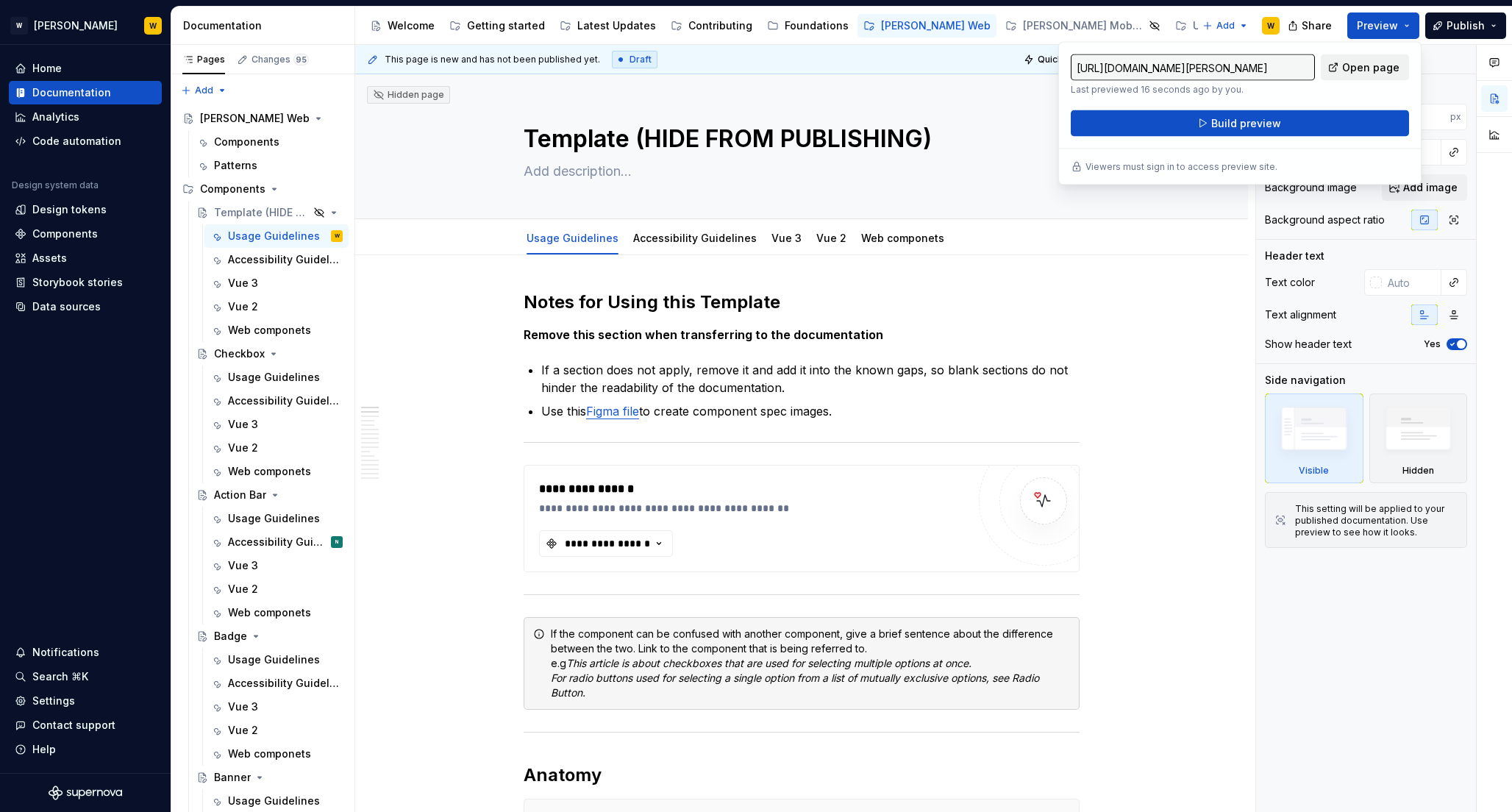
click at [1374, 67] on span "Open page" at bounding box center [1371, 67] width 58 height 14
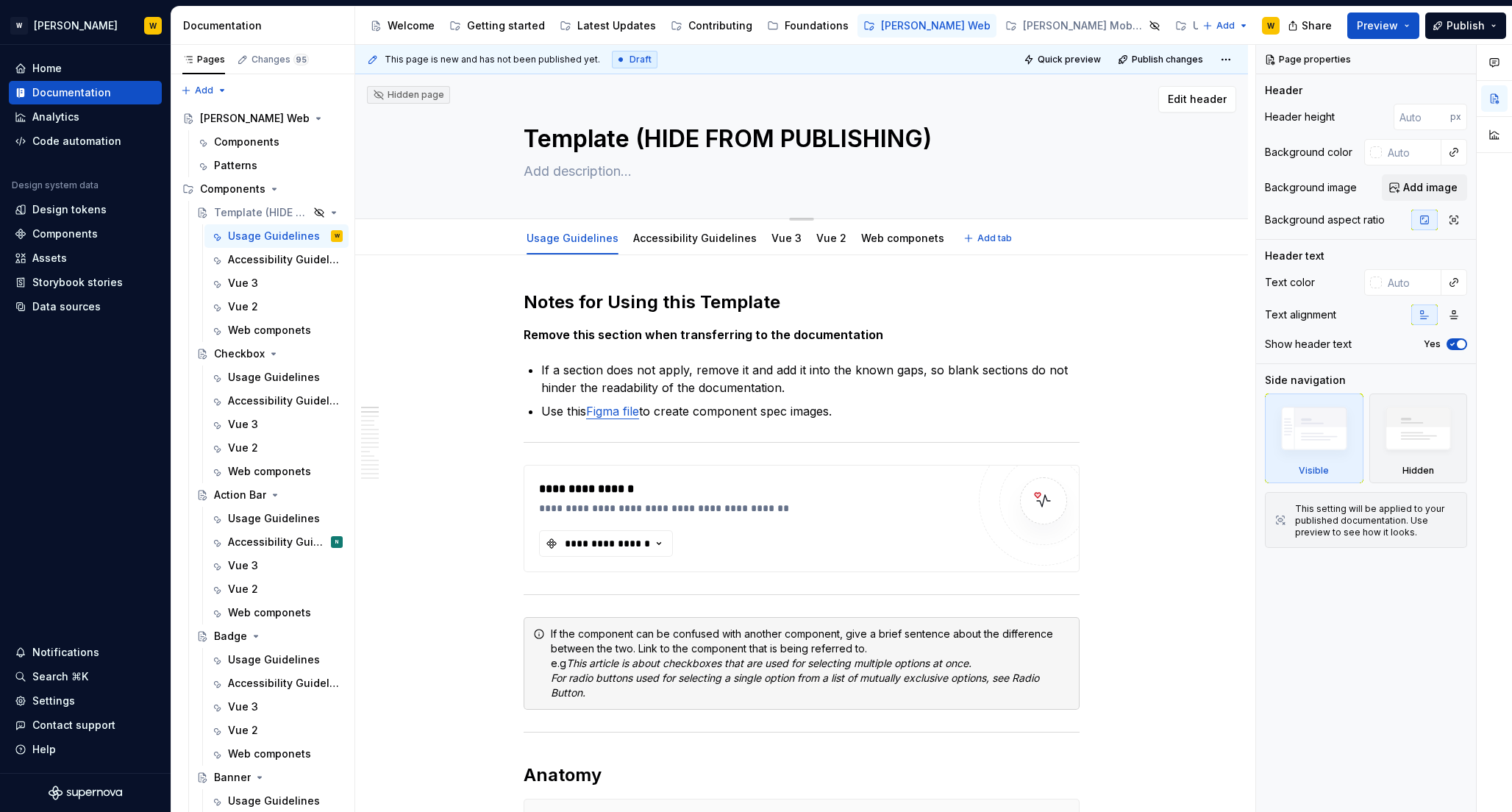
click at [985, 98] on div "Edit header" at bounding box center [795, 99] width 881 height 27
click at [1222, 56] on html "[PERSON_NAME] W Home Documentation Analytics Code automation Design system data…" at bounding box center [756, 406] width 1512 height 812
click at [1030, 89] on html "[PERSON_NAME] W Home Documentation Analytics Code automation Design system data…" at bounding box center [756, 406] width 1512 height 812
click at [1056, 57] on span "Quick preview" at bounding box center [1070, 60] width 63 height 12
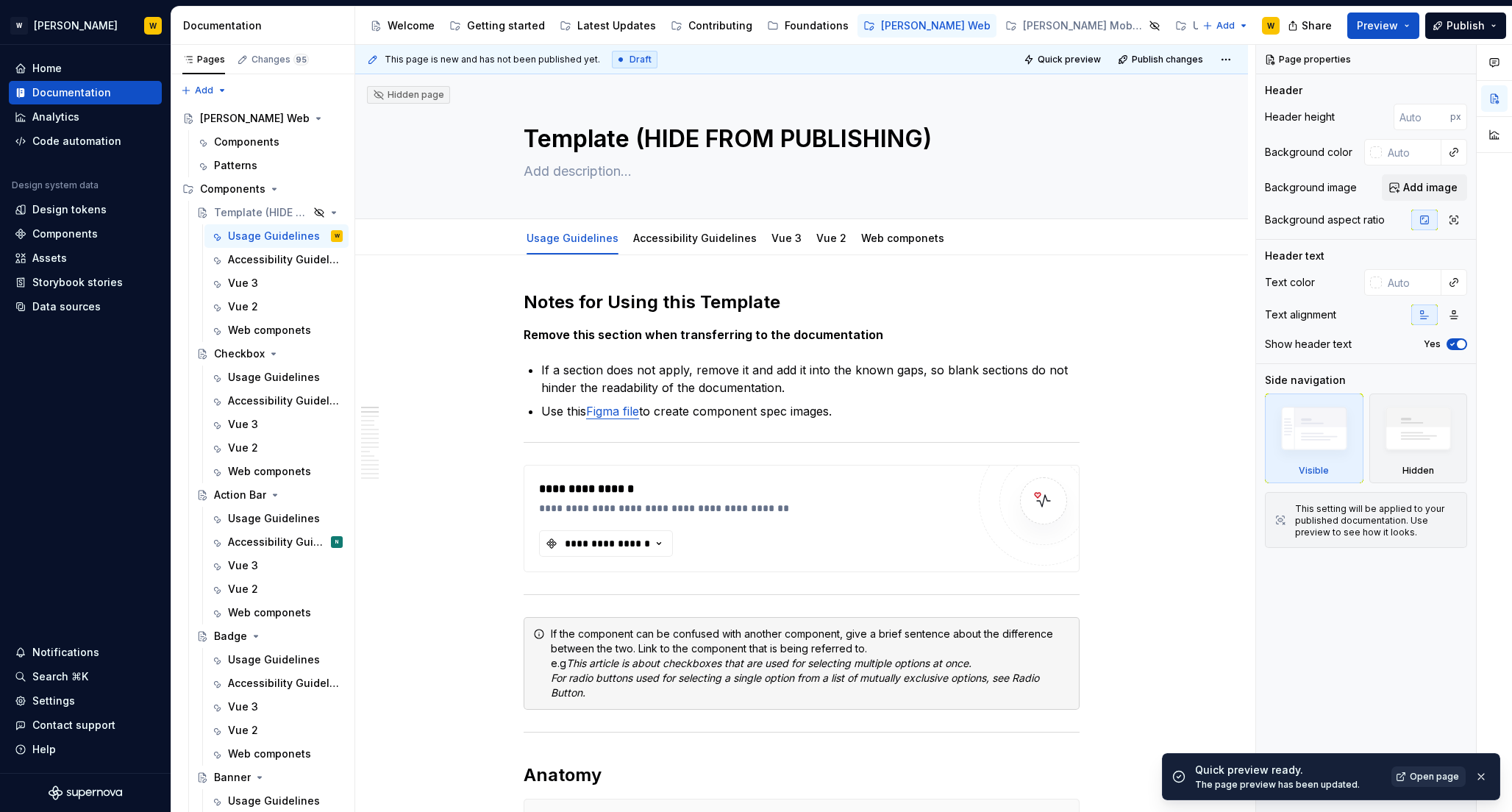
click at [1417, 775] on span "Open page" at bounding box center [1433, 776] width 49 height 12
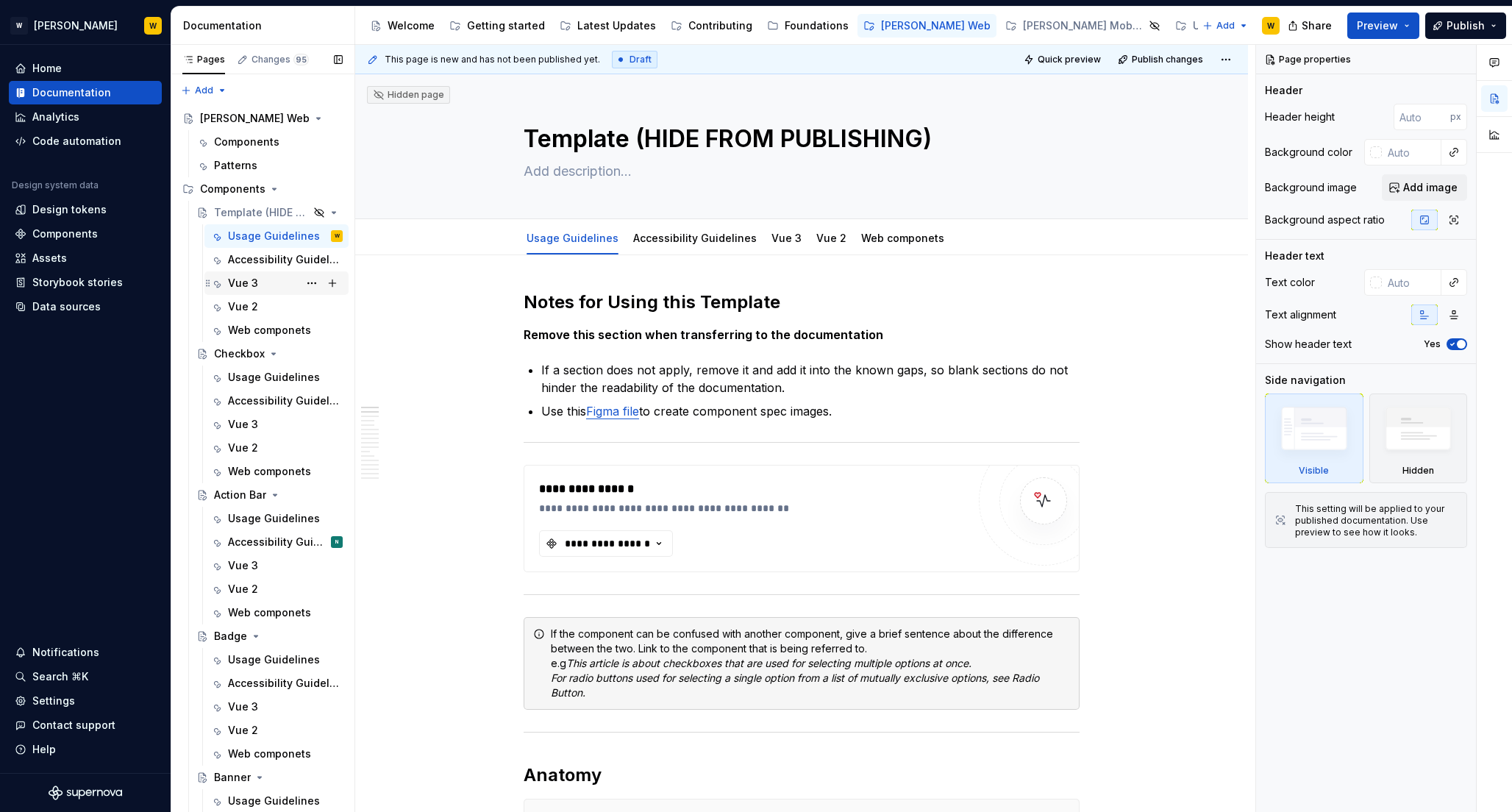
click at [248, 285] on div "Vue 3" at bounding box center [242, 283] width 30 height 14
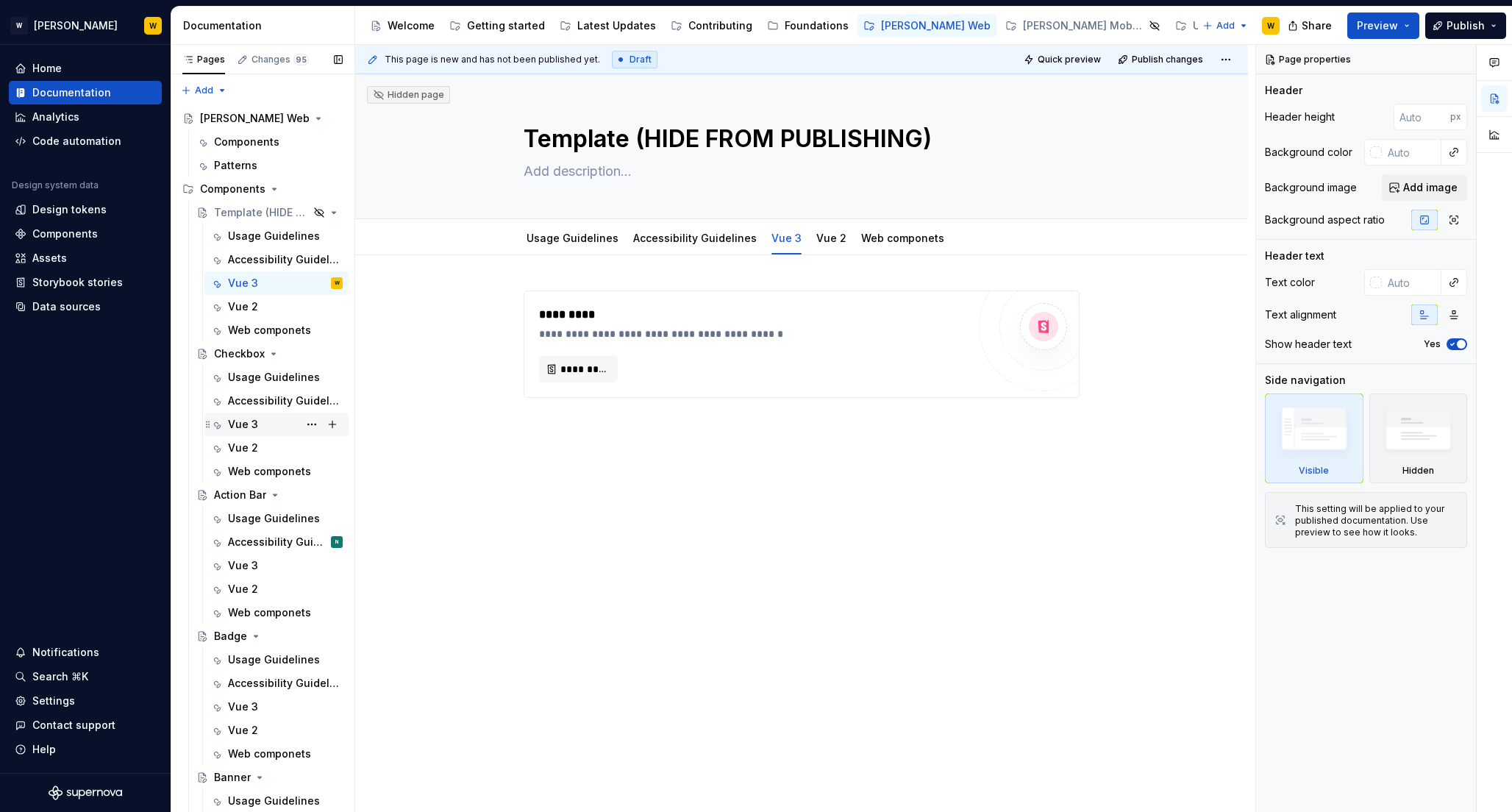
click at [243, 421] on div "Vue 3" at bounding box center [242, 423] width 30 height 14
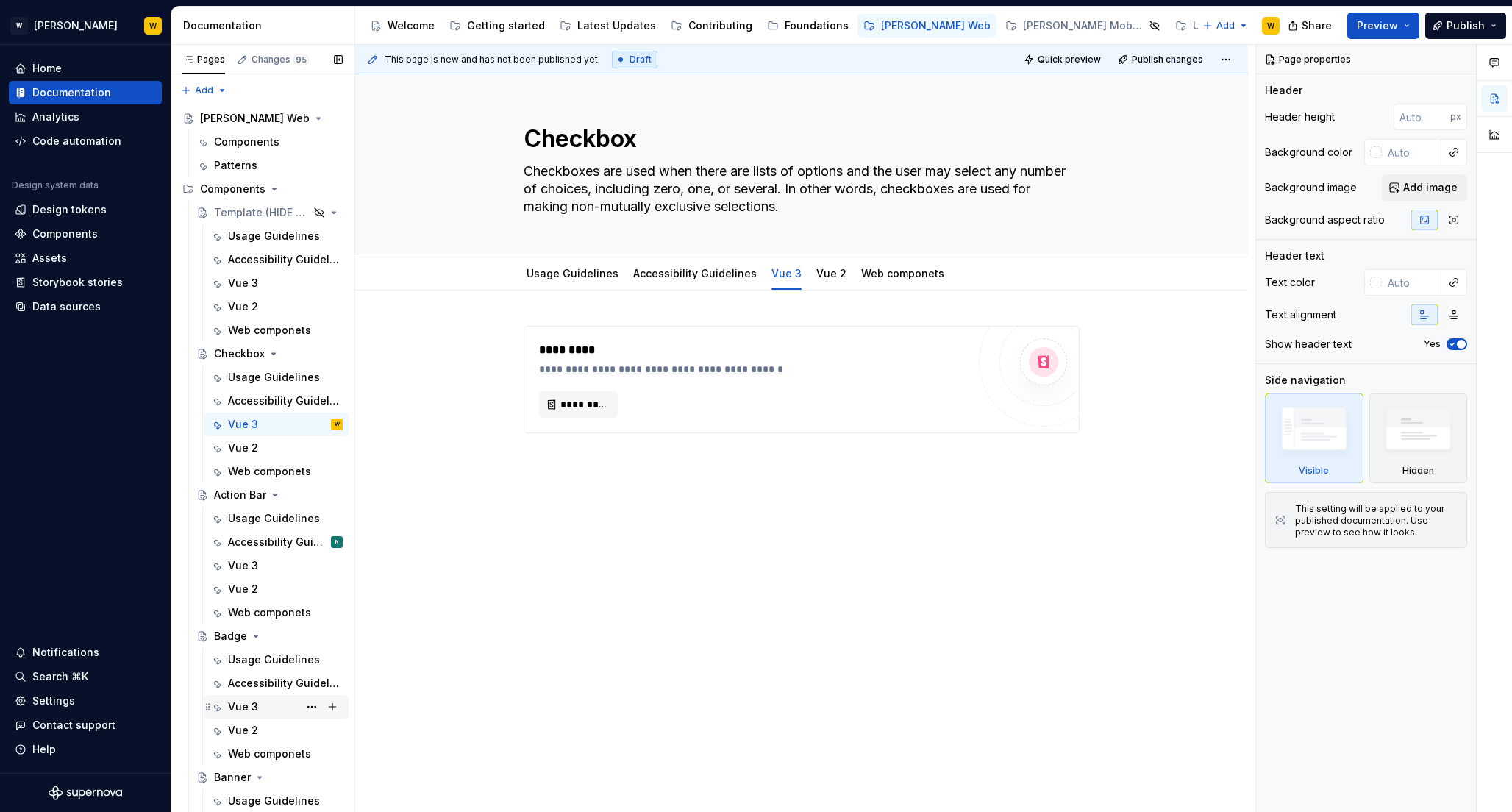
click at [259, 699] on div "Vue 3" at bounding box center [285, 706] width 114 height 20
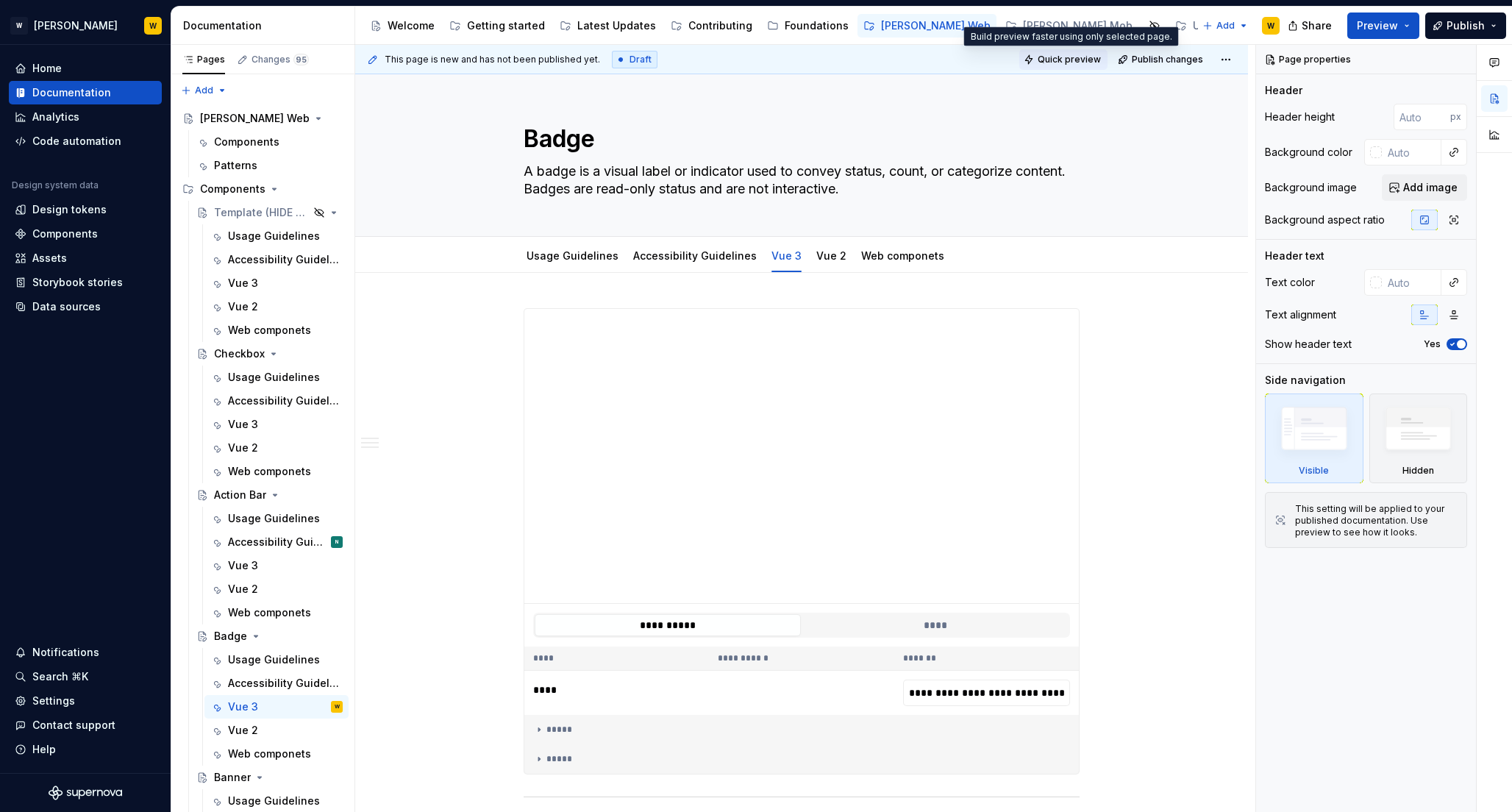
click at [1060, 55] on span "Quick preview" at bounding box center [1070, 60] width 63 height 12
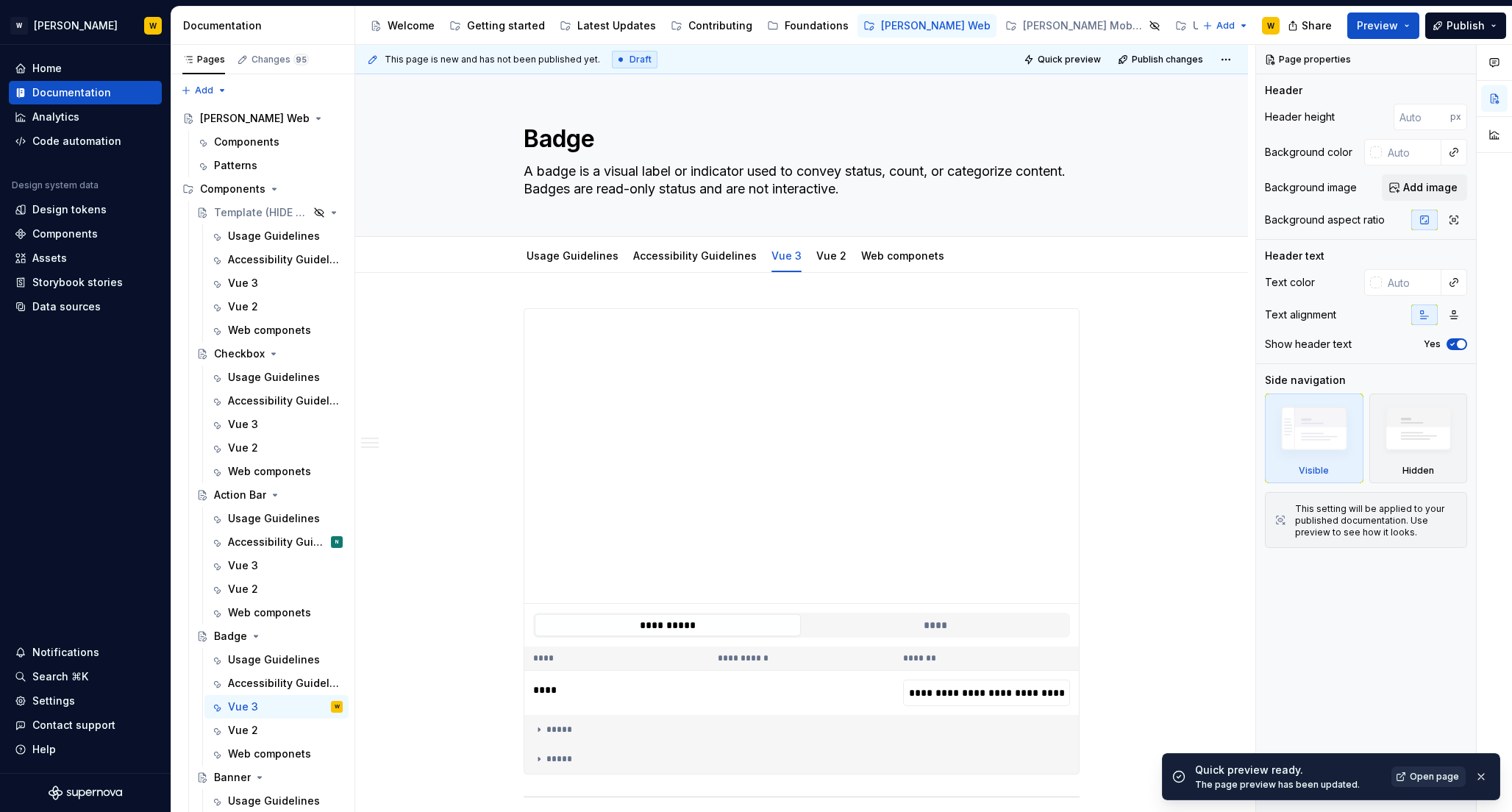
click at [1441, 774] on span "Open page" at bounding box center [1433, 776] width 49 height 12
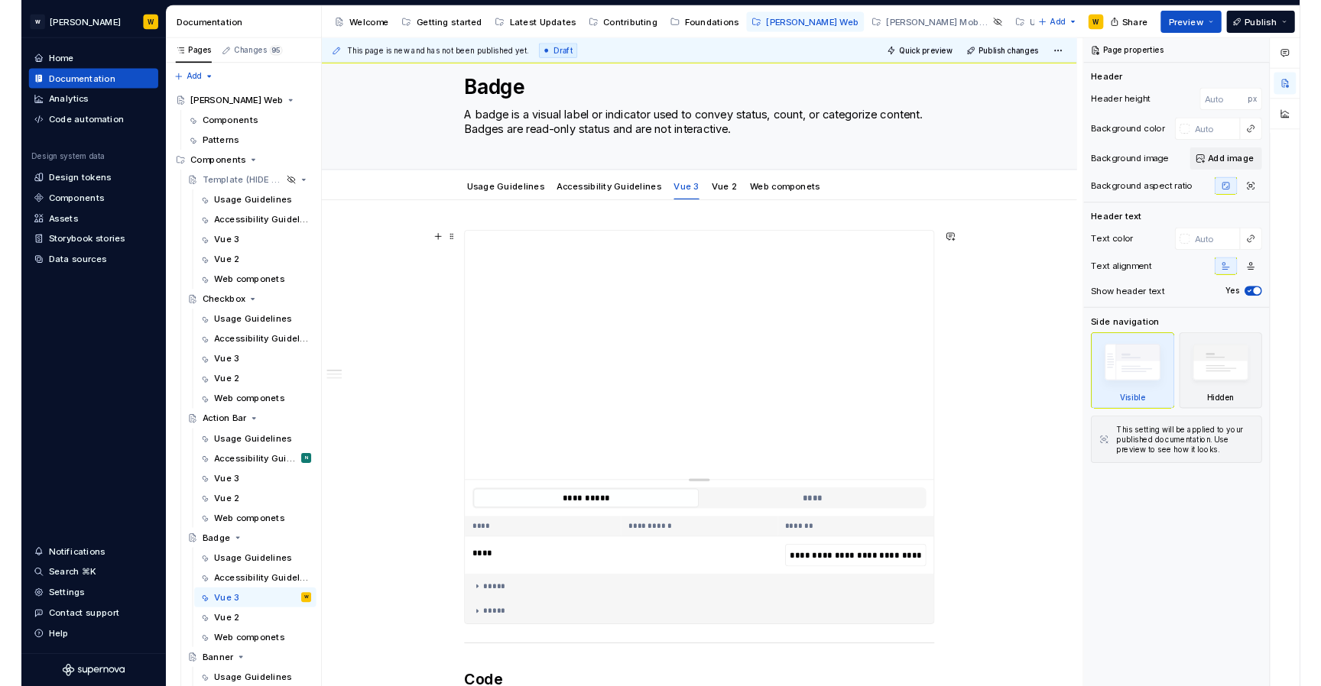
scroll to position [36, 0]
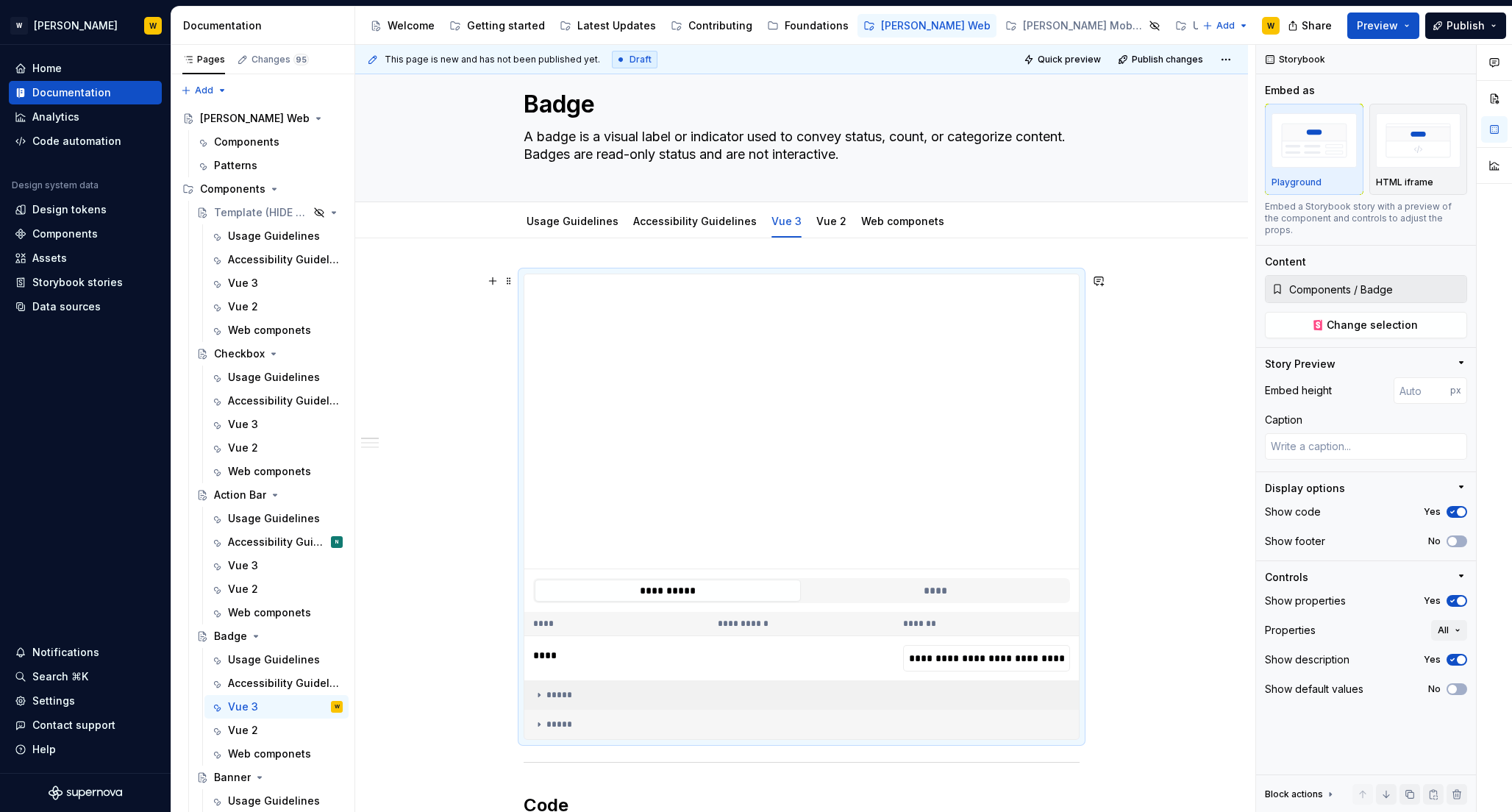
click at [570, 692] on div "*****" at bounding box center [801, 695] width 537 height 12
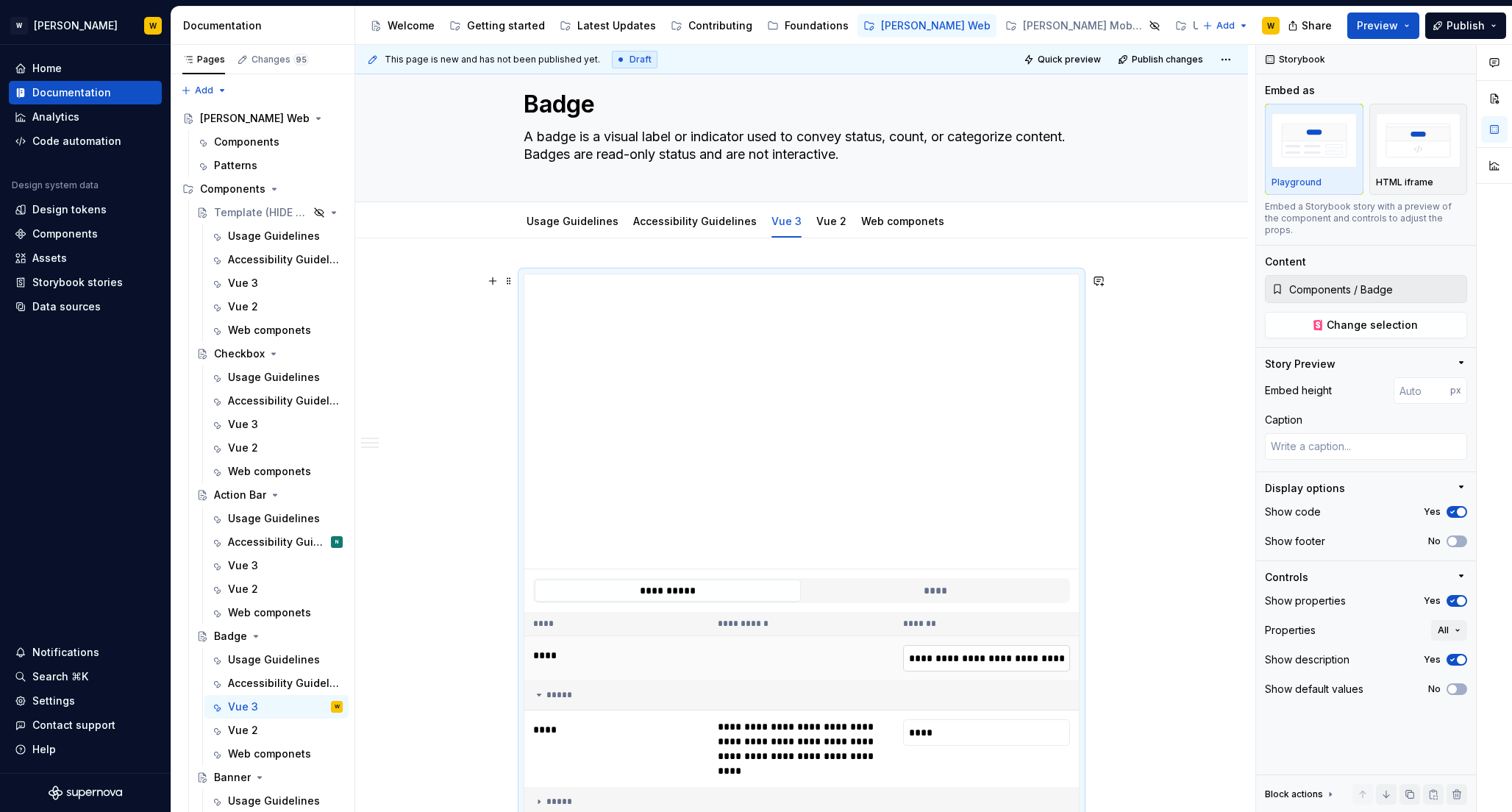
click at [956, 664] on input "**********" at bounding box center [987, 658] width 167 height 27
type textarea "*"
type input "**********"
type textarea "*"
type input "**********"
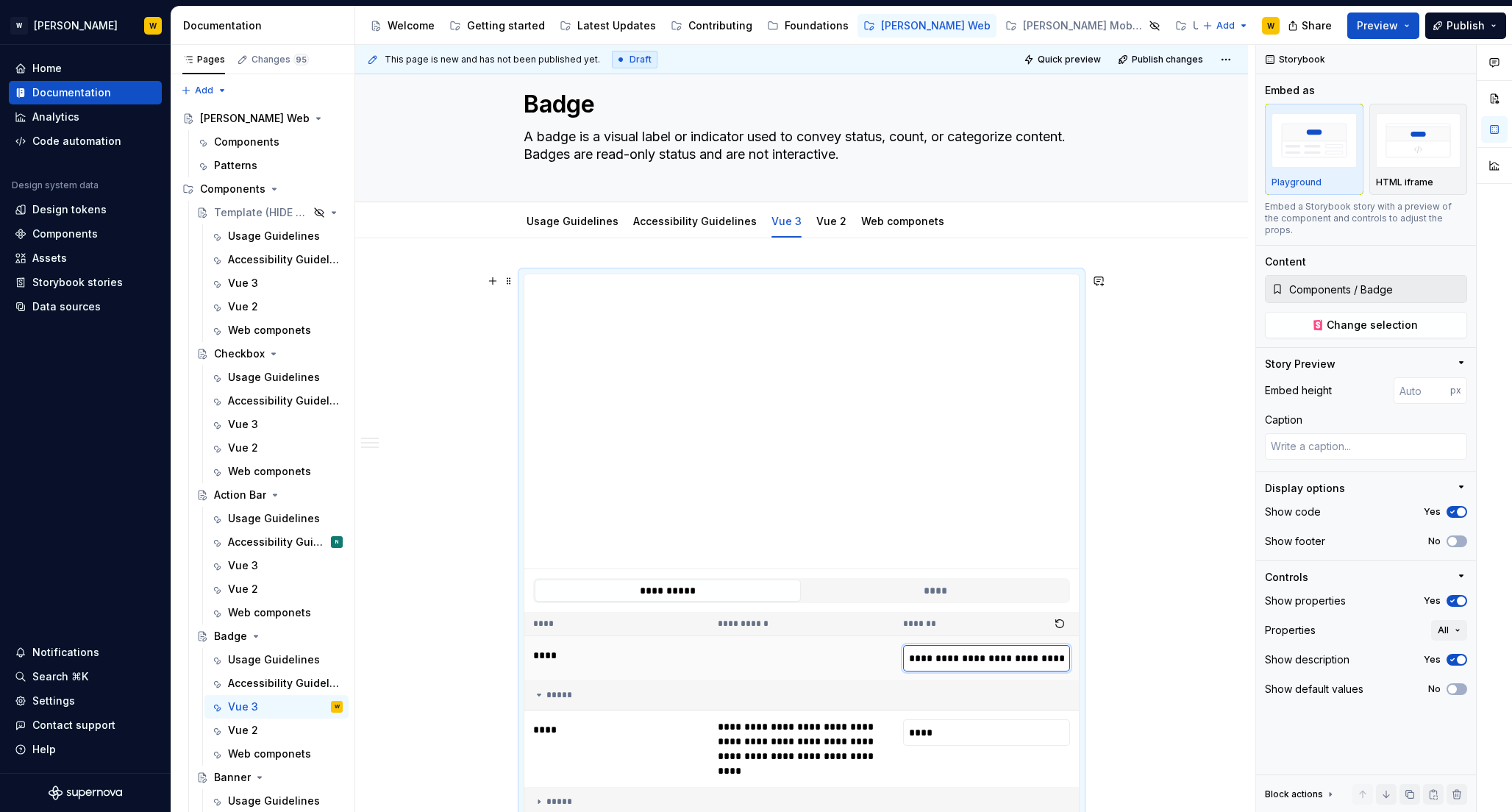
type textarea "*"
type input "**********"
type textarea "*"
type input "**********"
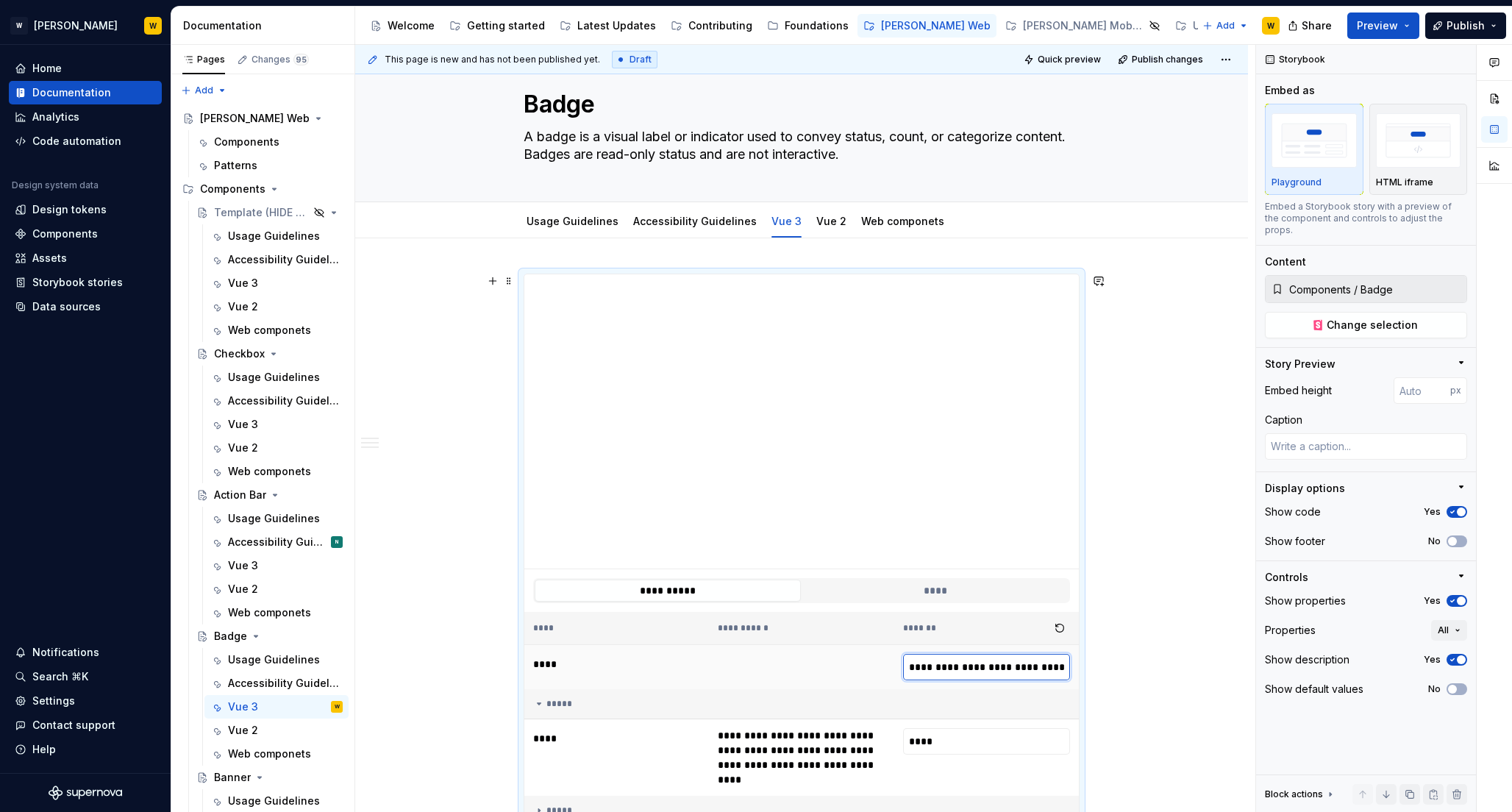
type textarea "*"
type input "**********"
type textarea "*"
type input "**********"
type textarea "*"
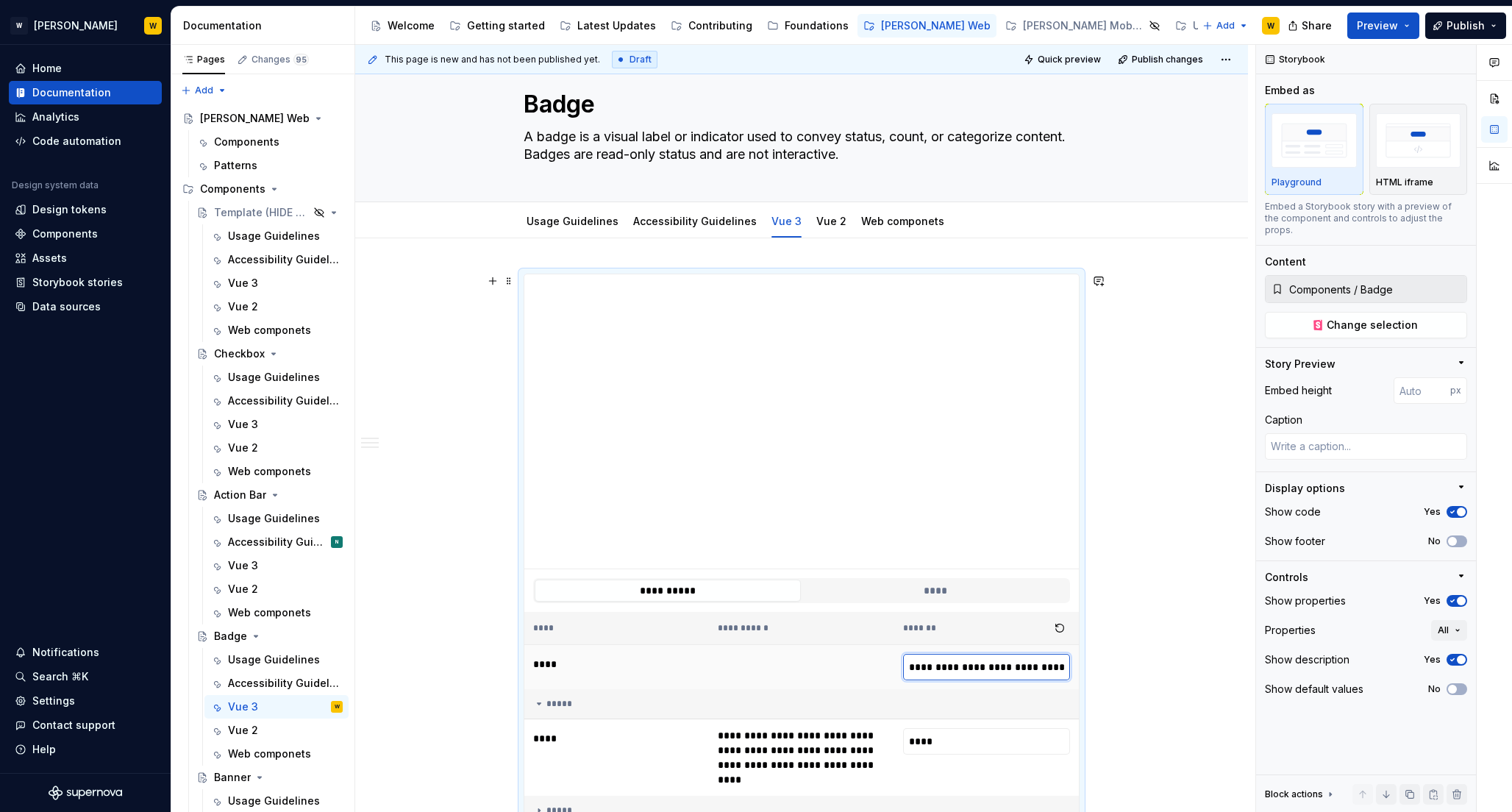
type input "**********"
type textarea "*"
type input "**********"
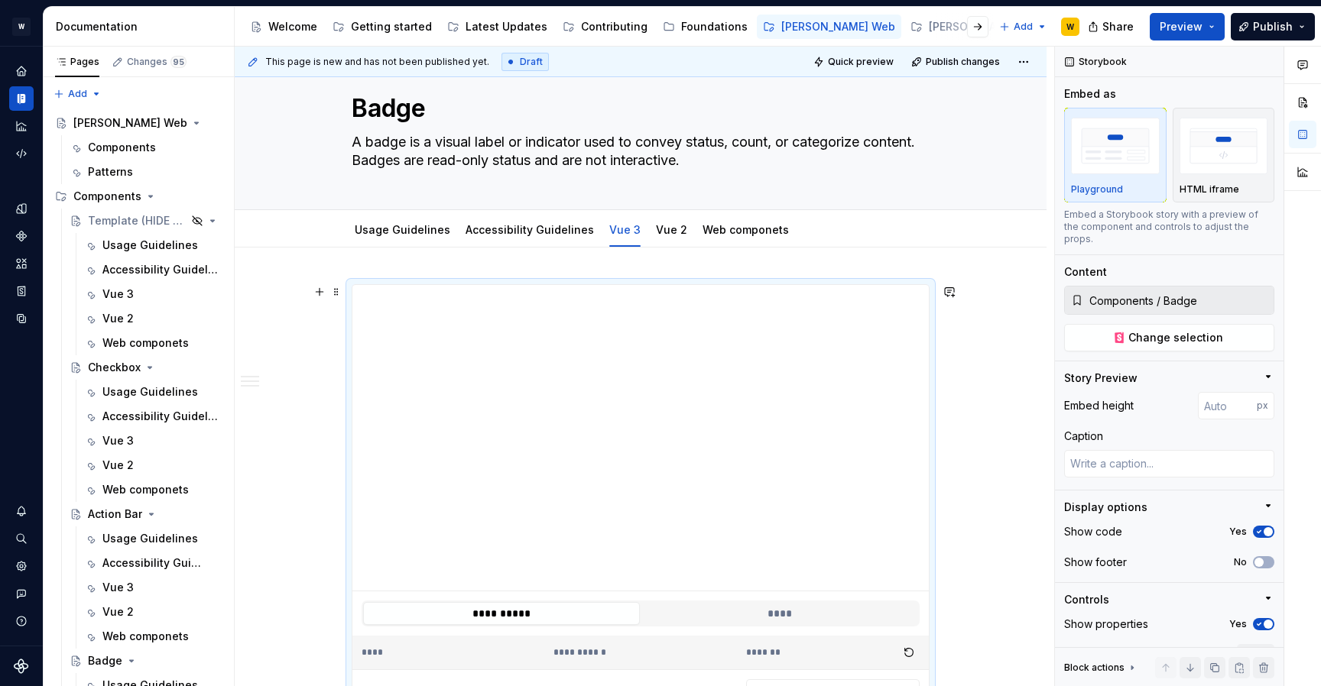
type textarea "*"
